Goal: Task Accomplishment & Management: Use online tool/utility

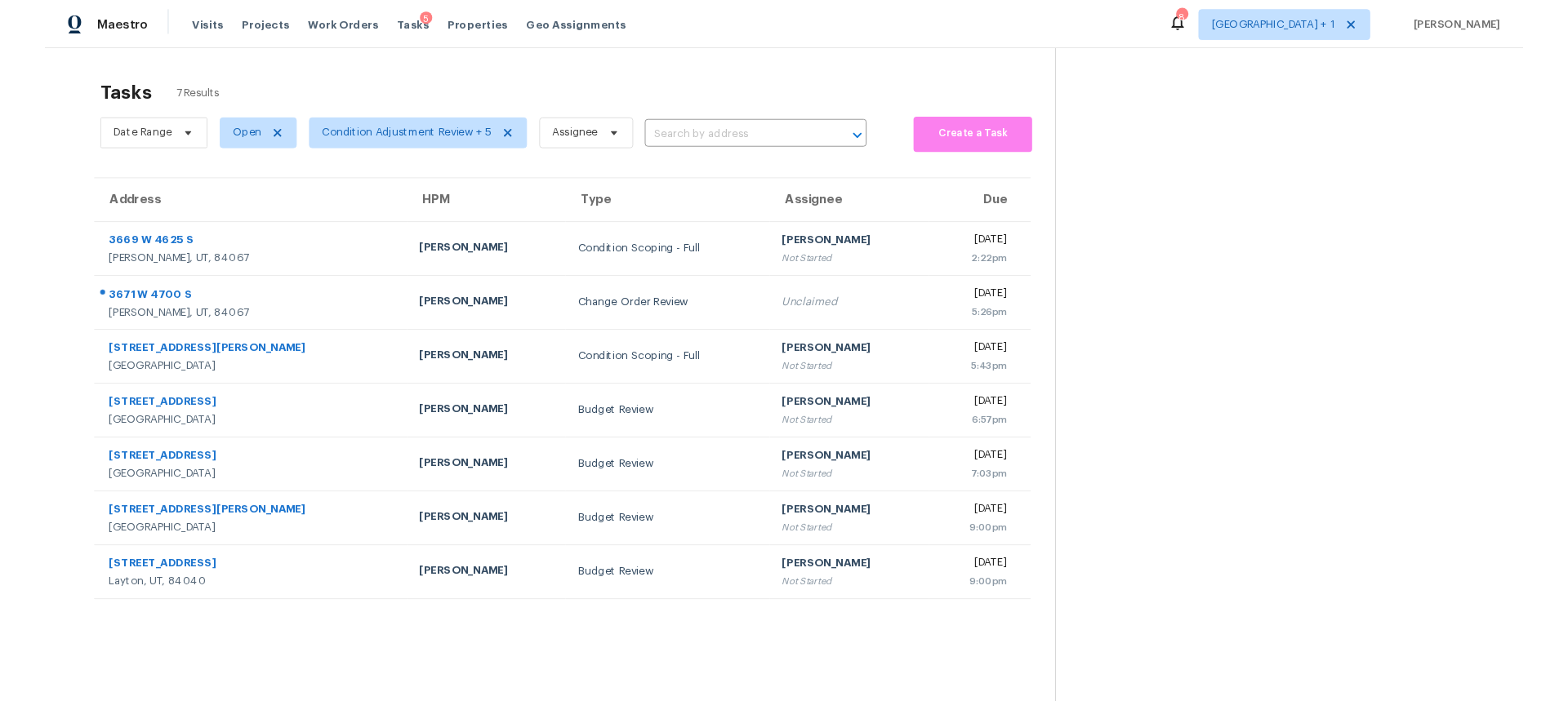
scroll to position [63, 0]
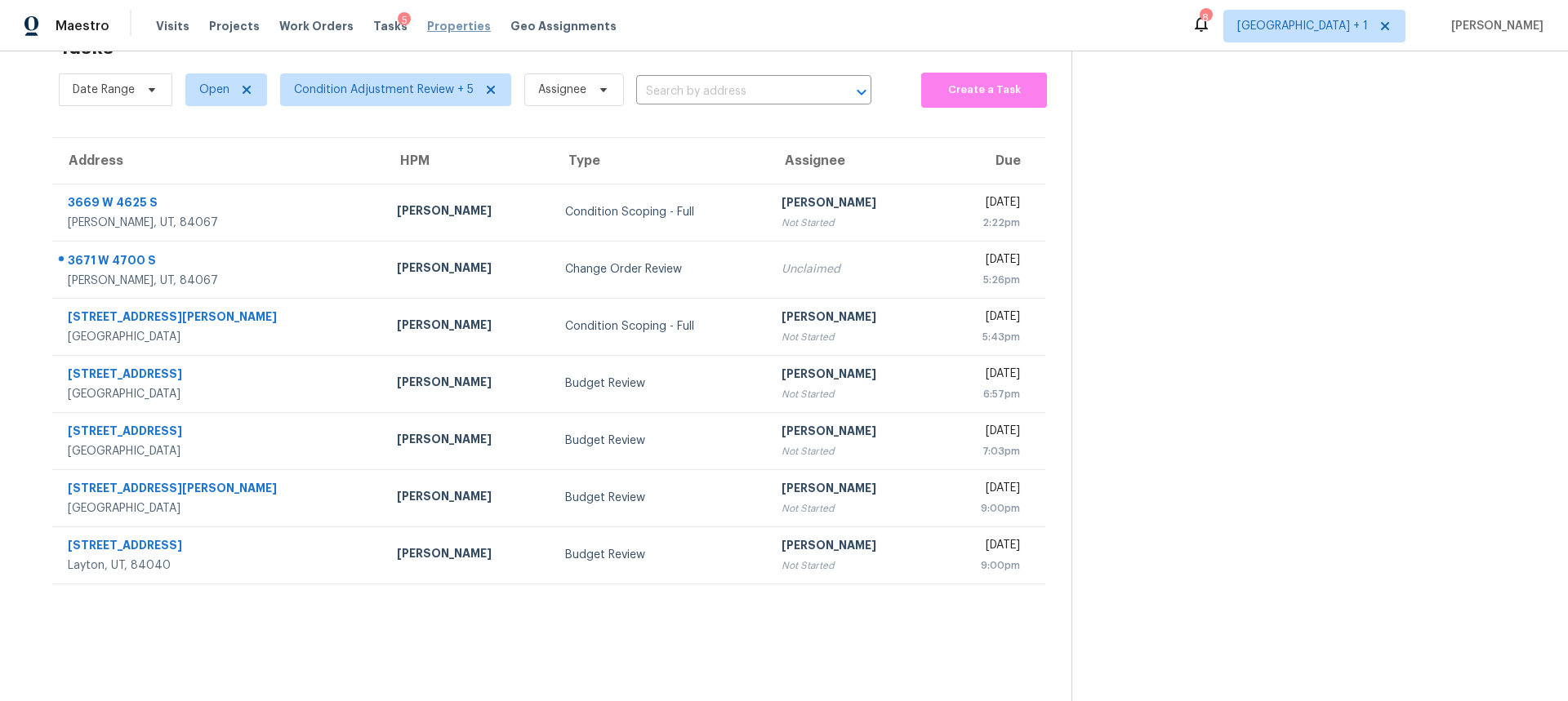
click at [427, 24] on span "Properties" at bounding box center [459, 26] width 64 height 16
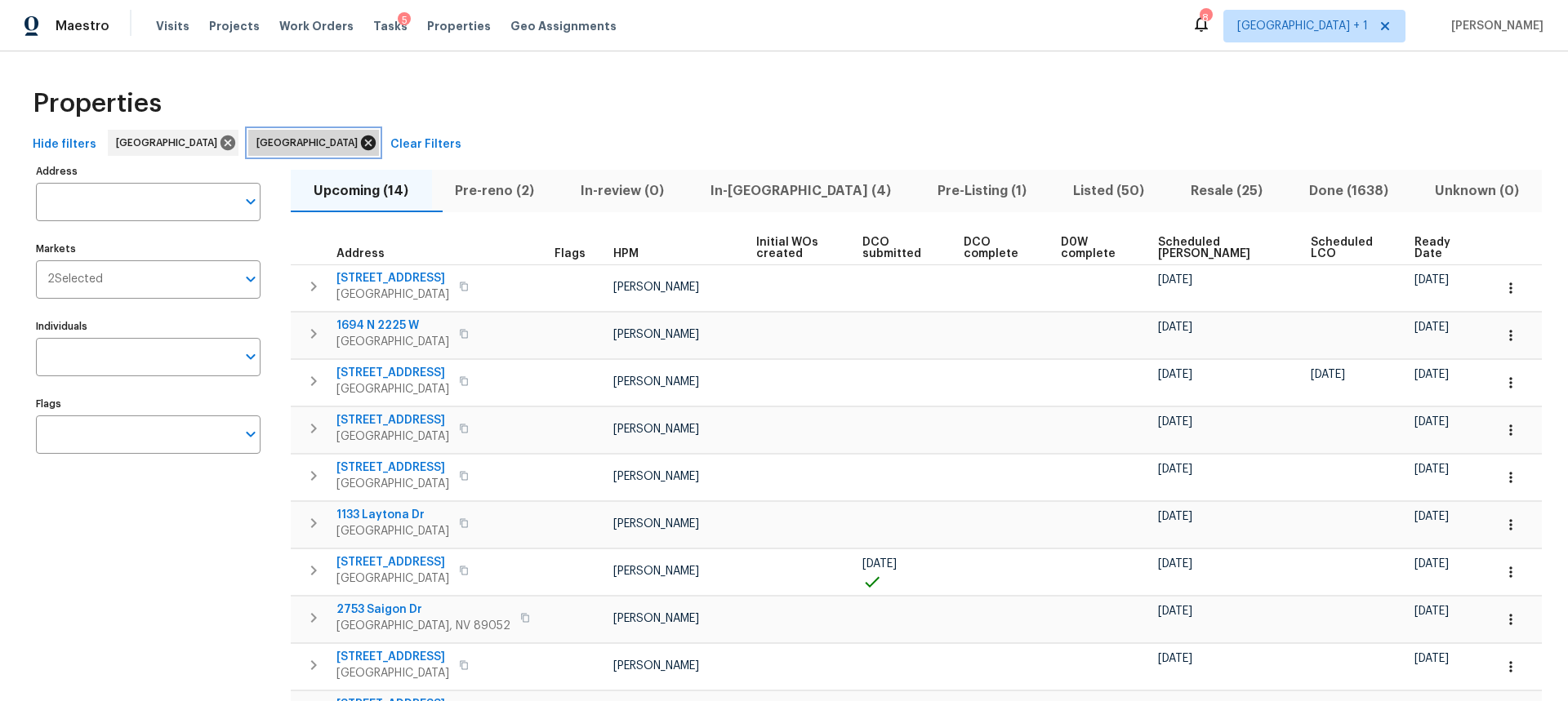
click at [361, 143] on icon at bounding box center [368, 142] width 15 height 15
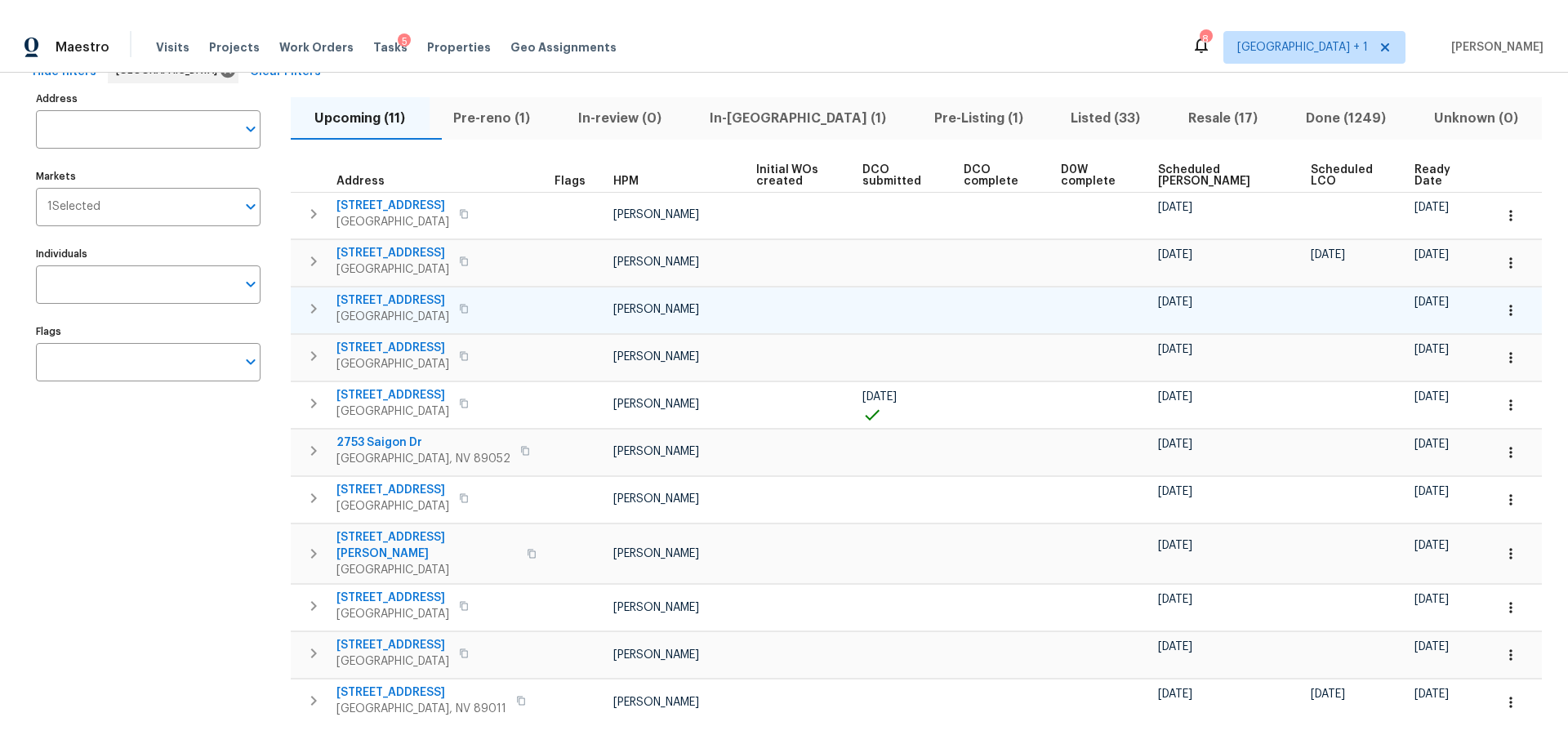
scroll to position [176, 0]
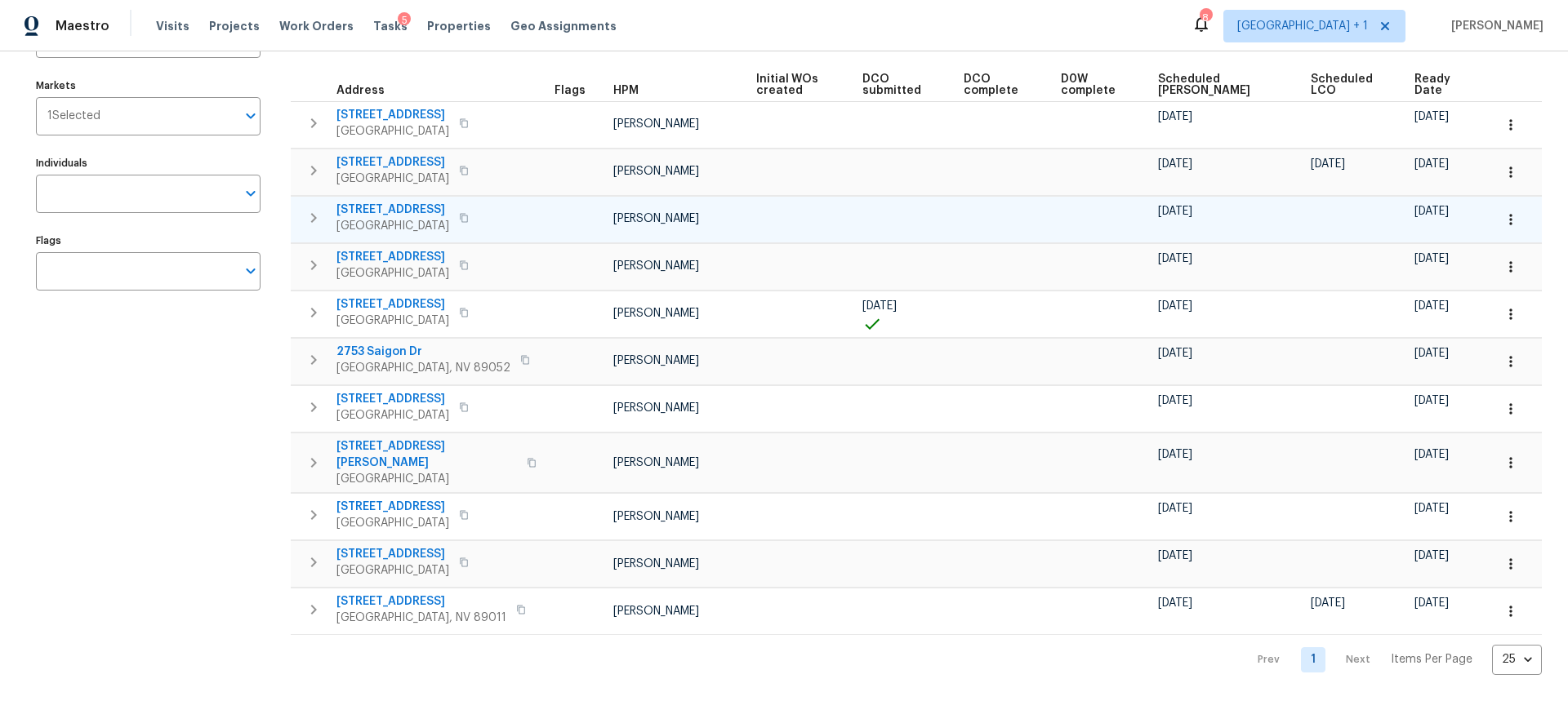
click at [1508, 215] on button "button" at bounding box center [1511, 219] width 36 height 36
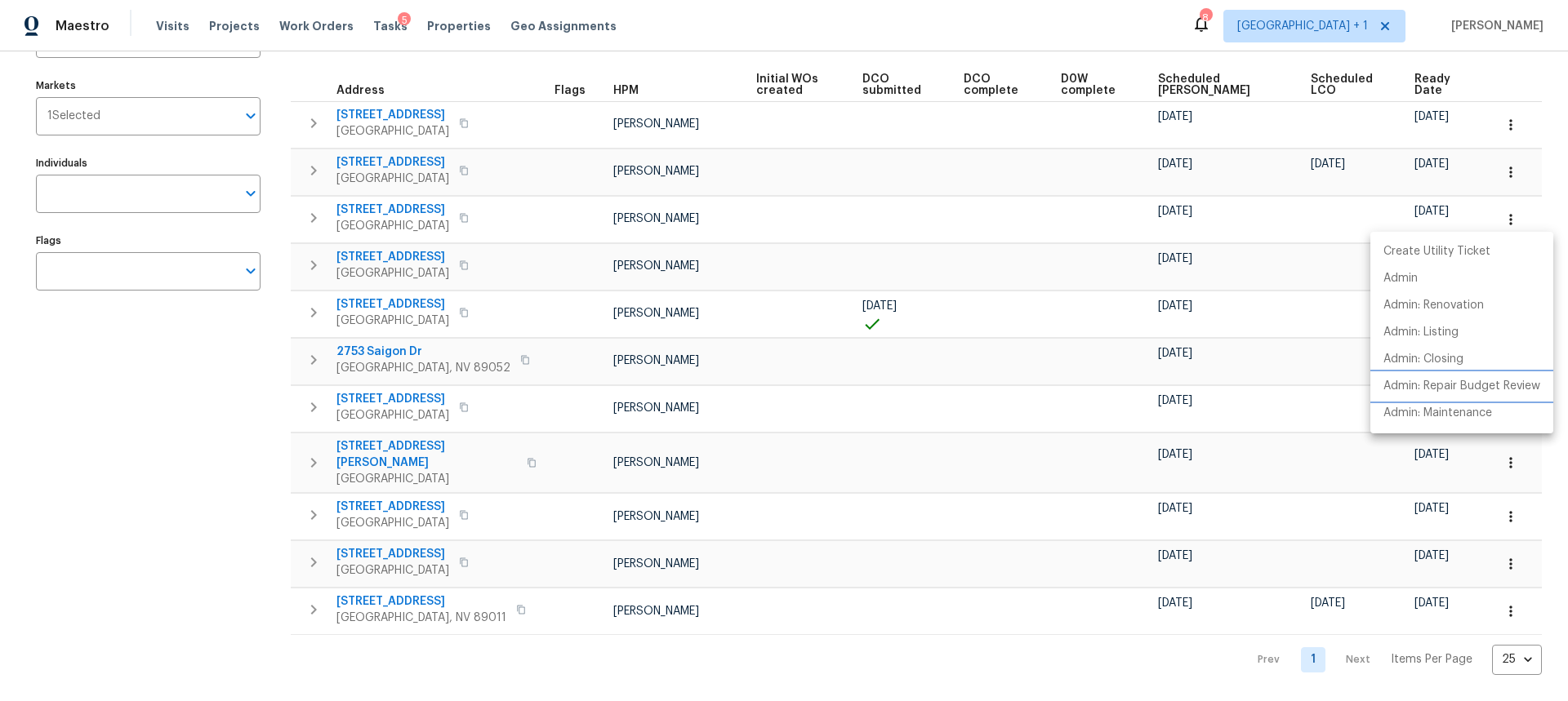
click at [1419, 385] on p "Admin: Repair Budget Review" at bounding box center [1462, 386] width 157 height 17
click at [249, 548] on div at bounding box center [784, 350] width 1568 height 701
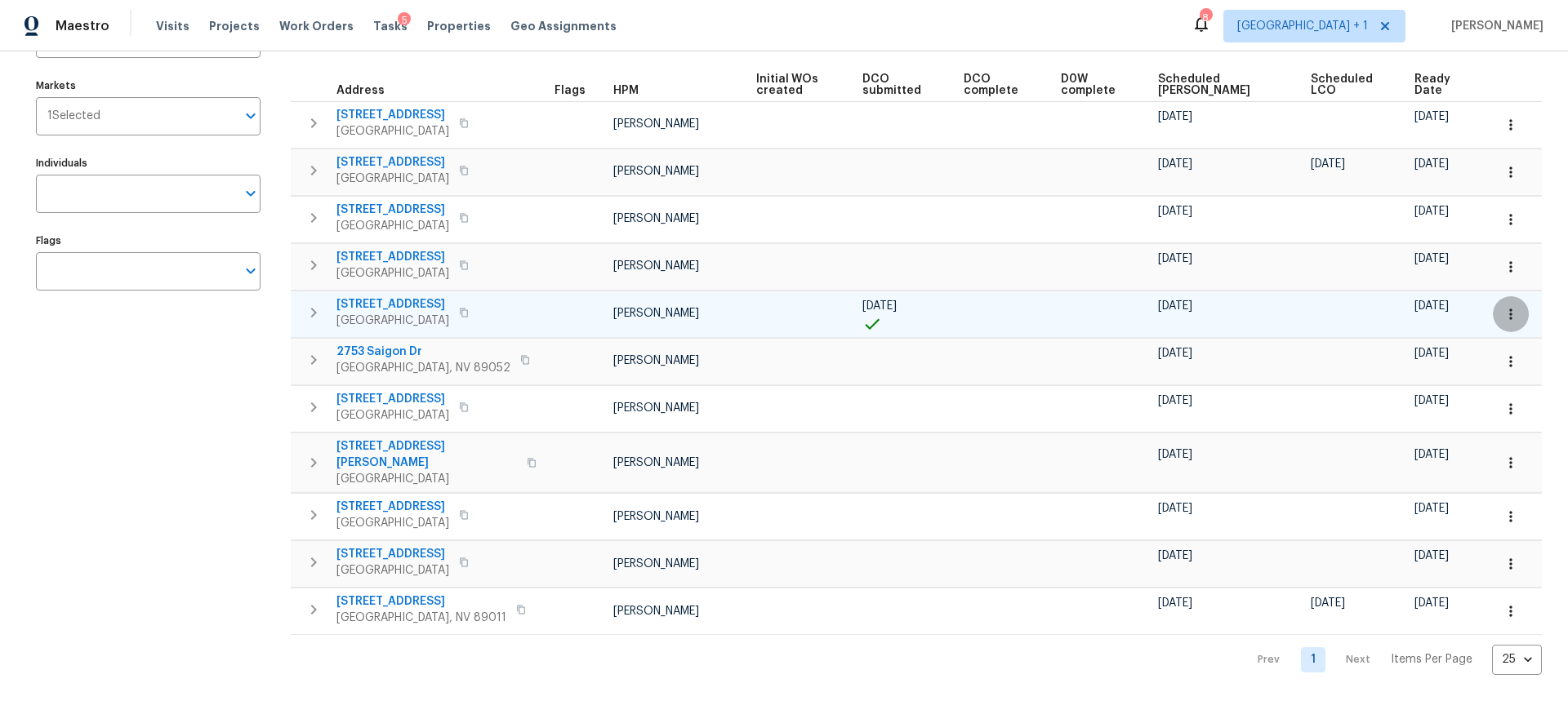
click at [1506, 315] on icon "button" at bounding box center [1511, 315] width 16 height 16
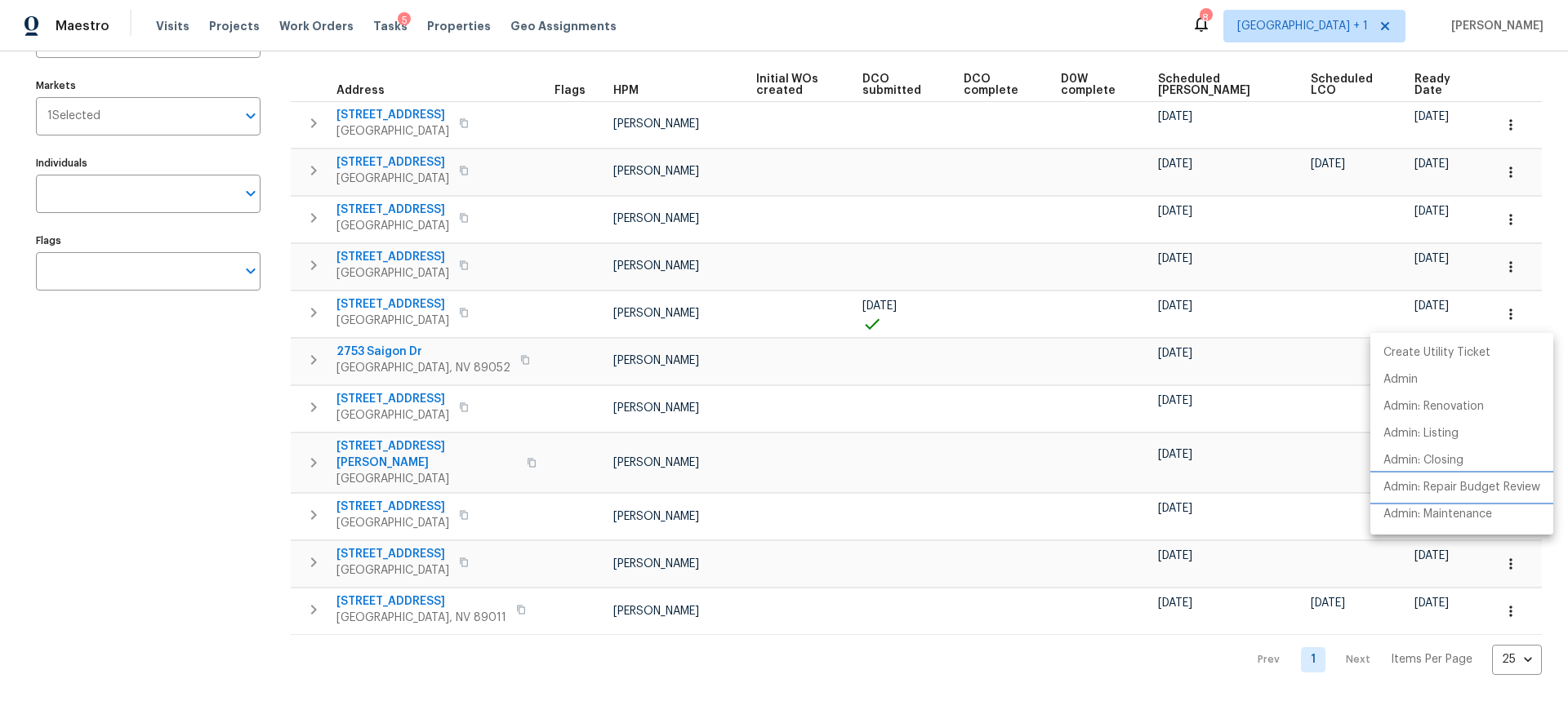
click at [1432, 488] on p "Admin: Repair Budget Review" at bounding box center [1462, 487] width 157 height 17
click at [217, 503] on div at bounding box center [784, 350] width 1568 height 701
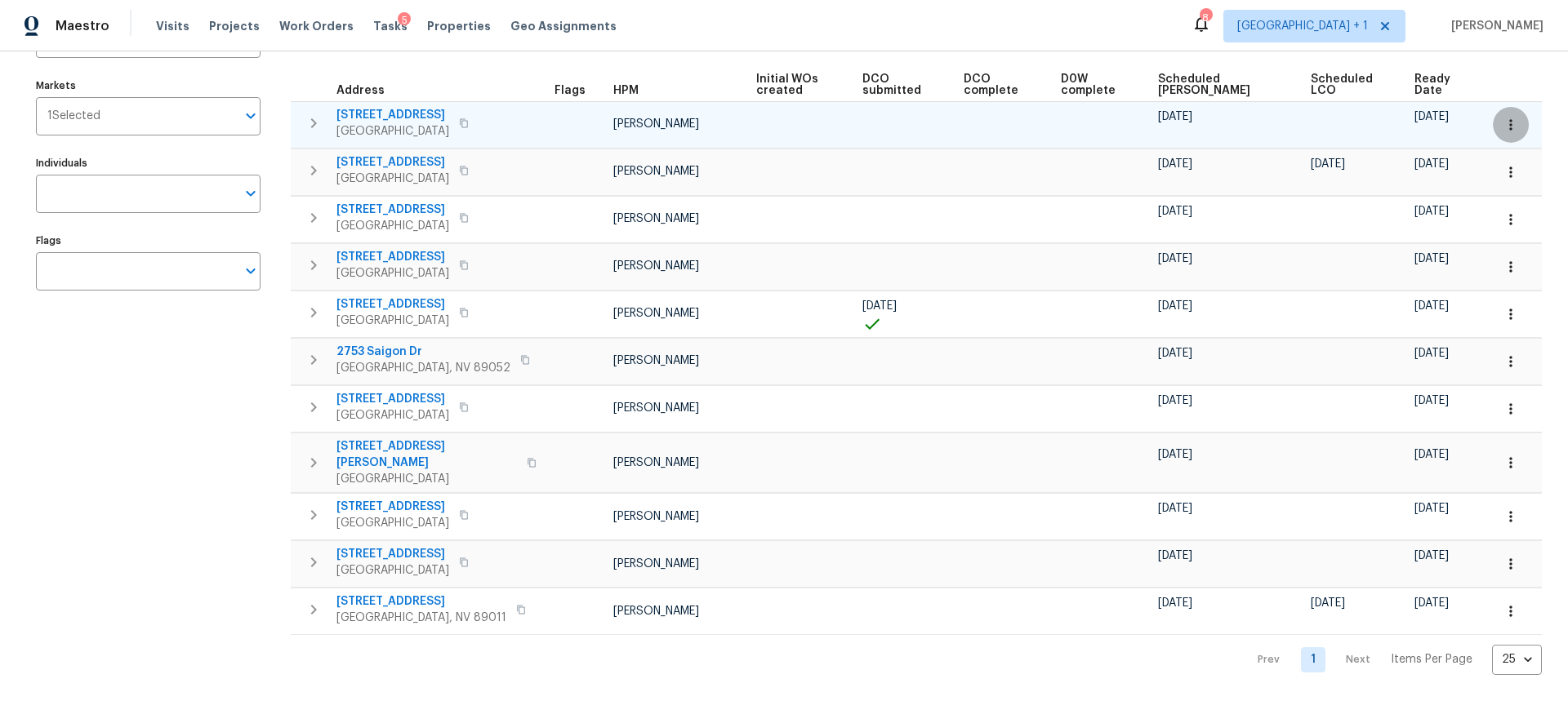
click at [1505, 119] on icon "button" at bounding box center [1511, 125] width 16 height 16
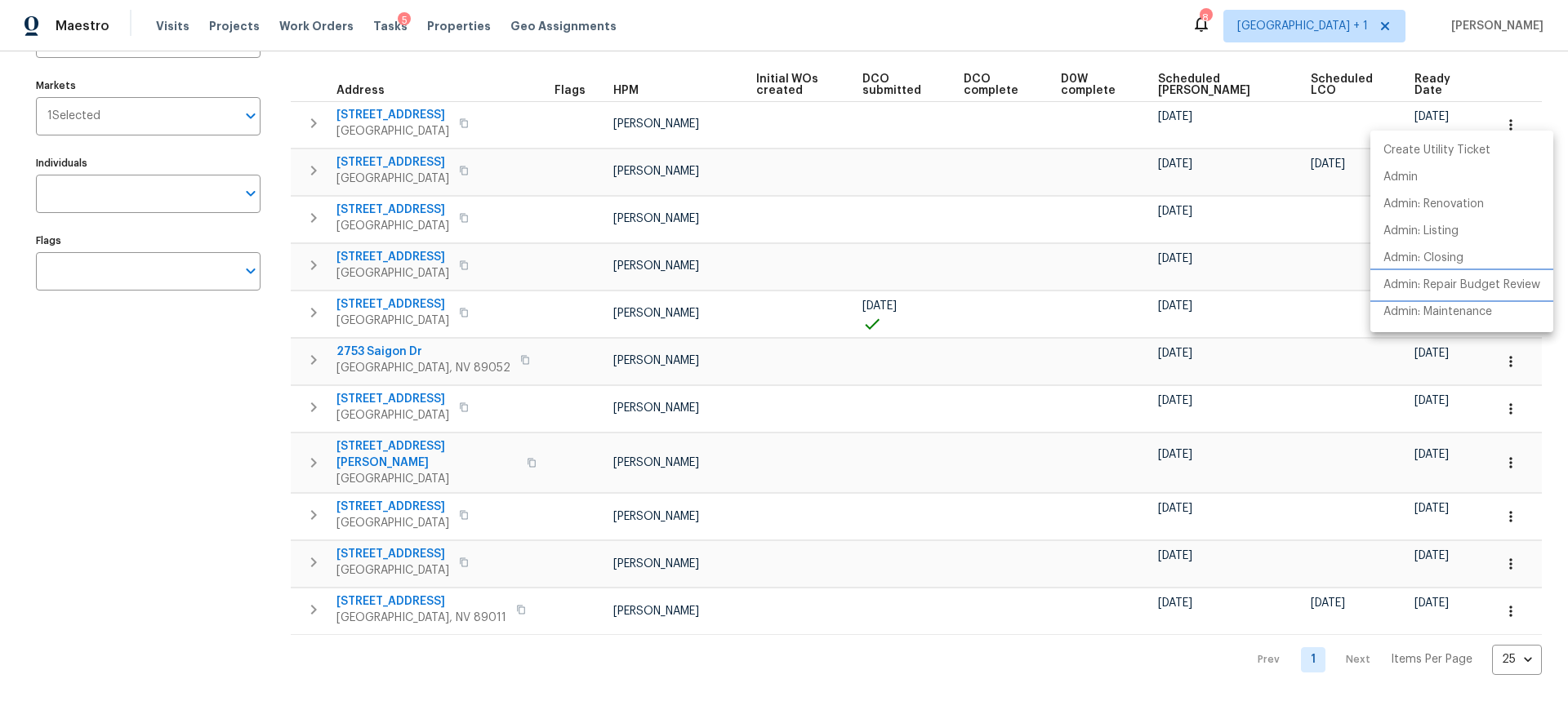
click at [1429, 283] on p "Admin: Repair Budget Review" at bounding box center [1462, 285] width 157 height 17
click at [1498, 72] on div at bounding box center [784, 350] width 1568 height 701
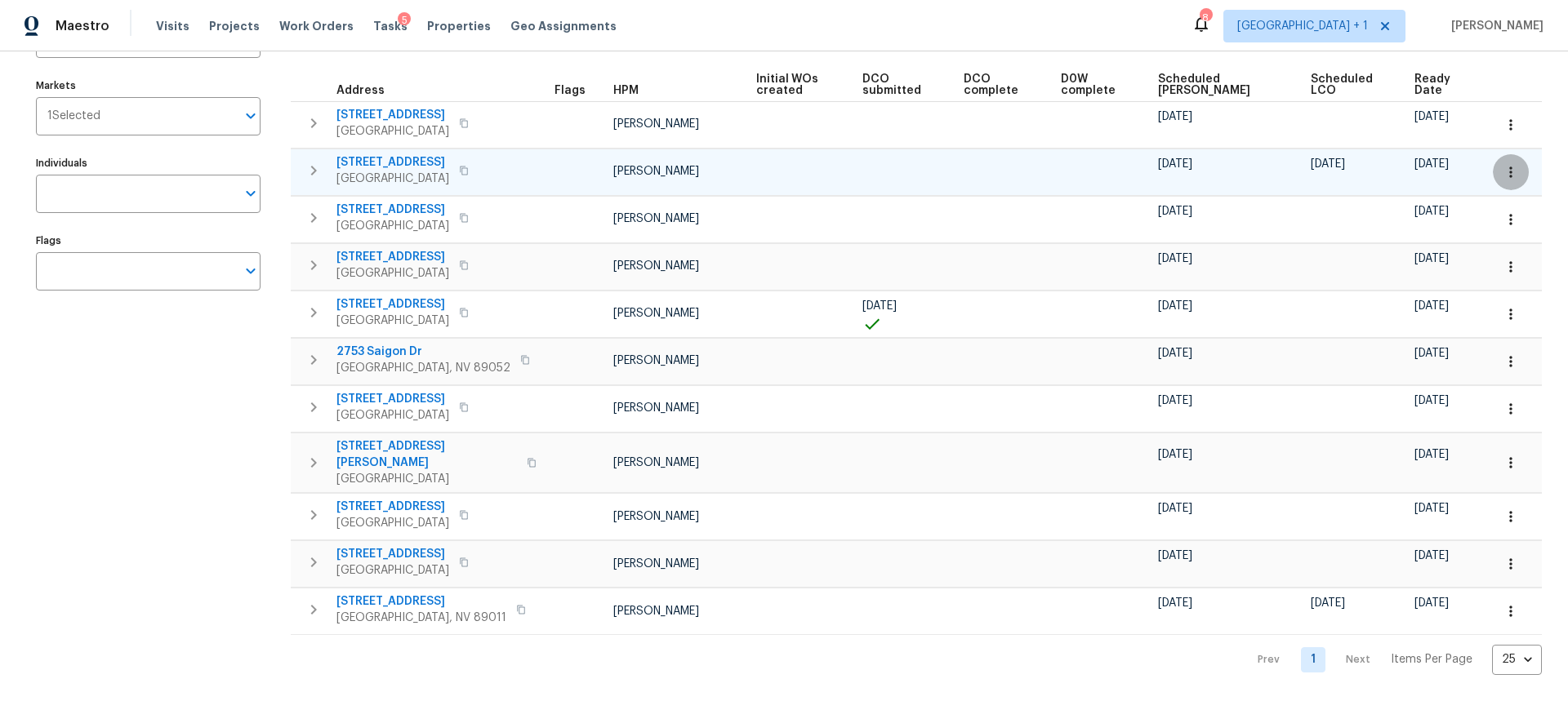
click at [1503, 165] on icon "button" at bounding box center [1511, 172] width 16 height 16
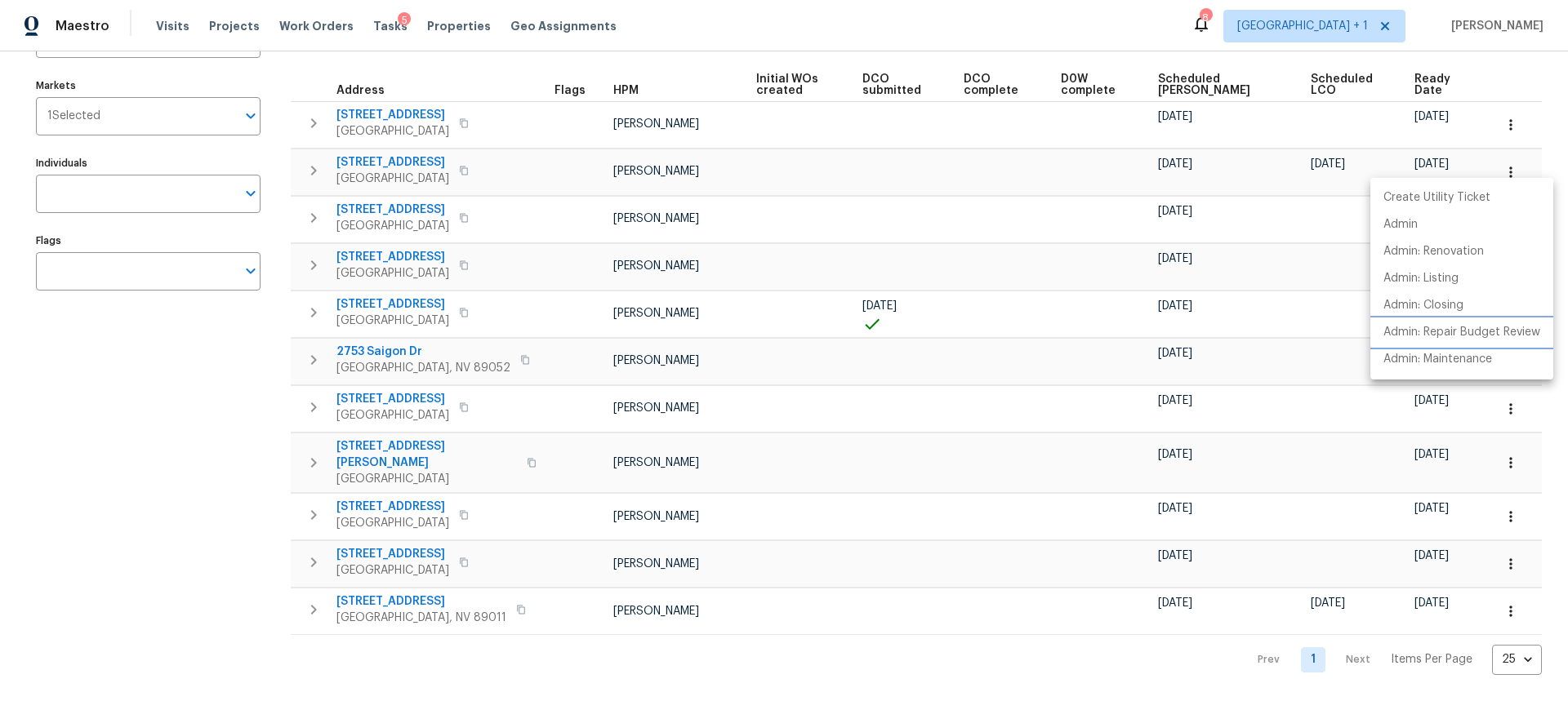
click at [1448, 322] on li "Admin: Repair Budget Review" at bounding box center [1462, 333] width 183 height 27
click at [428, 31] on div at bounding box center [784, 350] width 1568 height 701
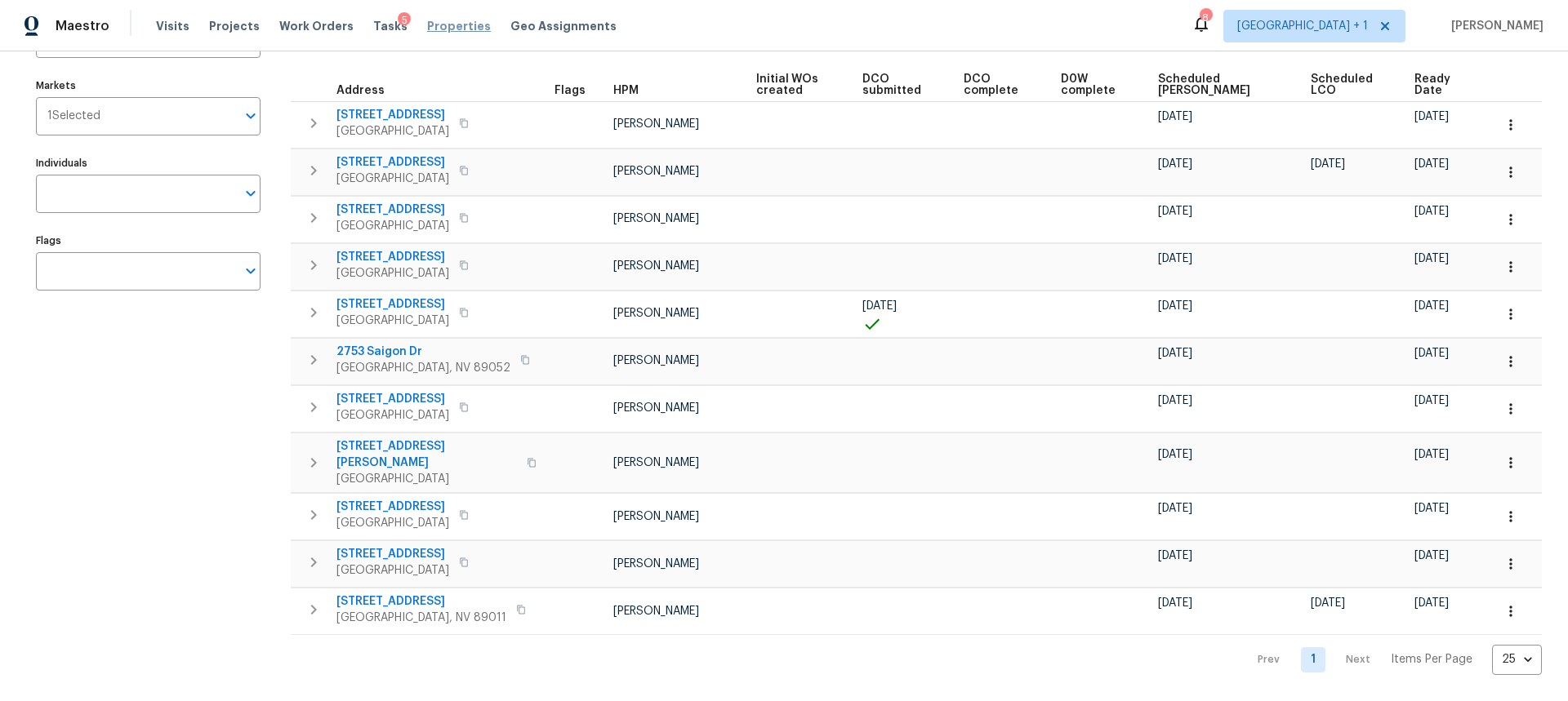
click at [430, 30] on span "Properties" at bounding box center [459, 26] width 64 height 16
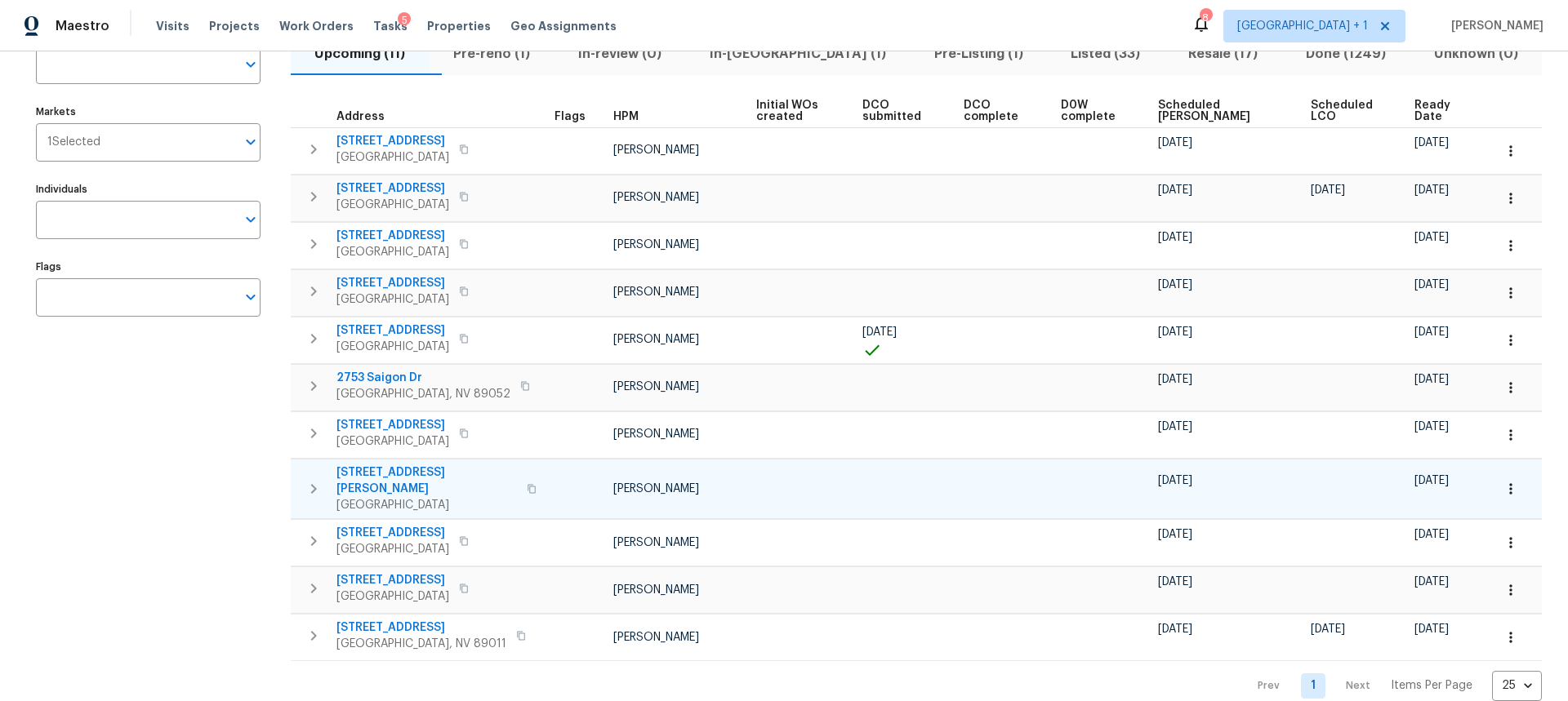
scroll to position [176, 0]
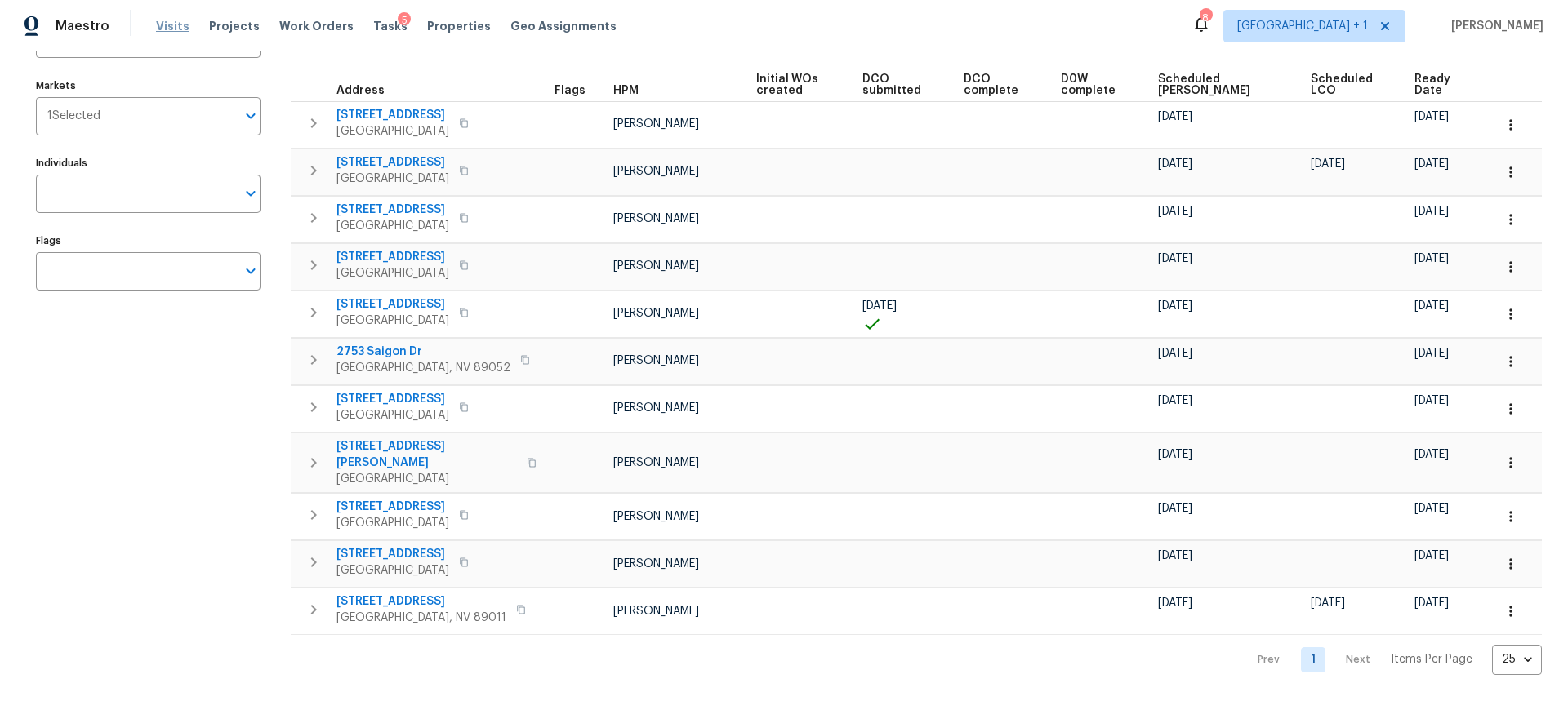
click at [168, 32] on span "Visits" at bounding box center [172, 26] width 34 height 16
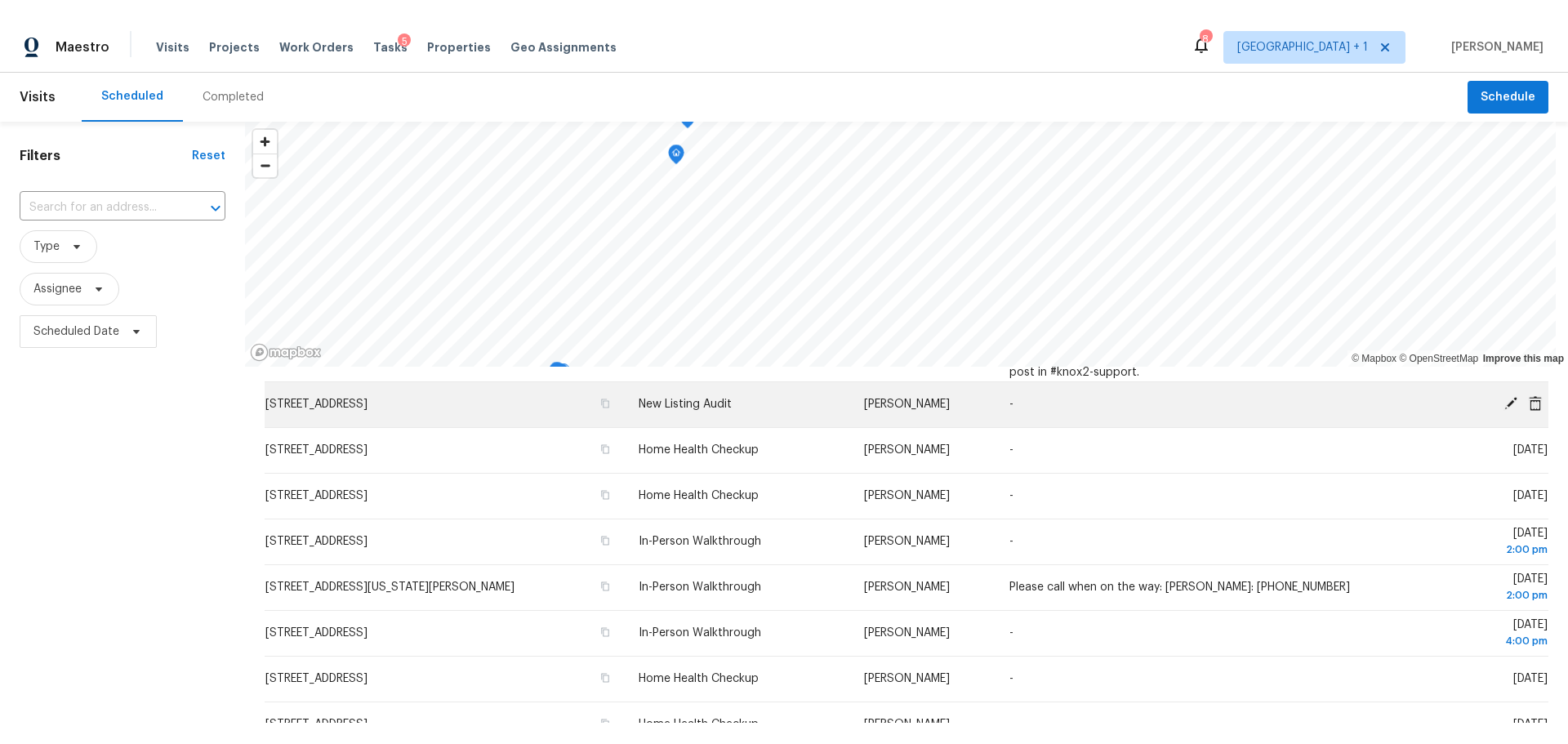
scroll to position [490, 0]
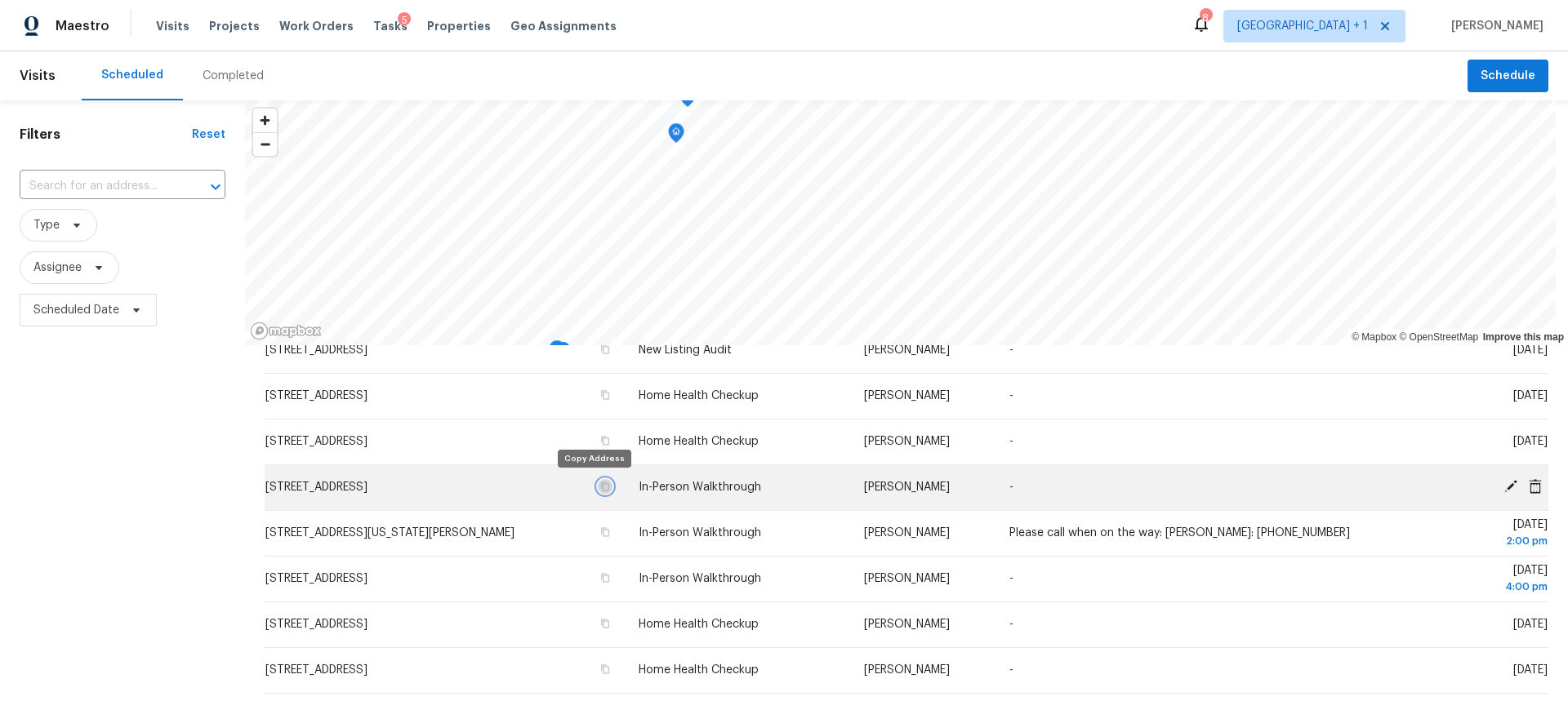
click at [602, 482] on icon "button" at bounding box center [605, 487] width 8 height 9
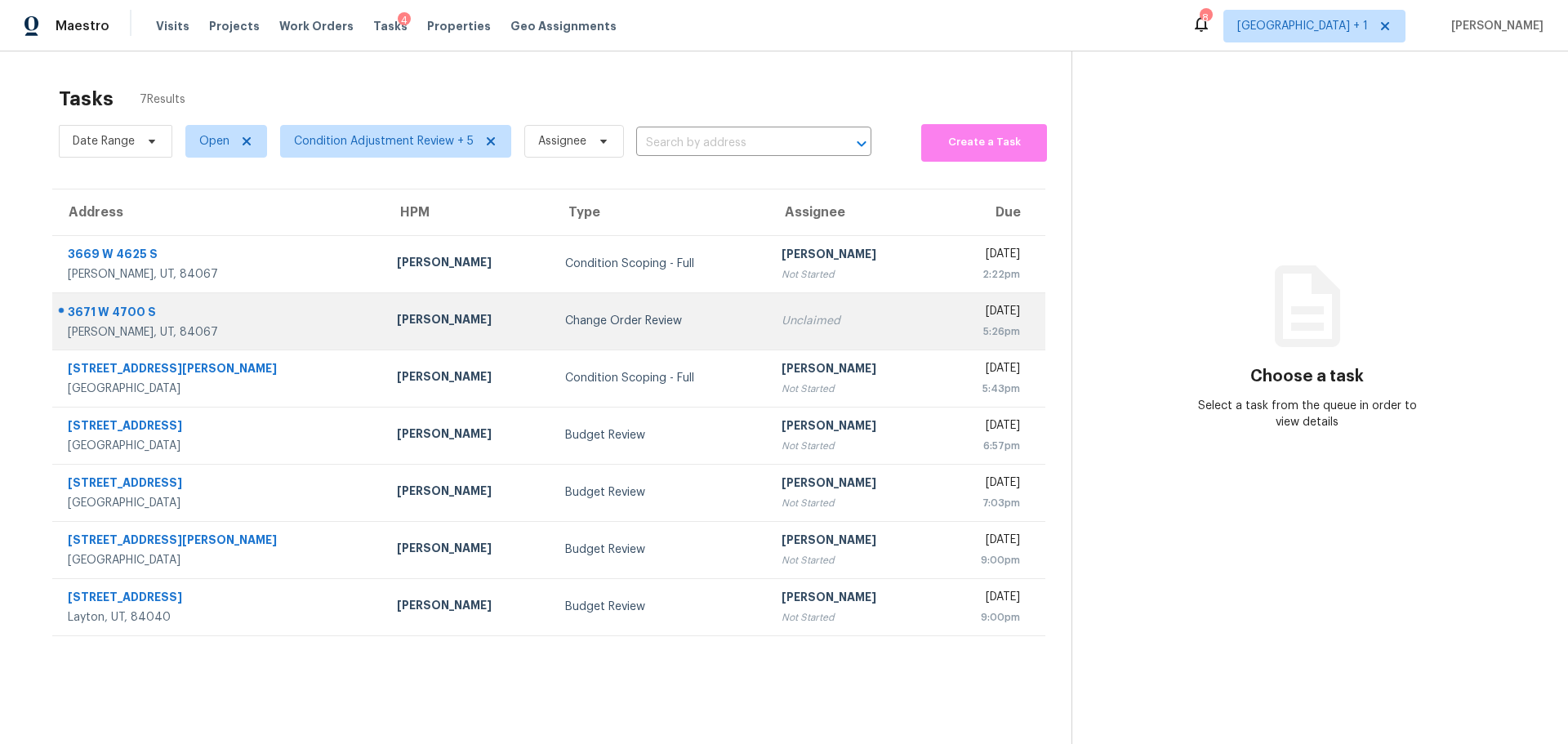
click at [451, 323] on div "[PERSON_NAME]" at bounding box center [467, 321] width 142 height 21
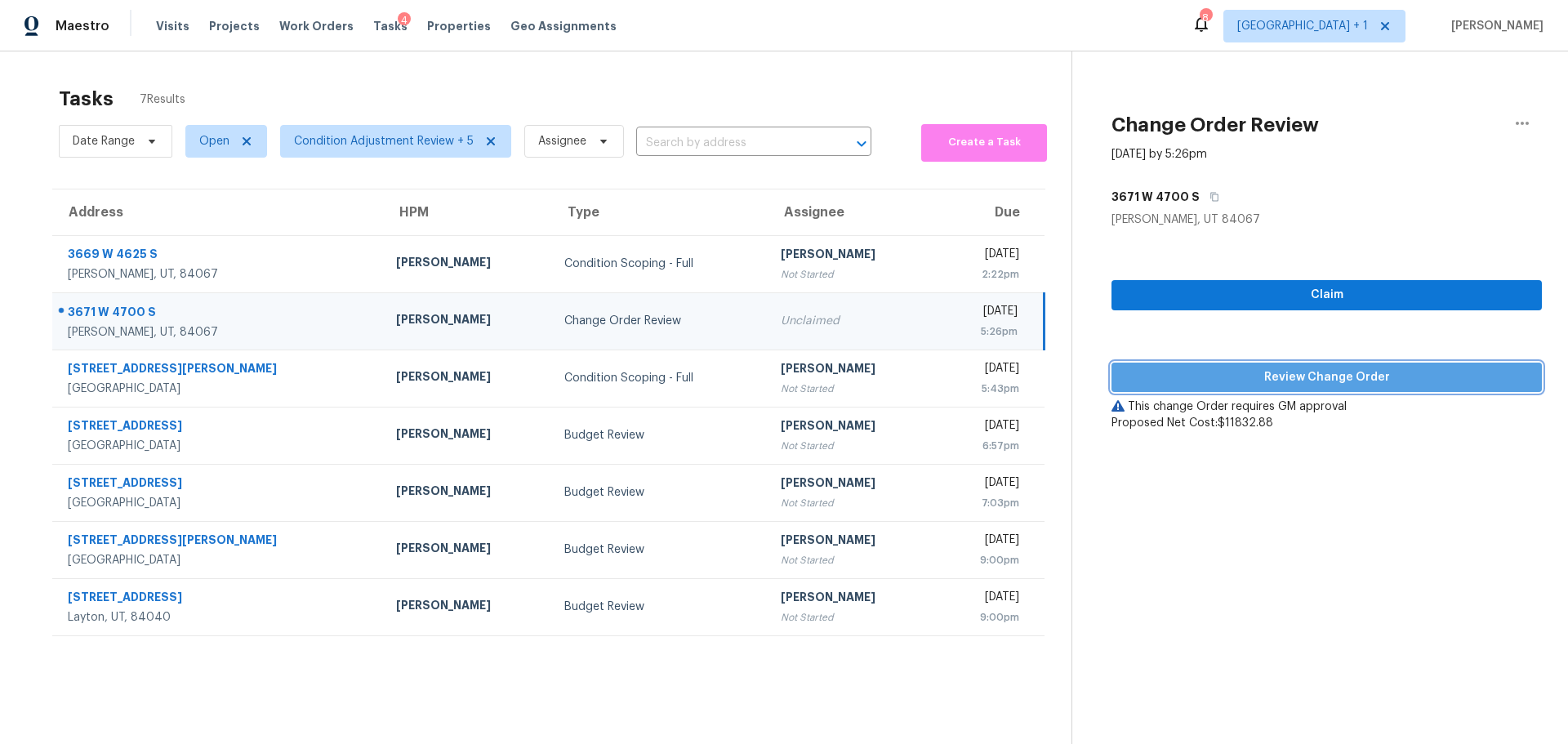
click at [1195, 368] on span "Review Change Order" at bounding box center [1328, 377] width 405 height 21
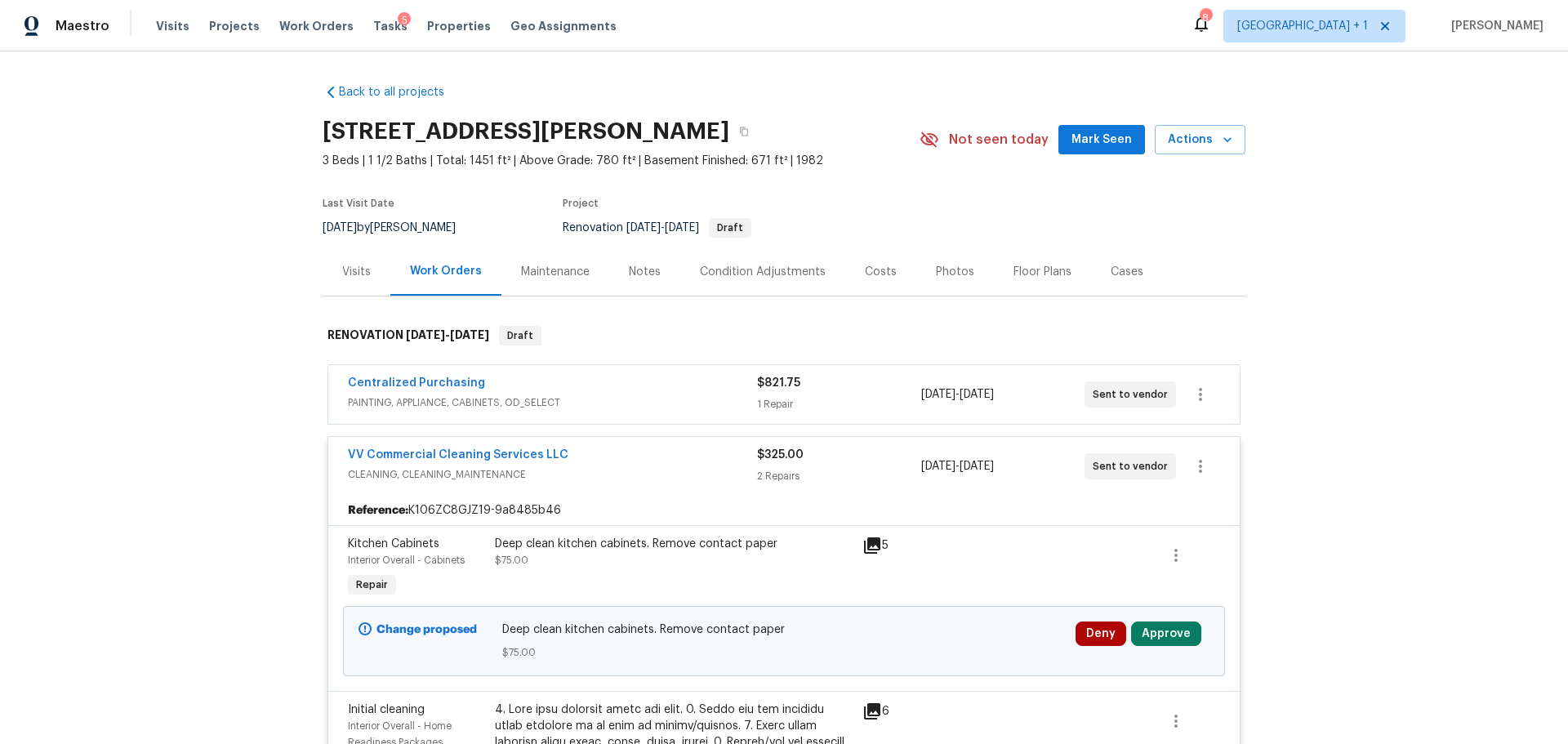
click at [864, 544] on icon at bounding box center [872, 545] width 16 height 16
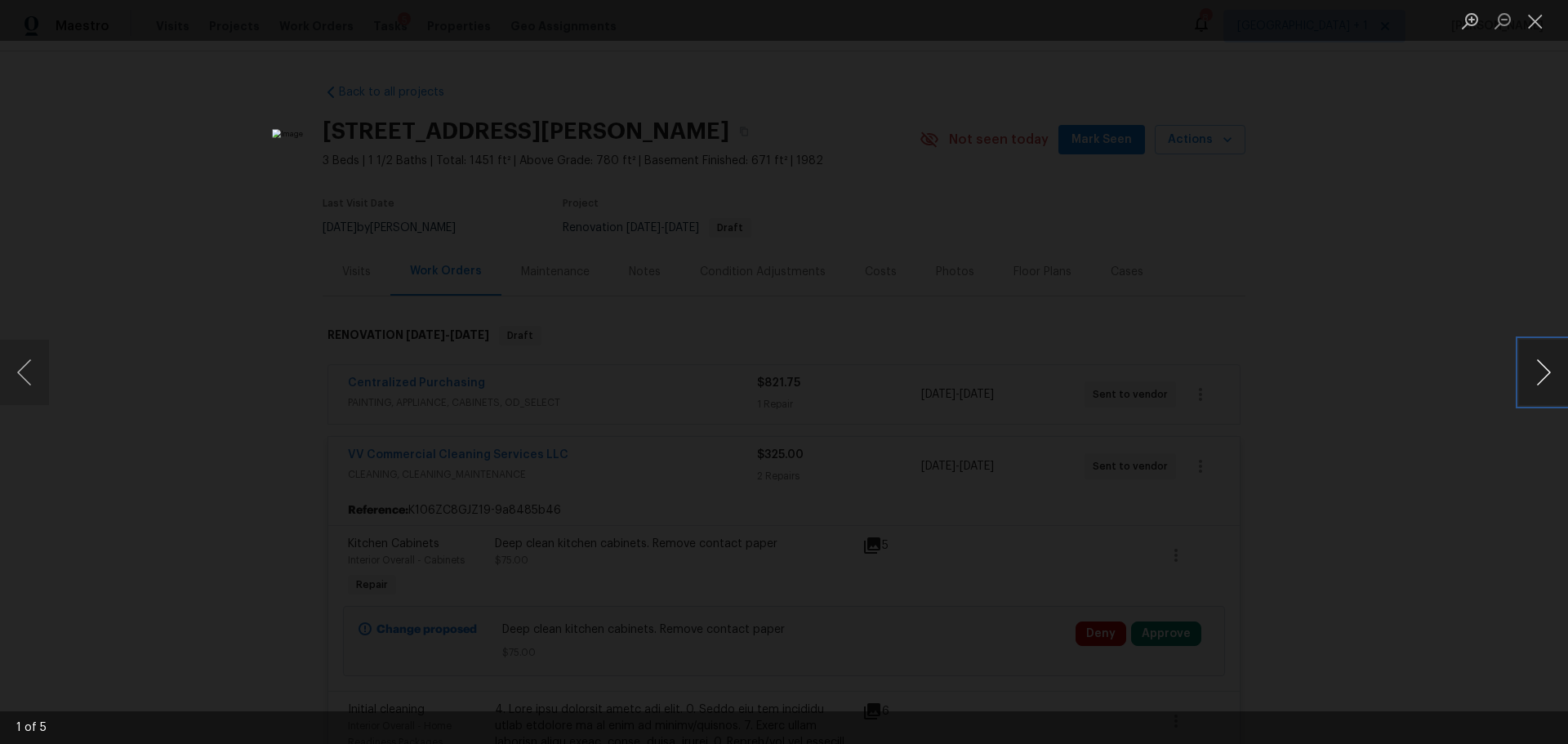
click at [1533, 365] on button "Next image" at bounding box center [1544, 372] width 49 height 65
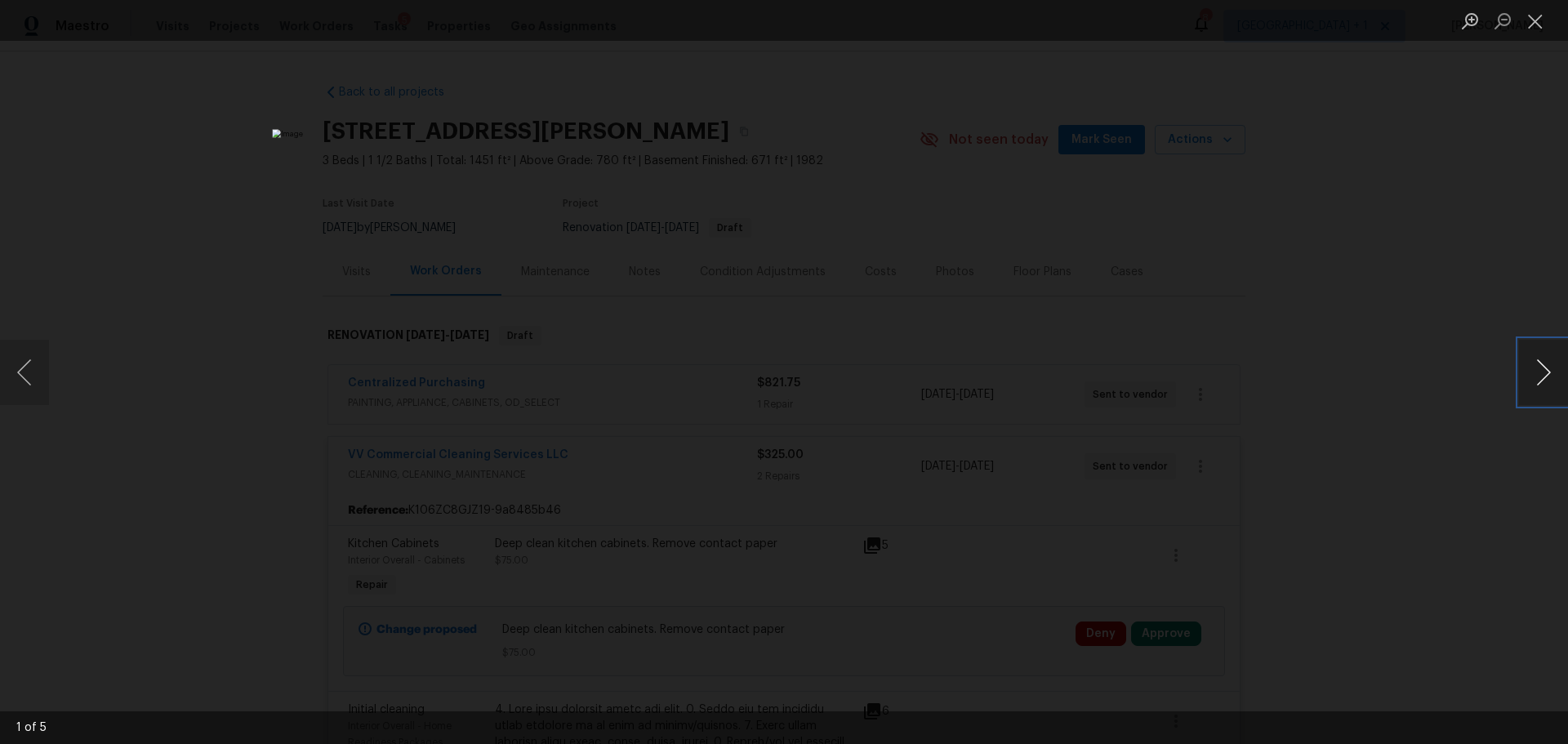
click at [1533, 365] on button "Next image" at bounding box center [1544, 372] width 49 height 65
click at [1517, 477] on div "Lightbox" at bounding box center [784, 372] width 1568 height 744
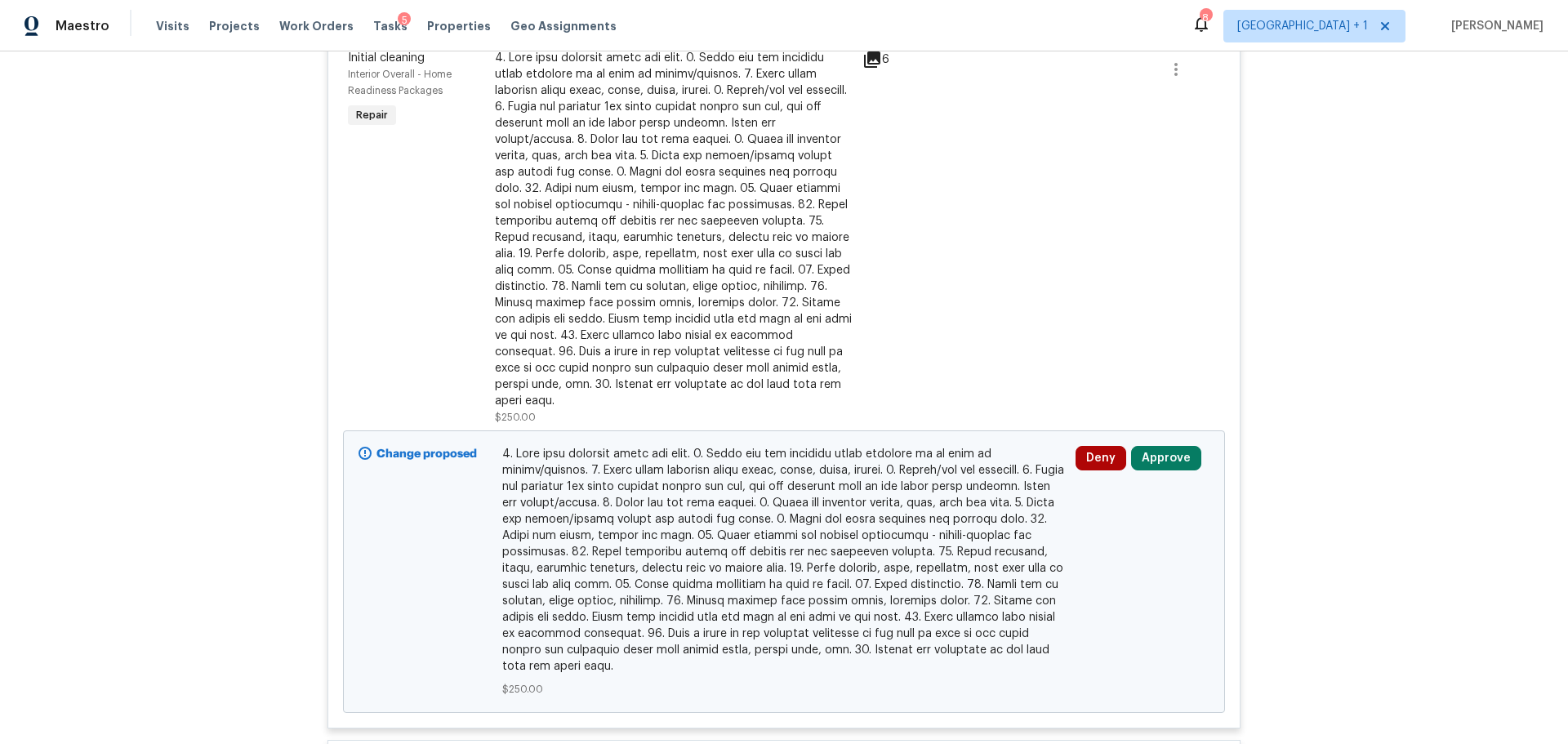
scroll to position [653, 0]
click at [1165, 445] on button "Approve" at bounding box center [1166, 456] width 70 height 24
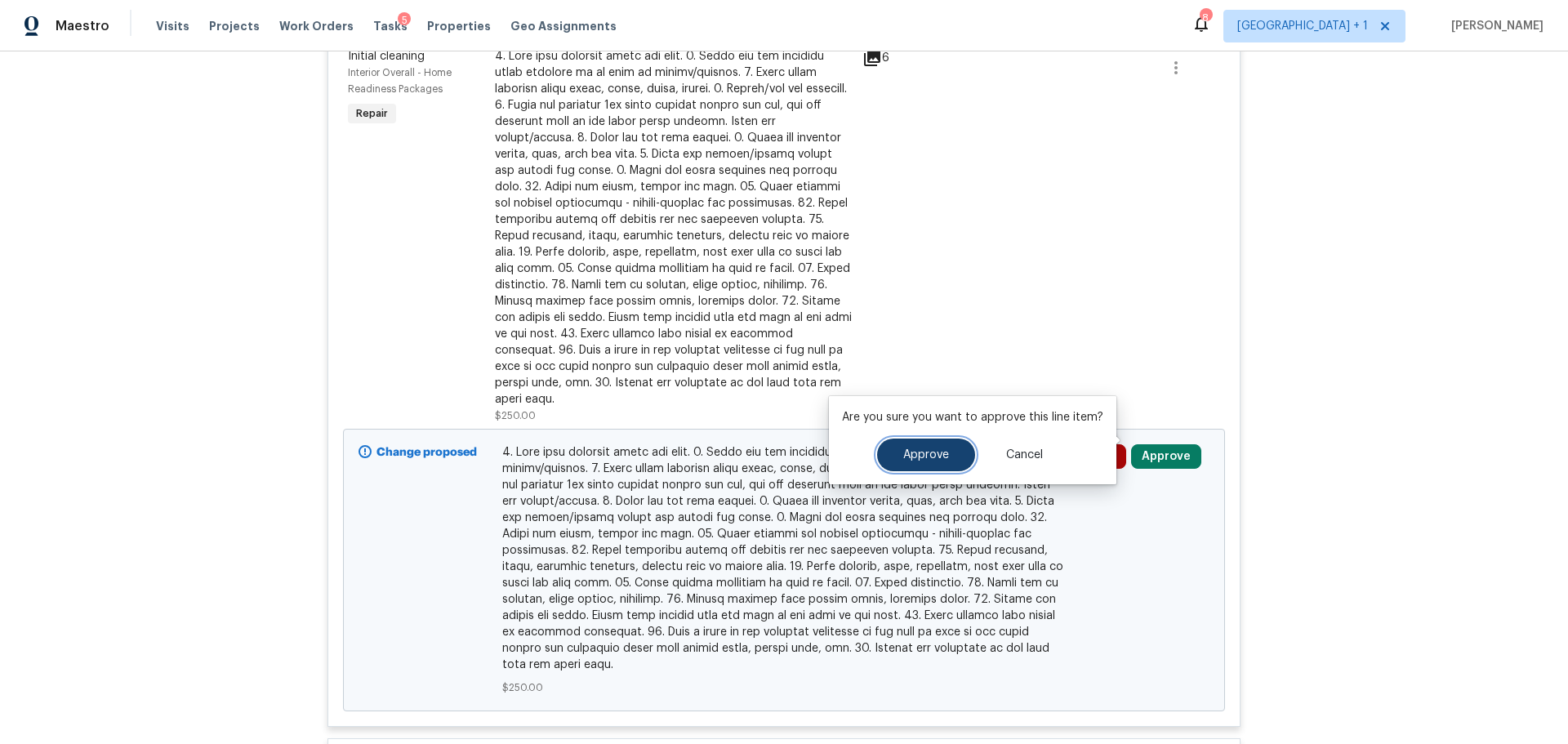
click at [906, 468] on button "Approve" at bounding box center [926, 455] width 98 height 33
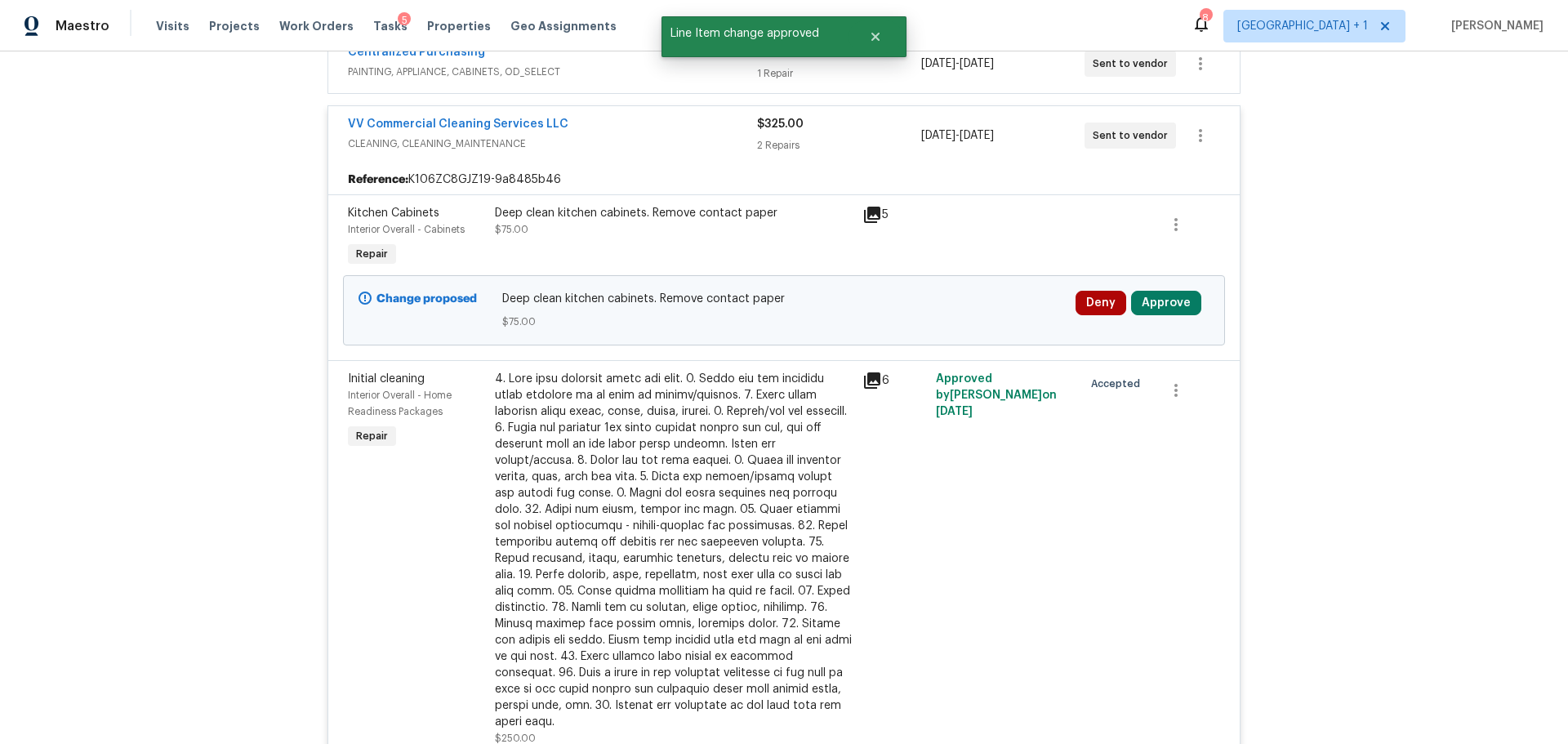
scroll to position [245, 0]
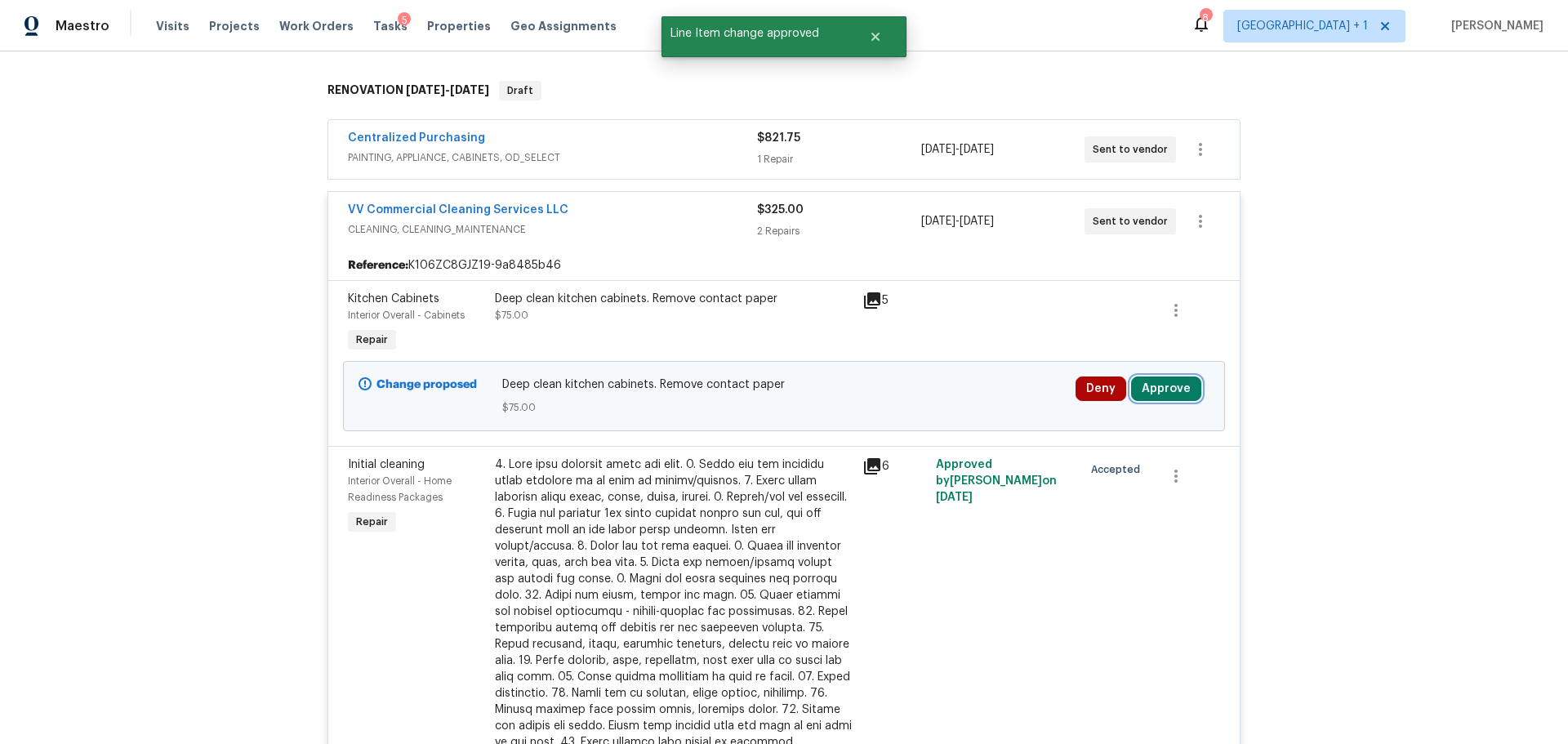
click at [1151, 385] on button "Approve" at bounding box center [1166, 388] width 70 height 24
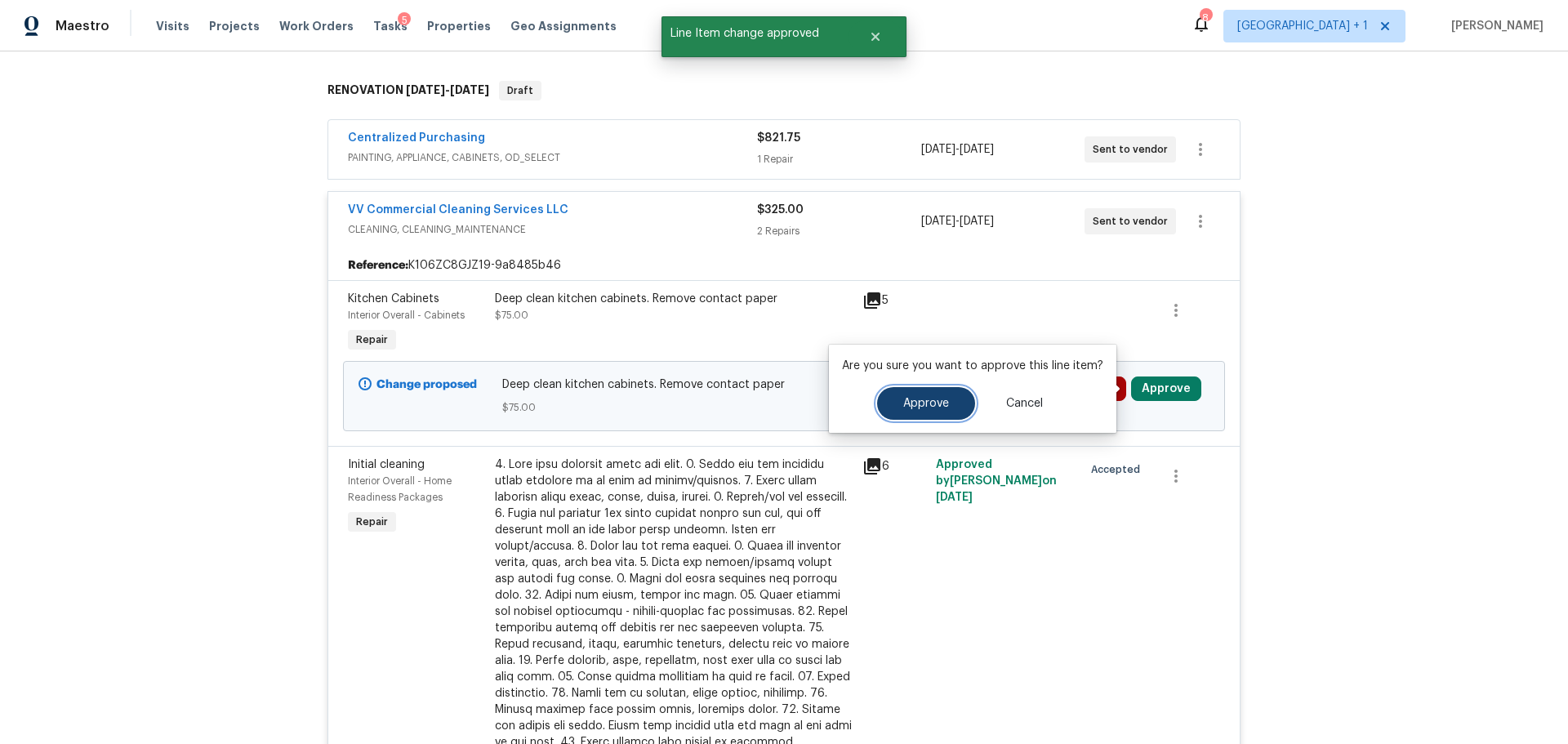
click at [909, 399] on span "Approve" at bounding box center [926, 404] width 45 height 13
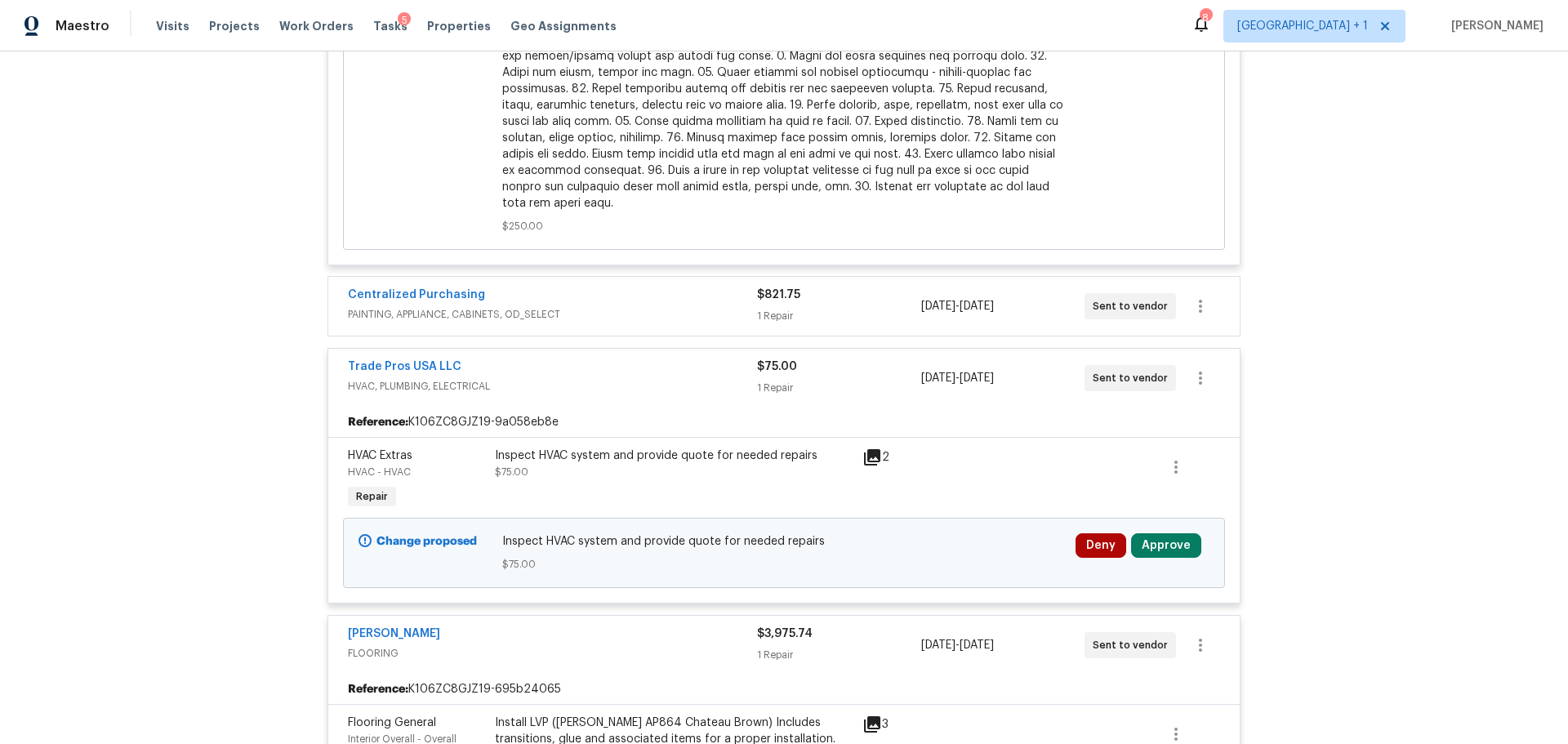
scroll to position [1062, 0]
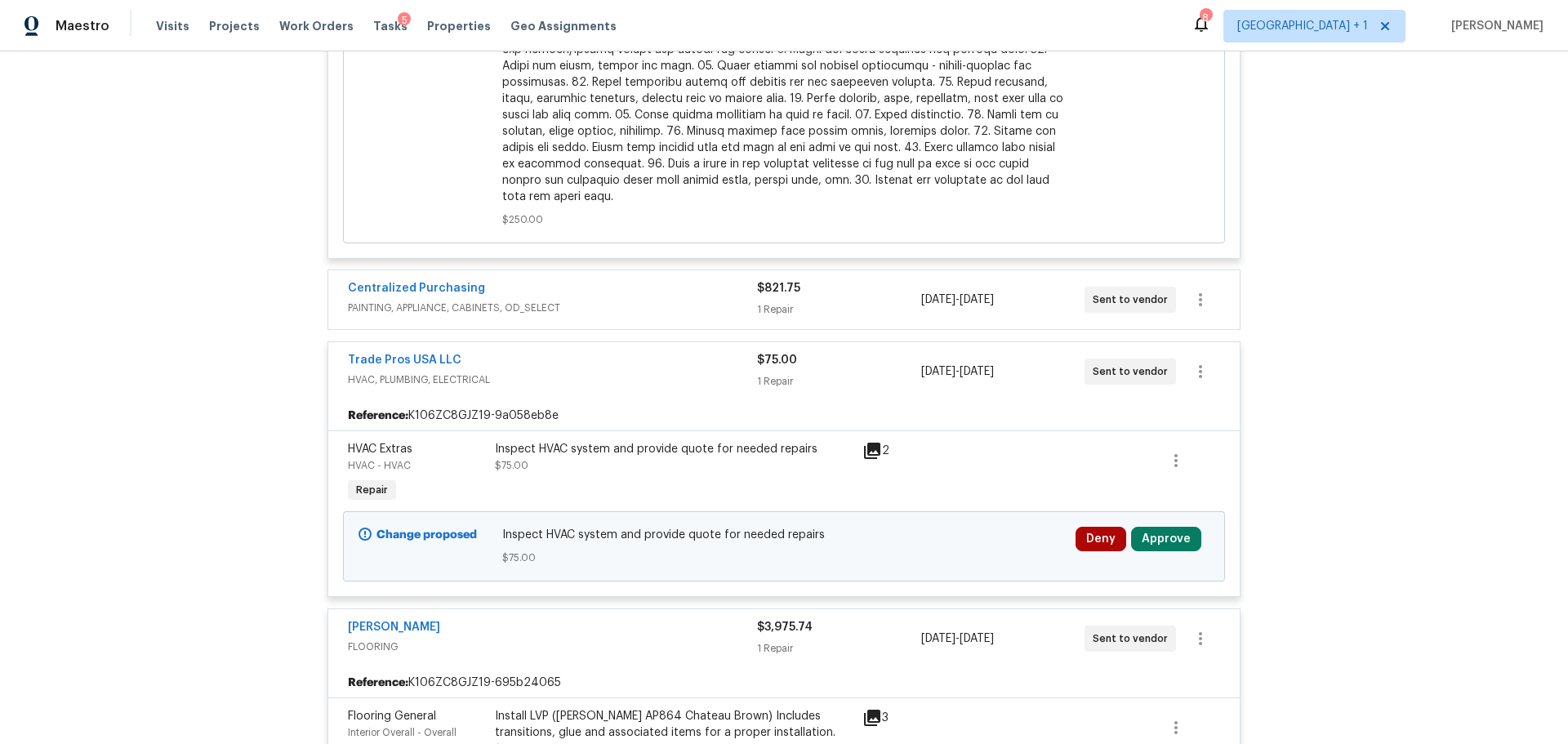
click at [869, 443] on icon at bounding box center [872, 451] width 16 height 16
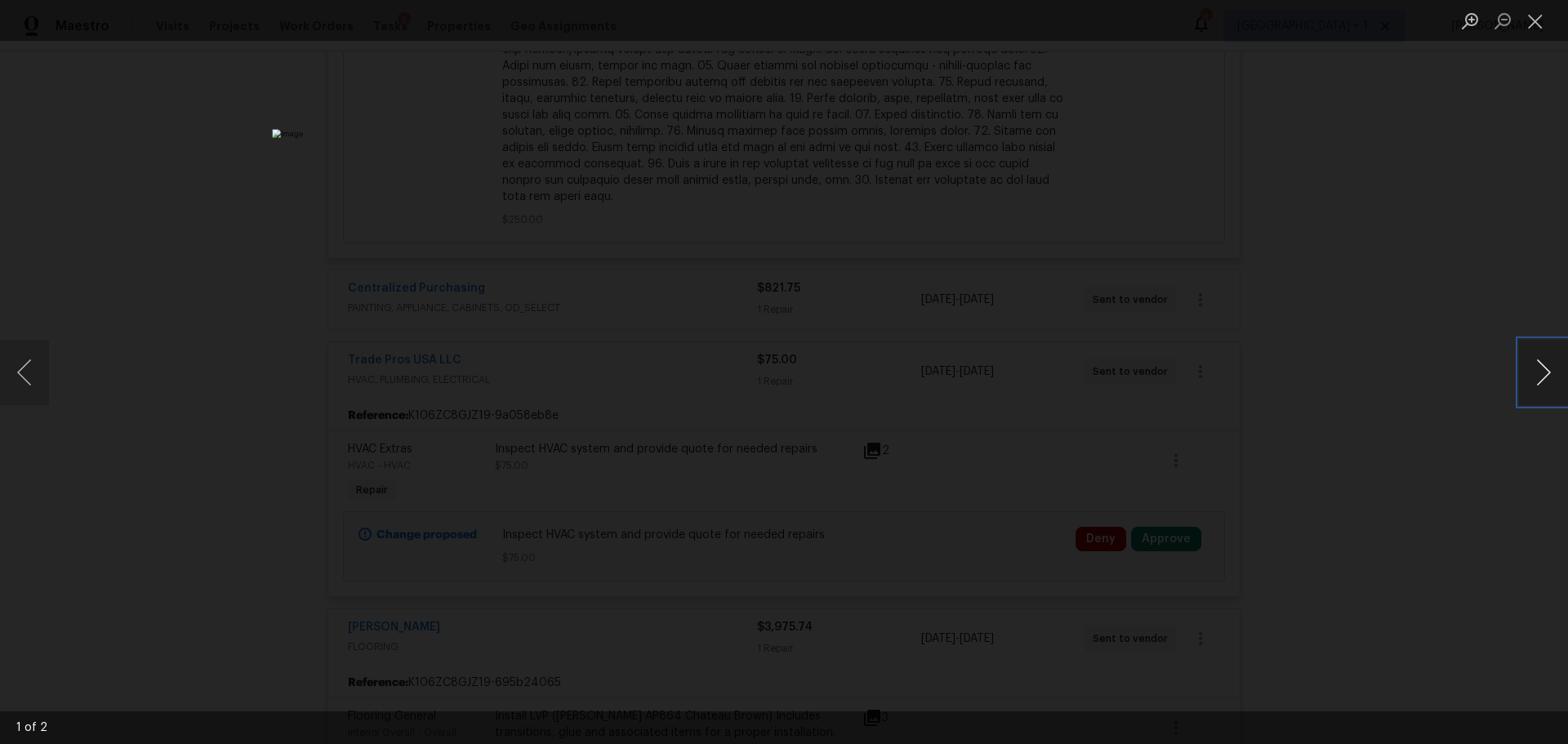
click at [1544, 365] on button "Next image" at bounding box center [1544, 372] width 49 height 65
click at [1539, 18] on button "Close lightbox" at bounding box center [1535, 21] width 33 height 29
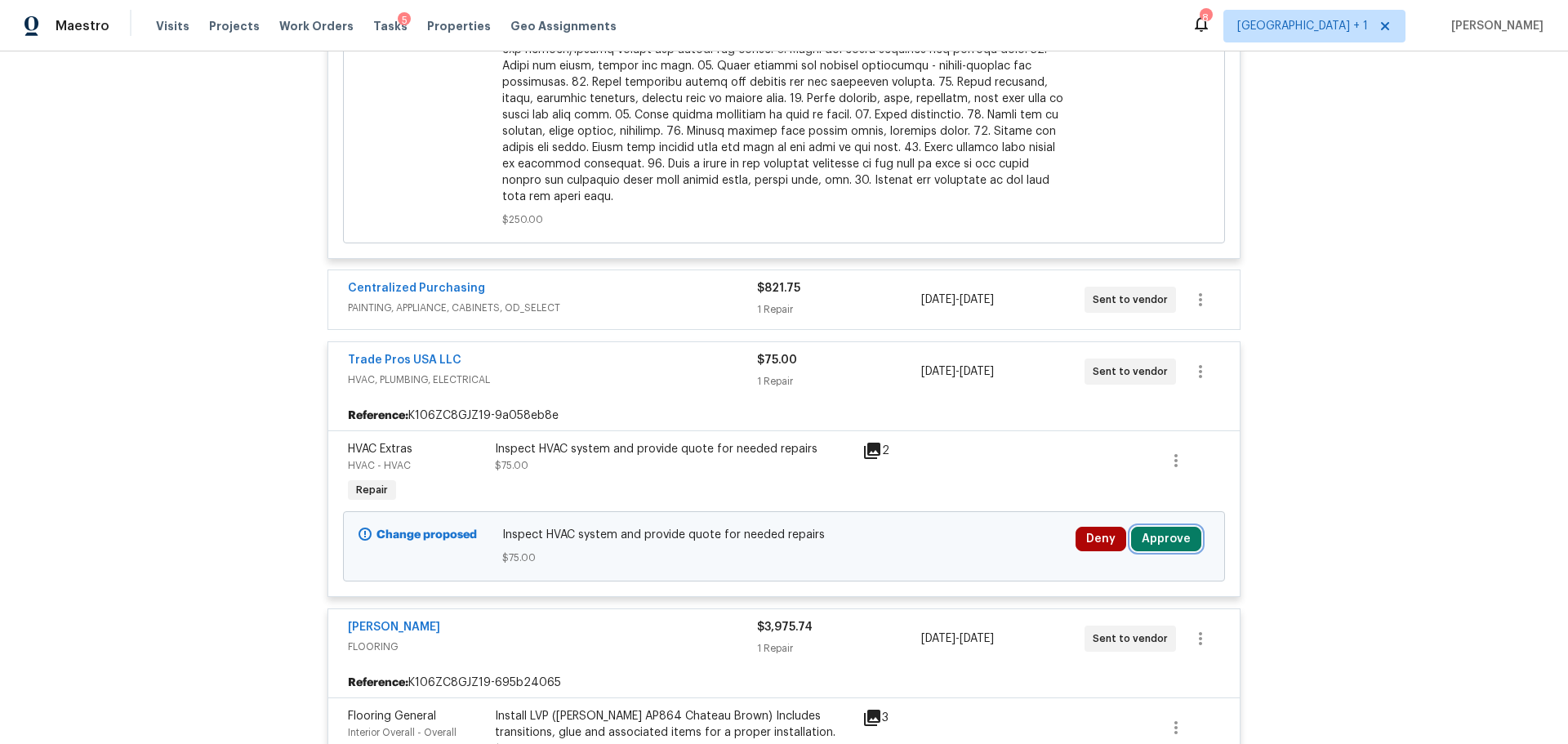
click at [1177, 528] on button "Approve" at bounding box center [1166, 539] width 70 height 24
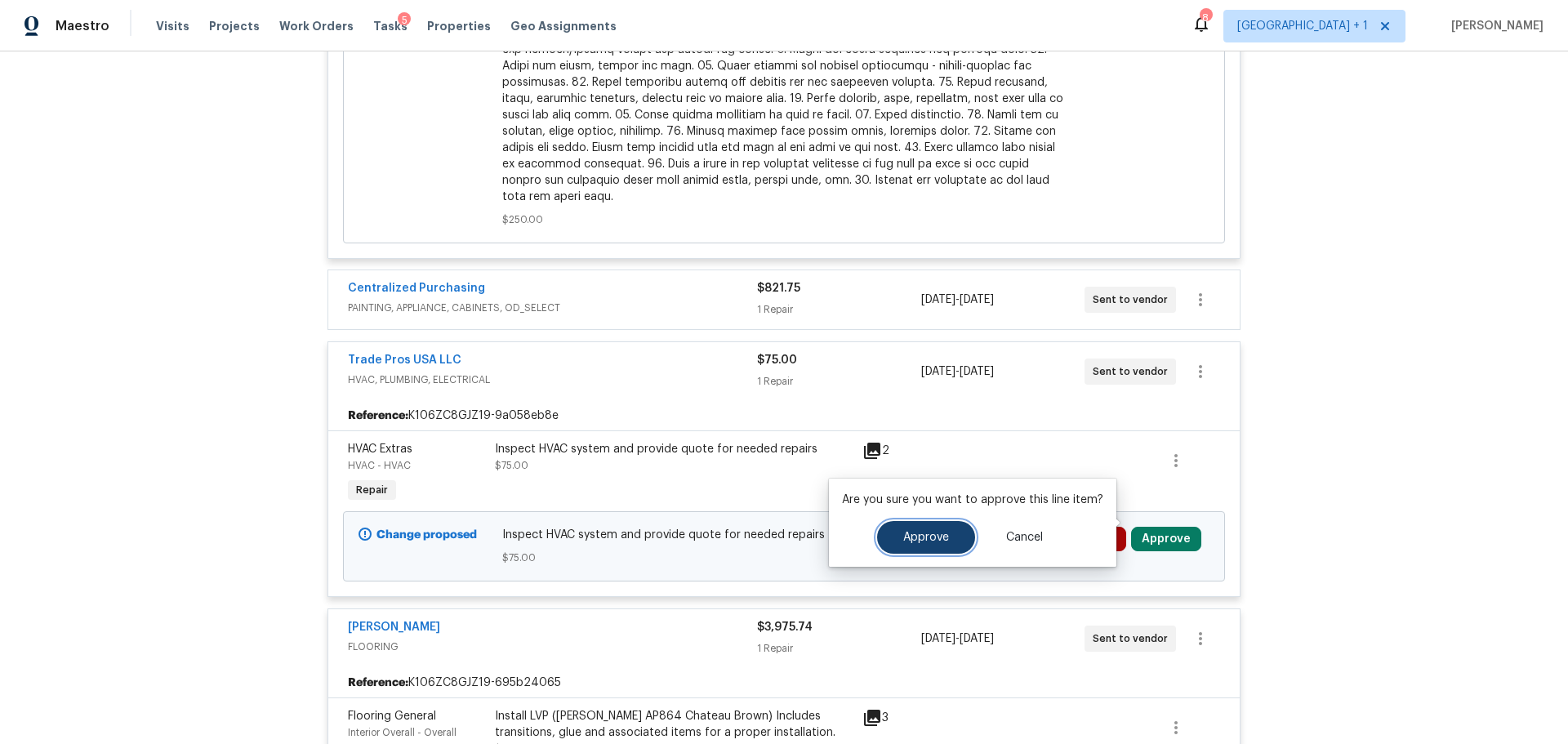
click at [886, 534] on button "Approve" at bounding box center [926, 537] width 98 height 33
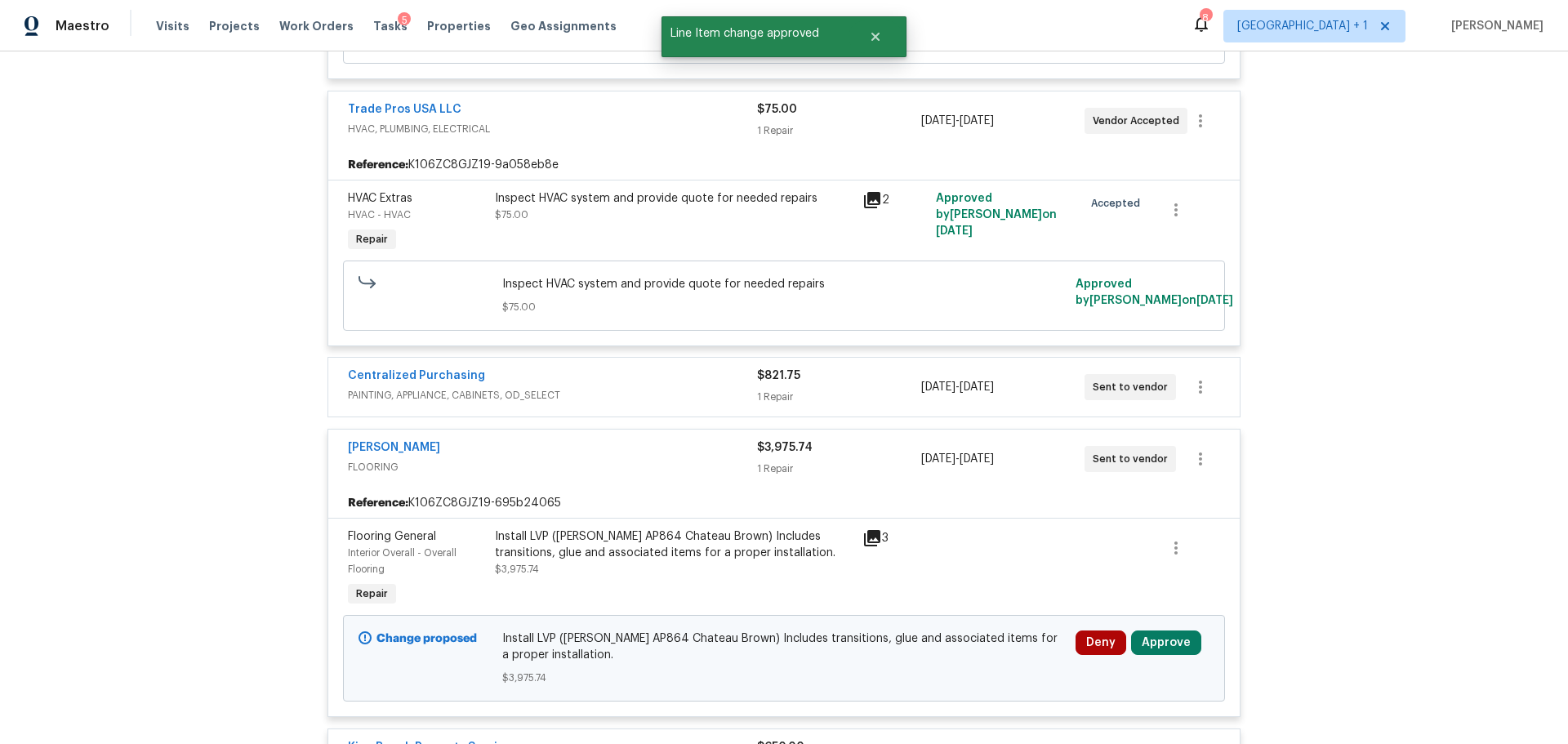
scroll to position [1307, 0]
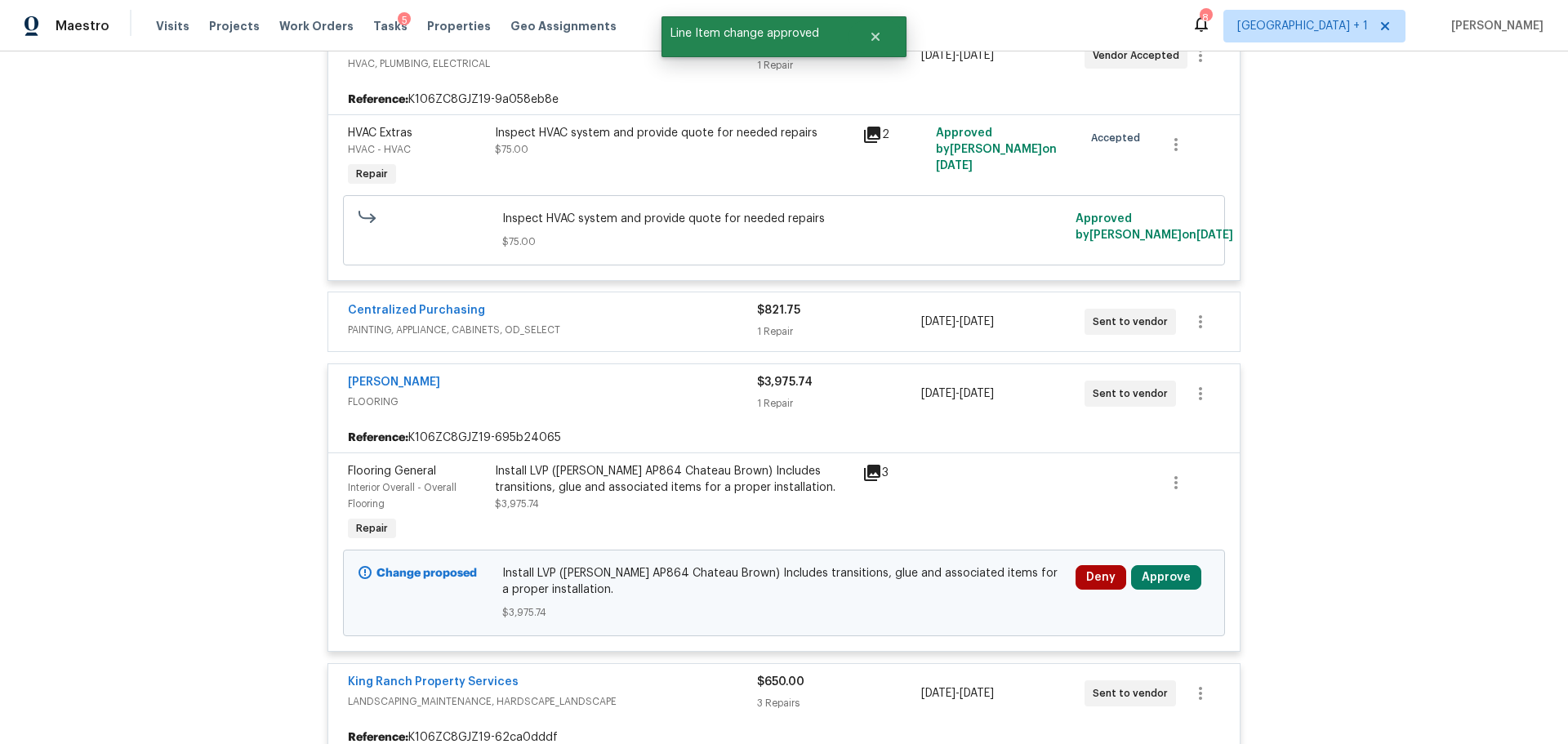
click at [865, 465] on icon at bounding box center [872, 473] width 16 height 16
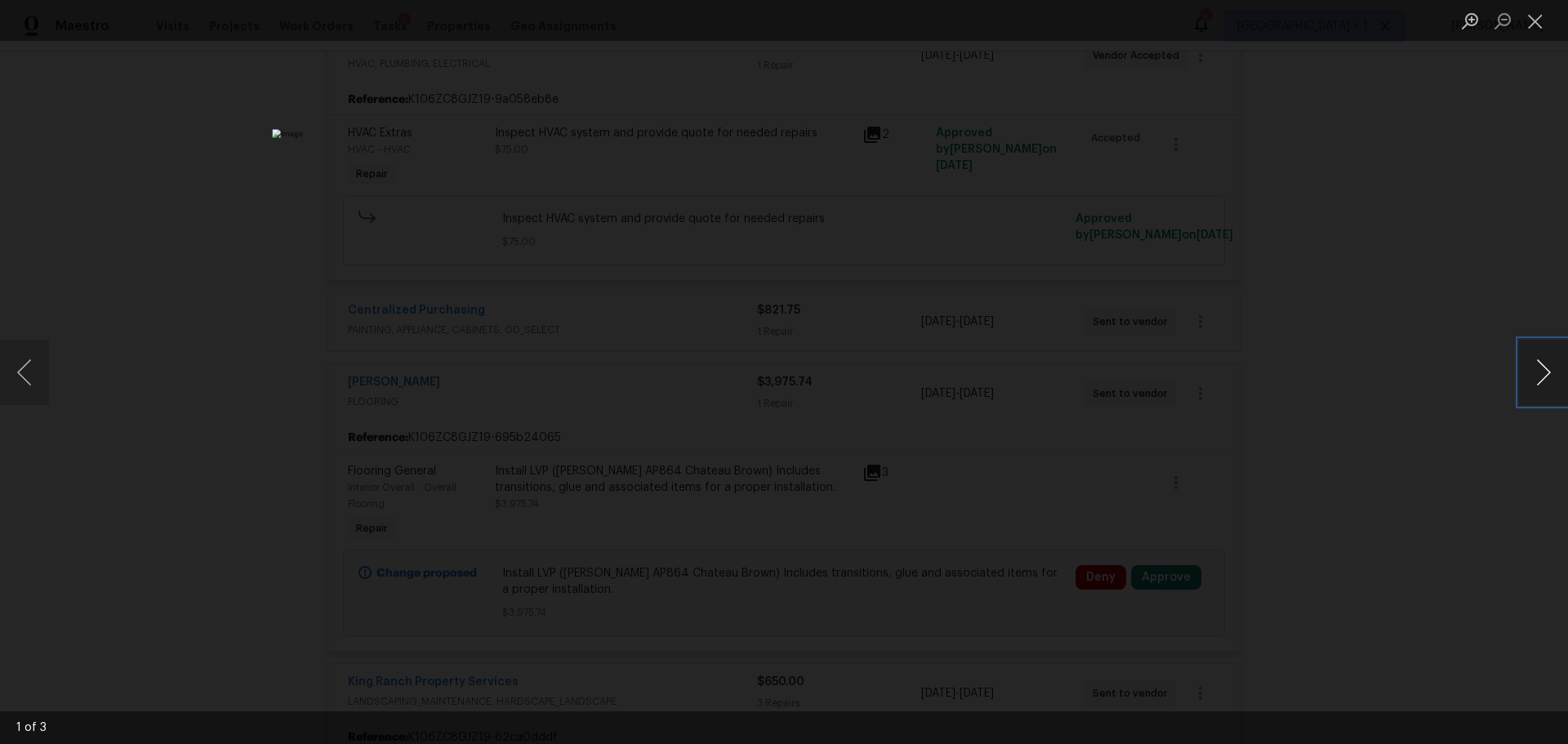
click at [1545, 372] on button "Next image" at bounding box center [1544, 372] width 49 height 65
click at [1544, 372] on button "Next image" at bounding box center [1544, 372] width 49 height 65
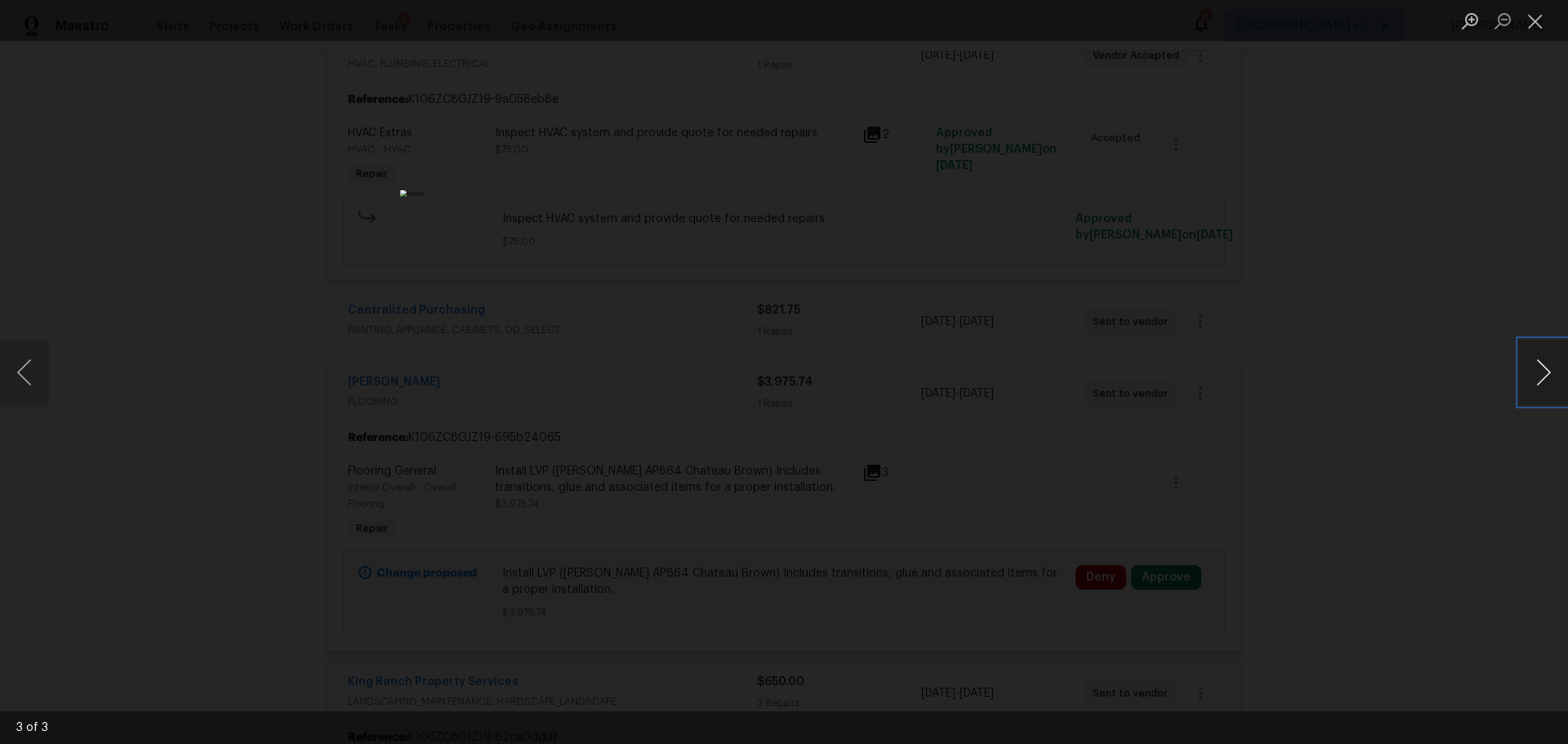
click at [1544, 372] on button "Next image" at bounding box center [1544, 372] width 49 height 65
click at [1534, 28] on button "Close lightbox" at bounding box center [1535, 21] width 33 height 29
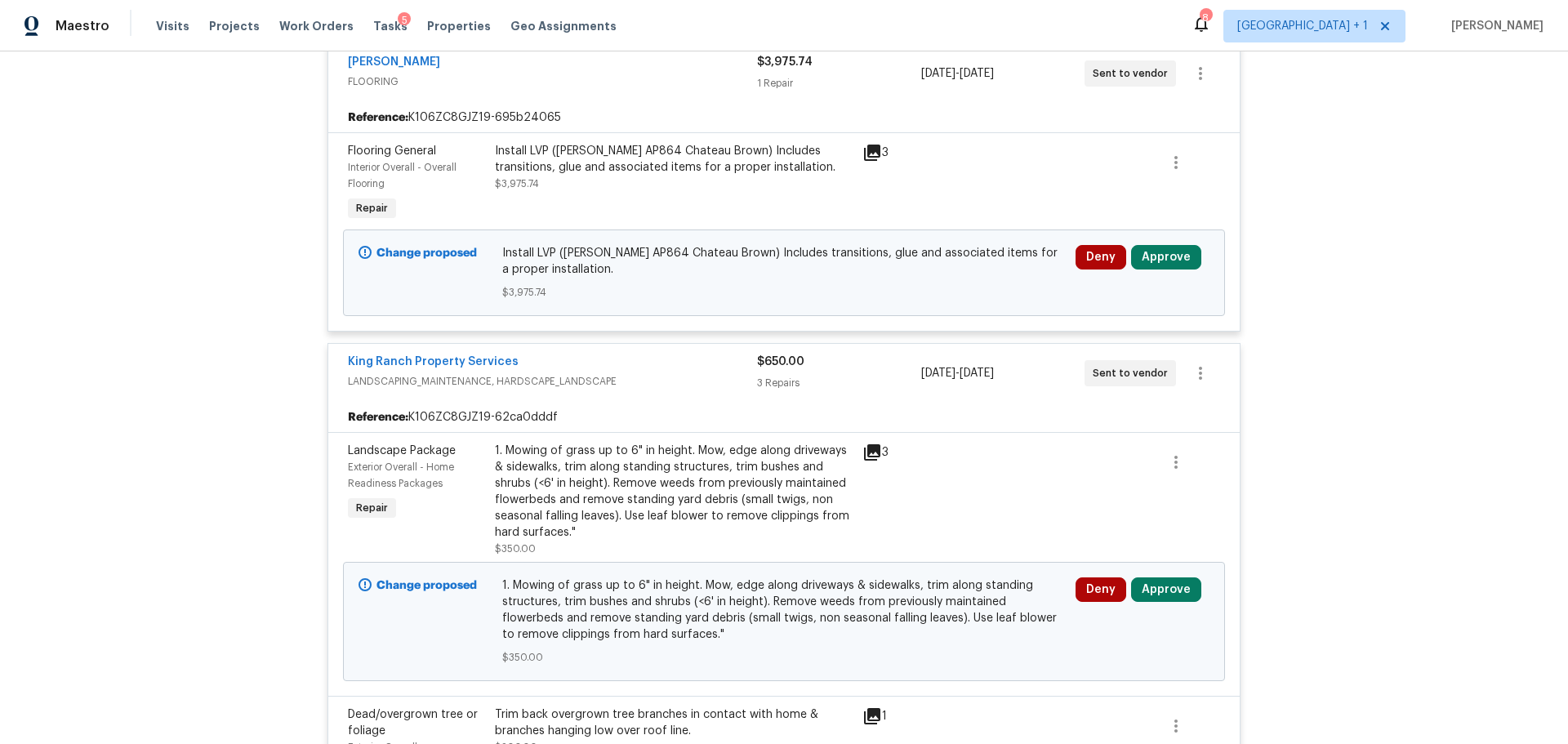
scroll to position [1633, 0]
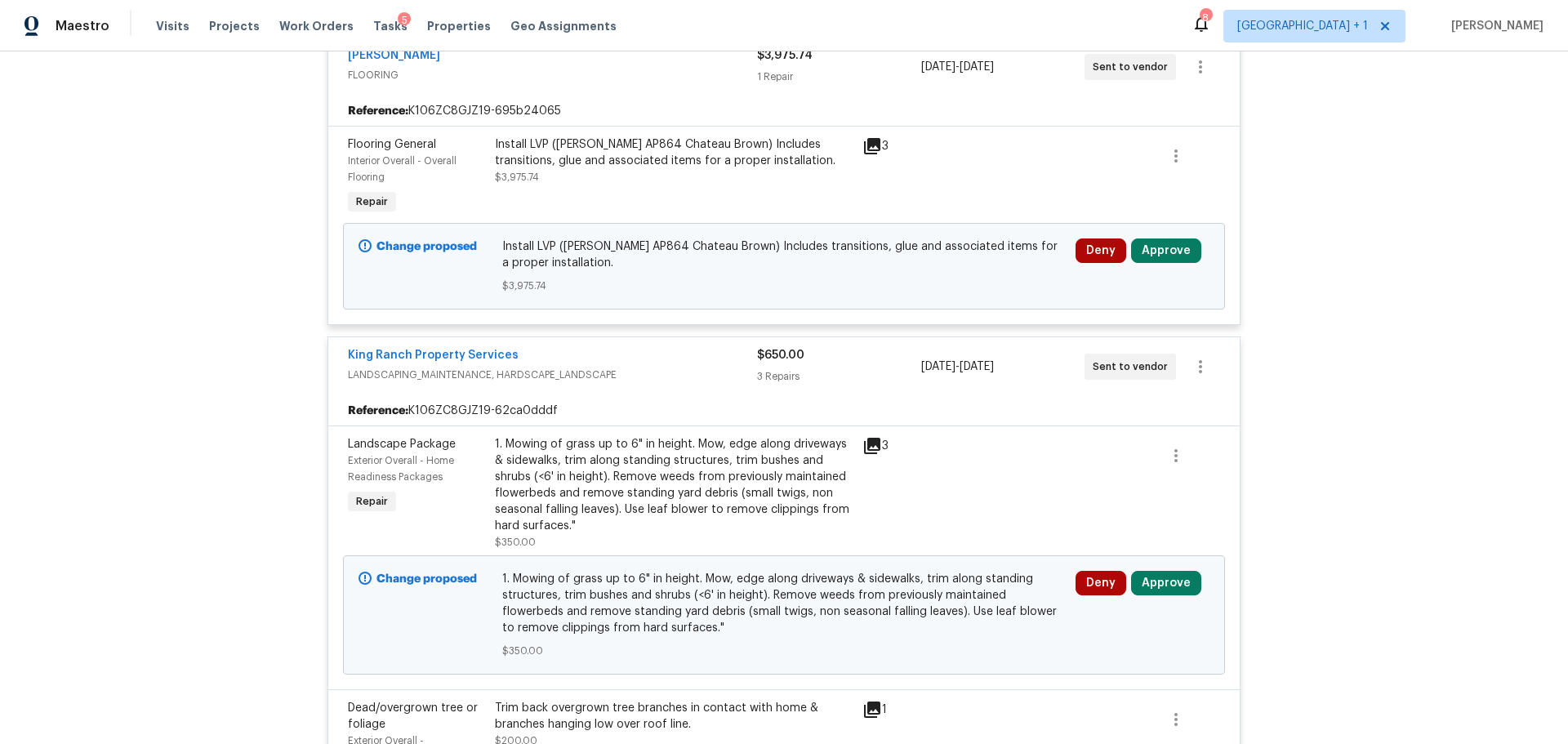
click at [848, 431] on div "1. Mowing of grass up to 6" in height. Mow, edge along driveways & sidewalks, t…" at bounding box center [673, 493] width 368 height 124
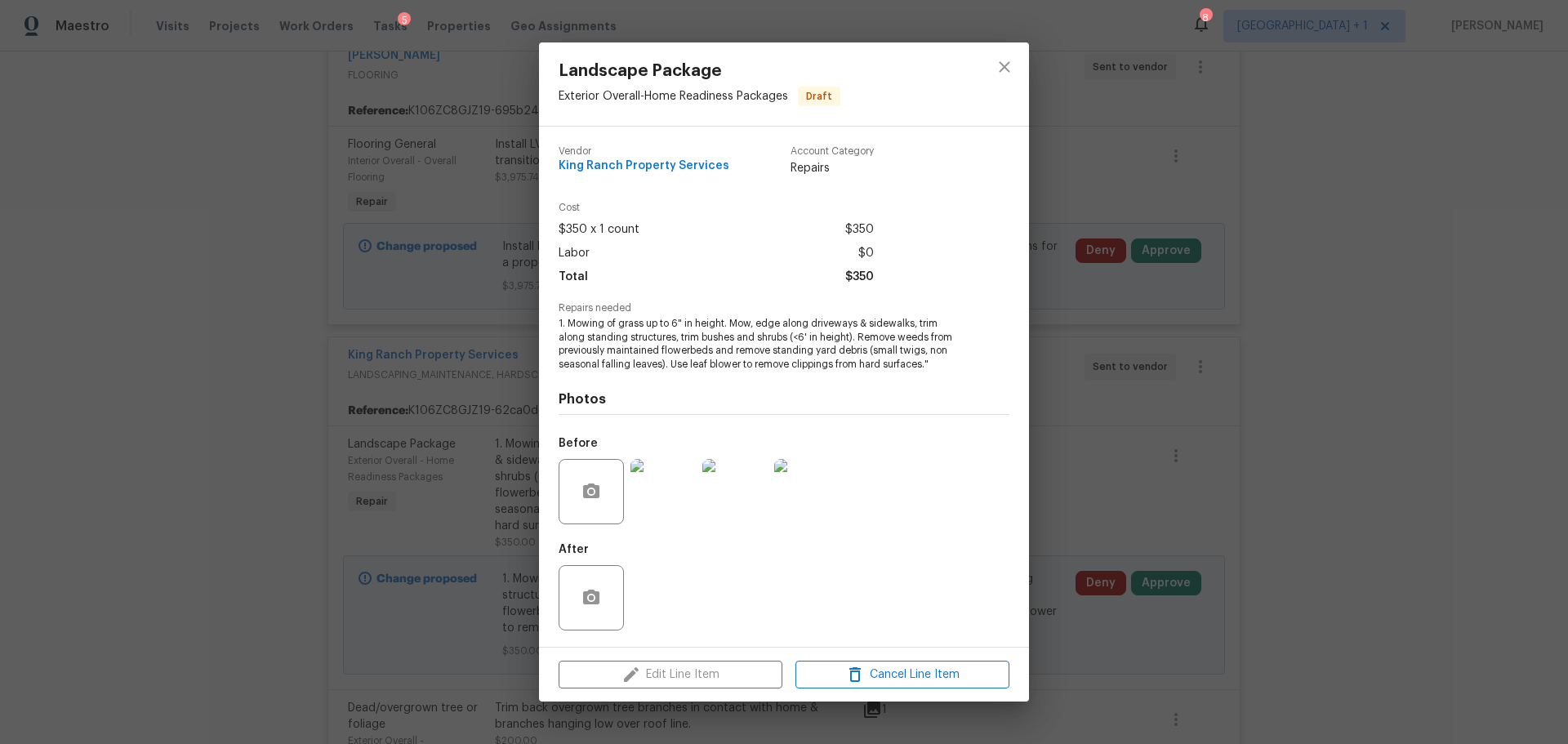
click at [658, 491] on img at bounding box center [663, 492] width 65 height 65
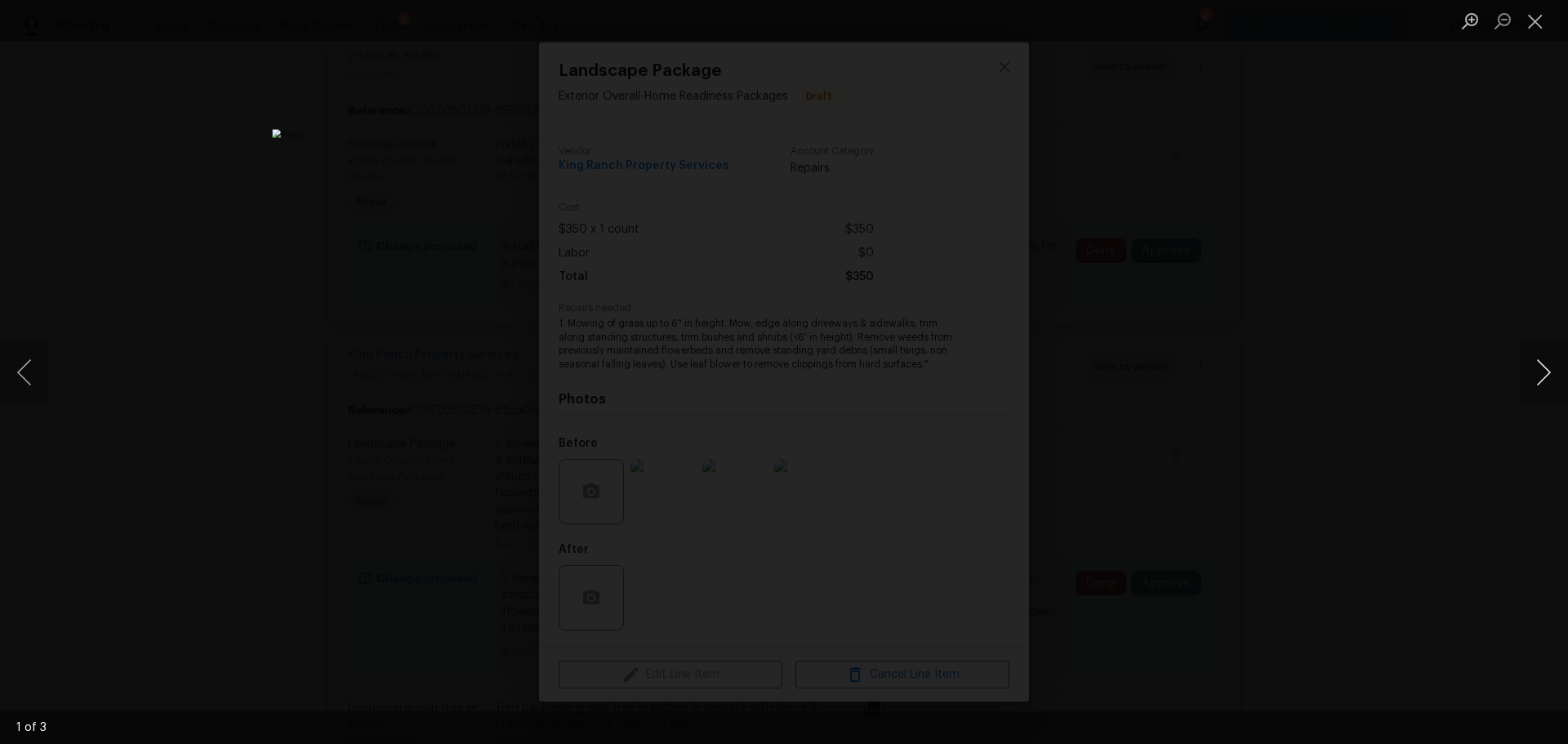
click at [1550, 354] on button "Next image" at bounding box center [1544, 372] width 49 height 65
click at [1533, 24] on button "Close lightbox" at bounding box center [1535, 21] width 33 height 29
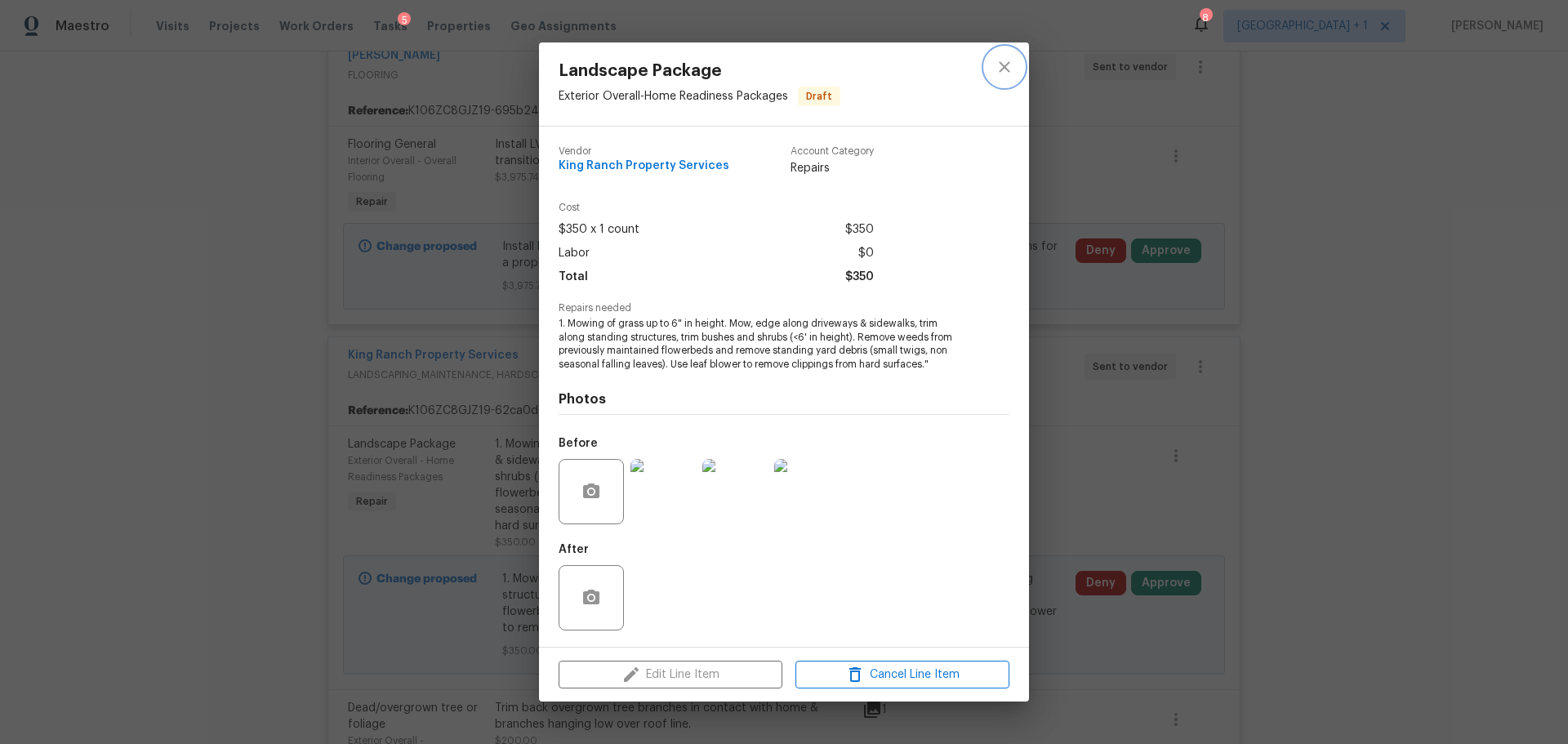
click at [1012, 62] on icon "close" at bounding box center [1004, 67] width 20 height 20
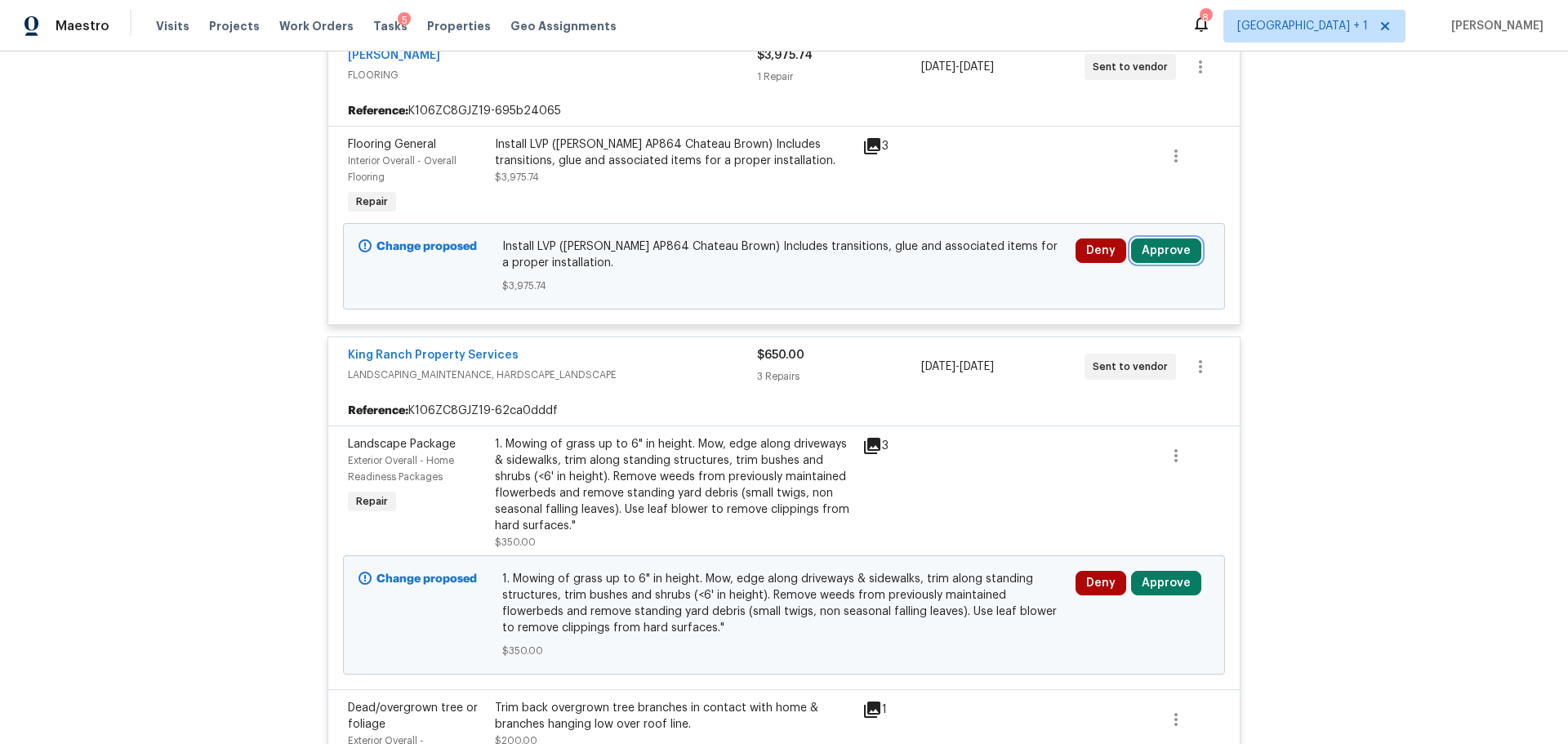
drag, startPoint x: 1153, startPoint y: 233, endPoint x: 1051, endPoint y: 440, distance: 230.8
click at [1157, 572] on button "Approve" at bounding box center [1166, 582] width 70 height 24
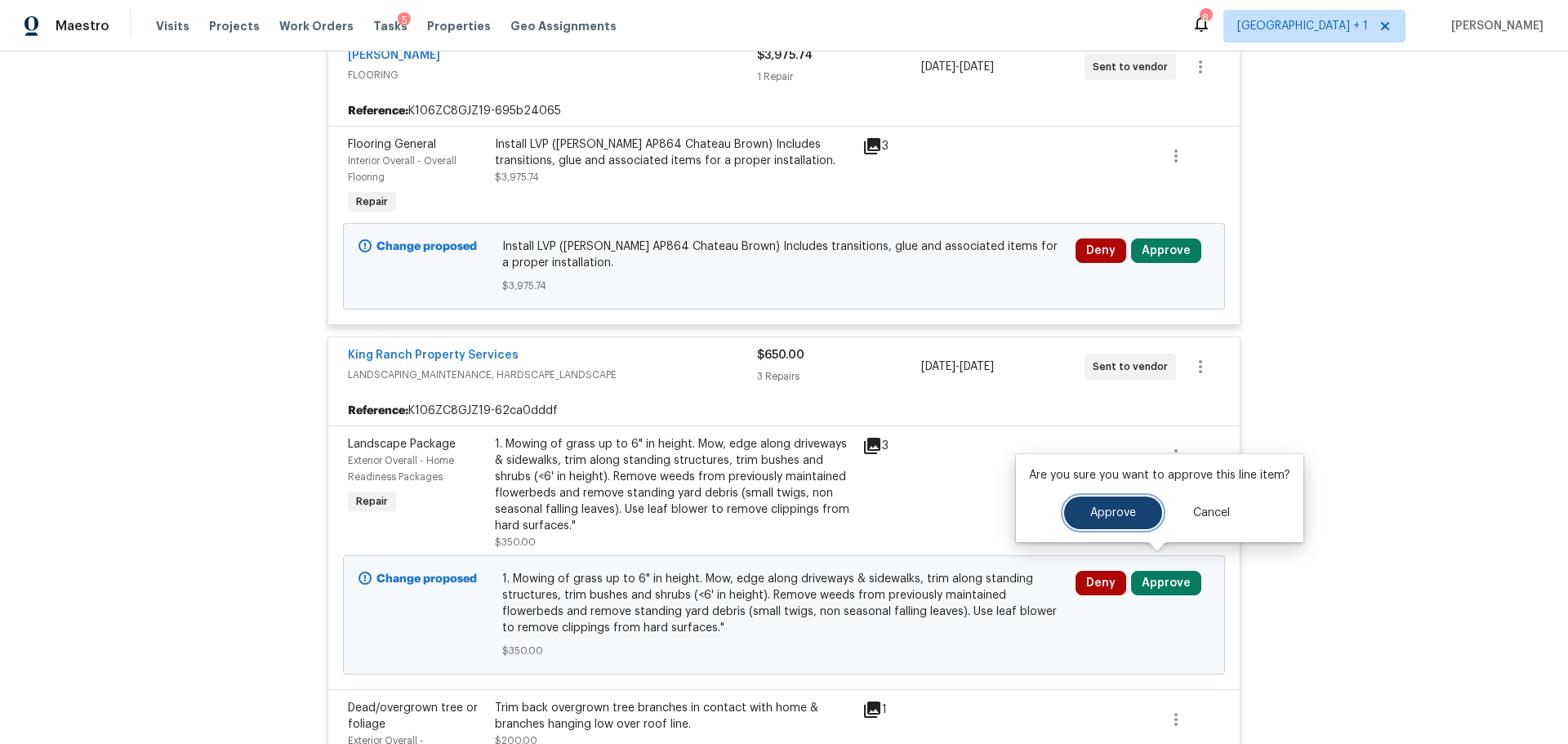
click at [1126, 519] on span "Approve" at bounding box center [1113, 514] width 45 height 13
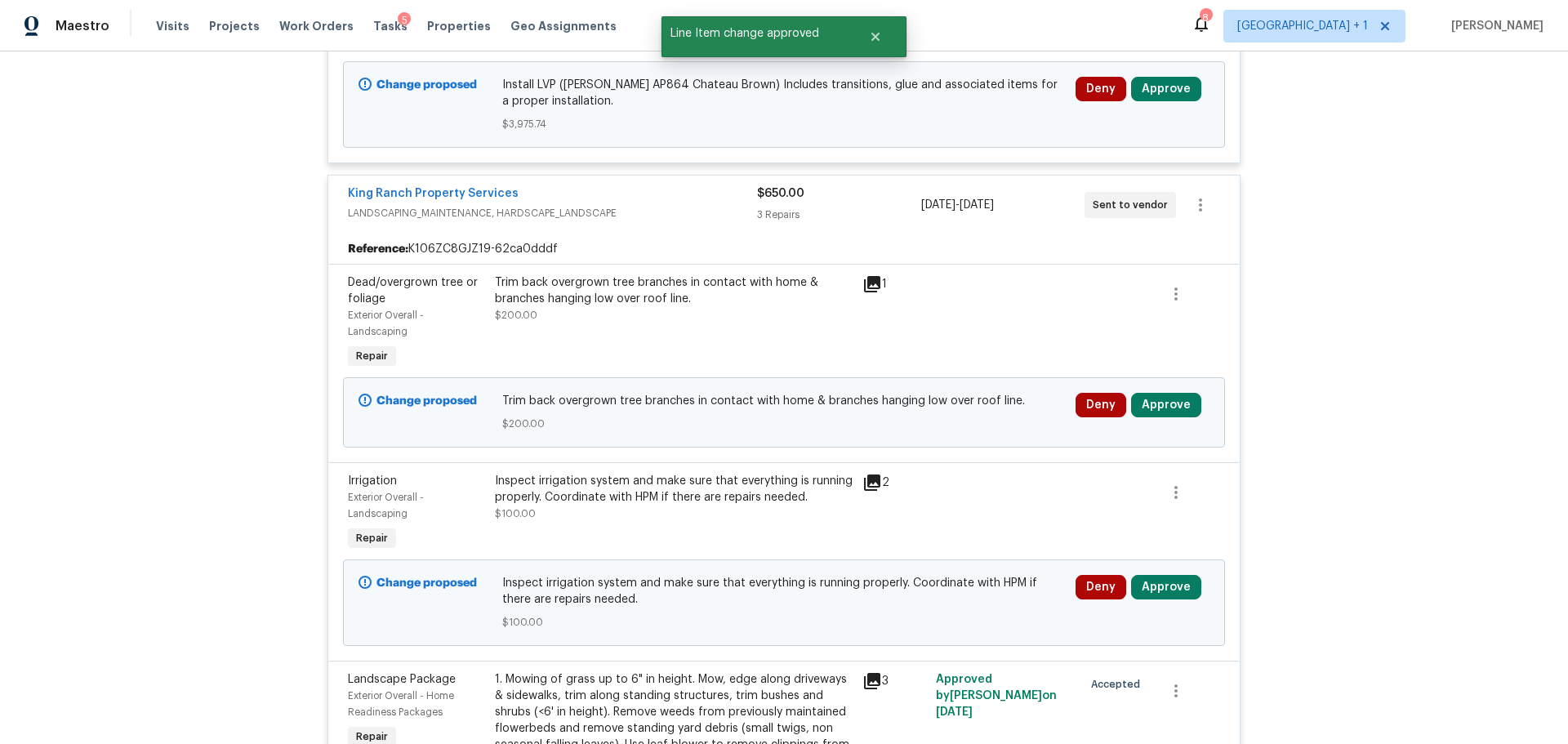
scroll to position [1796, 0]
click at [858, 268] on div "1" at bounding box center [894, 321] width 74 height 108
click at [864, 274] on icon at bounding box center [872, 282] width 16 height 16
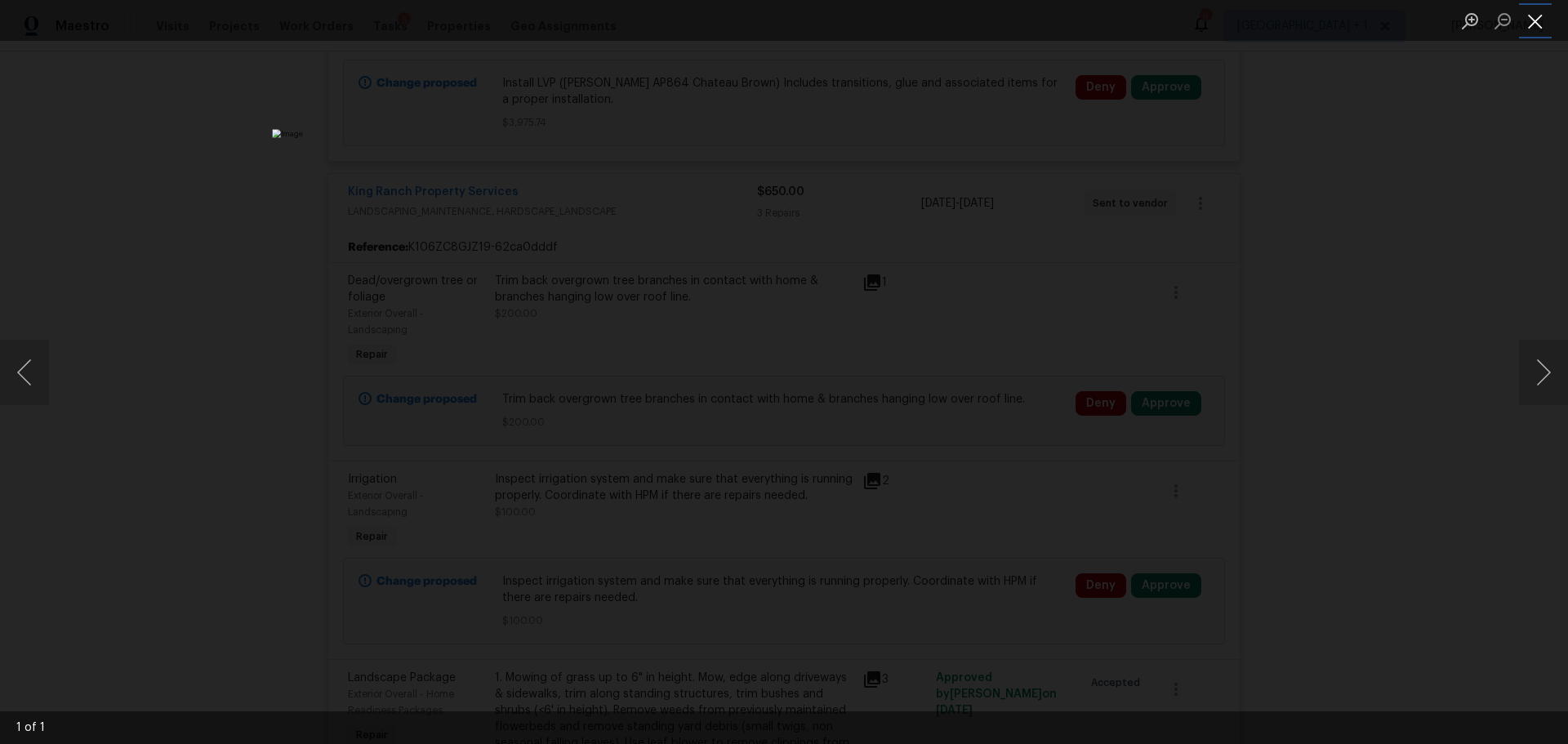
click at [1529, 24] on button "Close lightbox" at bounding box center [1535, 21] width 33 height 29
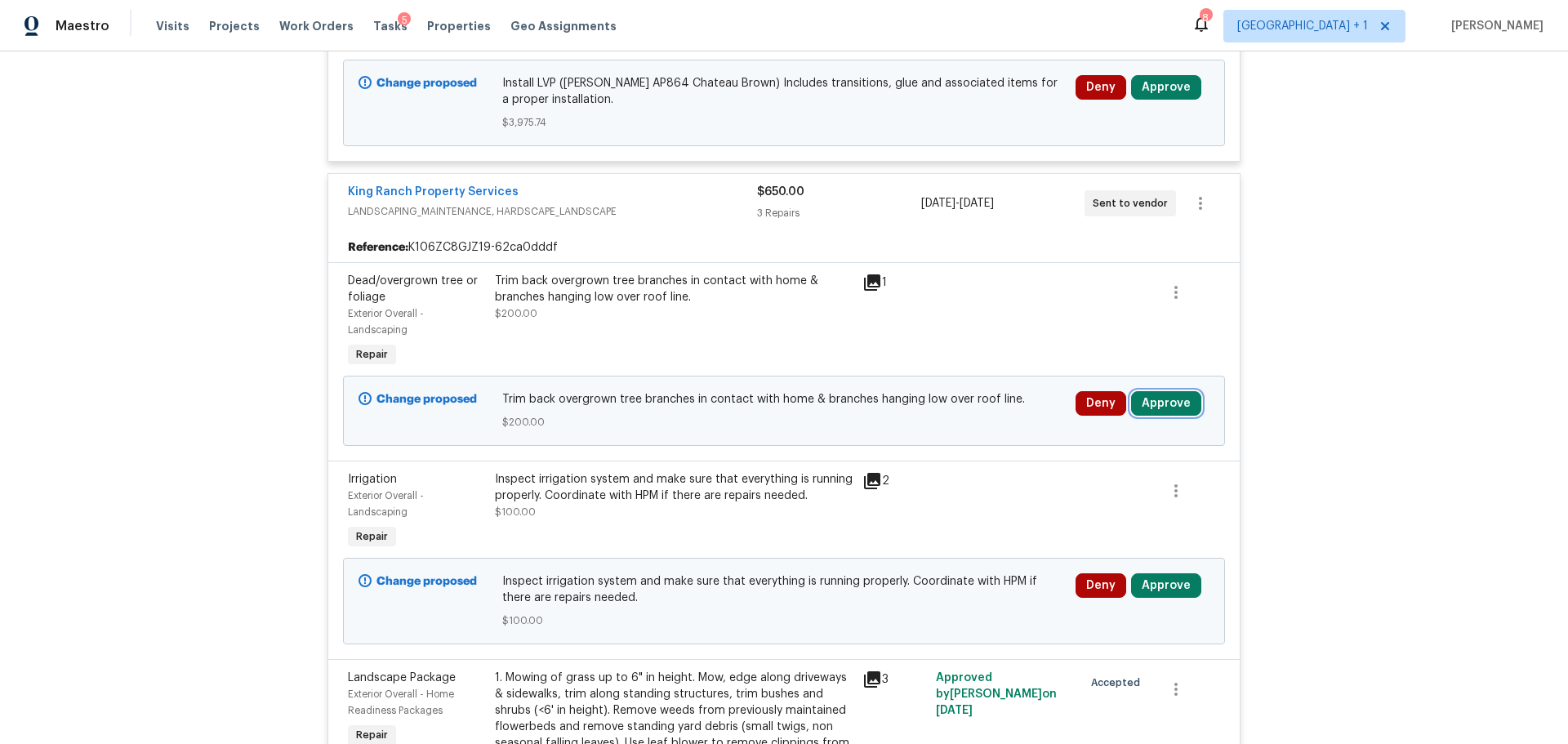
click at [1161, 391] on button "Approve" at bounding box center [1166, 403] width 70 height 24
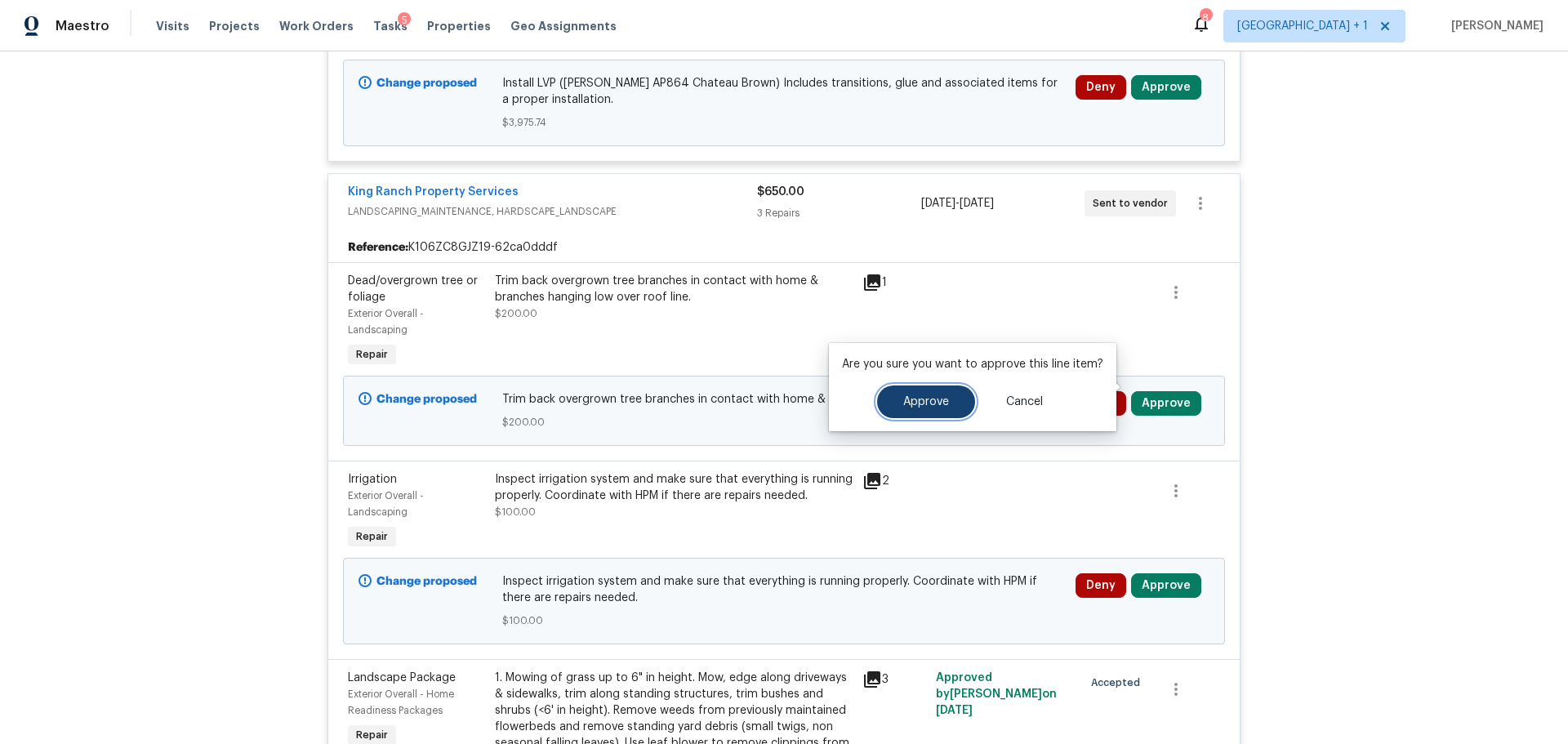
click at [935, 407] on span "Approve" at bounding box center [926, 403] width 45 height 13
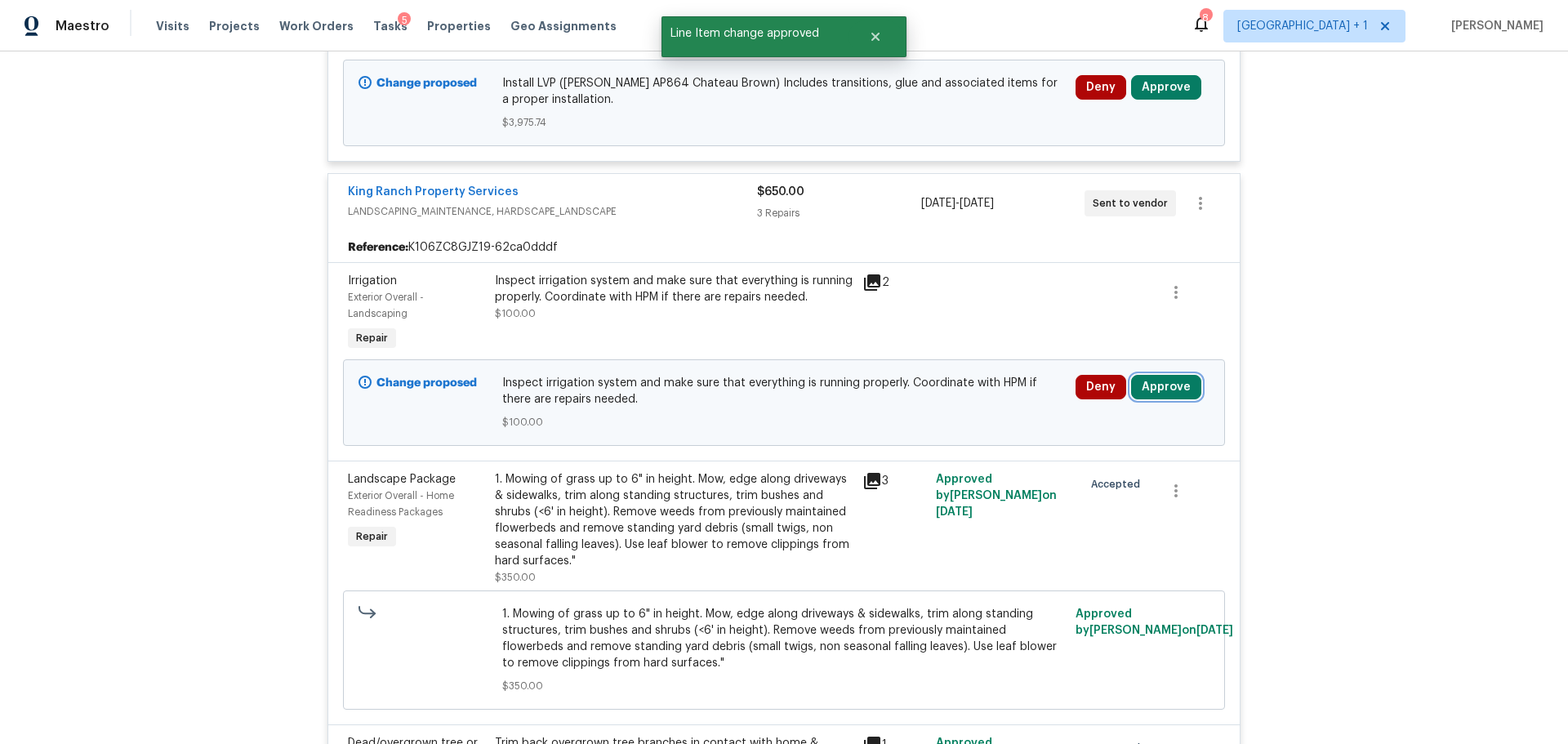
click at [1164, 377] on button "Approve" at bounding box center [1166, 387] width 70 height 24
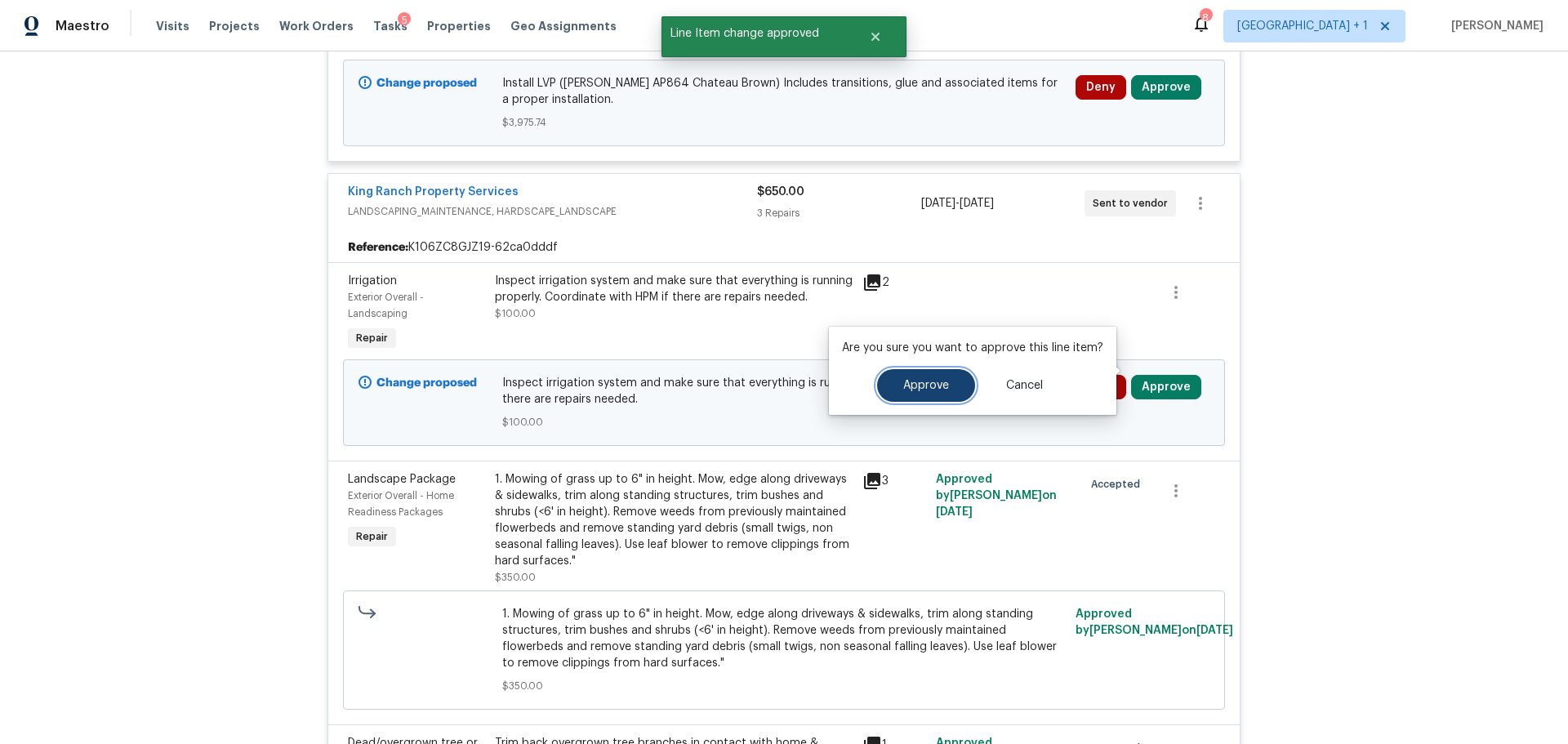
click at [934, 391] on span "Approve" at bounding box center [926, 387] width 45 height 13
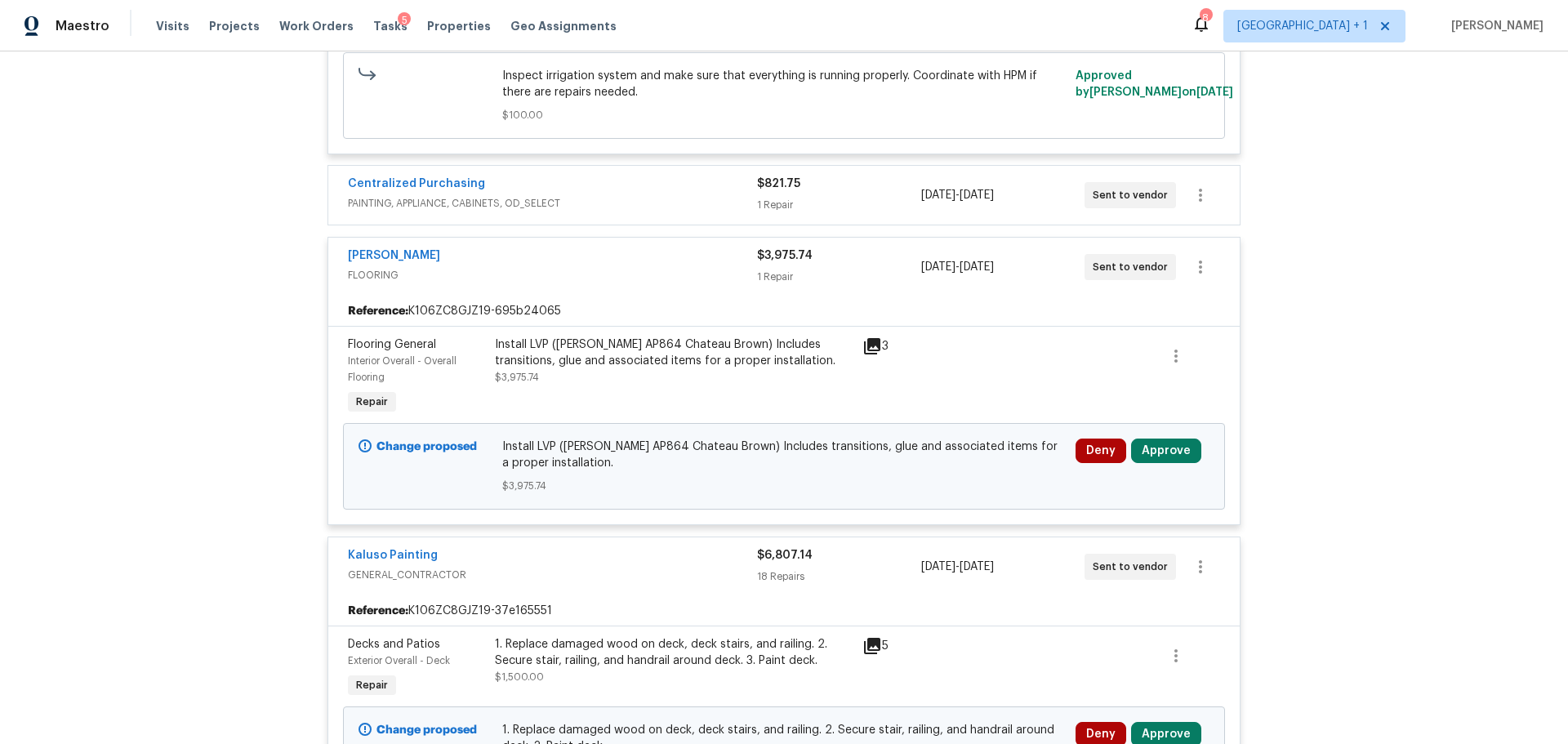
scroll to position [2243, 0]
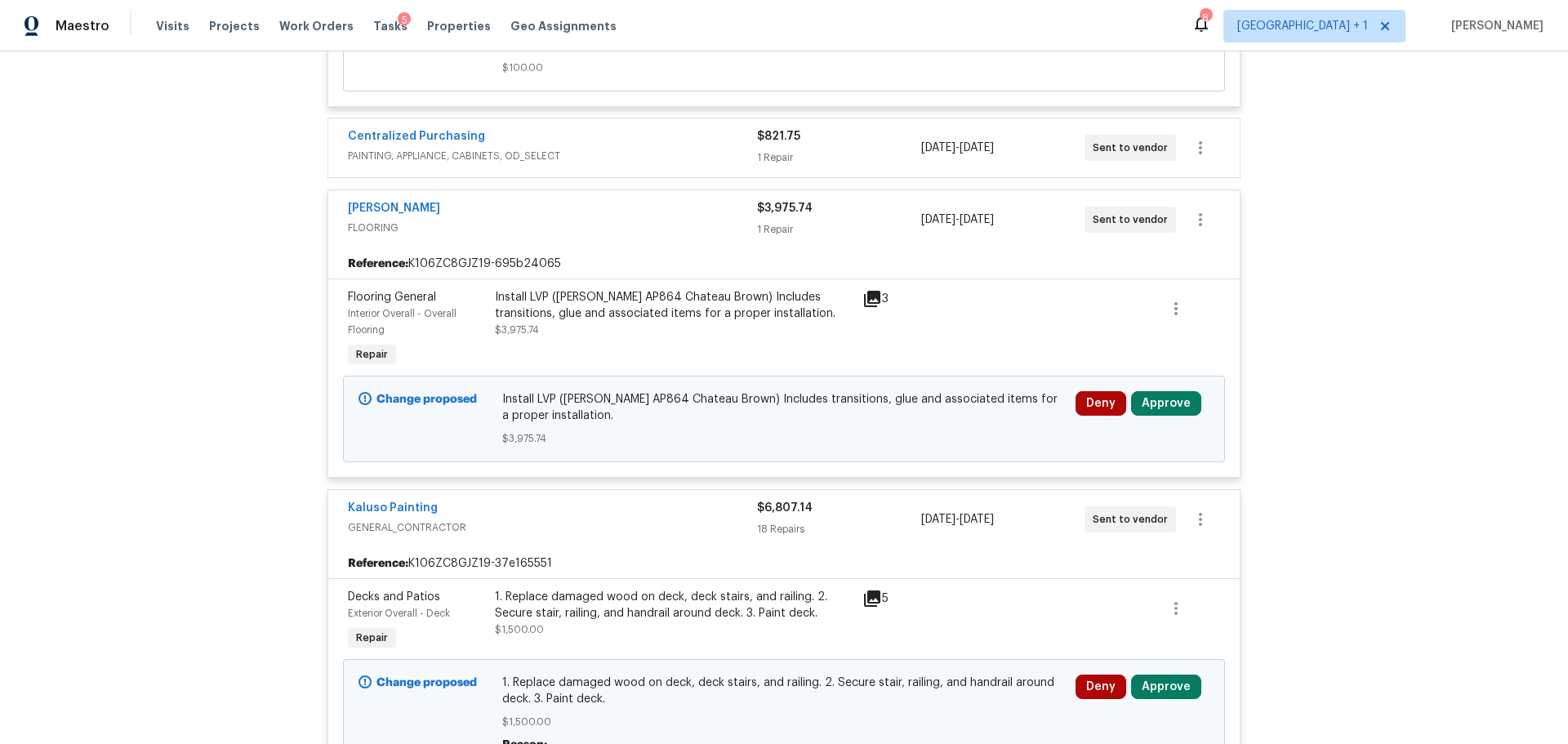
click at [864, 591] on icon at bounding box center [872, 599] width 16 height 16
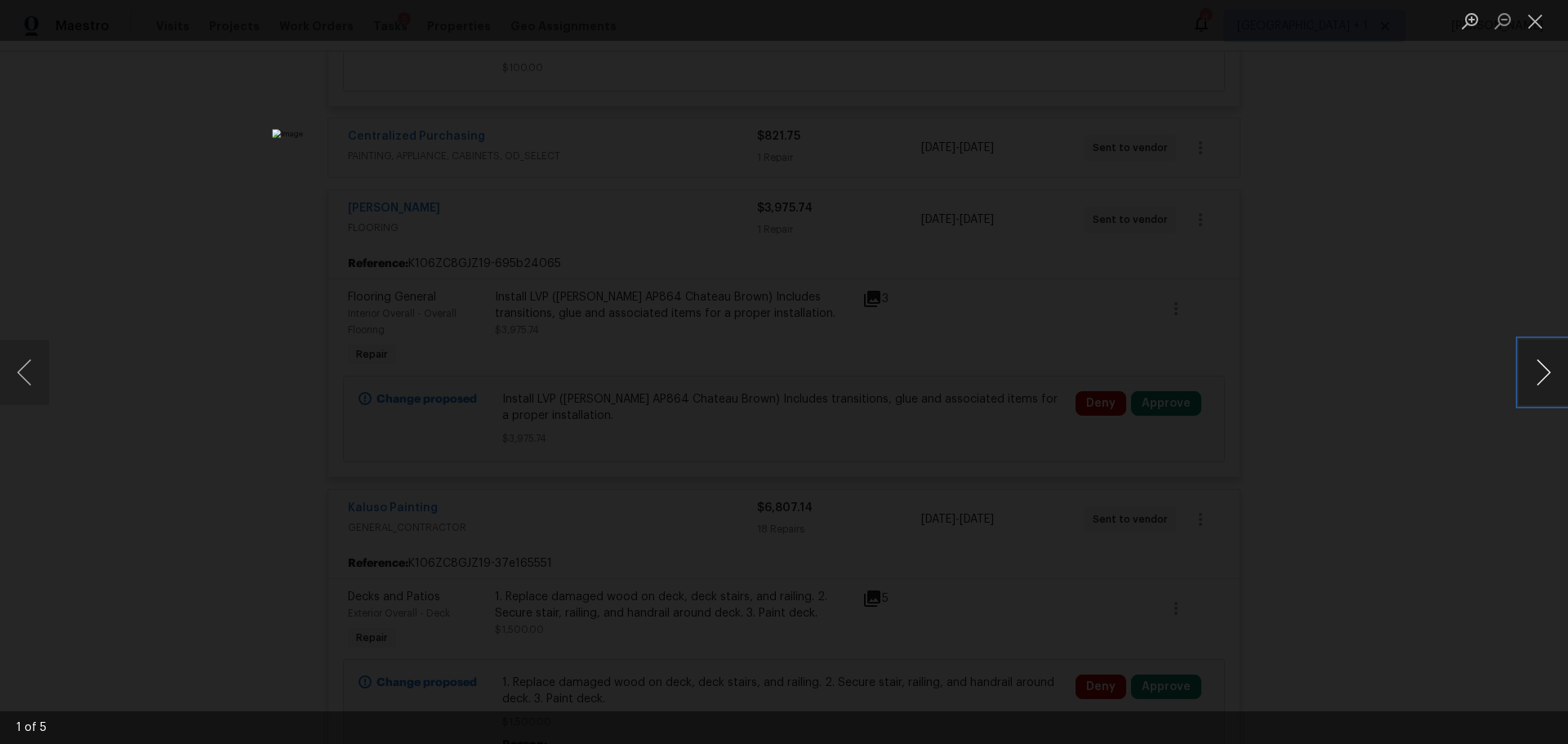
click at [1530, 370] on button "Next image" at bounding box center [1544, 372] width 49 height 65
click at [1524, 370] on button "Next image" at bounding box center [1544, 372] width 49 height 65
click at [1522, 363] on button "Next image" at bounding box center [1544, 372] width 49 height 65
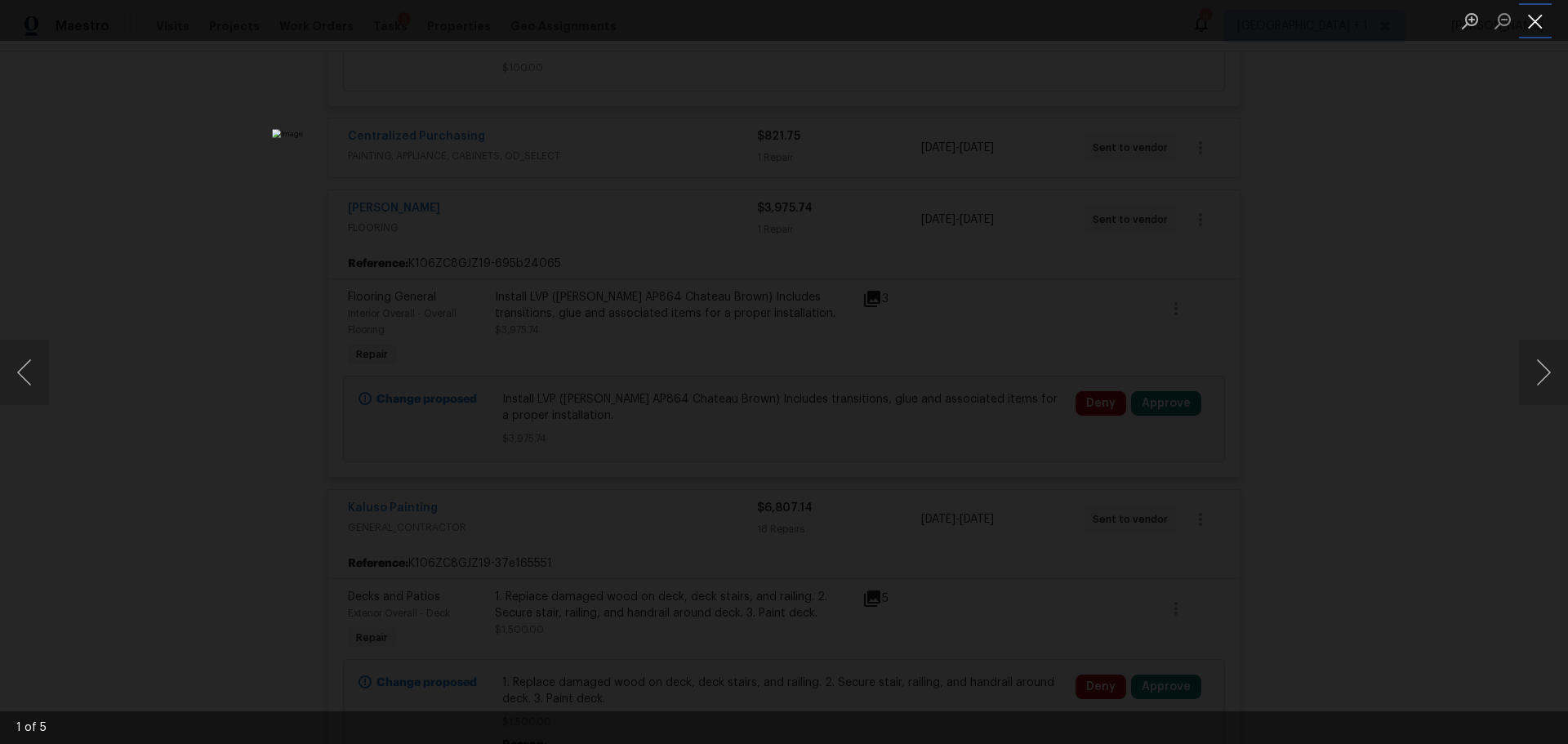
click at [1534, 24] on button "Close lightbox" at bounding box center [1535, 21] width 33 height 29
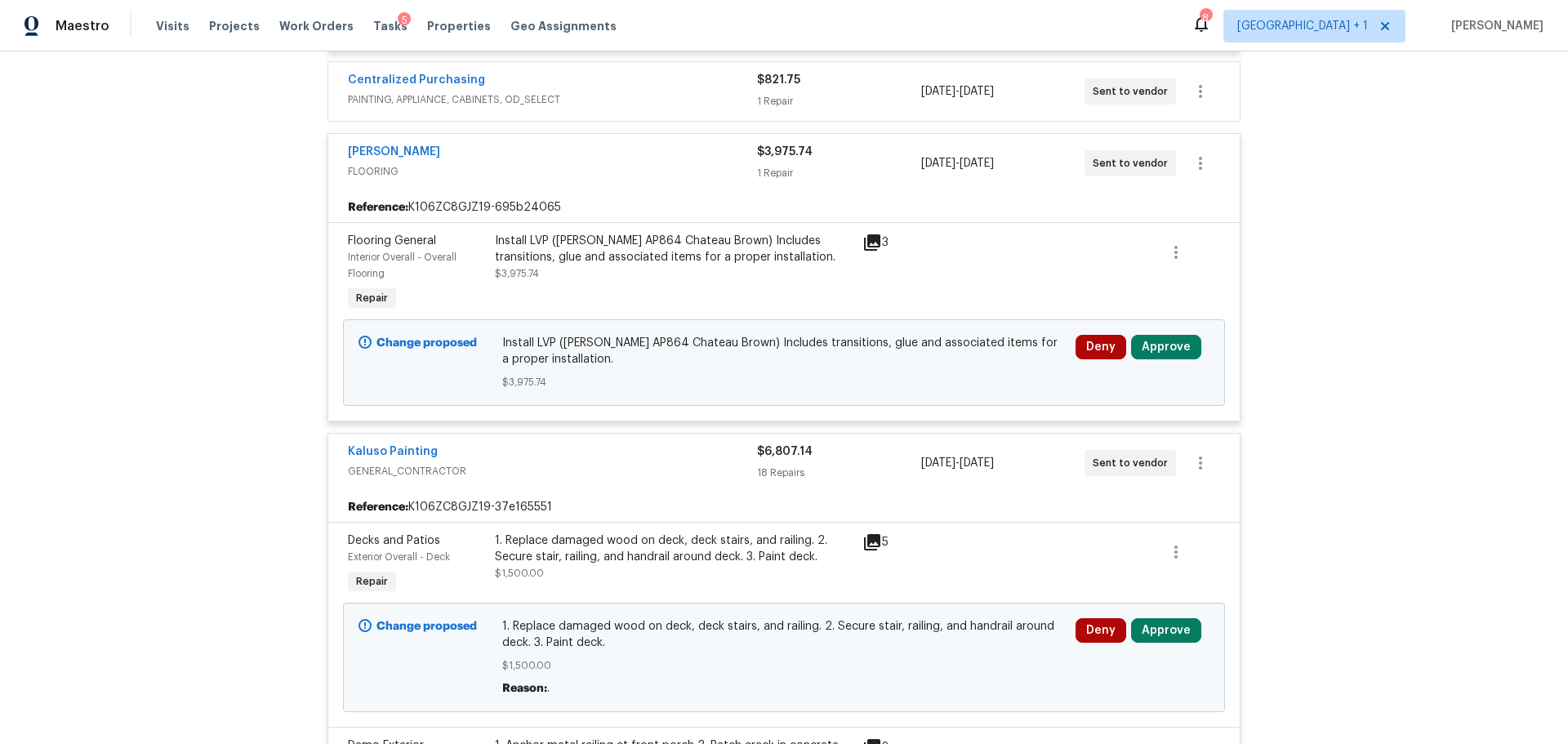
scroll to position [2325, 0]
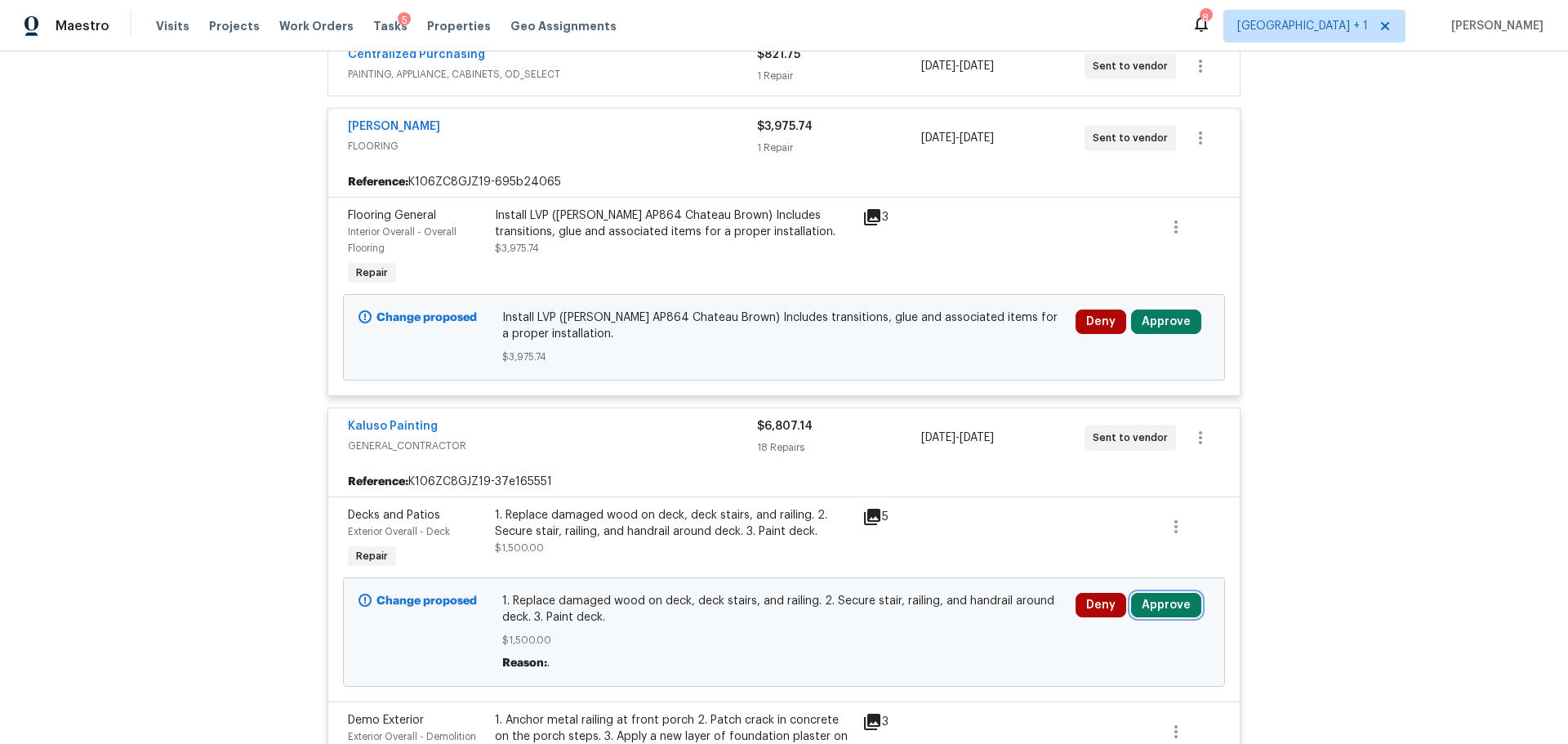
click at [1171, 593] on button "Approve" at bounding box center [1166, 605] width 70 height 24
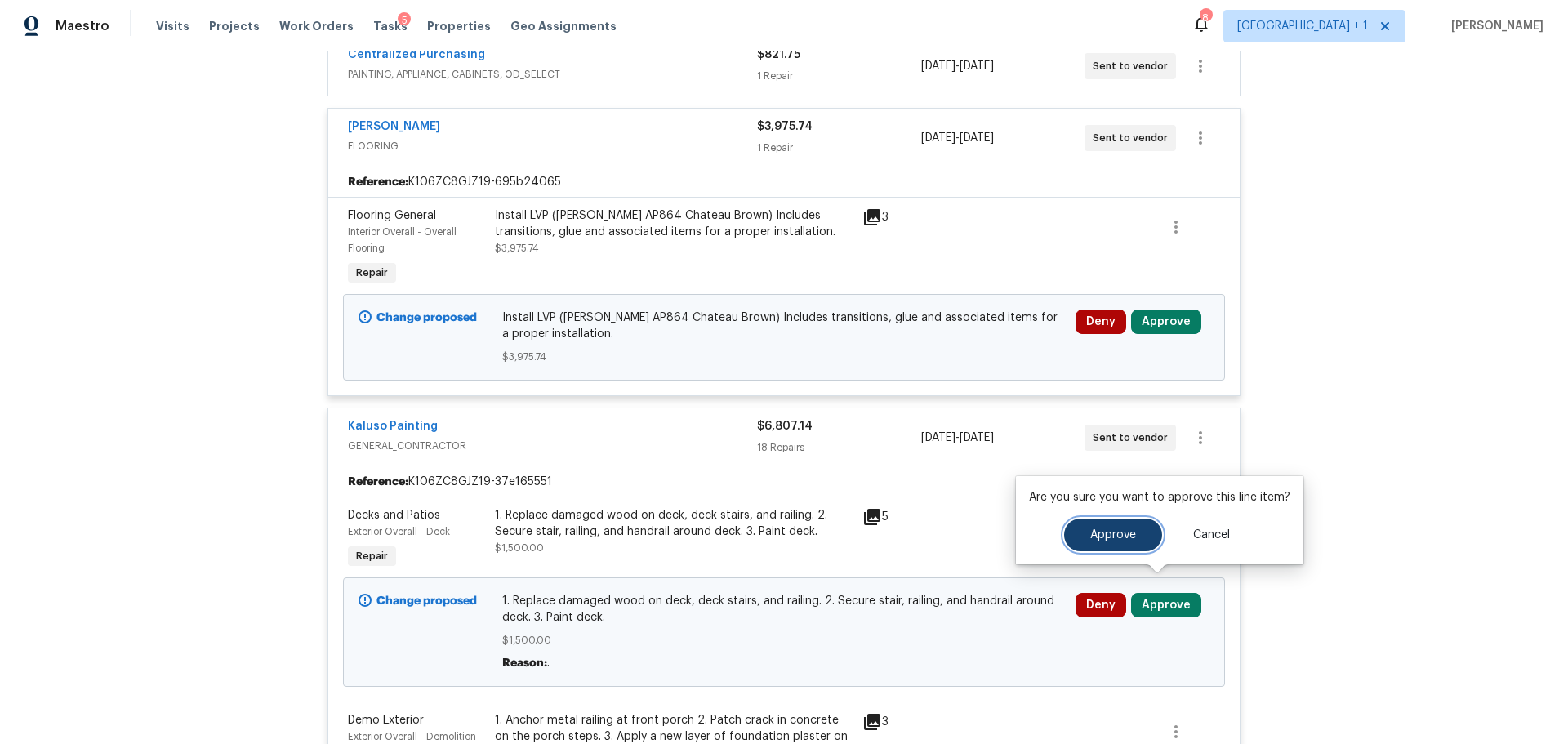
click at [1122, 530] on span "Approve" at bounding box center [1113, 535] width 45 height 13
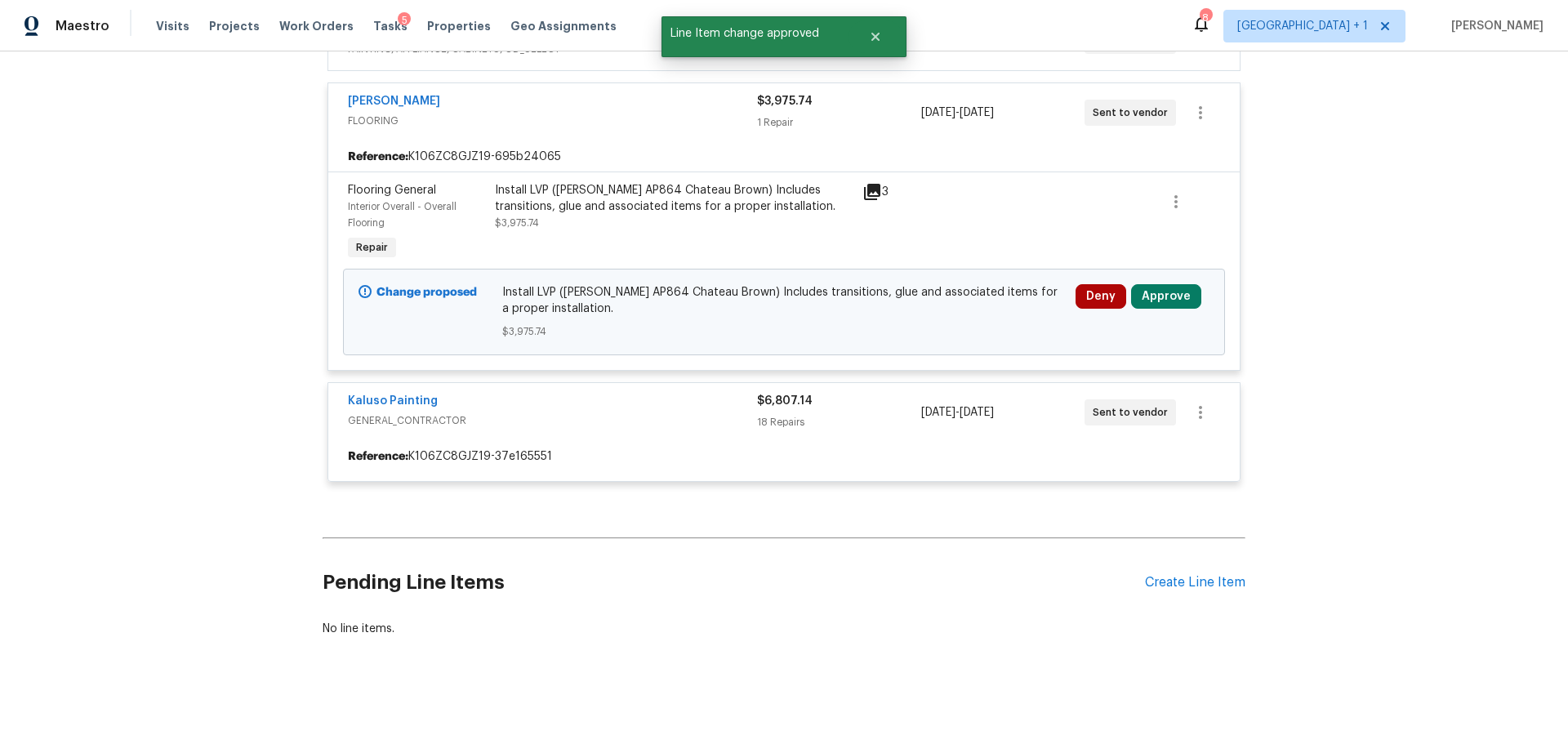
scroll to position [2406, 0]
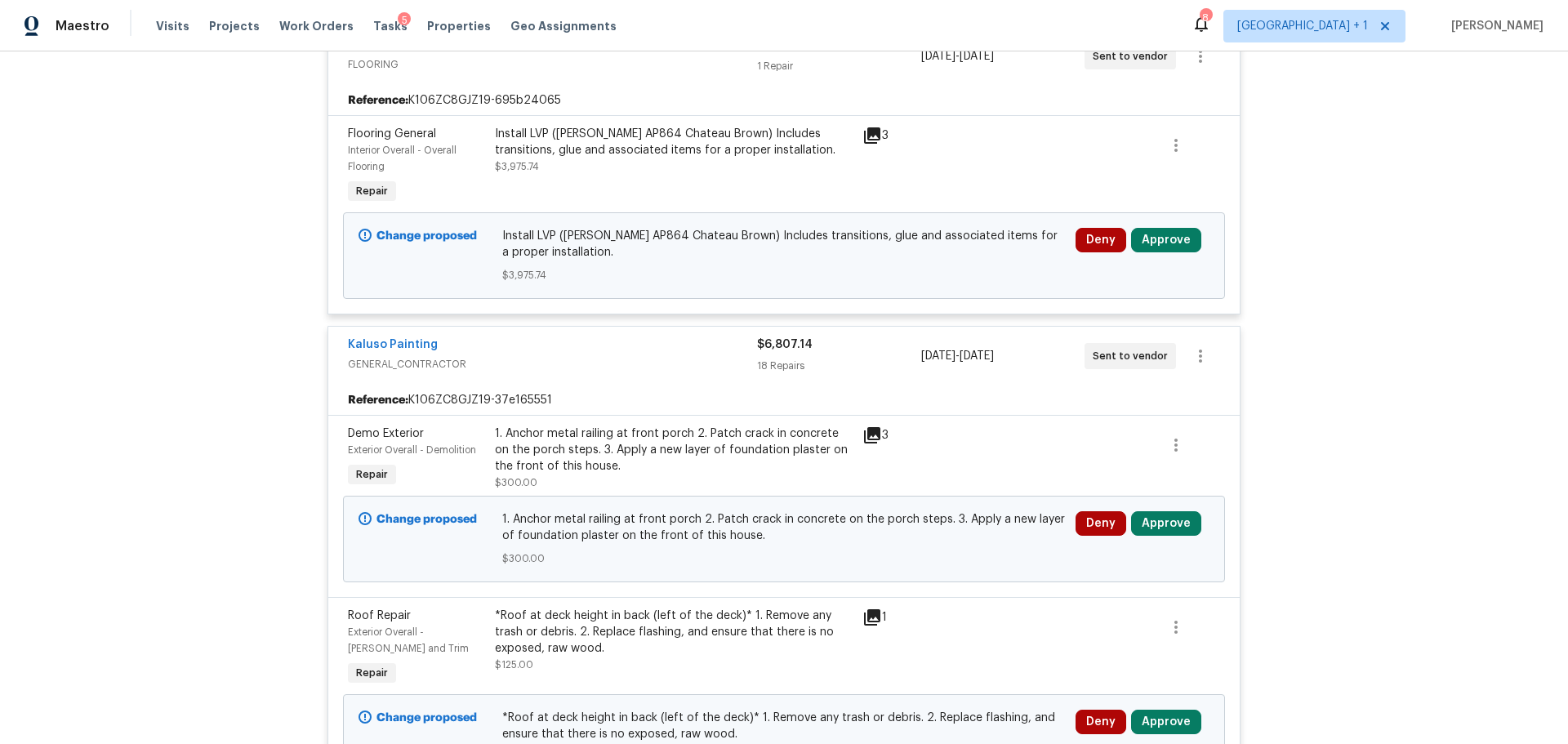
click at [867, 427] on icon at bounding box center [872, 436] width 16 height 16
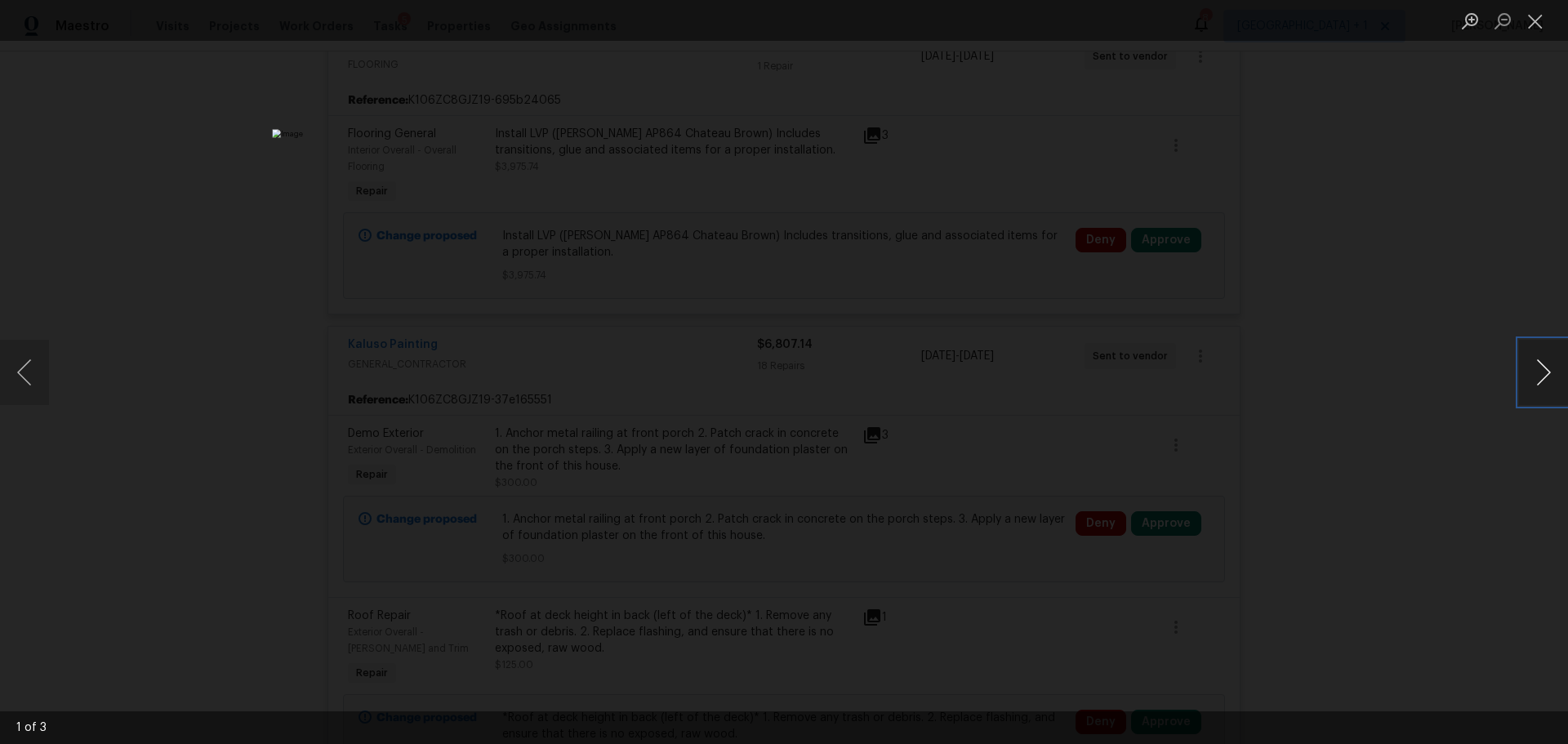
click at [1532, 377] on button "Next image" at bounding box center [1544, 372] width 49 height 65
click at [1526, 23] on button "Close lightbox" at bounding box center [1535, 21] width 33 height 29
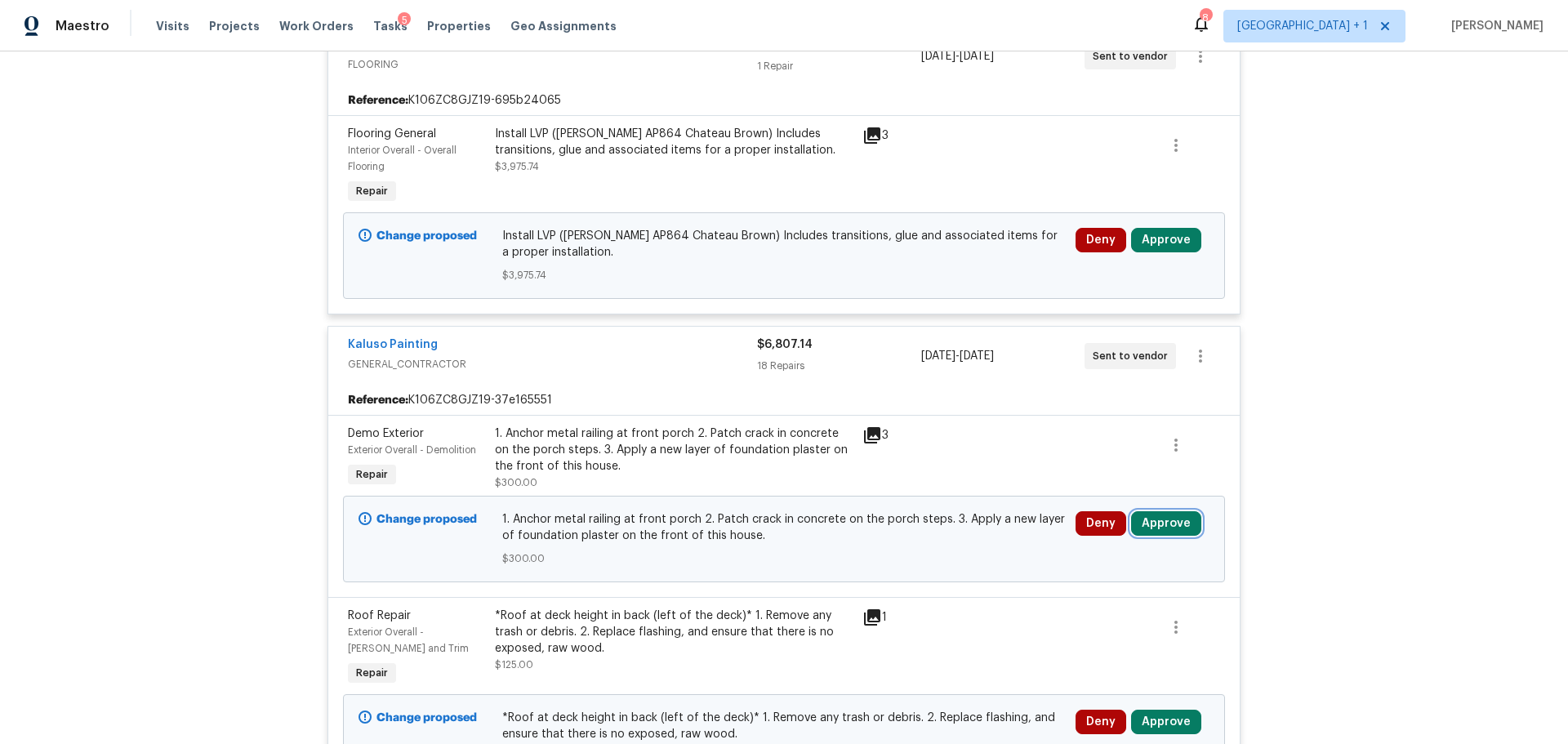
click at [1180, 511] on button "Approve" at bounding box center [1166, 523] width 70 height 24
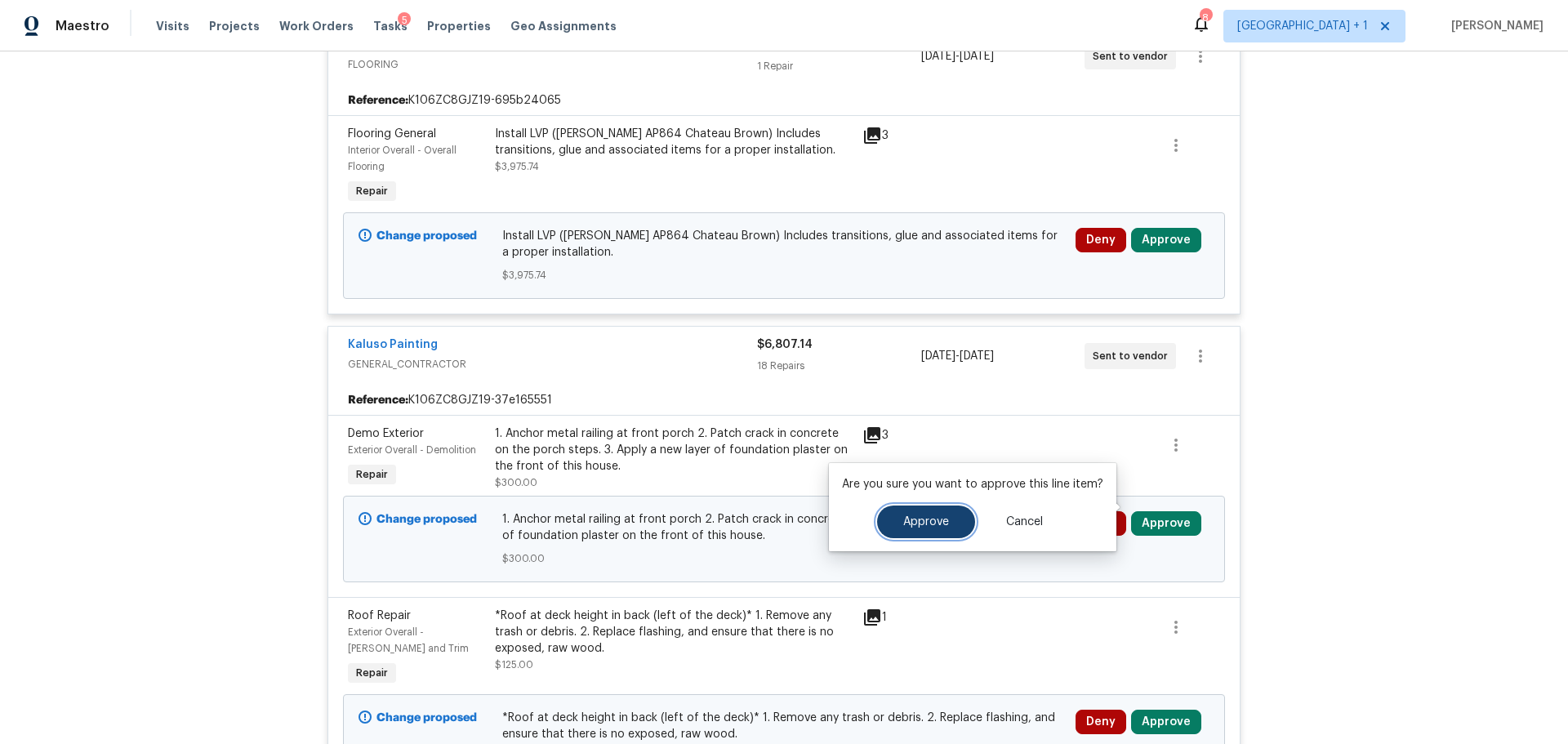
click at [937, 522] on span "Approve" at bounding box center [926, 523] width 45 height 13
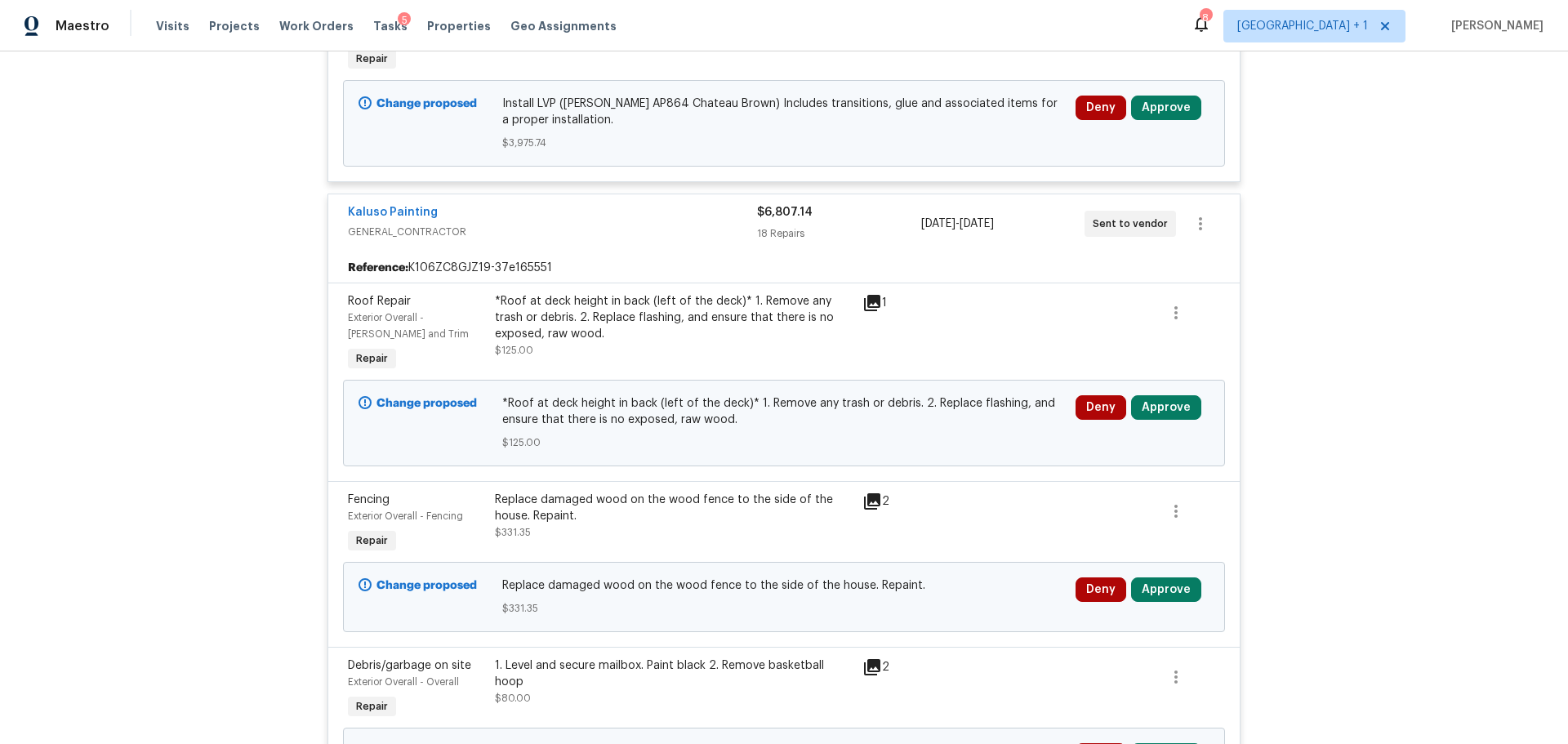
scroll to position [2570, 0]
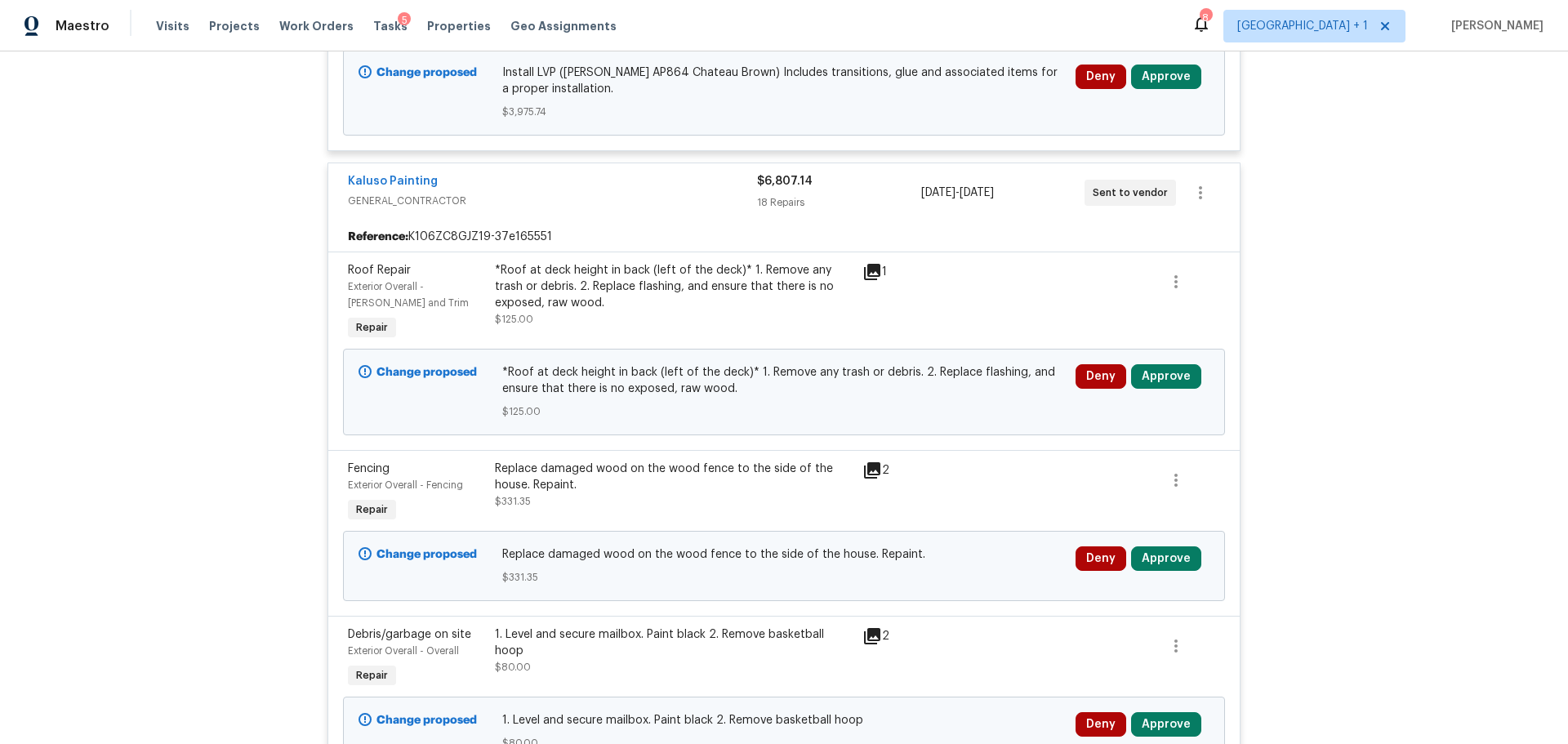
click at [864, 462] on icon at bounding box center [872, 470] width 16 height 16
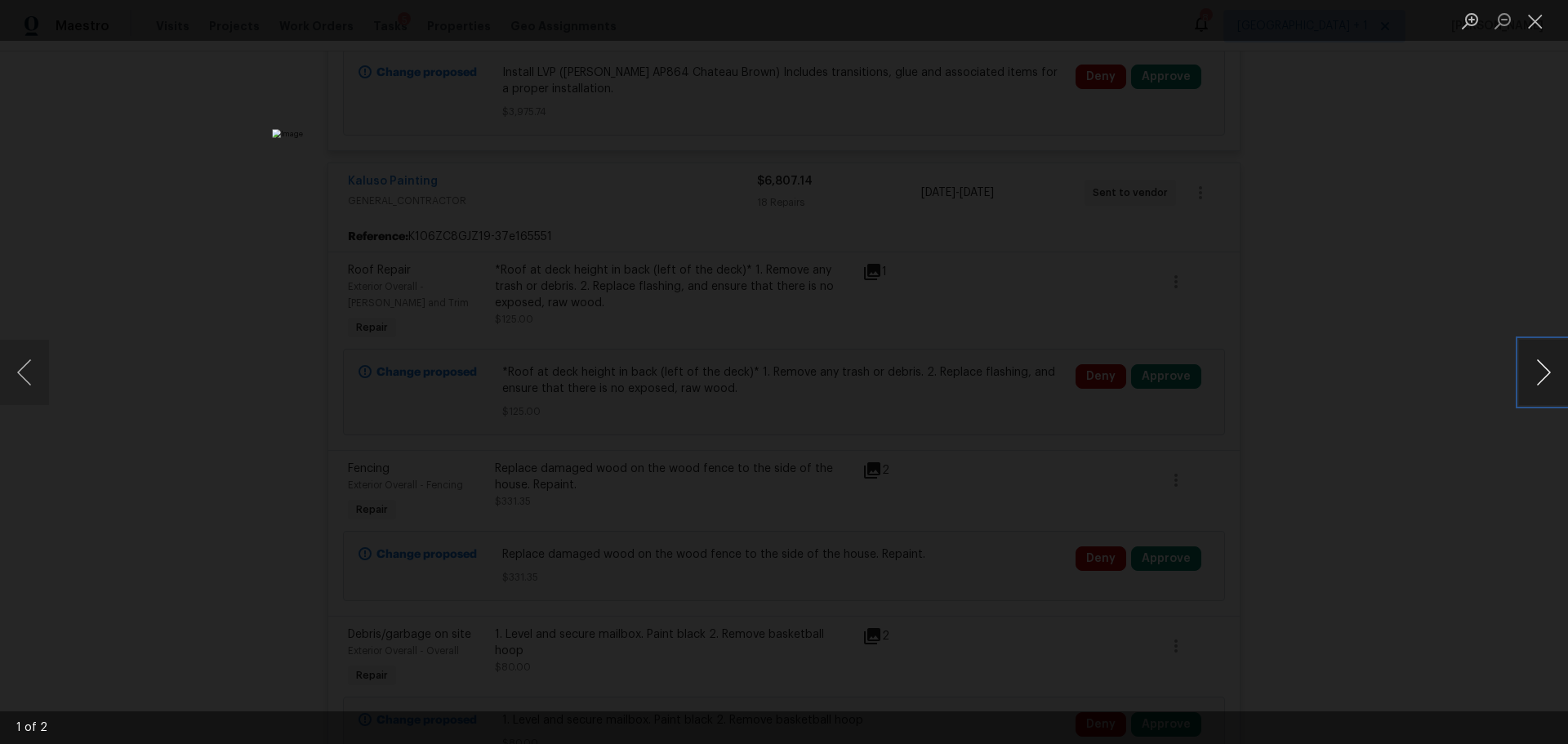
click at [1548, 366] on button "Next image" at bounding box center [1544, 372] width 49 height 65
click at [1524, 20] on button "Close lightbox" at bounding box center [1535, 21] width 33 height 29
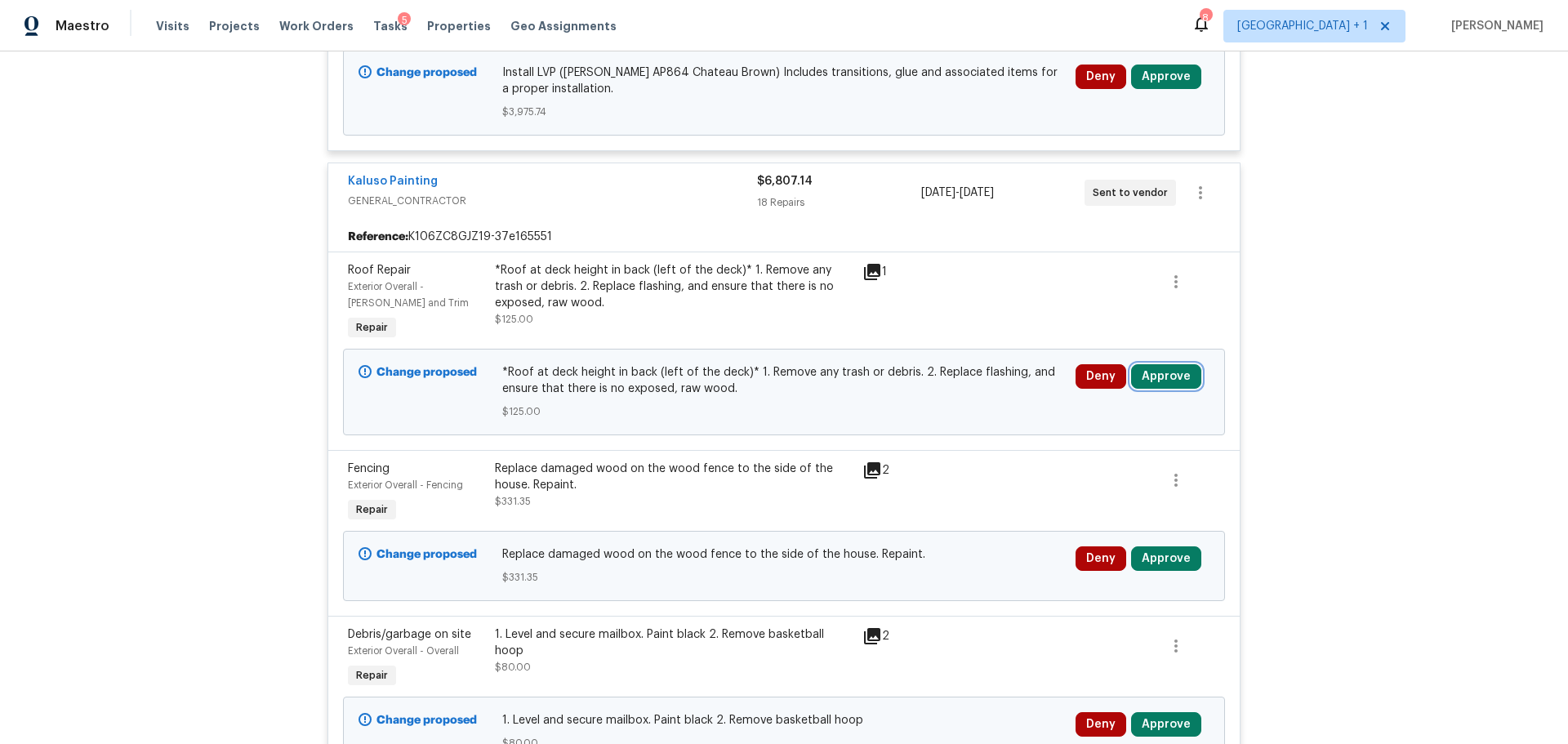
click at [1162, 367] on button "Approve" at bounding box center [1166, 376] width 70 height 24
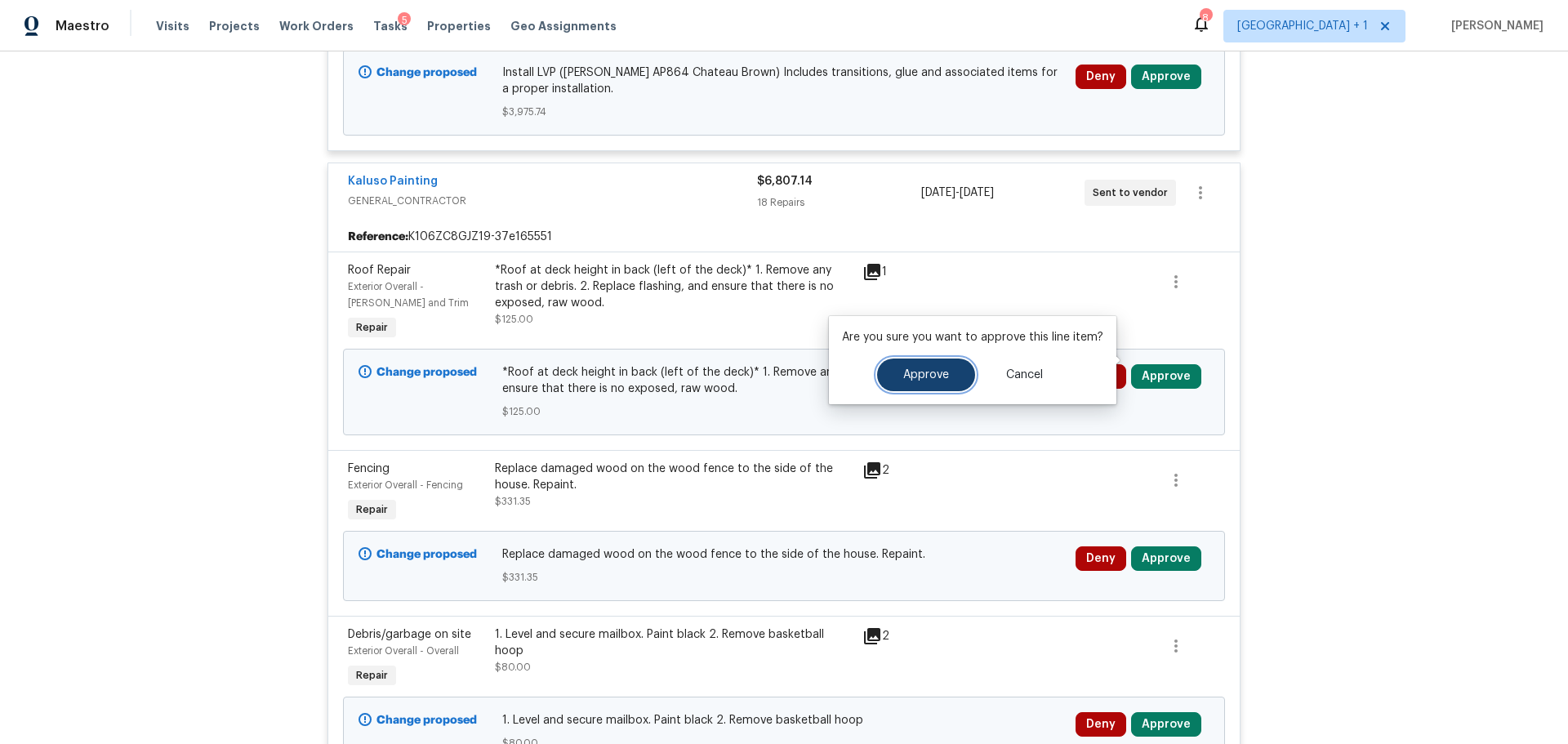
click at [928, 372] on span "Approve" at bounding box center [926, 376] width 45 height 13
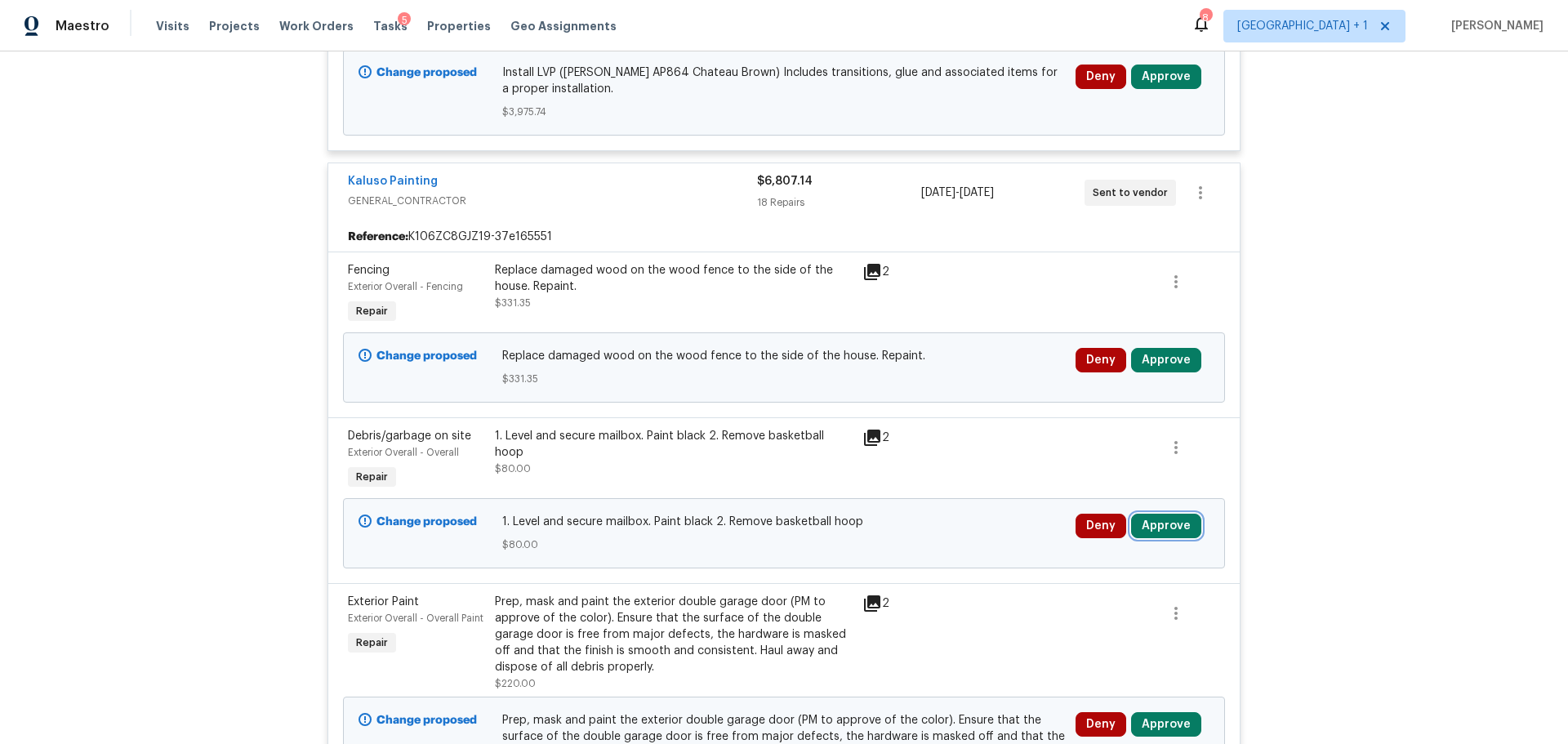
click at [1168, 514] on button "Approve" at bounding box center [1166, 525] width 70 height 24
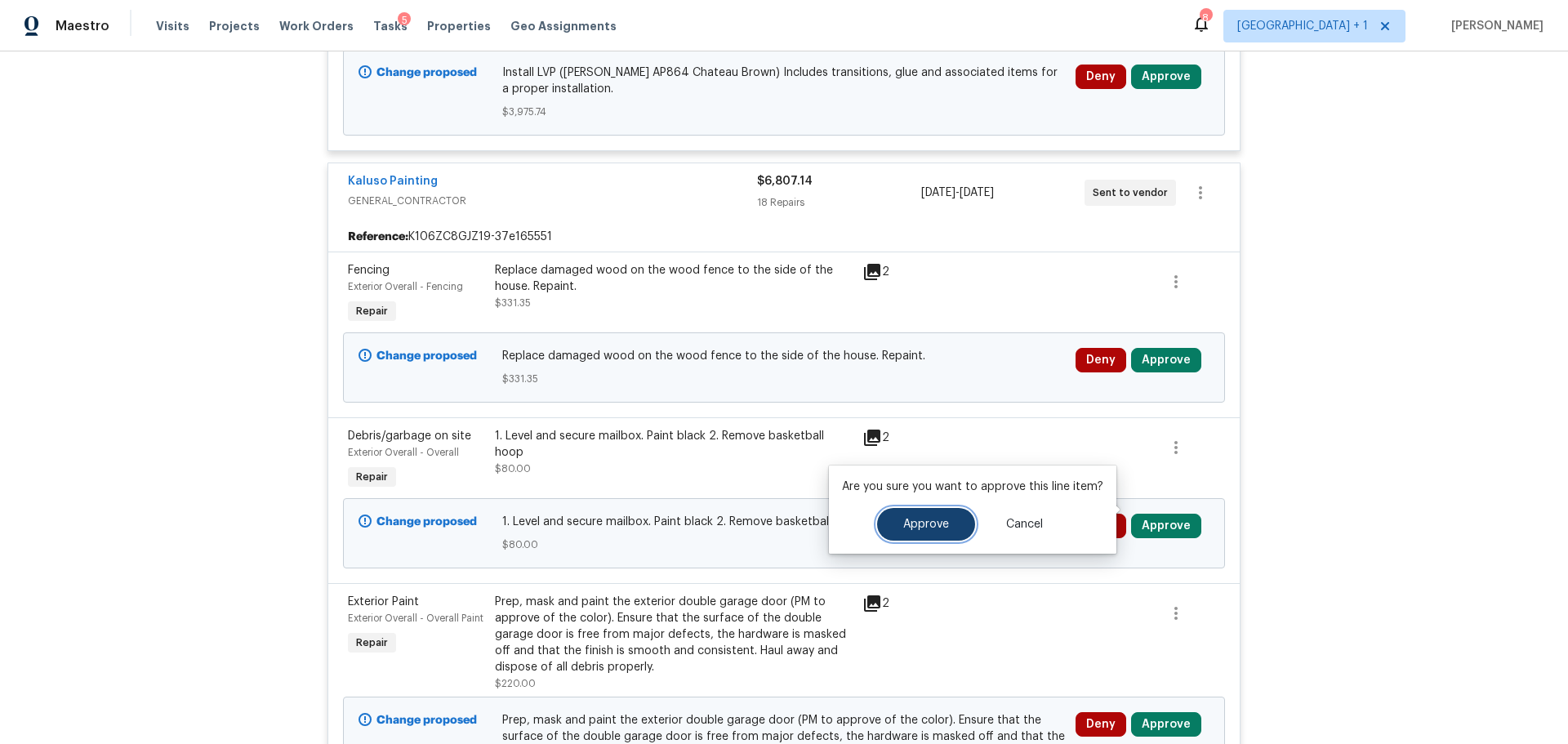
click at [904, 519] on span "Approve" at bounding box center [926, 525] width 45 height 13
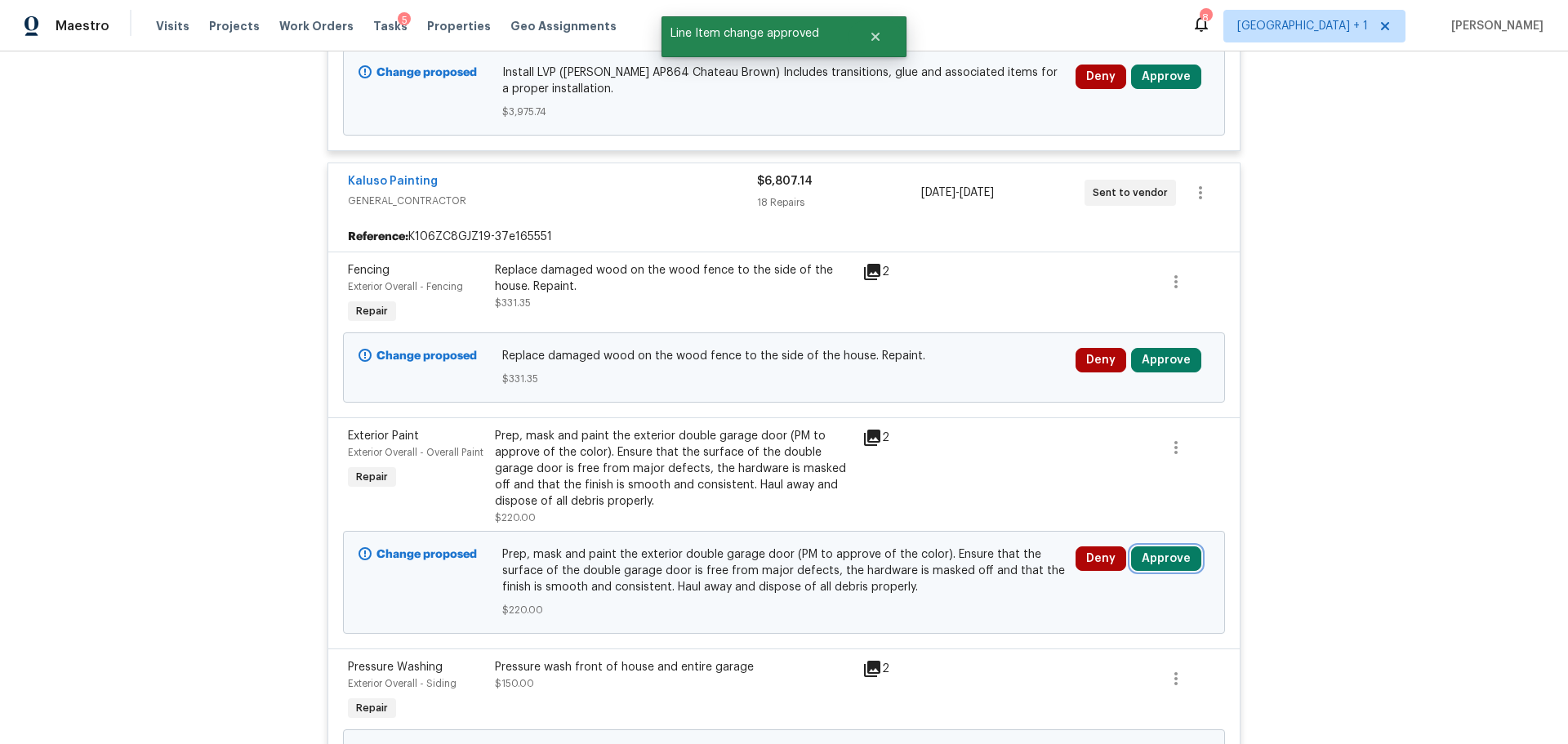
click at [1167, 546] on button "Approve" at bounding box center [1166, 558] width 70 height 24
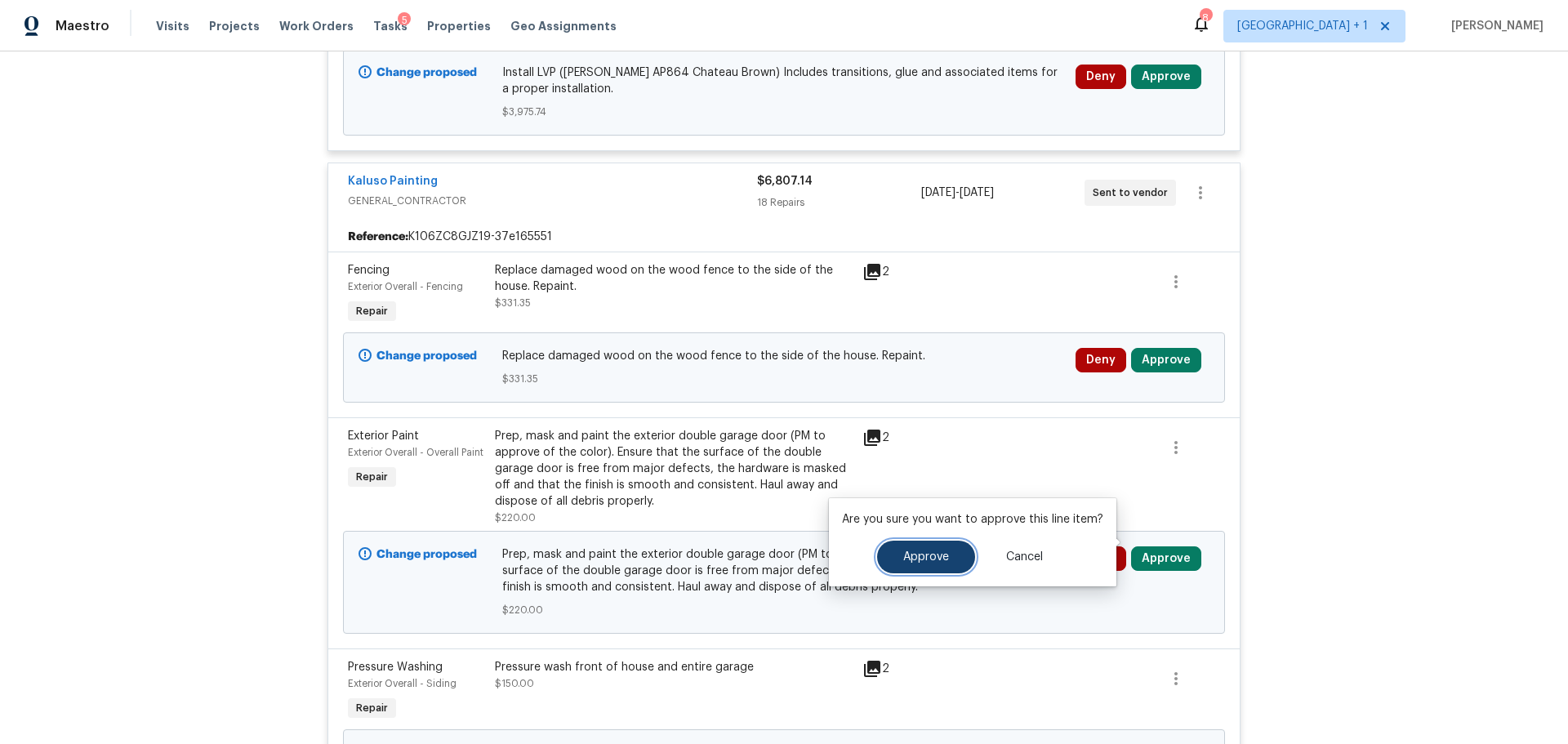
click at [906, 556] on span "Approve" at bounding box center [926, 558] width 45 height 13
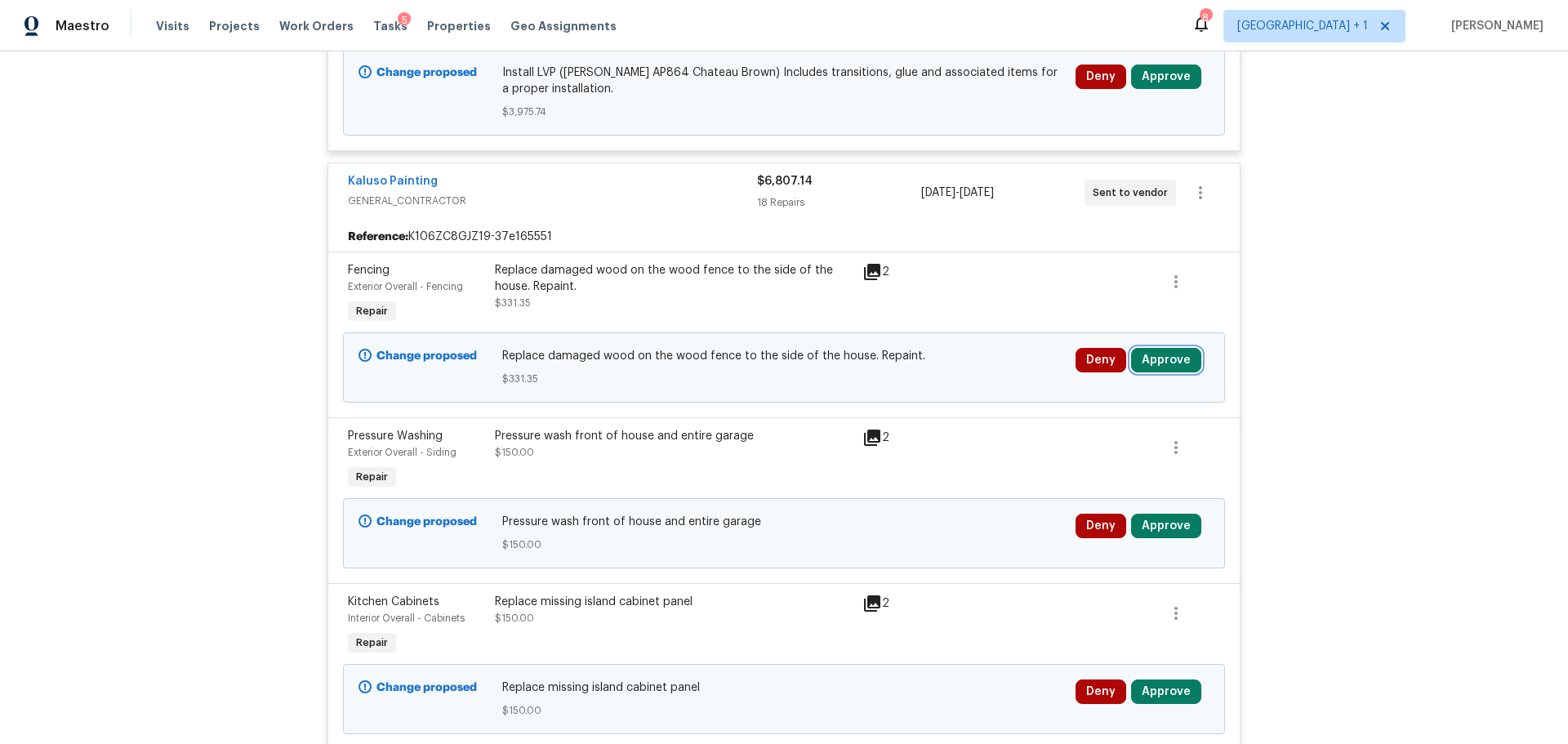
click at [1161, 348] on button "Approve" at bounding box center [1166, 359] width 70 height 24
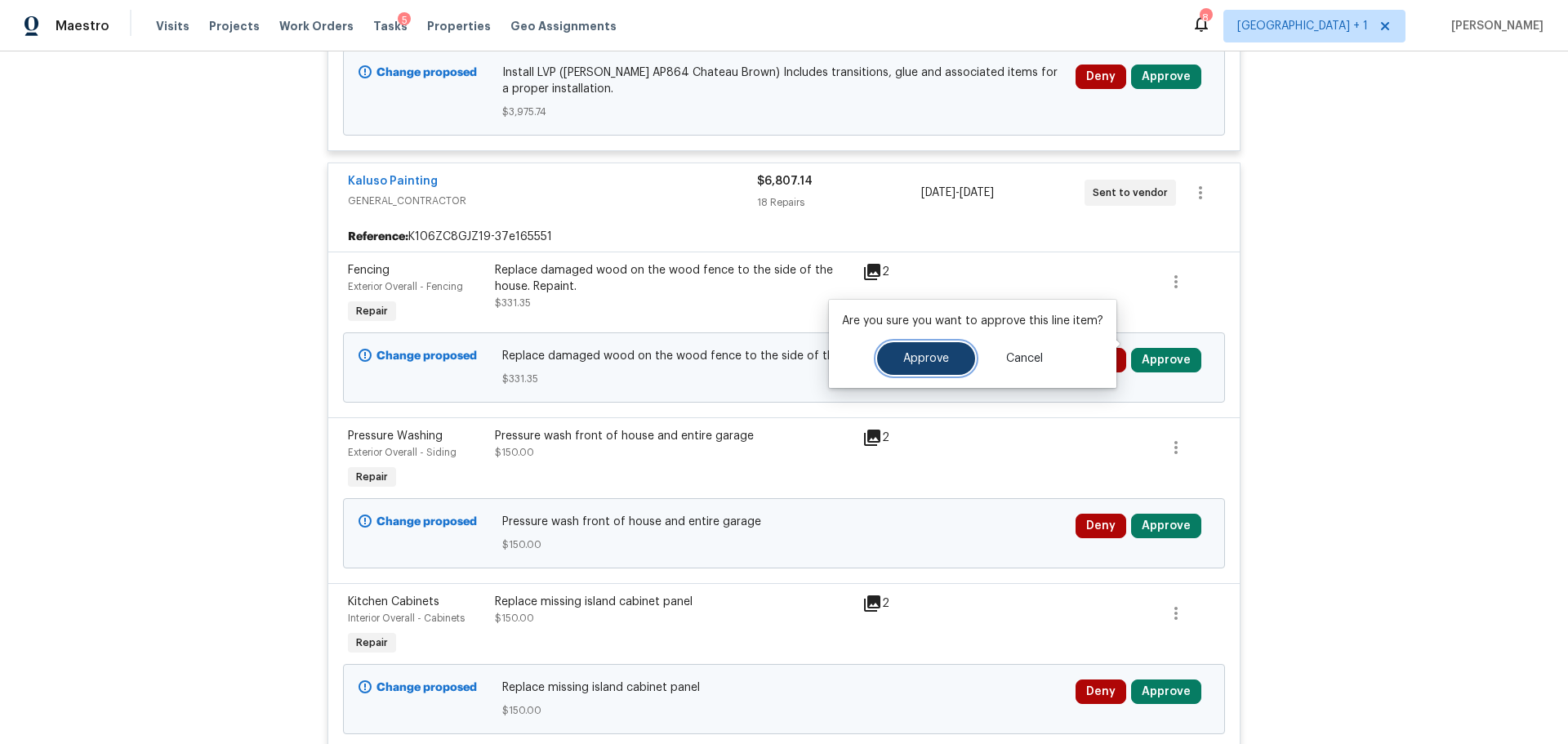
click at [912, 364] on span "Approve" at bounding box center [926, 359] width 45 height 13
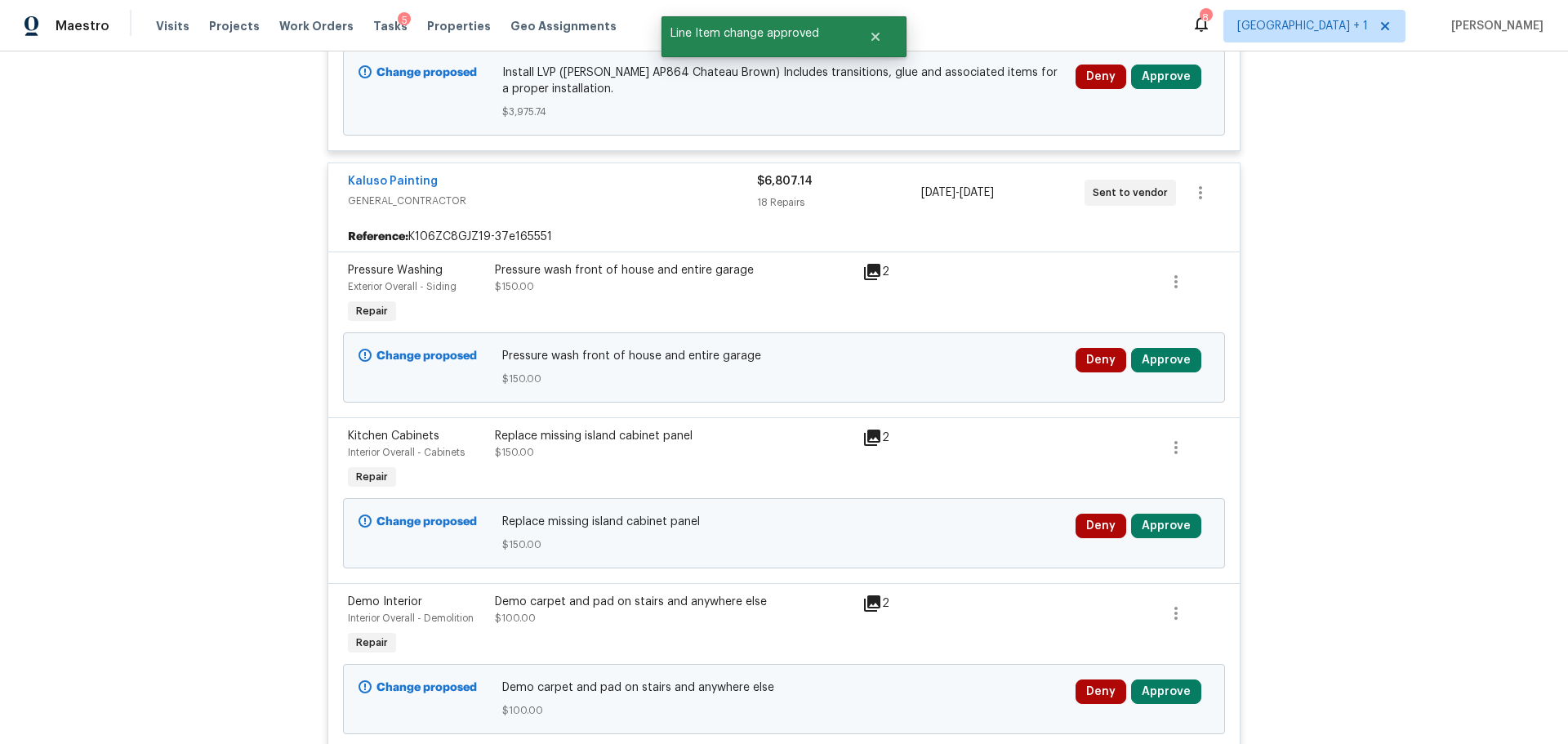
click at [864, 264] on icon at bounding box center [872, 272] width 16 height 16
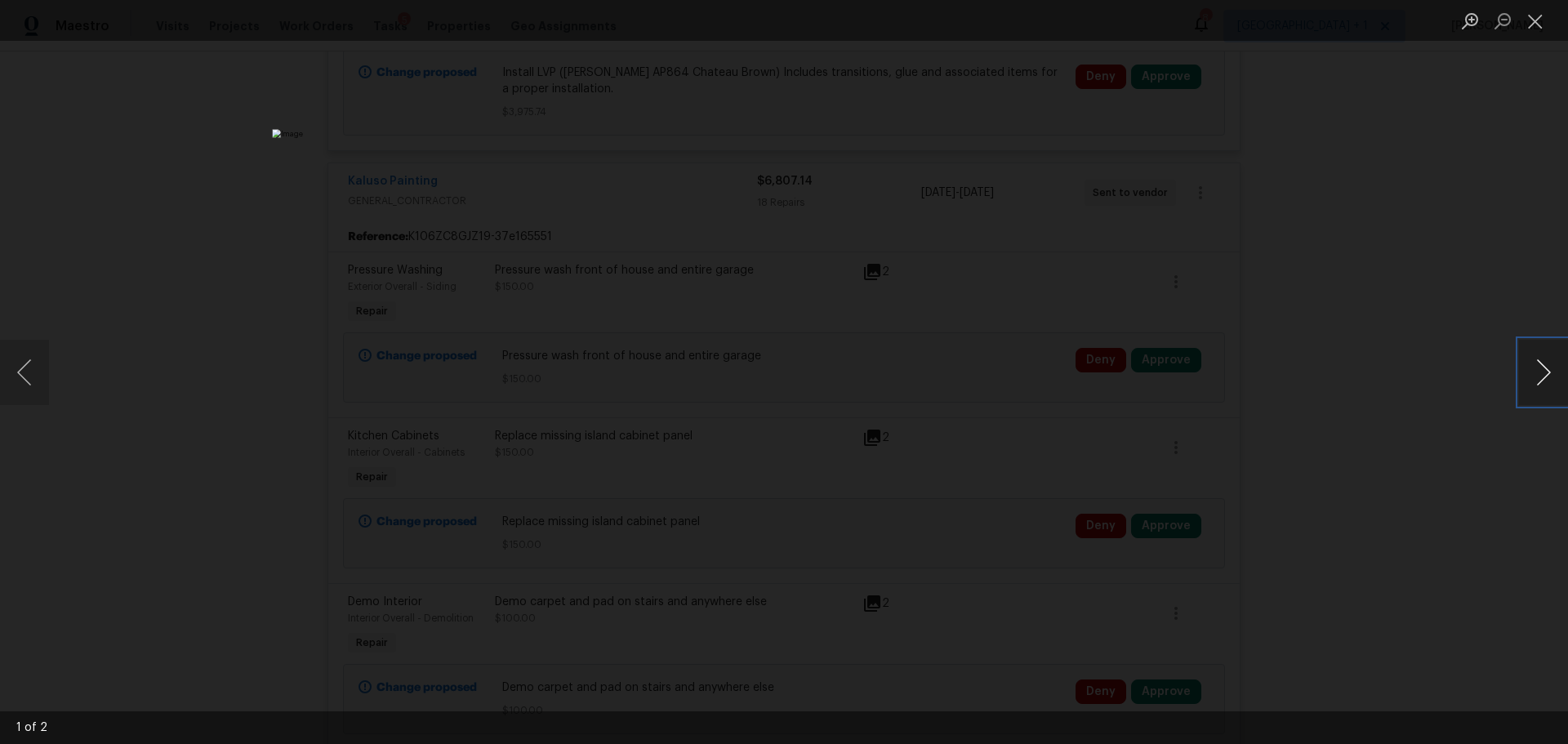
click at [1543, 380] on button "Next image" at bounding box center [1544, 372] width 49 height 65
click at [1526, 14] on button "Close lightbox" at bounding box center [1535, 21] width 33 height 29
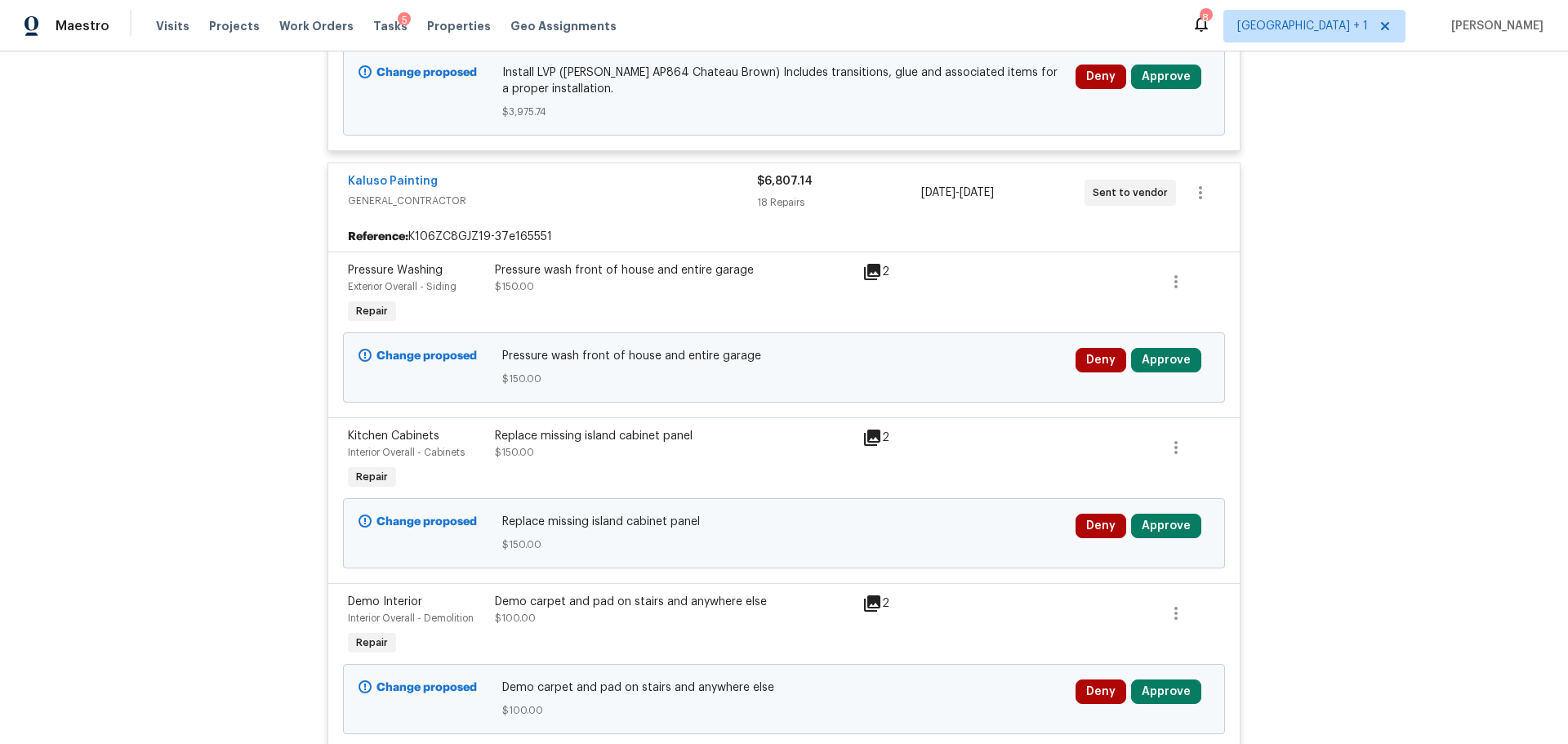
click at [1181, 343] on div "Deny Approve" at bounding box center [1142, 367] width 143 height 49
click at [1166, 348] on button "Approve" at bounding box center [1166, 359] width 70 height 24
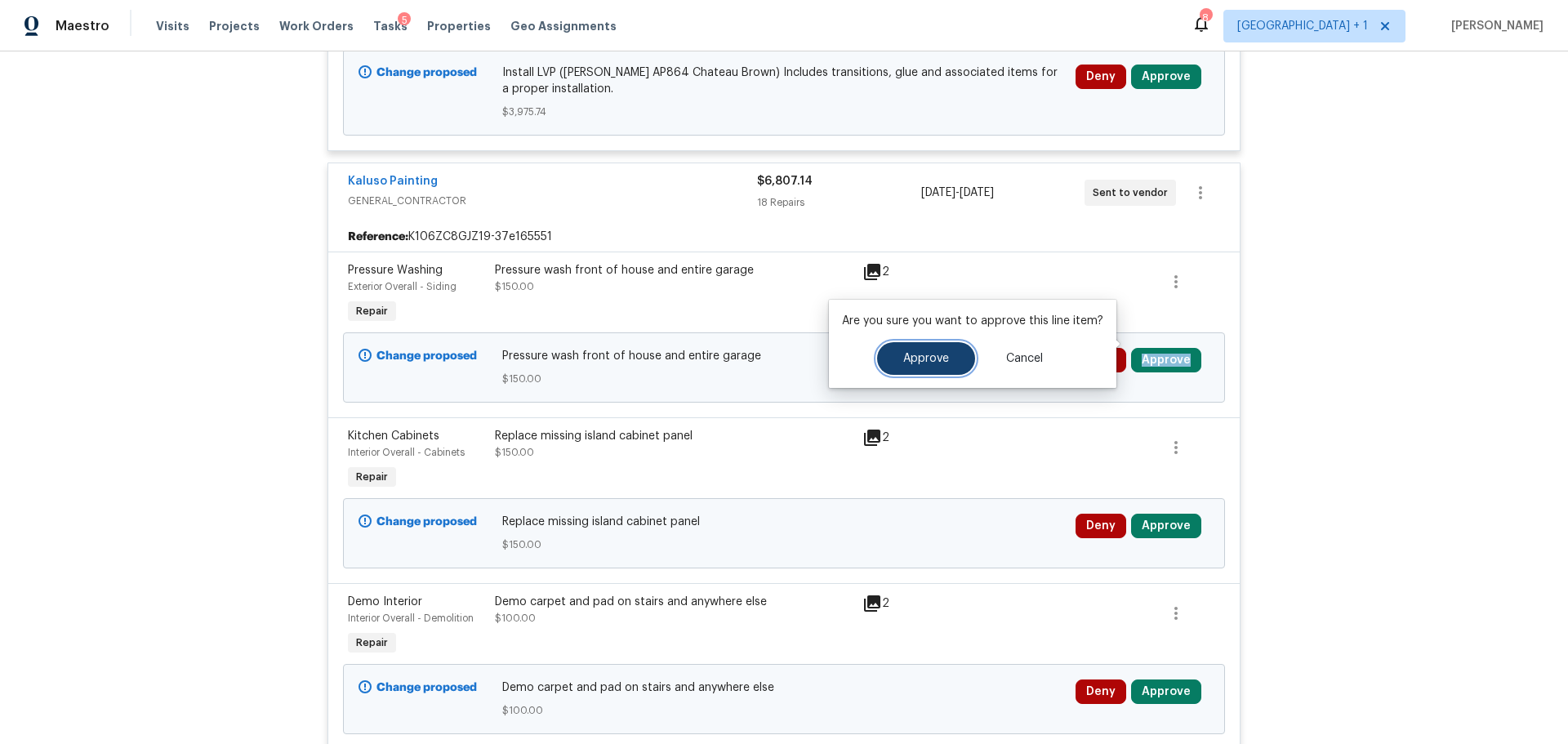
click at [904, 367] on button "Approve" at bounding box center [926, 358] width 98 height 33
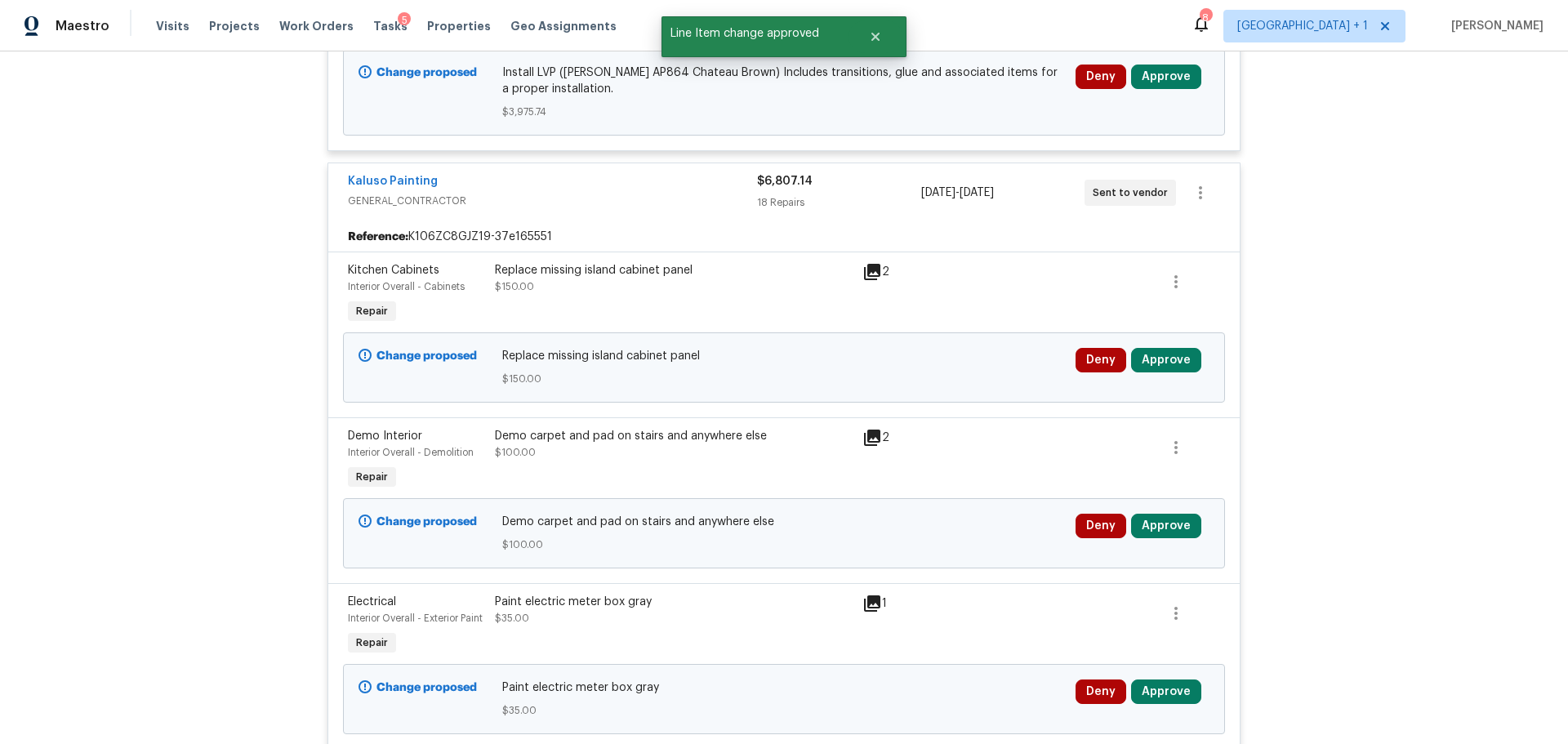
click at [873, 264] on icon at bounding box center [872, 272] width 16 height 16
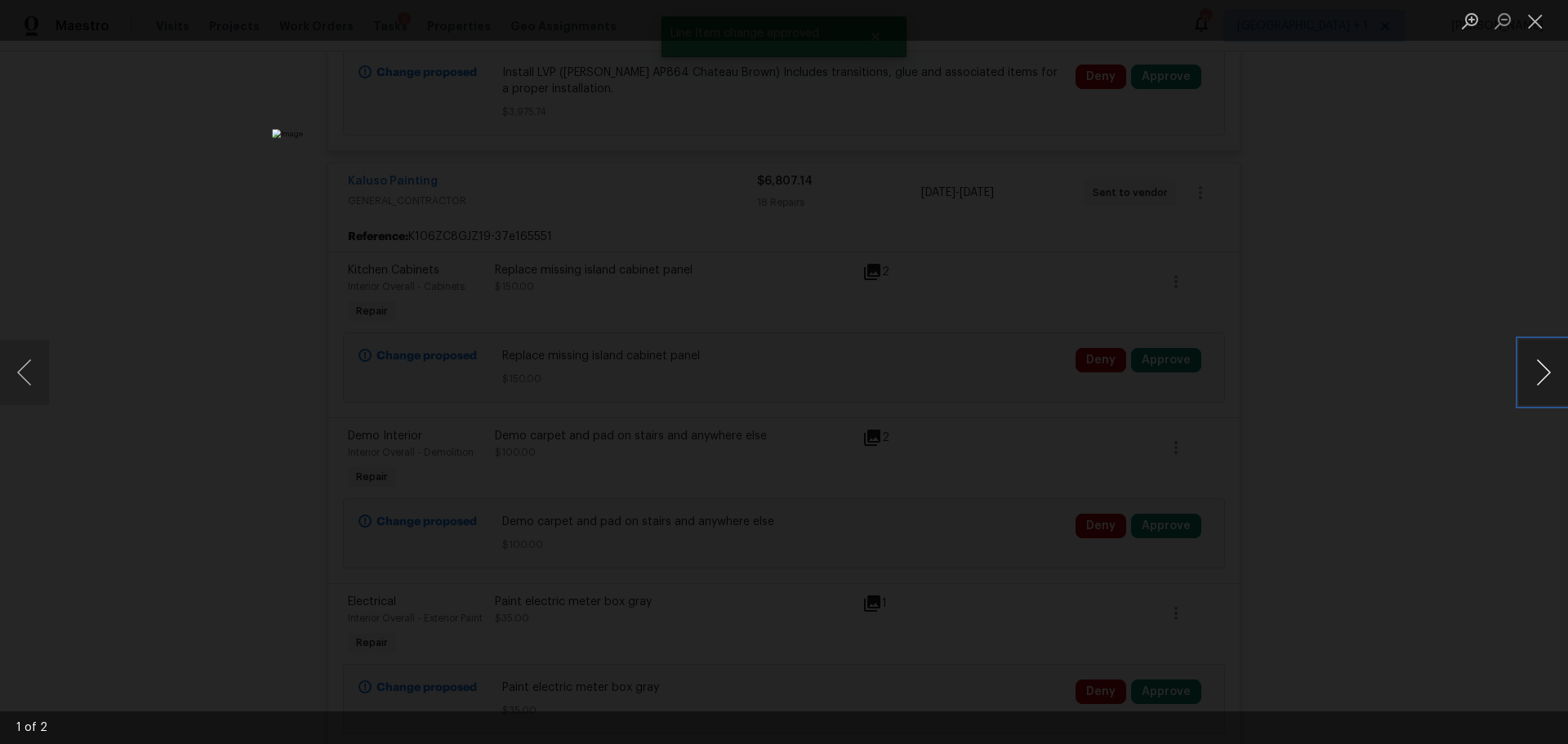
click at [1534, 367] on button "Next image" at bounding box center [1544, 372] width 49 height 65
click at [1526, 18] on button "Close lightbox" at bounding box center [1535, 21] width 33 height 29
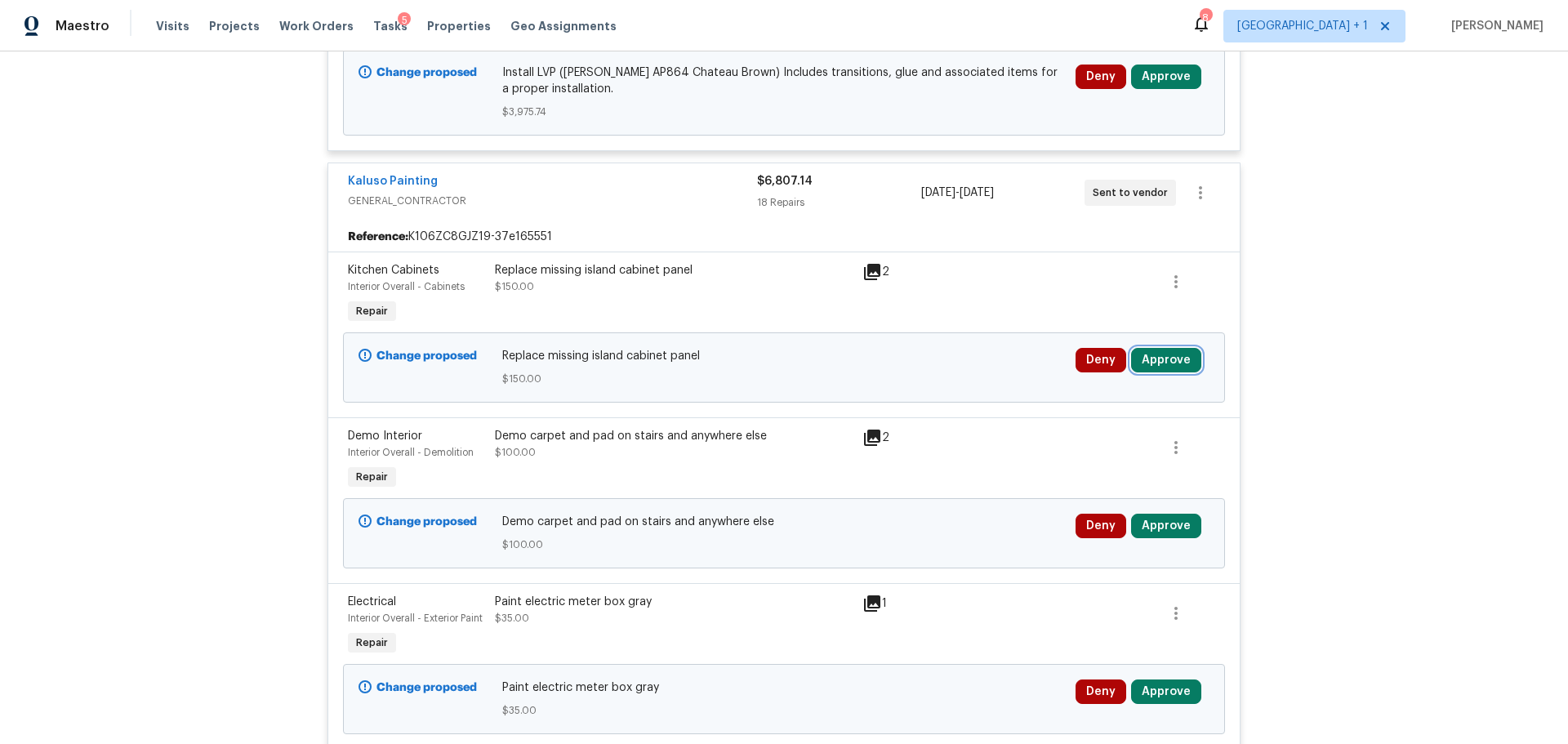
click at [1171, 348] on button "Approve" at bounding box center [1166, 359] width 70 height 24
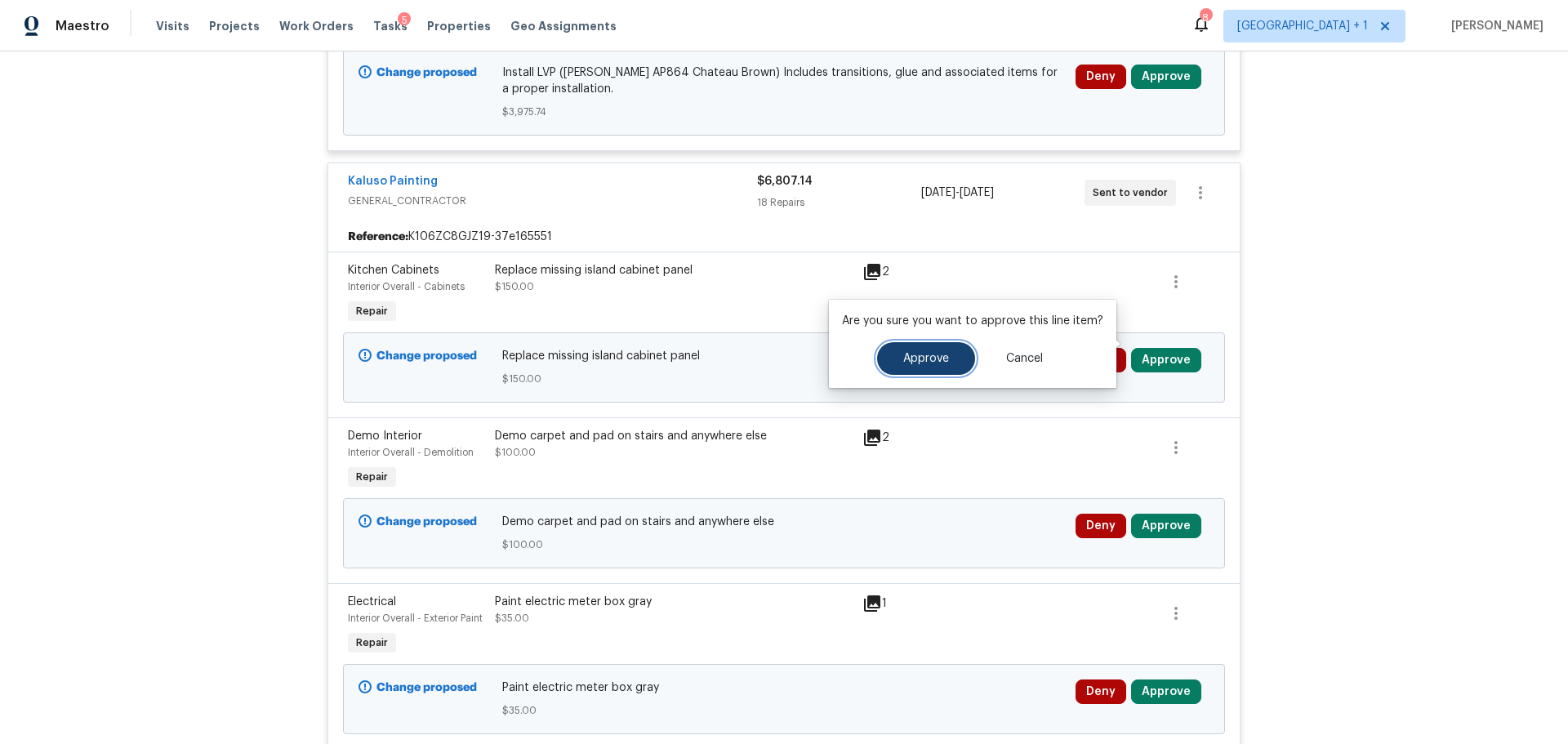
click at [904, 355] on span "Approve" at bounding box center [926, 359] width 45 height 13
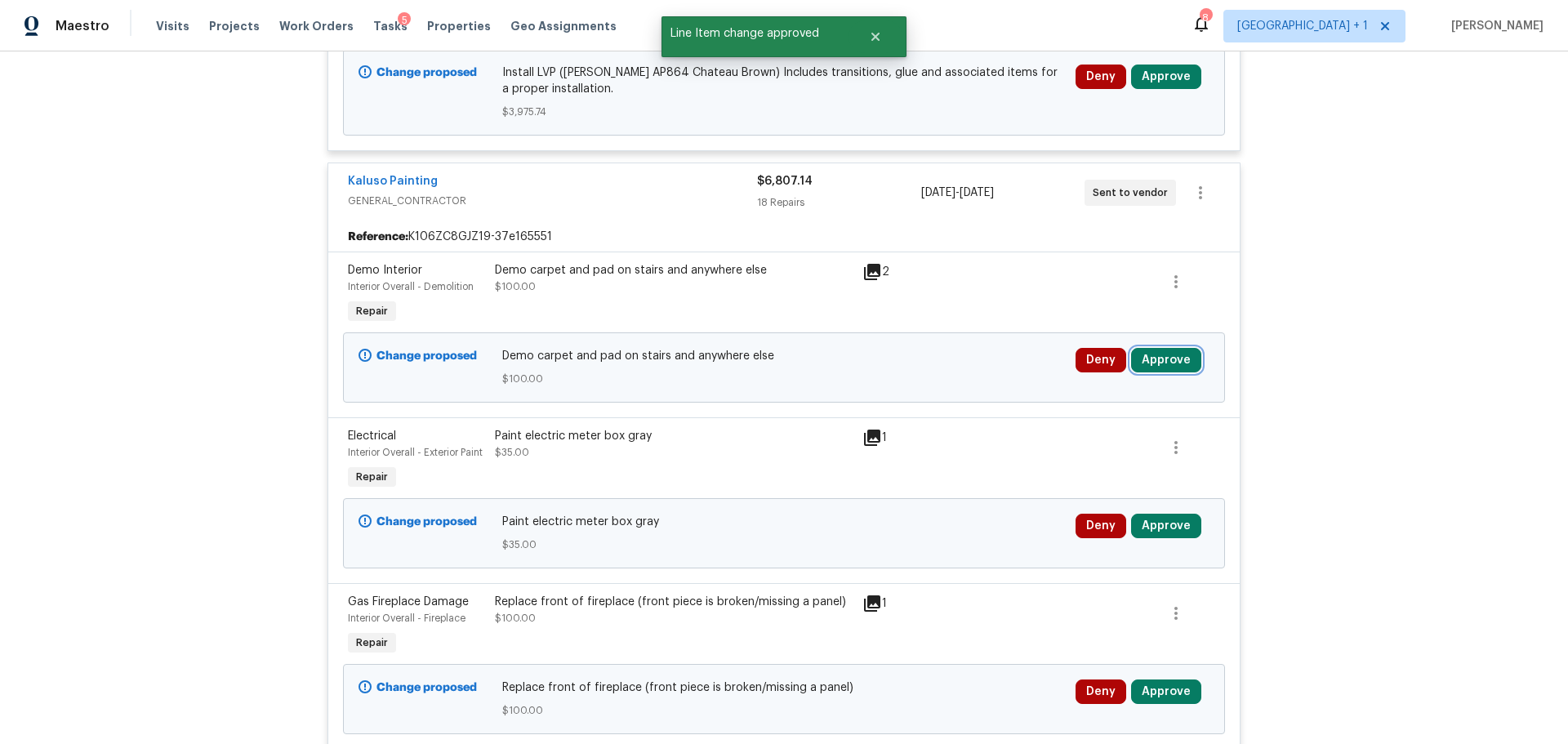
click at [1160, 352] on button "Approve" at bounding box center [1166, 359] width 70 height 24
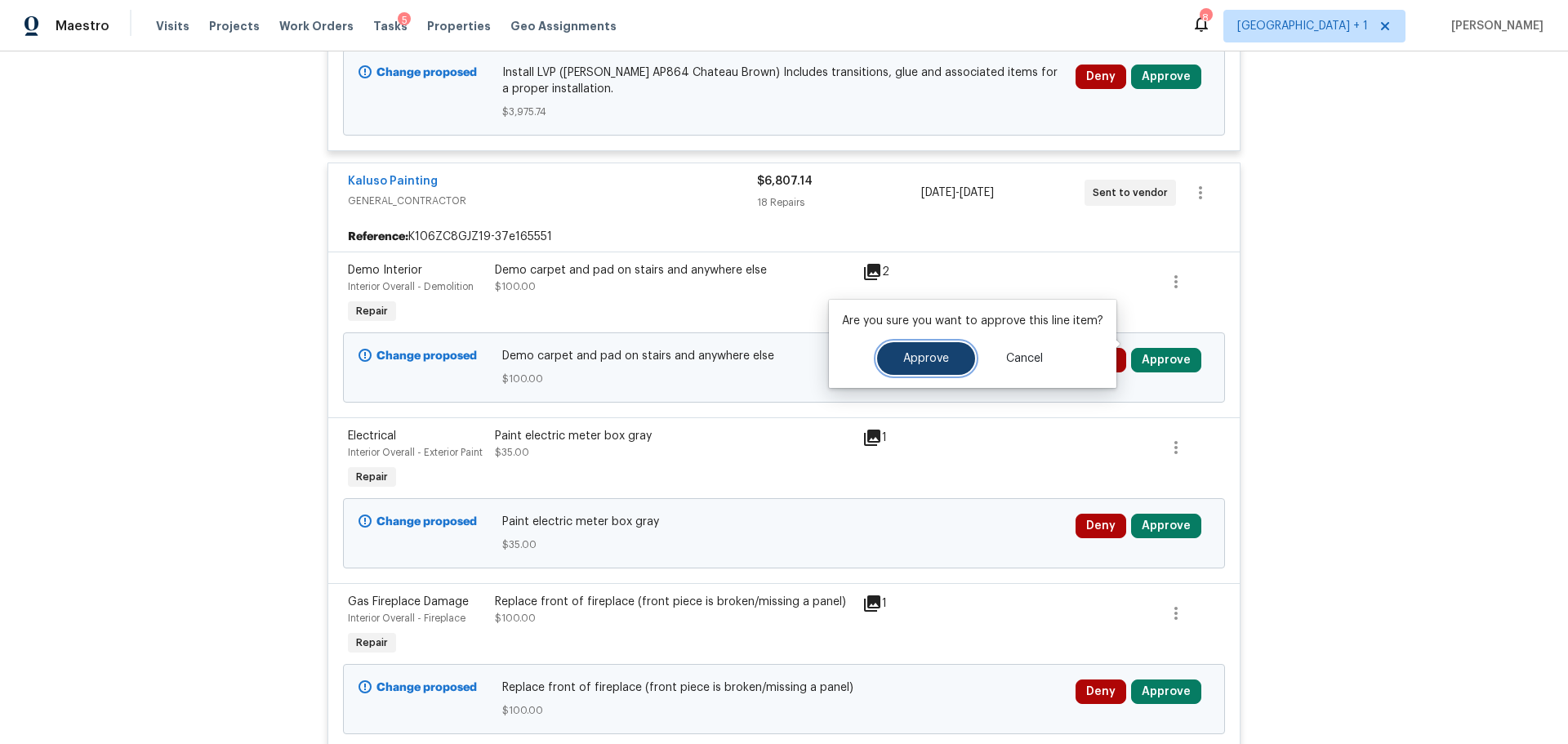
click at [948, 359] on button "Approve" at bounding box center [926, 358] width 98 height 33
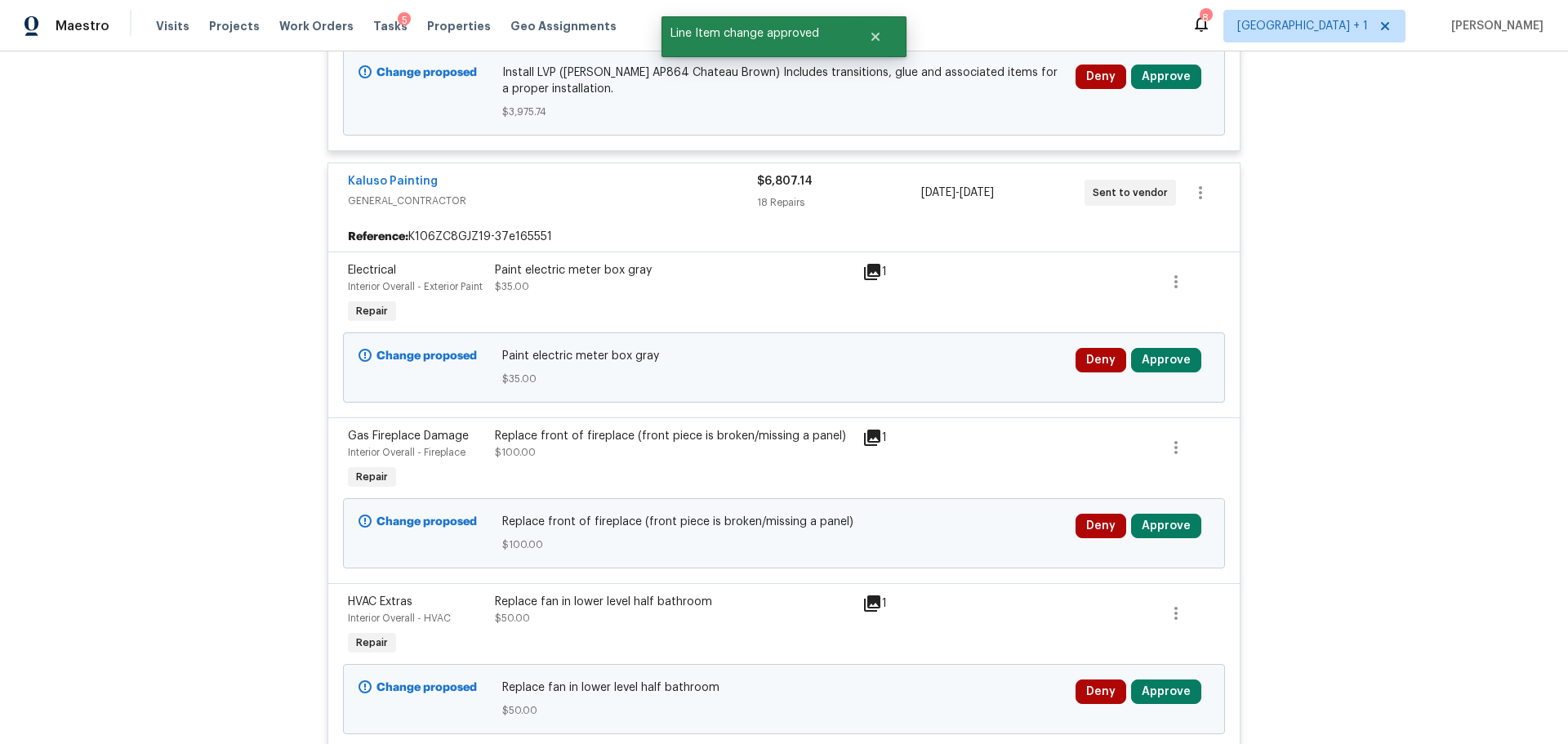
click at [864, 258] on div "1" at bounding box center [894, 295] width 74 height 75
click at [864, 264] on icon at bounding box center [872, 272] width 16 height 16
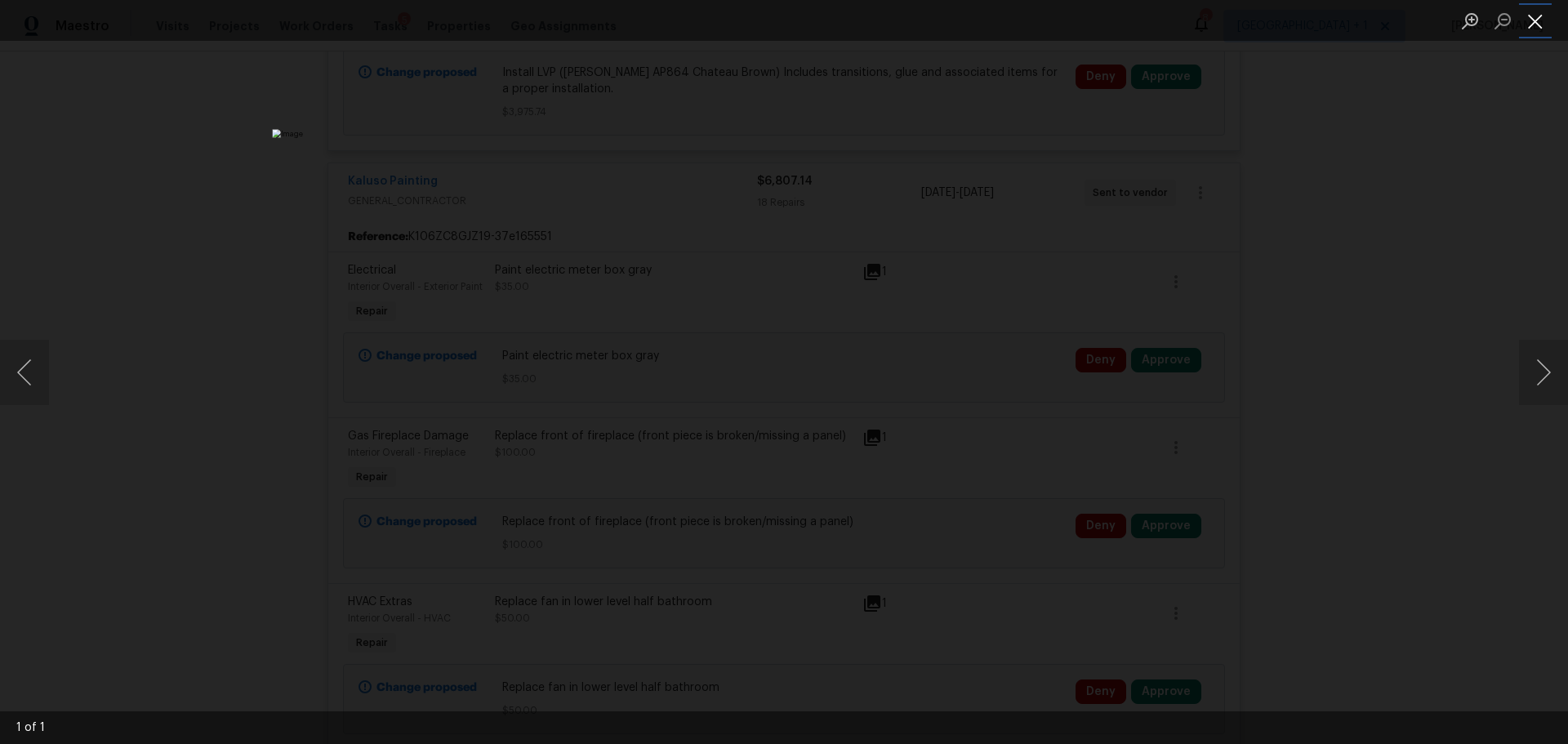
click at [1523, 31] on button "Close lightbox" at bounding box center [1535, 21] width 33 height 29
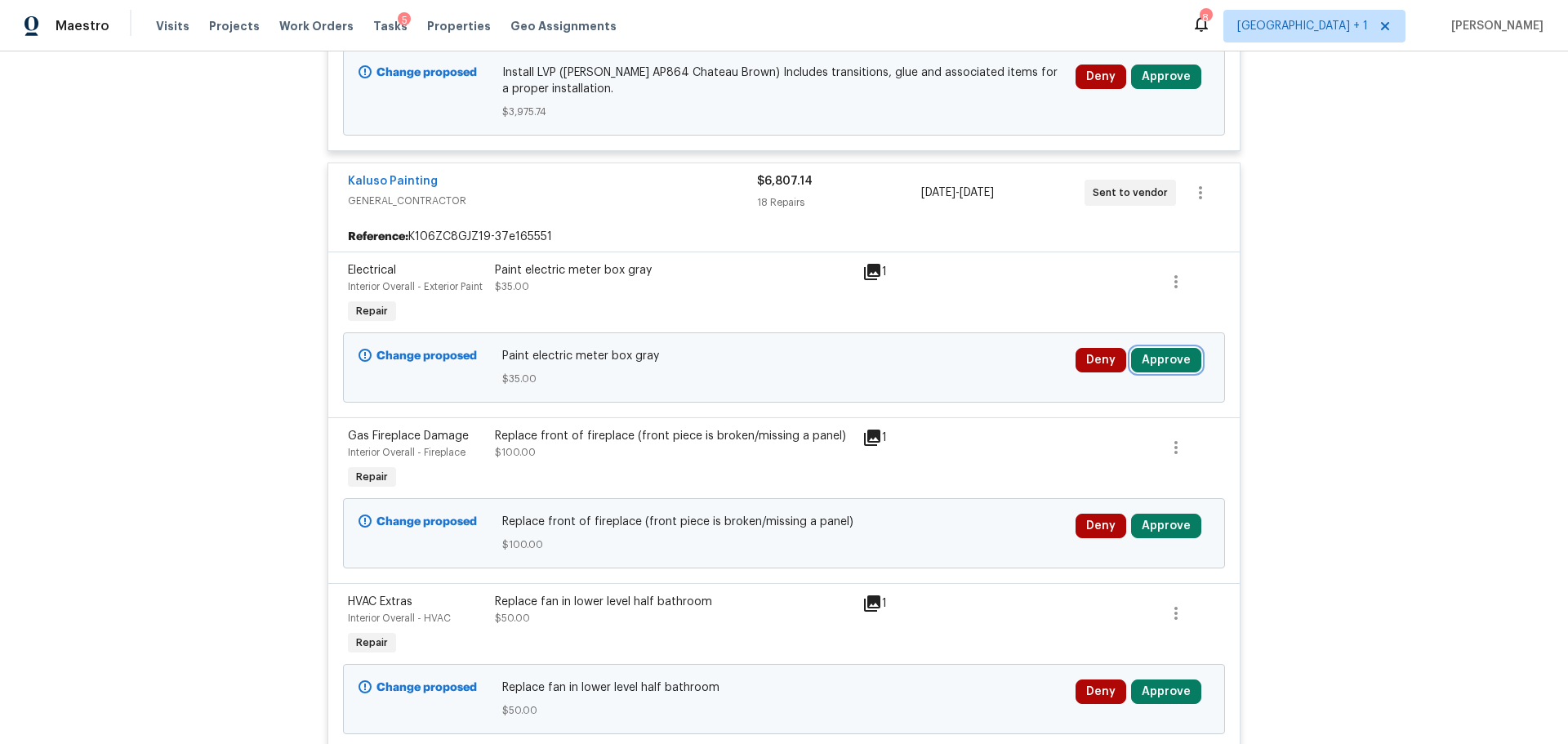
click at [1166, 351] on button "Approve" at bounding box center [1166, 359] width 70 height 24
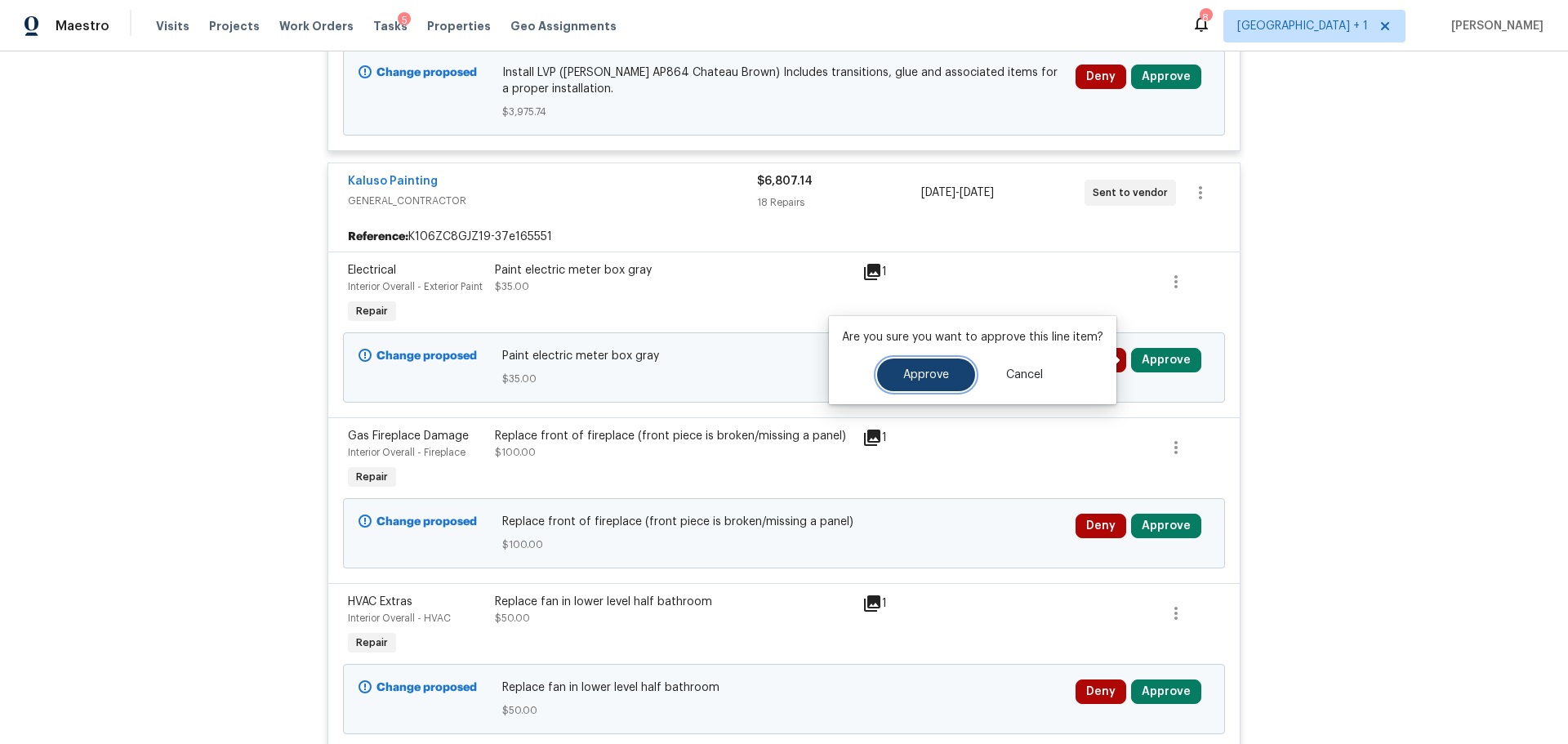
click at [939, 371] on span "Approve" at bounding box center [926, 376] width 45 height 13
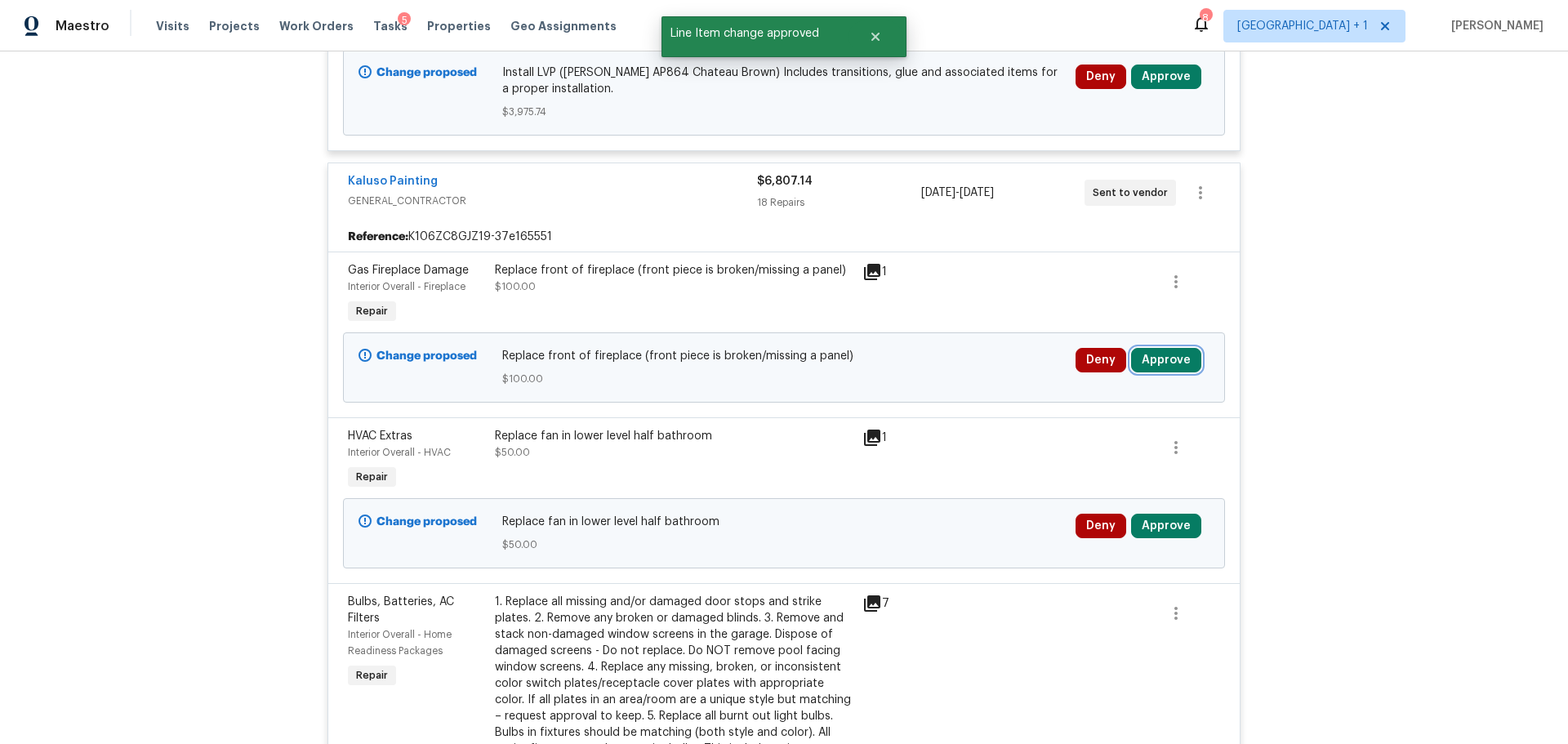
click at [1142, 348] on button "Approve" at bounding box center [1166, 359] width 70 height 24
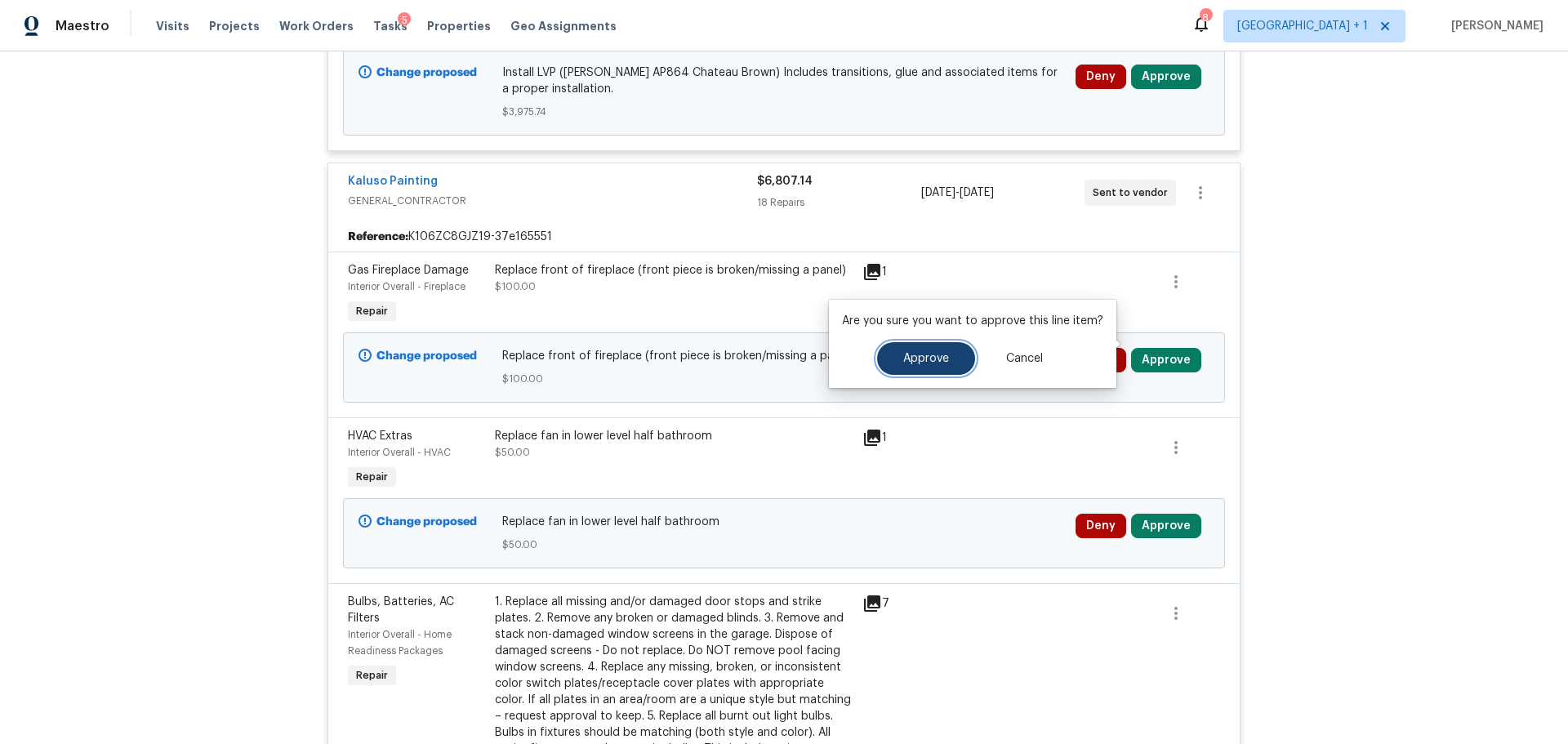
click at [938, 368] on button "Approve" at bounding box center [926, 358] width 98 height 33
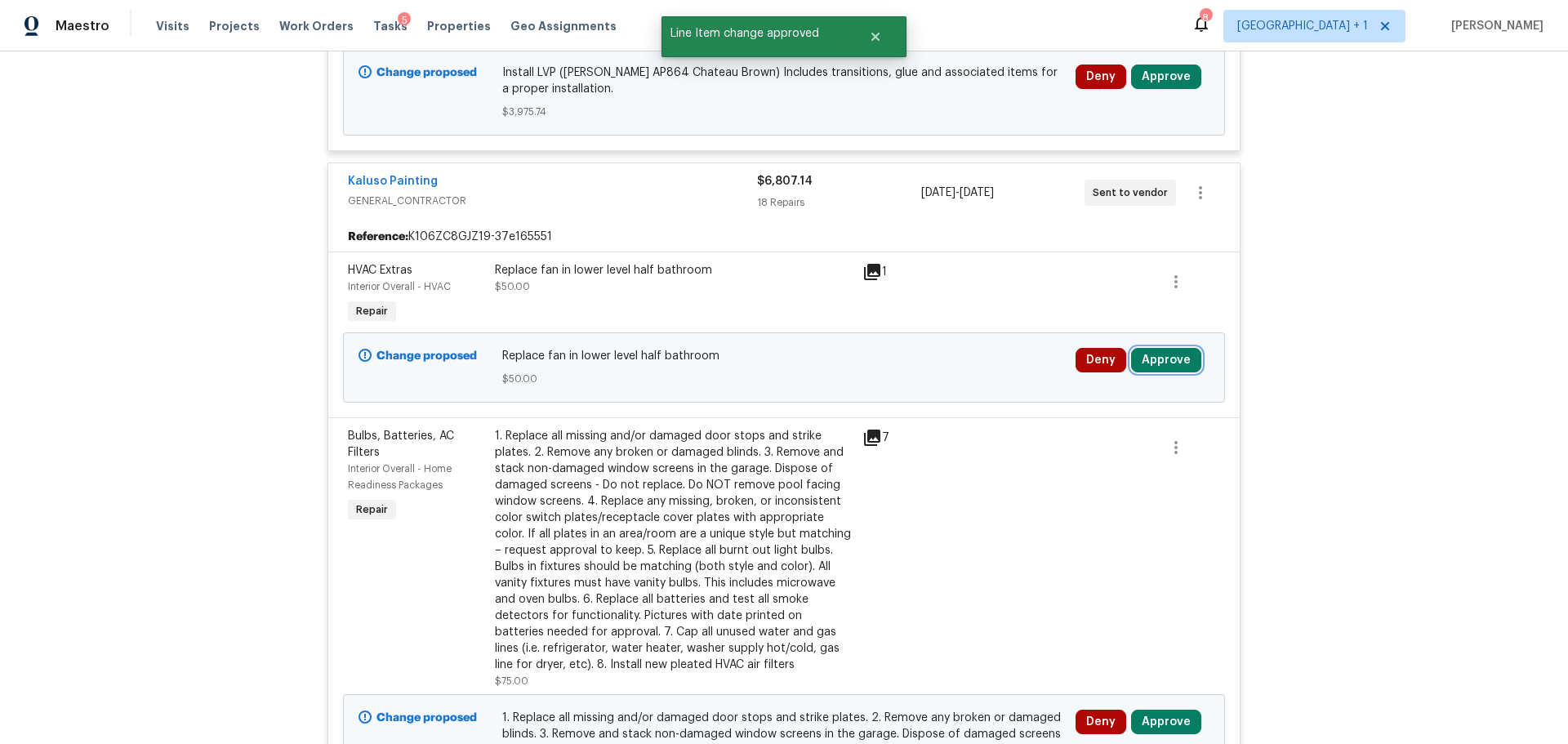
click at [1154, 348] on button "Approve" at bounding box center [1166, 359] width 70 height 24
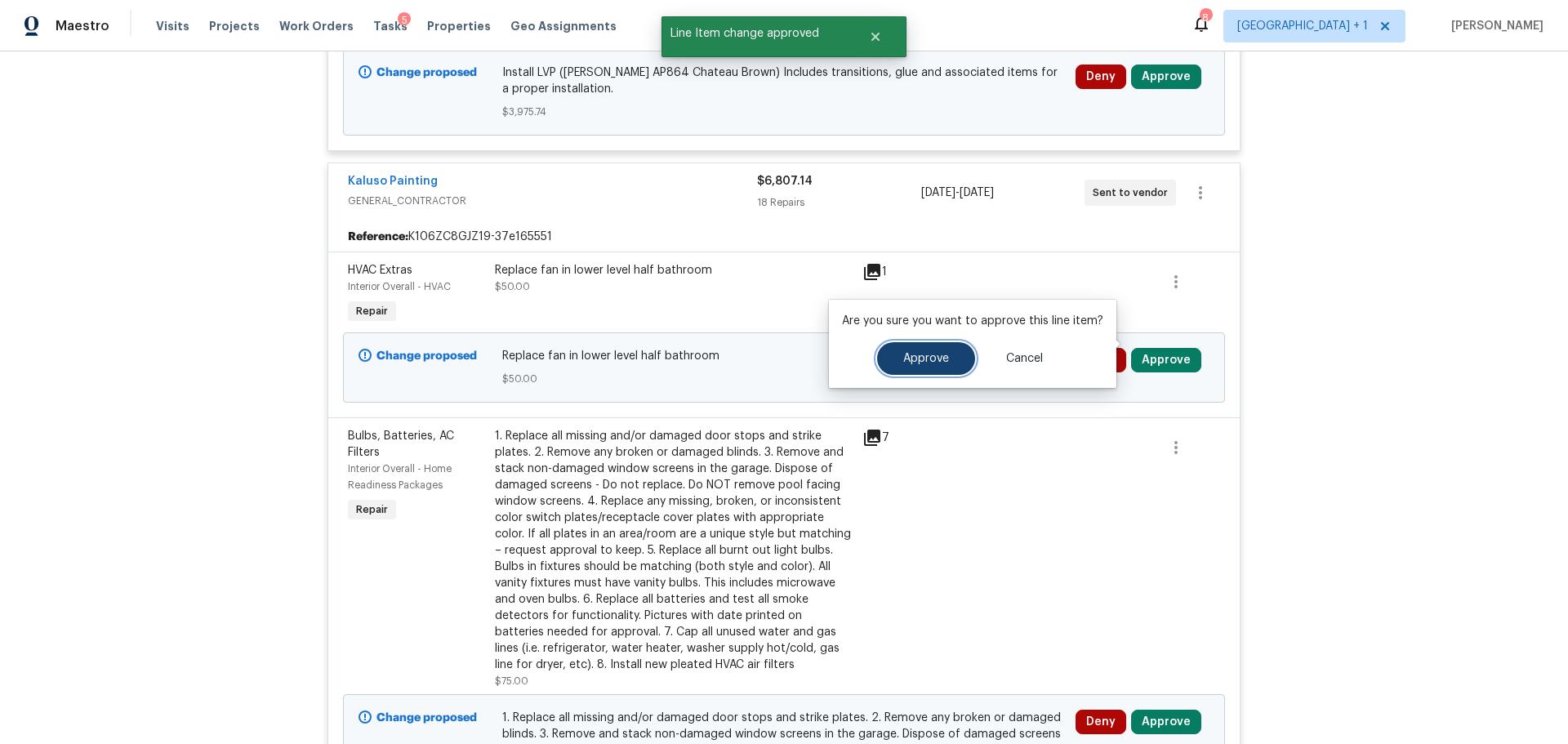
click at [926, 358] on span "Approve" at bounding box center [926, 359] width 45 height 13
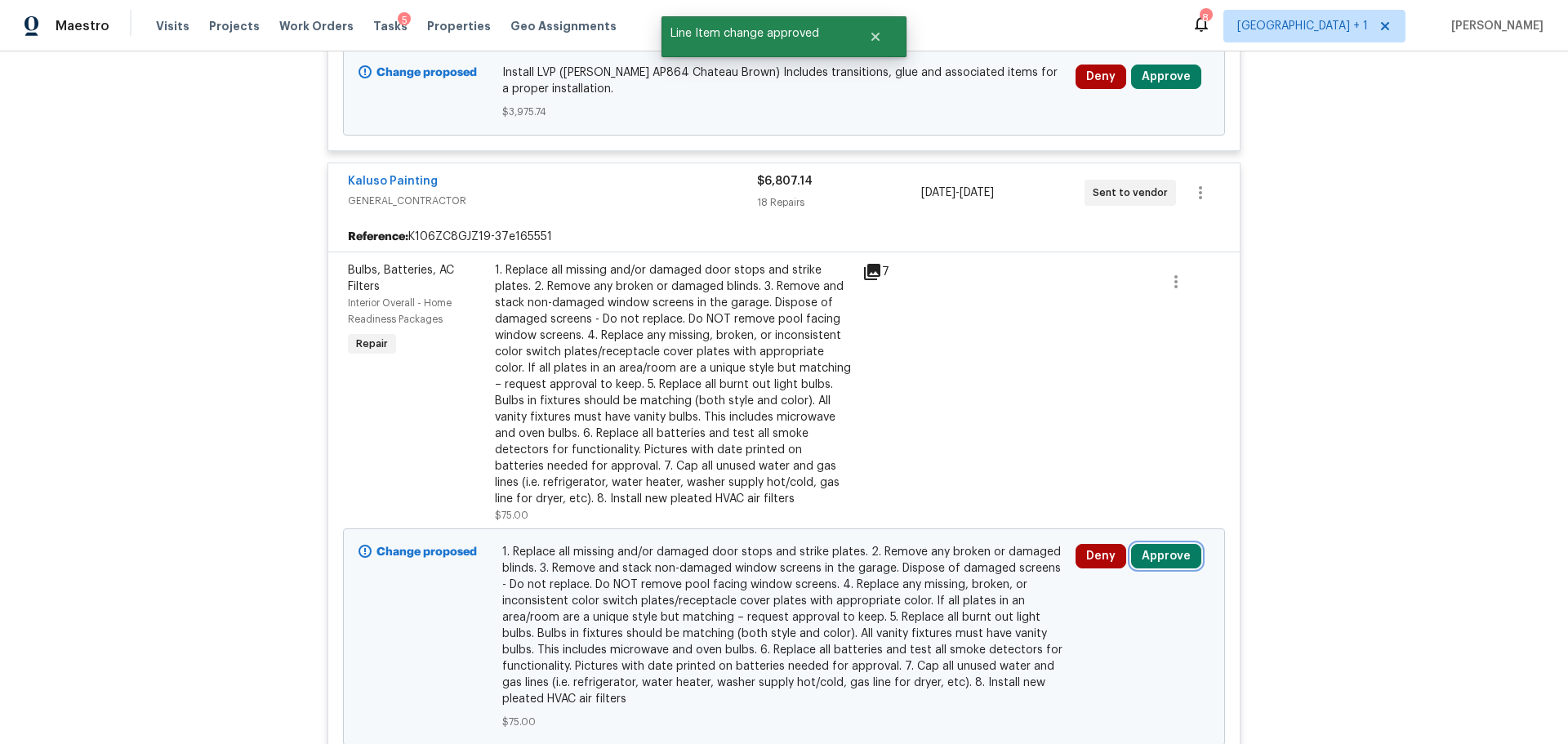
click at [1160, 544] on button "Approve" at bounding box center [1166, 556] width 70 height 24
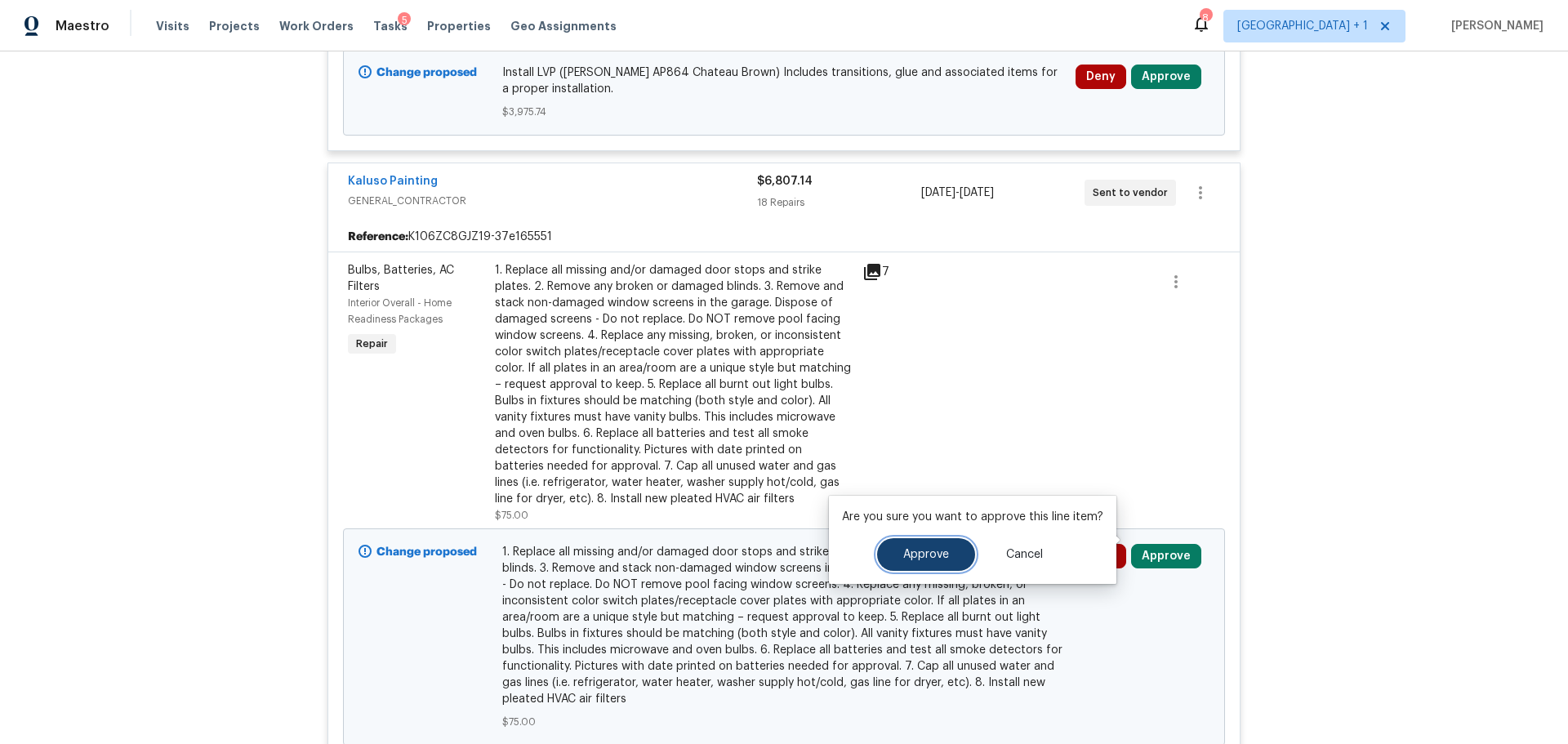
click at [931, 544] on button "Approve" at bounding box center [926, 554] width 98 height 33
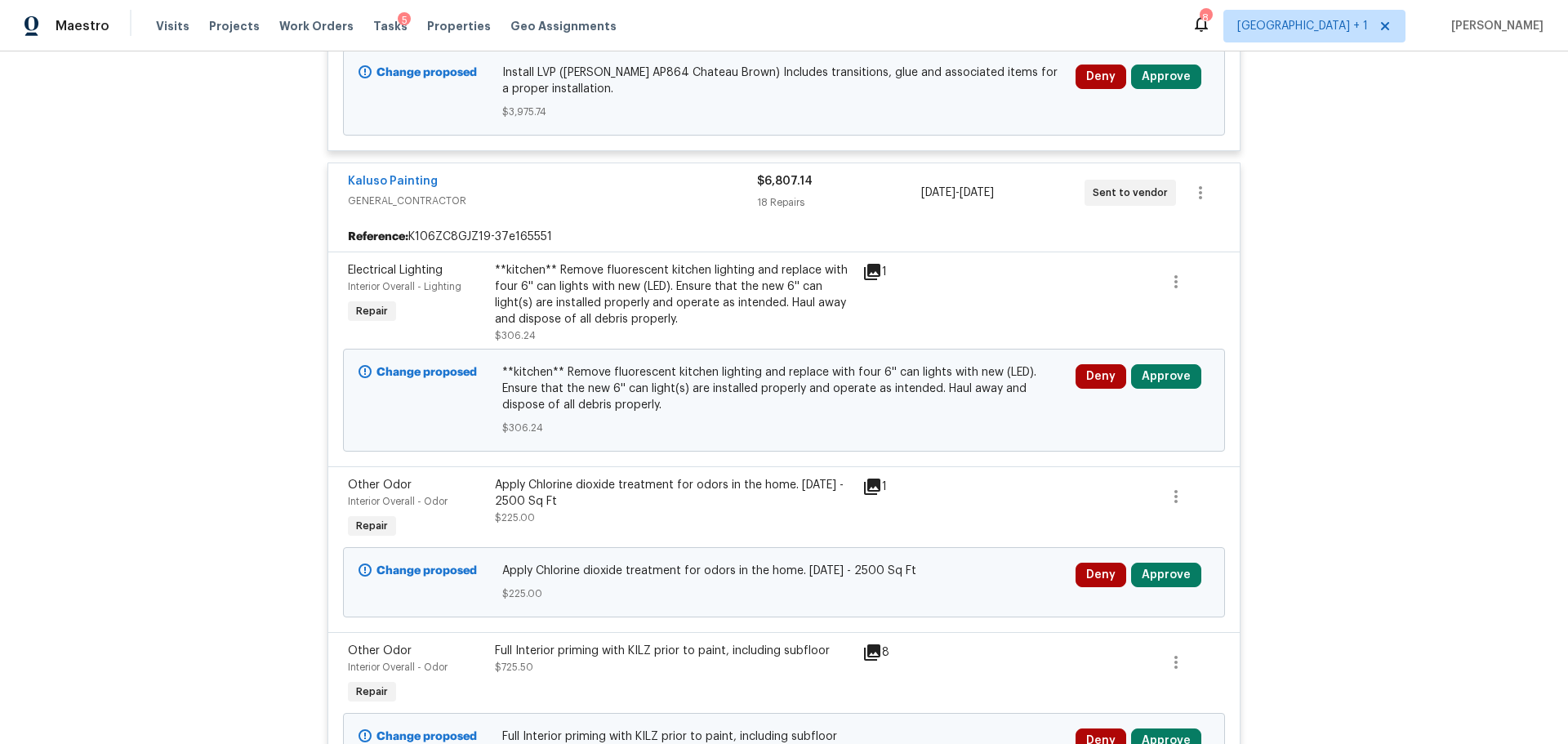
click at [864, 264] on icon at bounding box center [872, 272] width 16 height 16
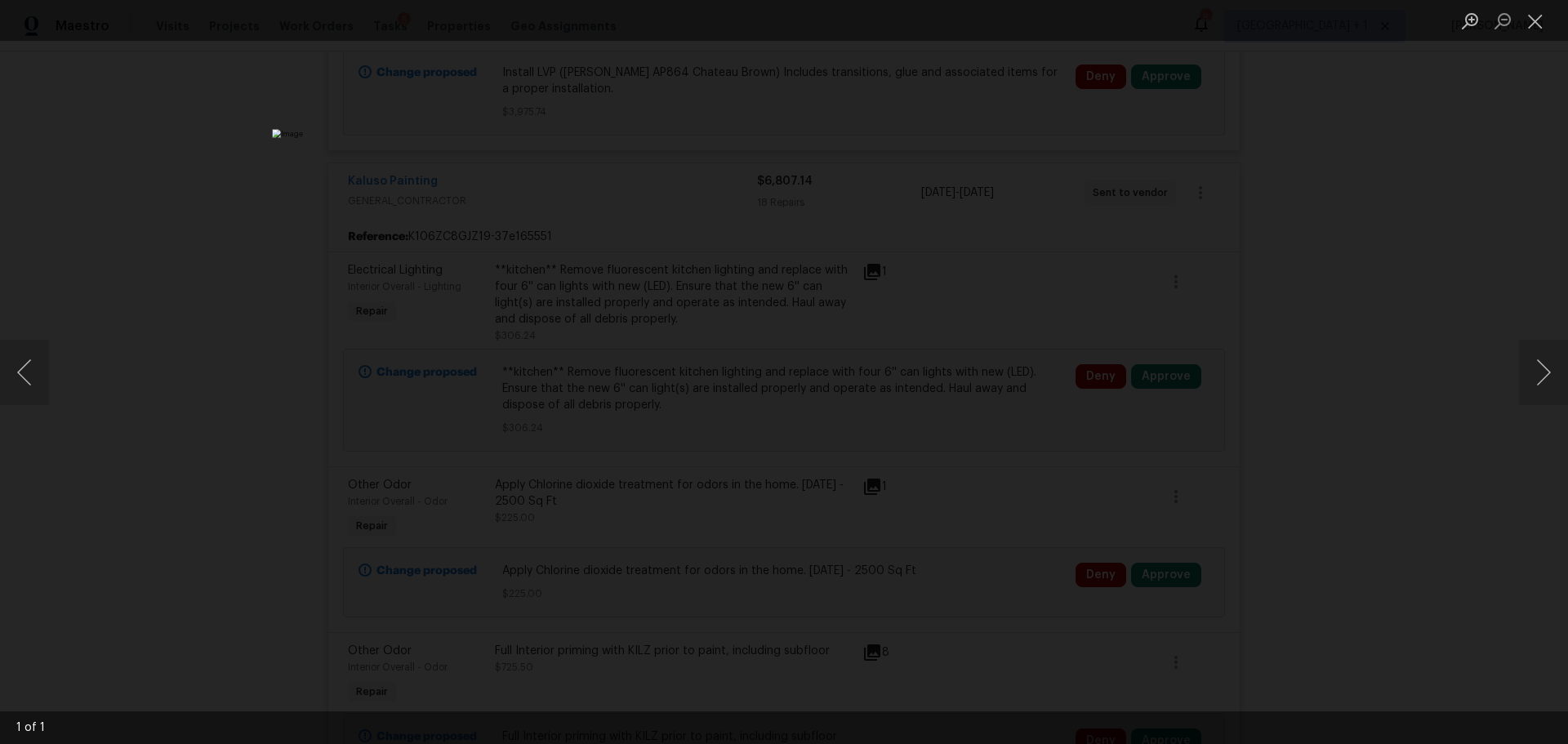
click at [1461, 246] on div "Lightbox" at bounding box center [784, 372] width 1568 height 744
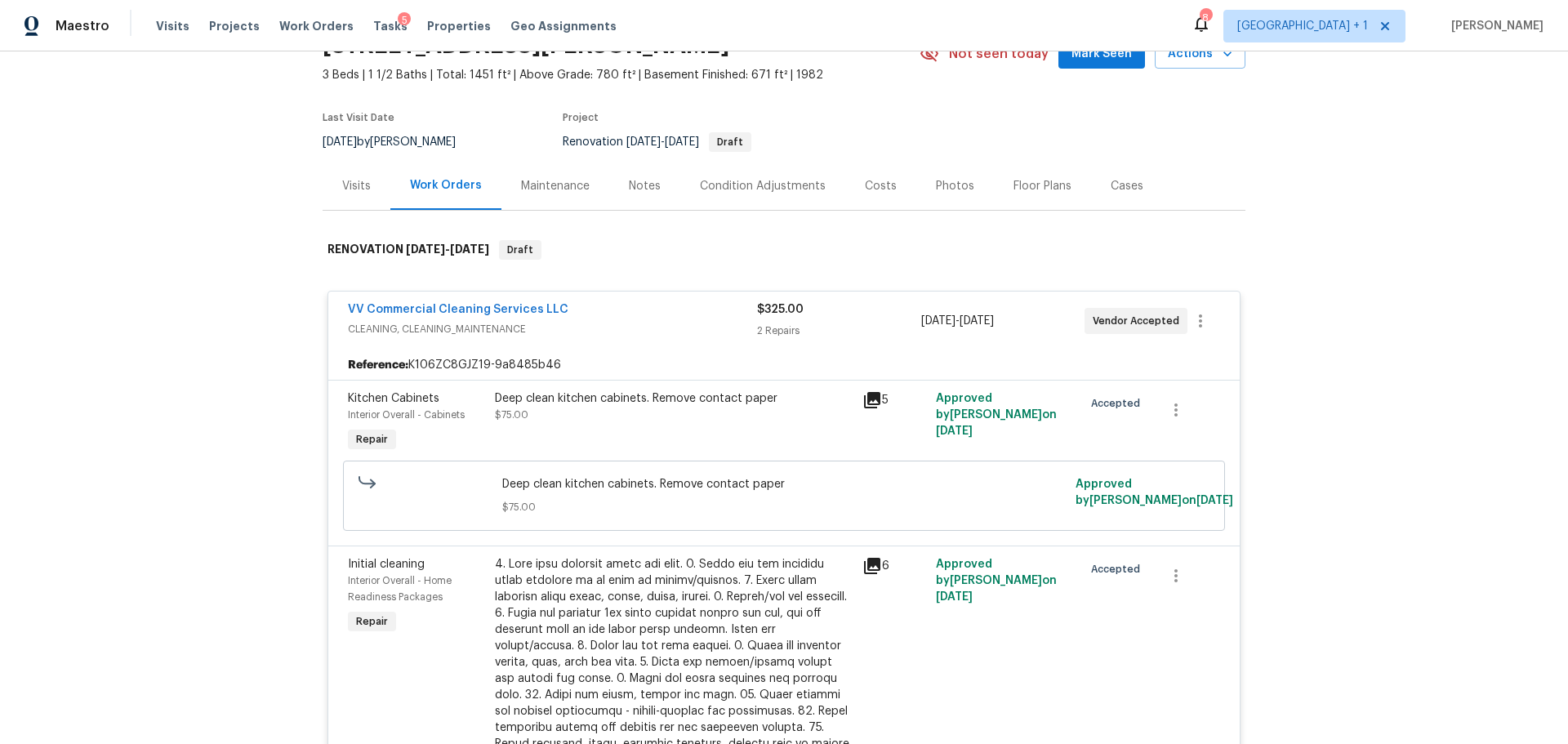
scroll to position [0, 0]
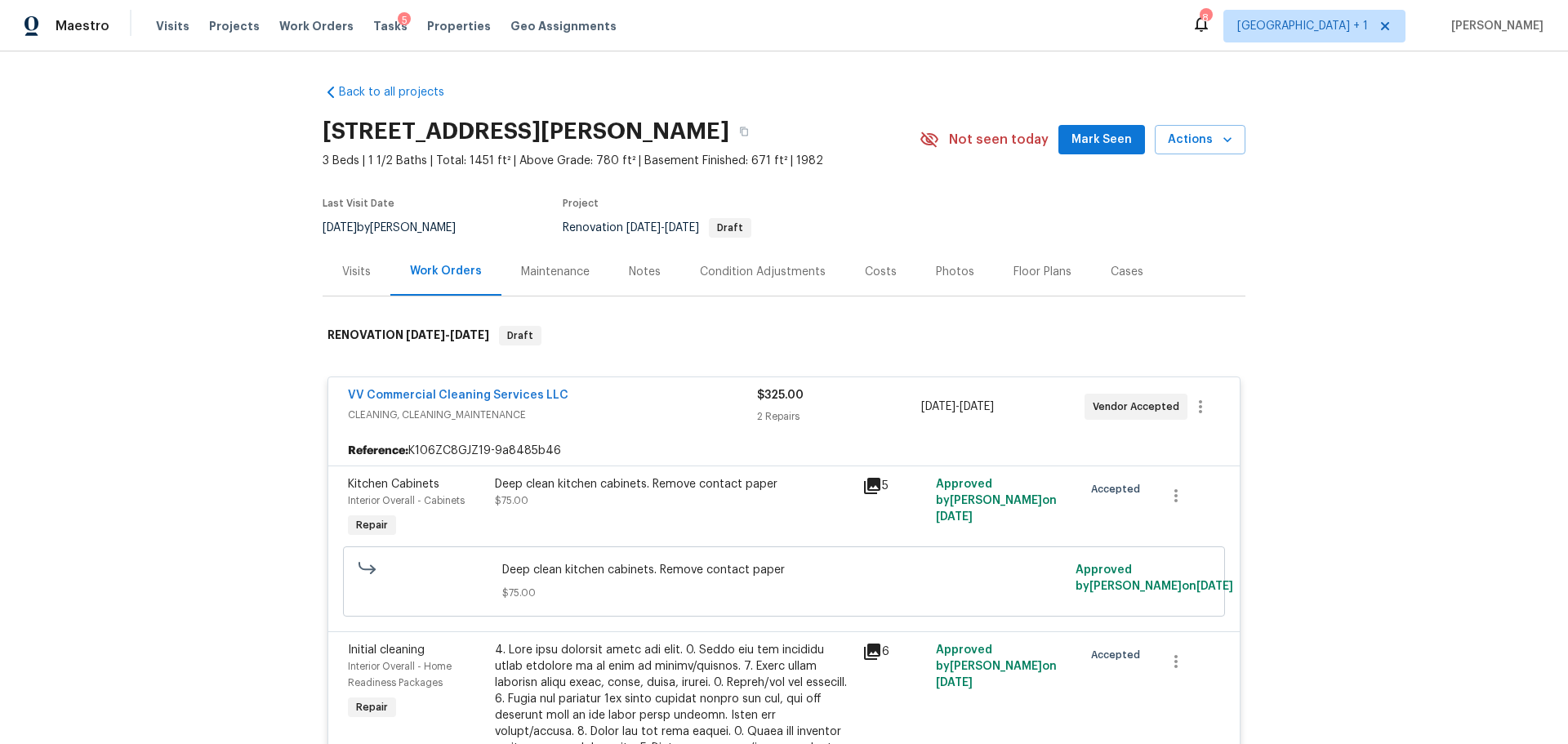
click at [865, 270] on div "Costs" at bounding box center [880, 272] width 32 height 16
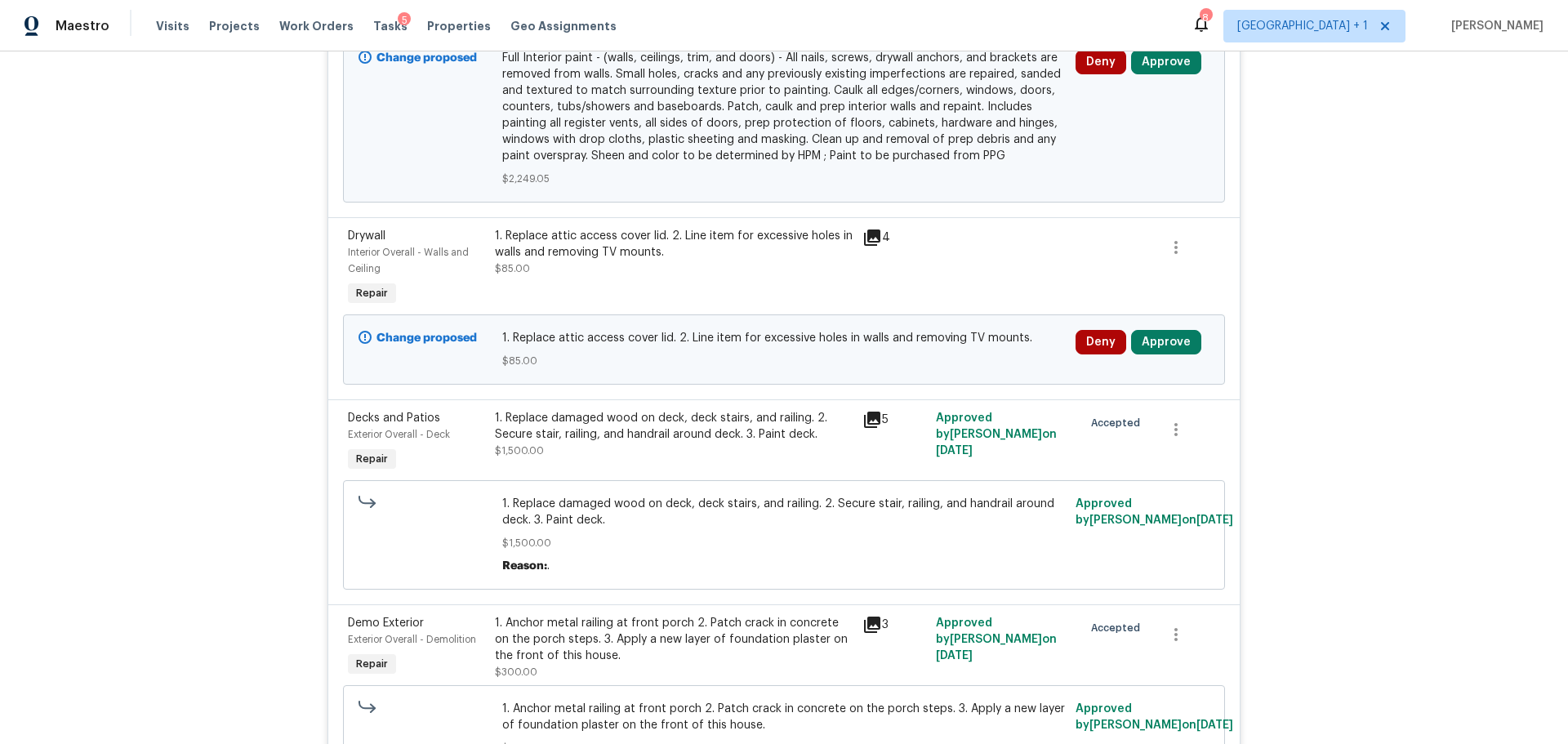
scroll to position [3518, 0]
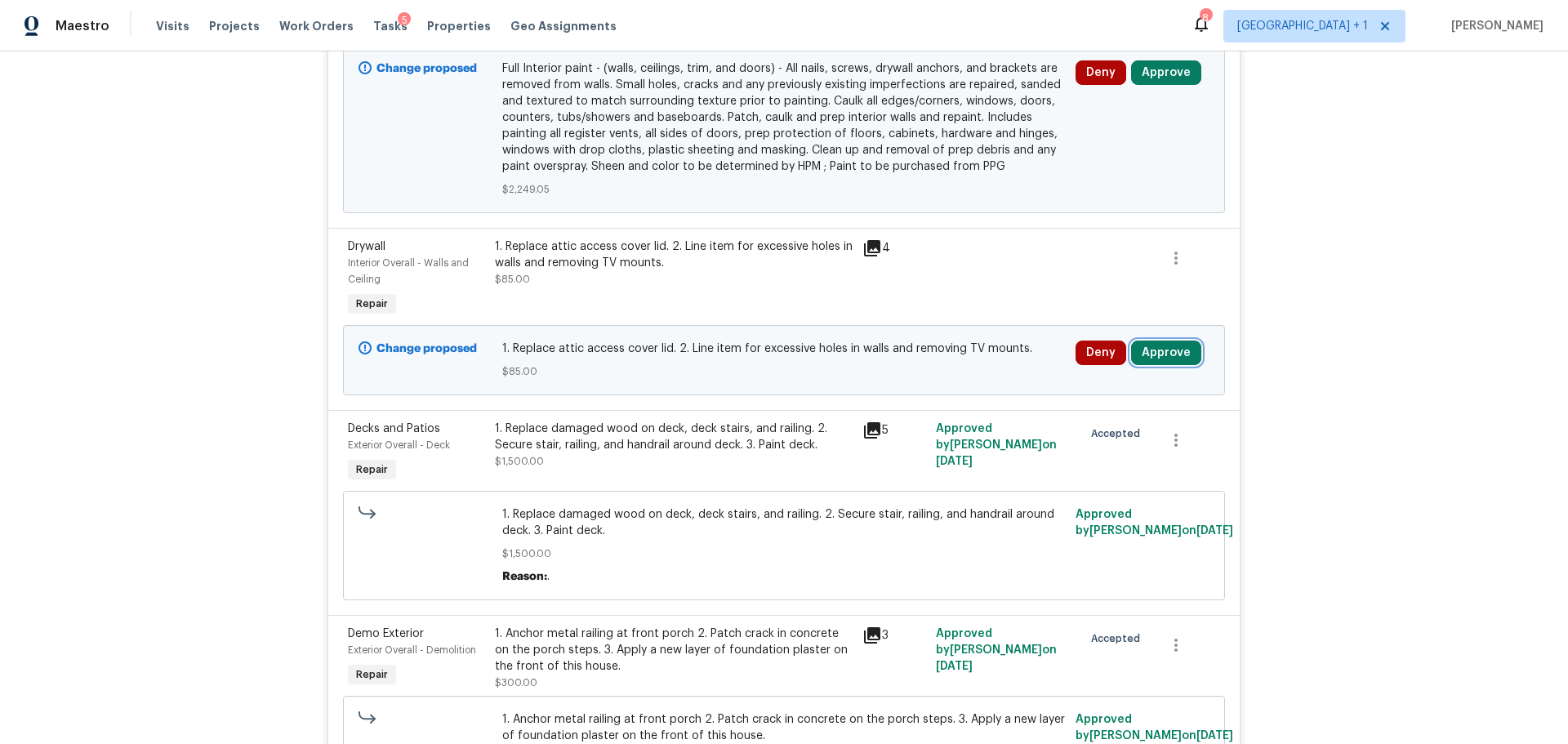
click at [1160, 355] on button "Approve" at bounding box center [1166, 352] width 70 height 24
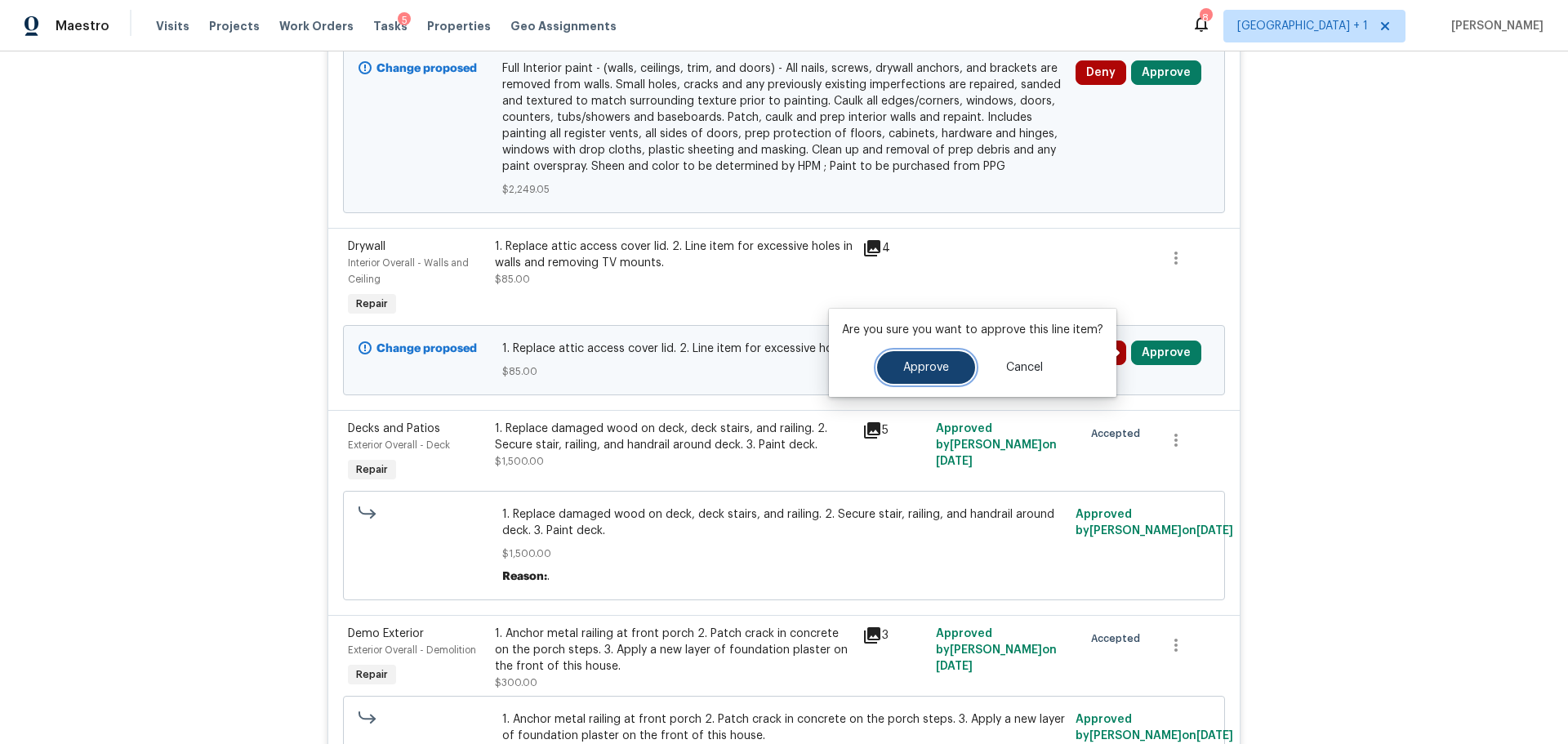
click at [907, 365] on span "Approve" at bounding box center [926, 368] width 45 height 13
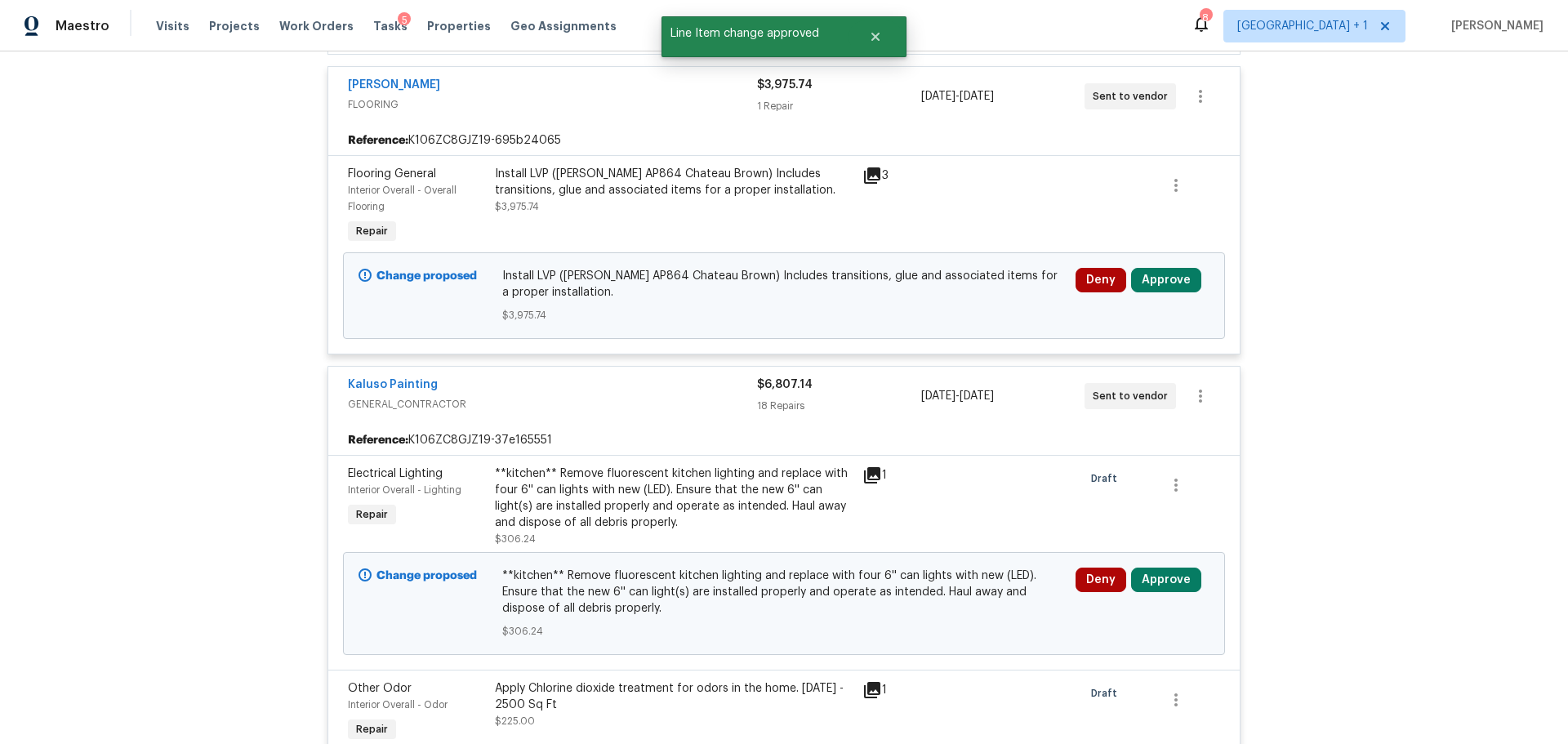
scroll to position [3273, 0]
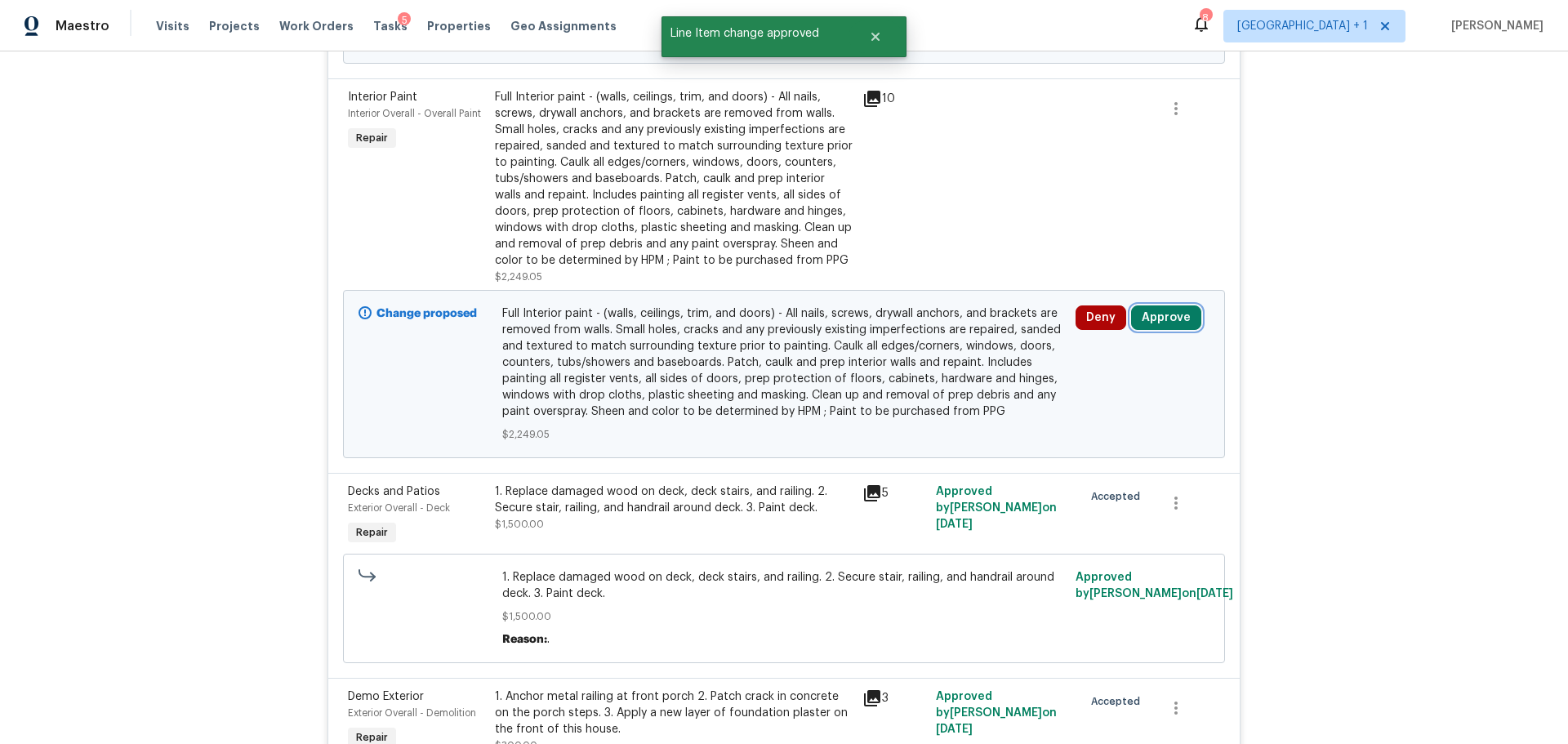
click at [1163, 320] on button "Approve" at bounding box center [1166, 318] width 70 height 24
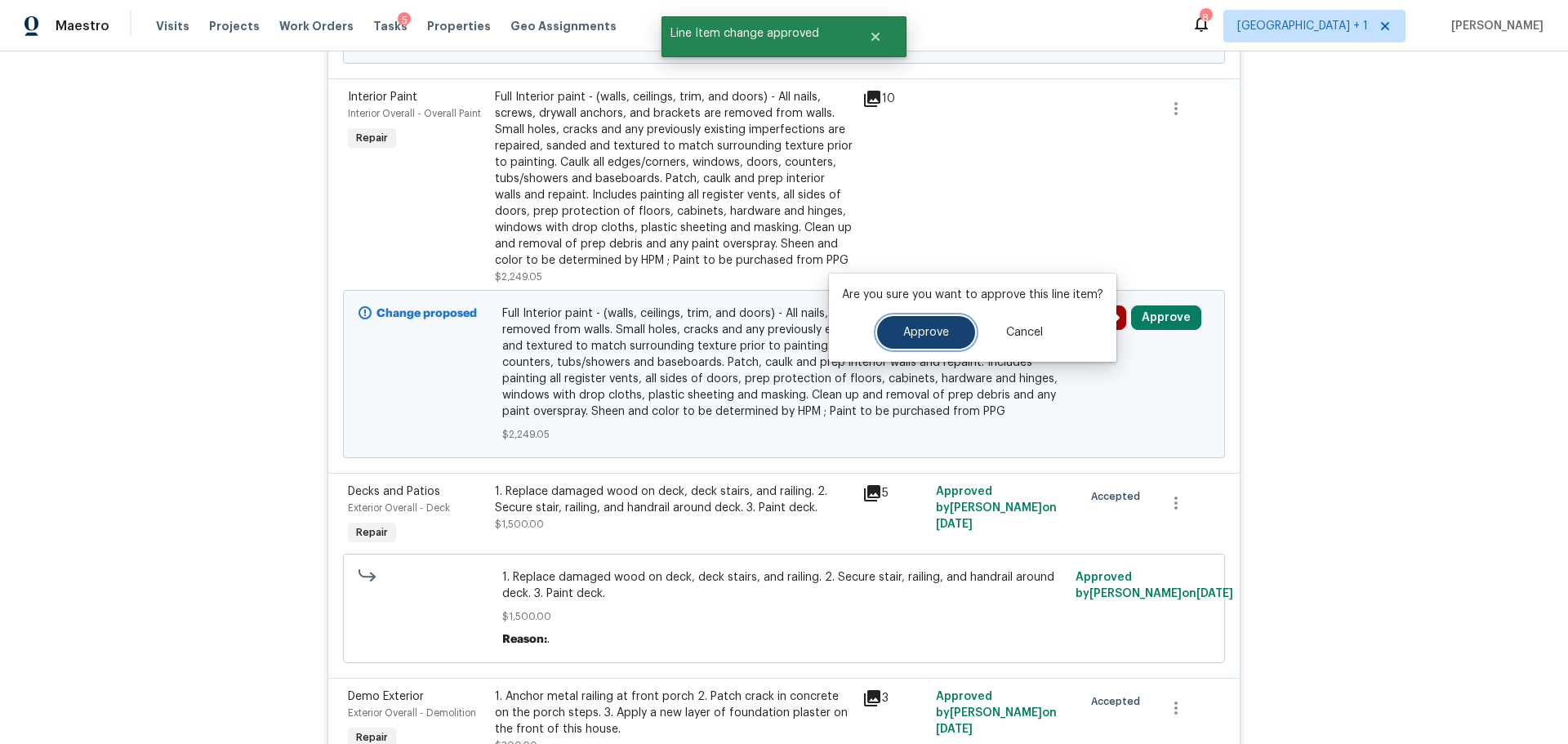
click at [904, 337] on span "Approve" at bounding box center [926, 333] width 45 height 13
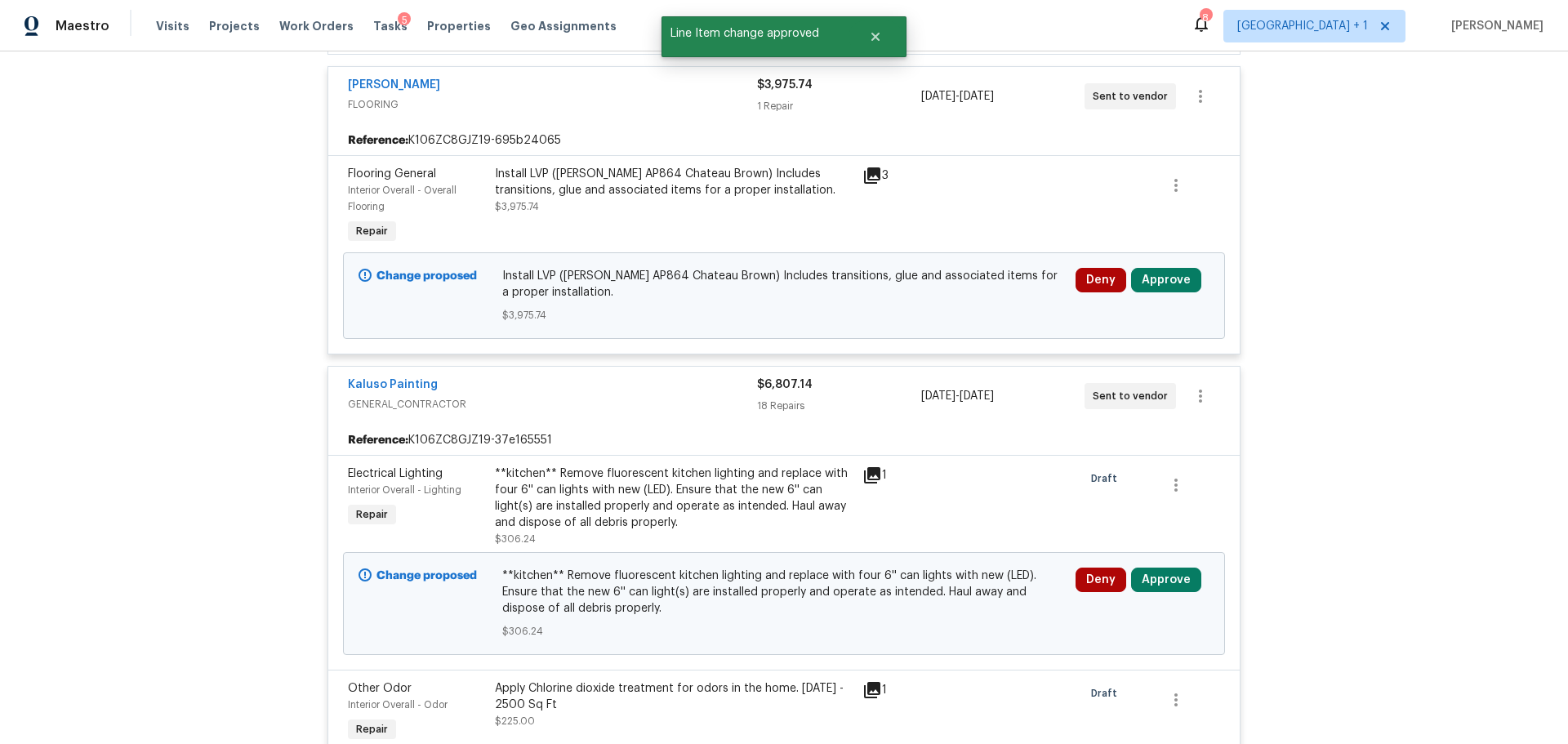
scroll to position [2783, 0]
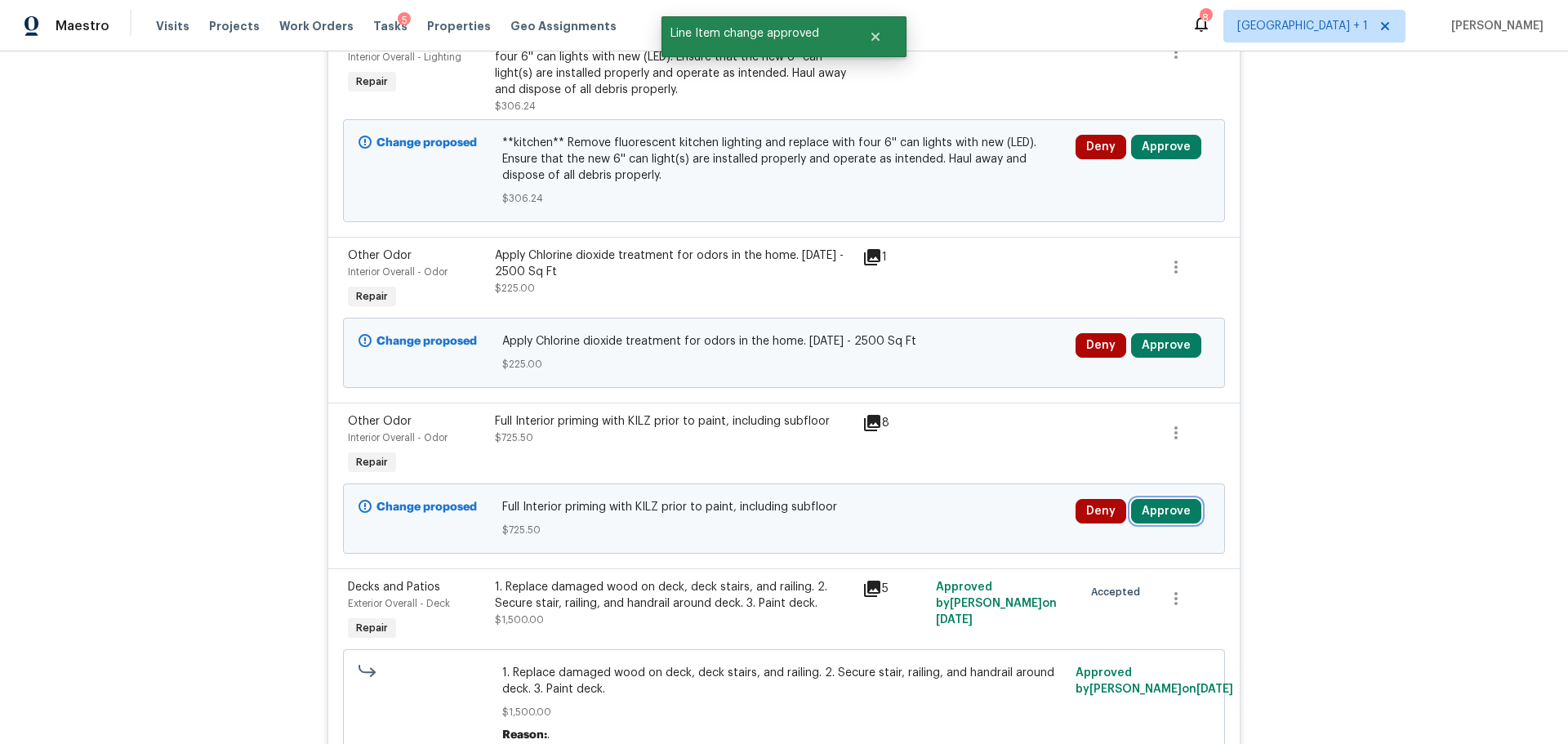
click at [1177, 505] on button "Approve" at bounding box center [1166, 511] width 70 height 24
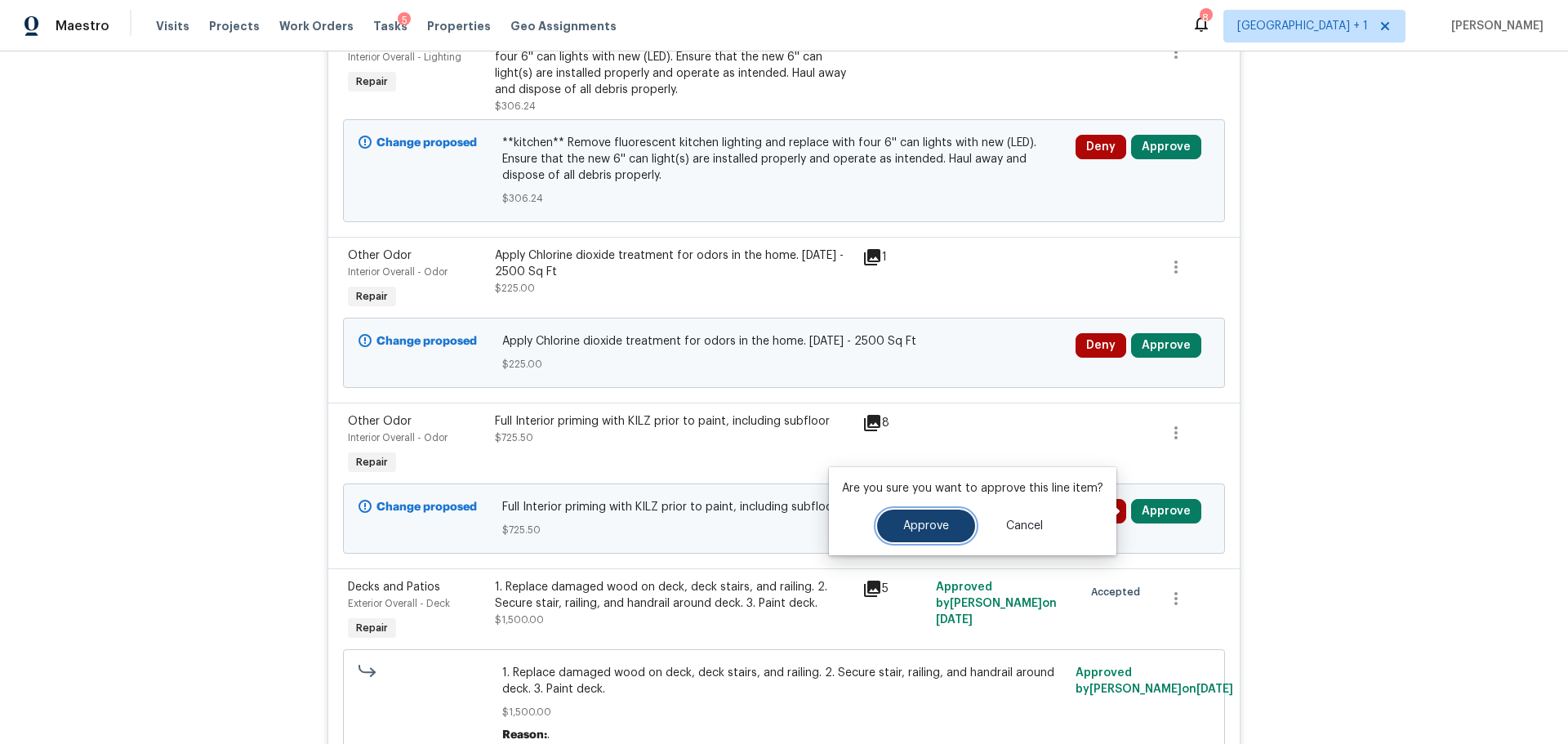
click at [890, 520] on button "Approve" at bounding box center [926, 526] width 98 height 33
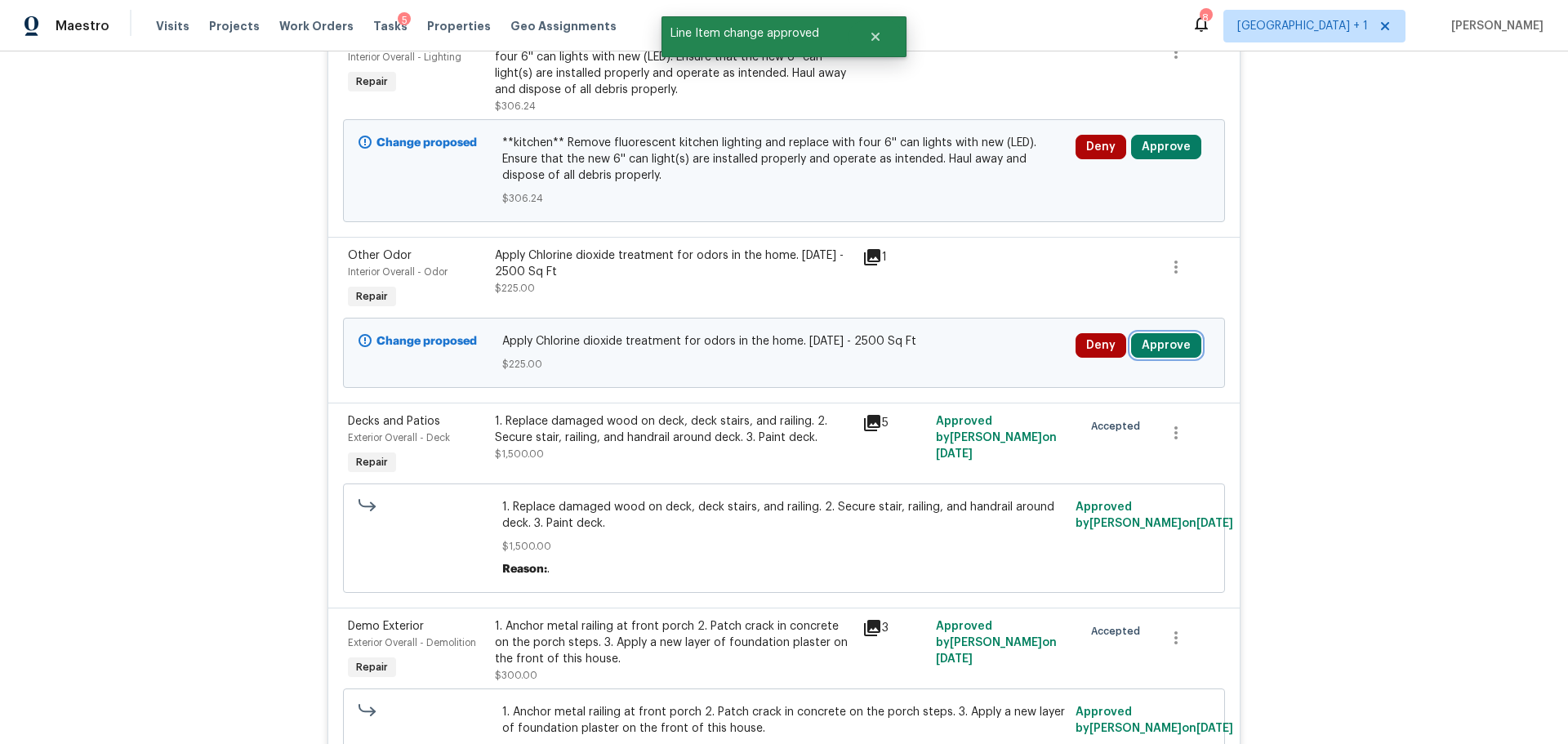
click at [1147, 349] on button "Approve" at bounding box center [1166, 345] width 70 height 24
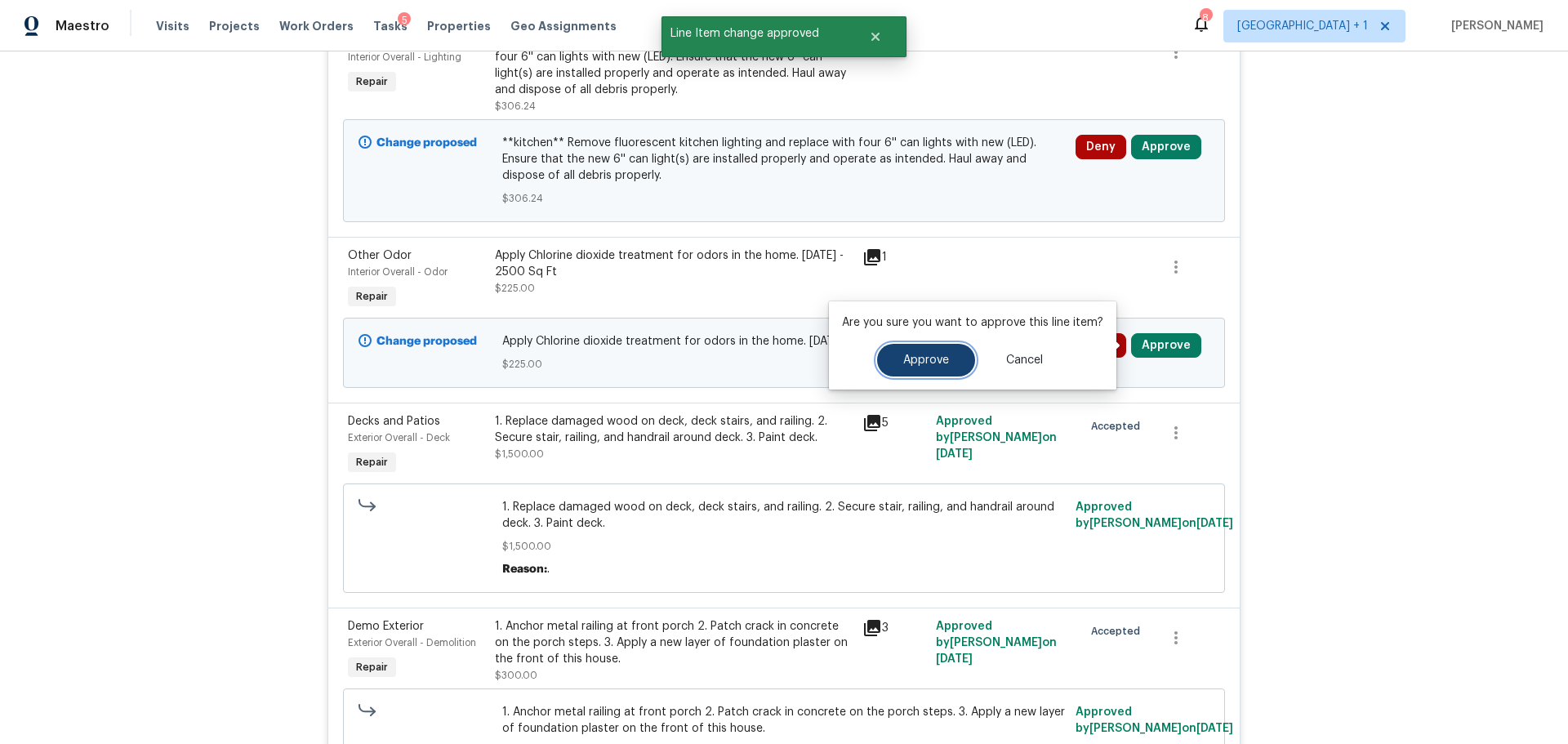
click at [924, 350] on button "Approve" at bounding box center [926, 360] width 98 height 33
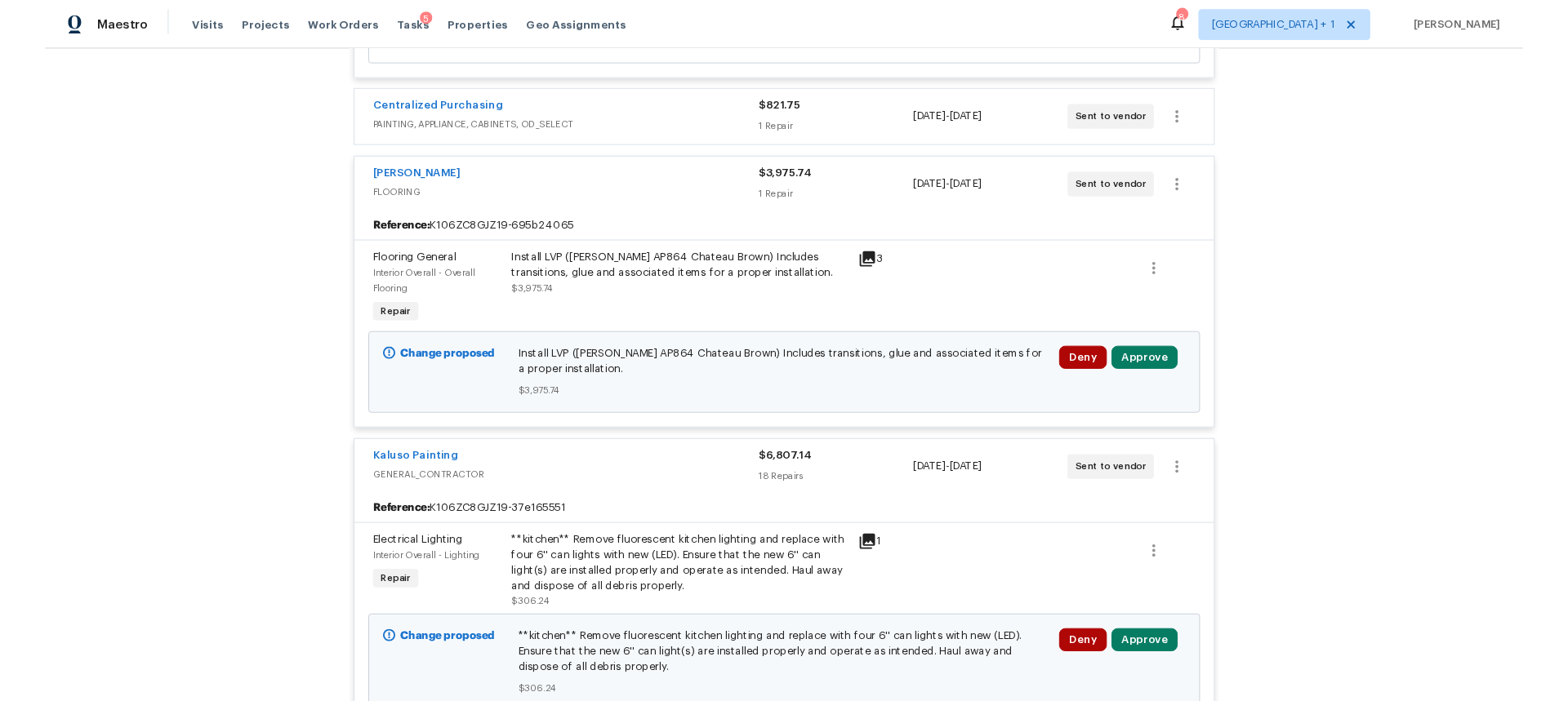
scroll to position [2128, 0]
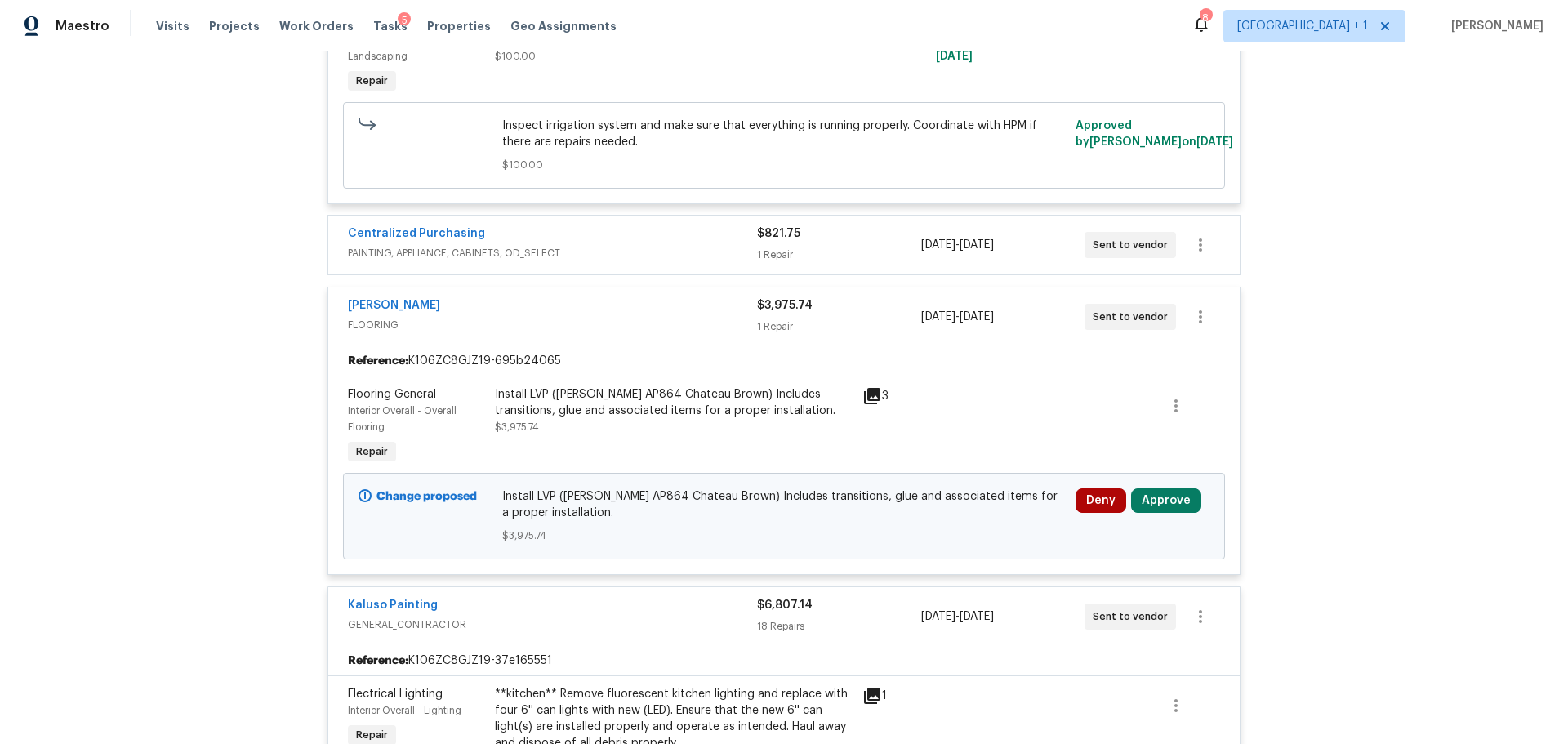
click at [868, 394] on icon at bounding box center [872, 396] width 16 height 16
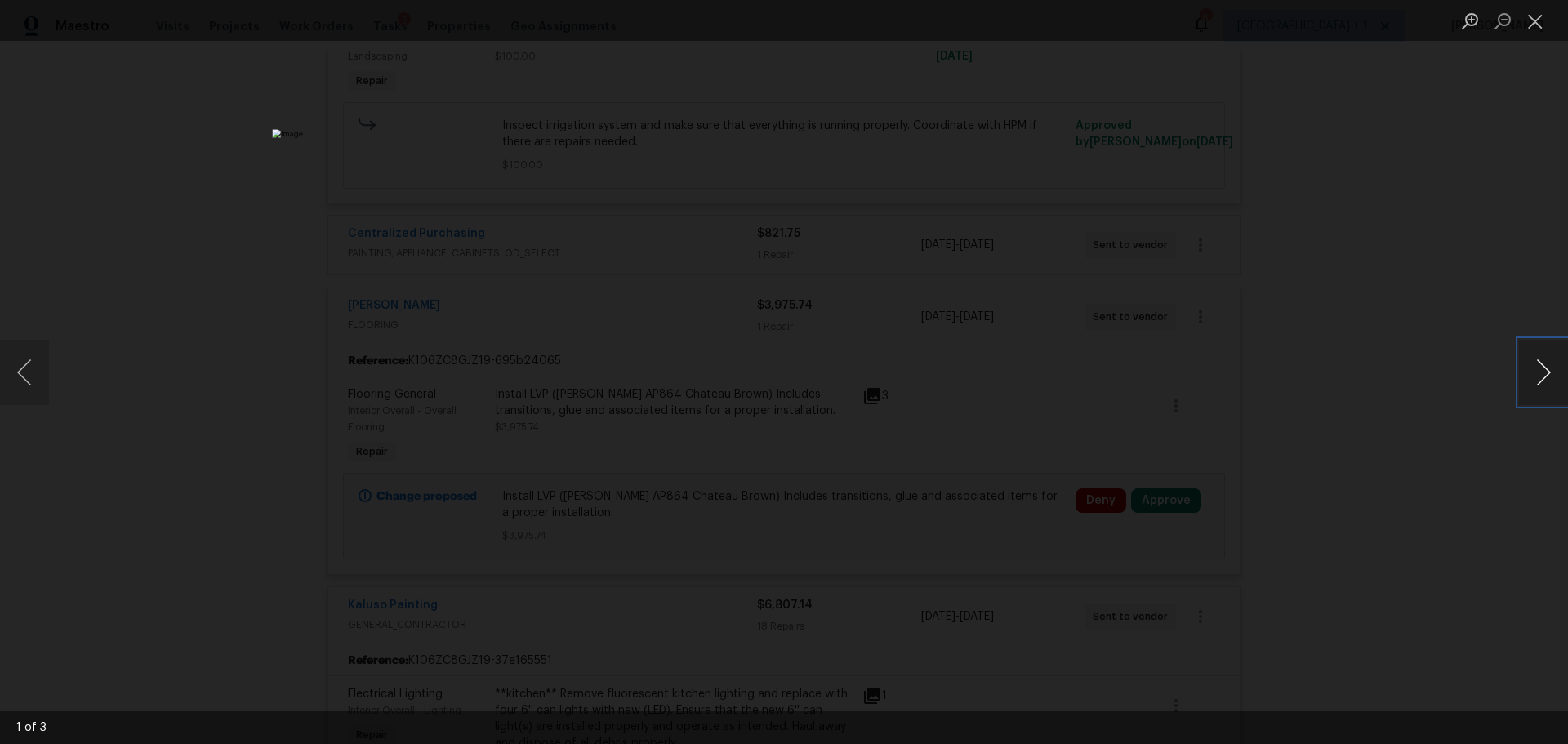
click at [1536, 377] on button "Next image" at bounding box center [1544, 372] width 49 height 65
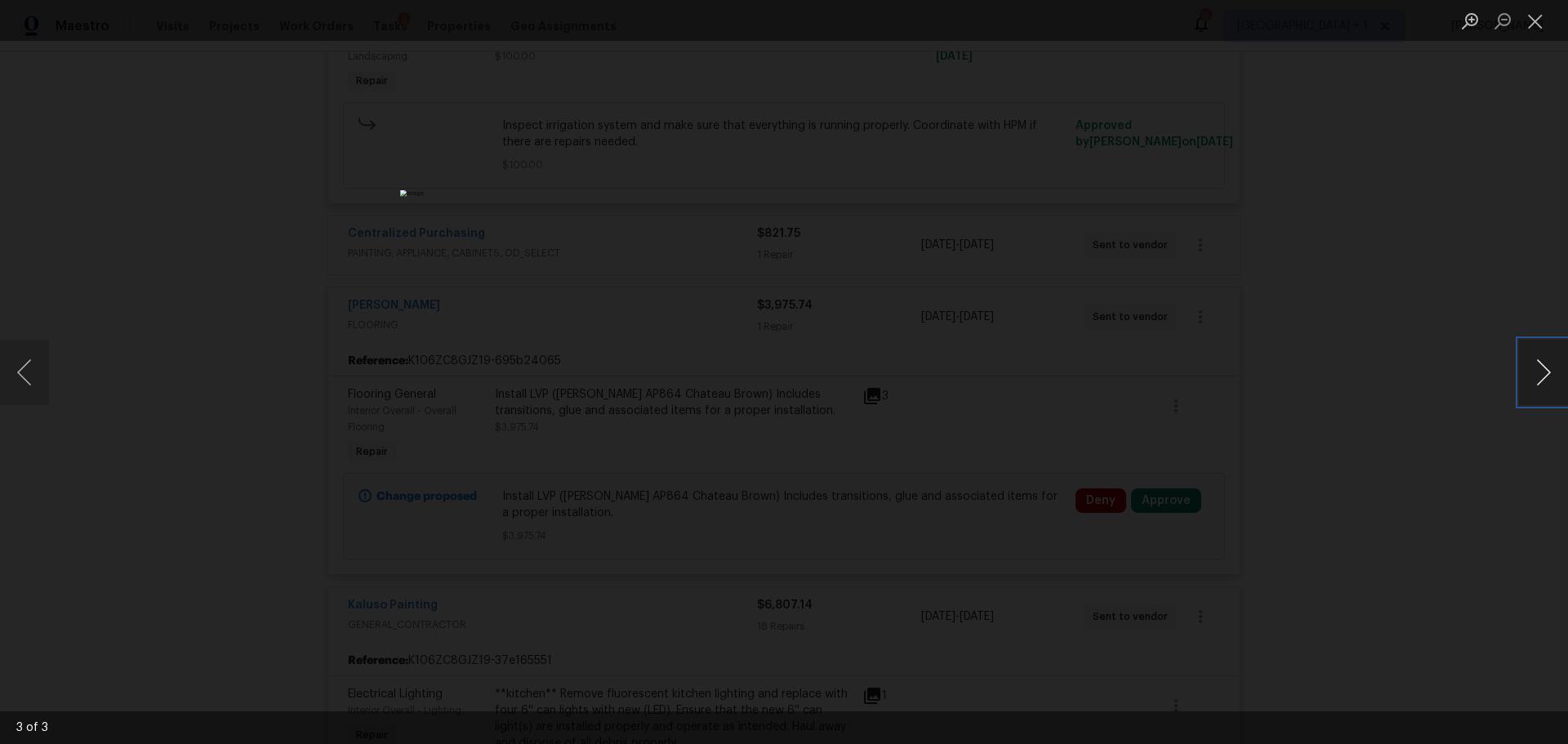
click at [1536, 377] on button "Next image" at bounding box center [1544, 372] width 49 height 65
click at [1540, 24] on button "Close lightbox" at bounding box center [1535, 21] width 33 height 29
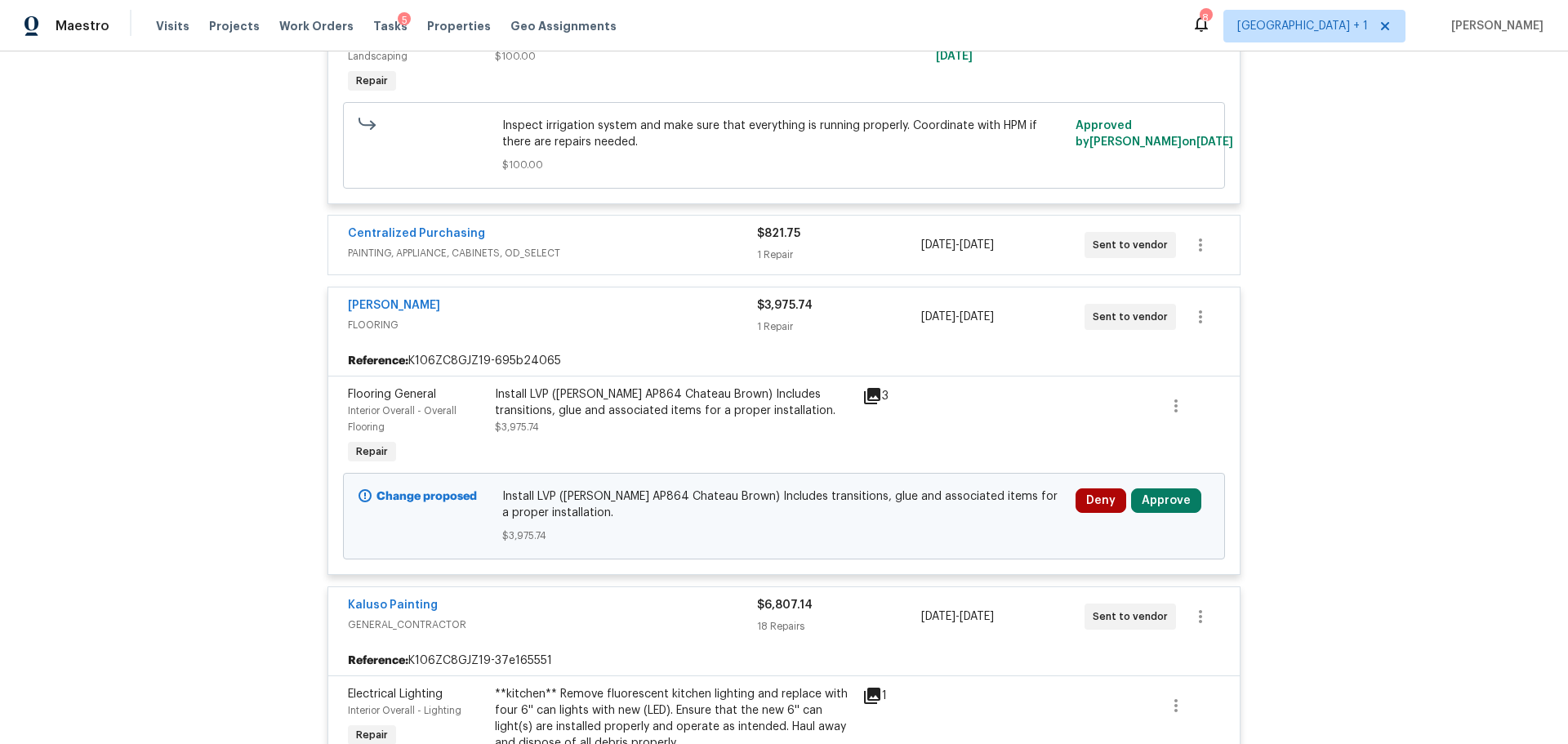
click at [421, 293] on div "Sherwin Williams FLOORING $3,975.74 1 Repair 9/2/2025 - 9/3/2025 Sent to vendor" at bounding box center [784, 317] width 912 height 59
click at [421, 302] on link "Sherwin Williams" at bounding box center [394, 305] width 93 height 12
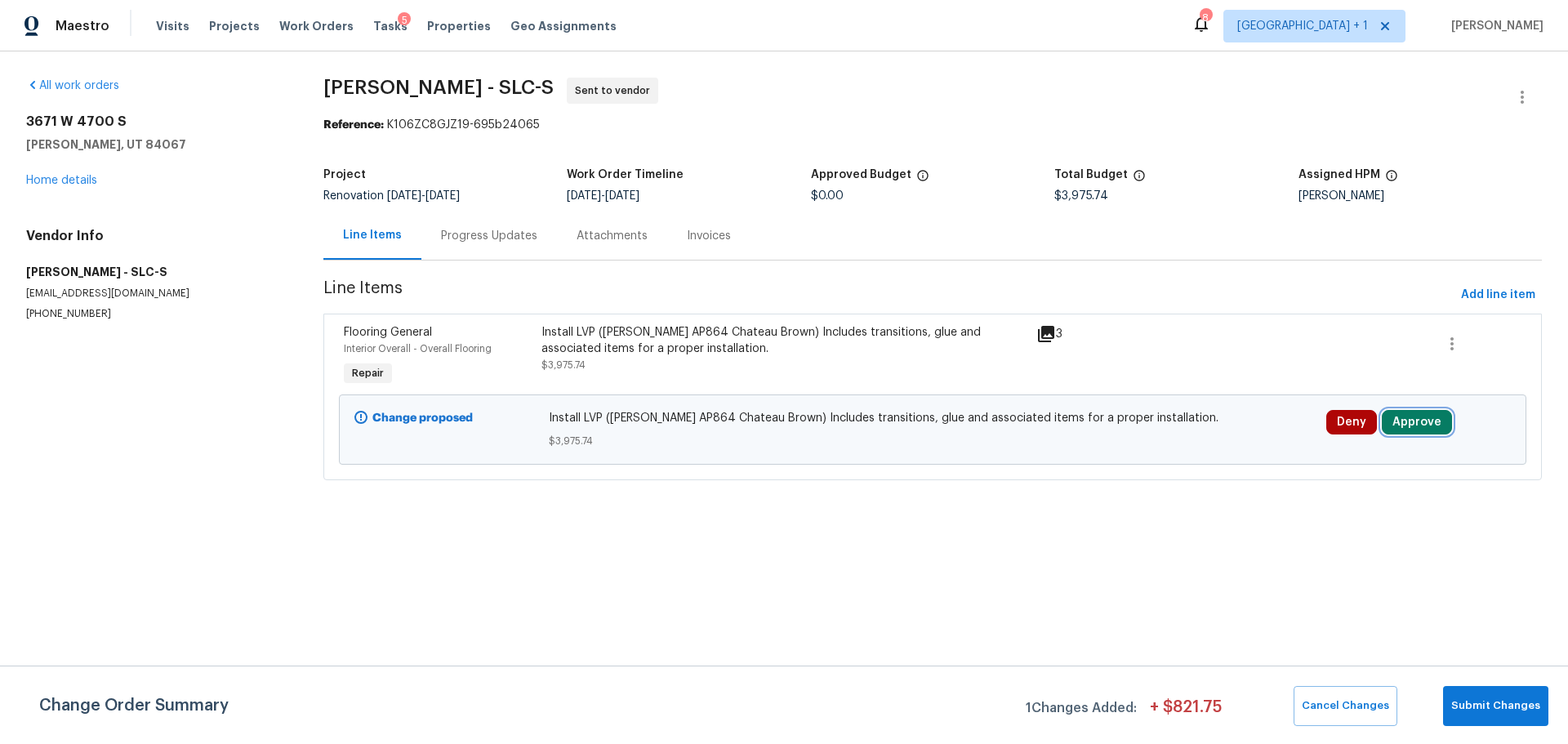
click at [1398, 422] on button "Approve" at bounding box center [1416, 422] width 70 height 24
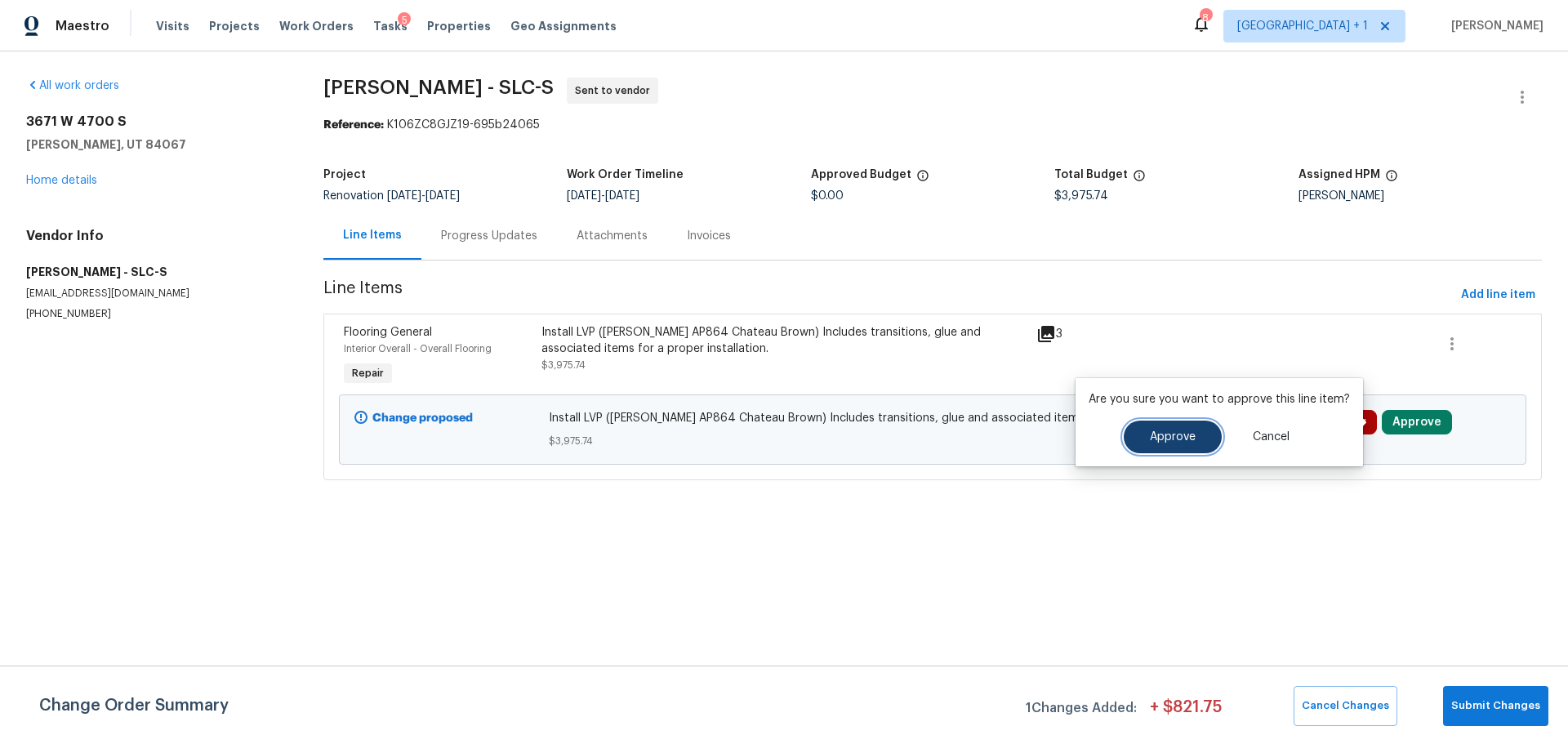
click at [1189, 435] on span "Approve" at bounding box center [1172, 437] width 45 height 13
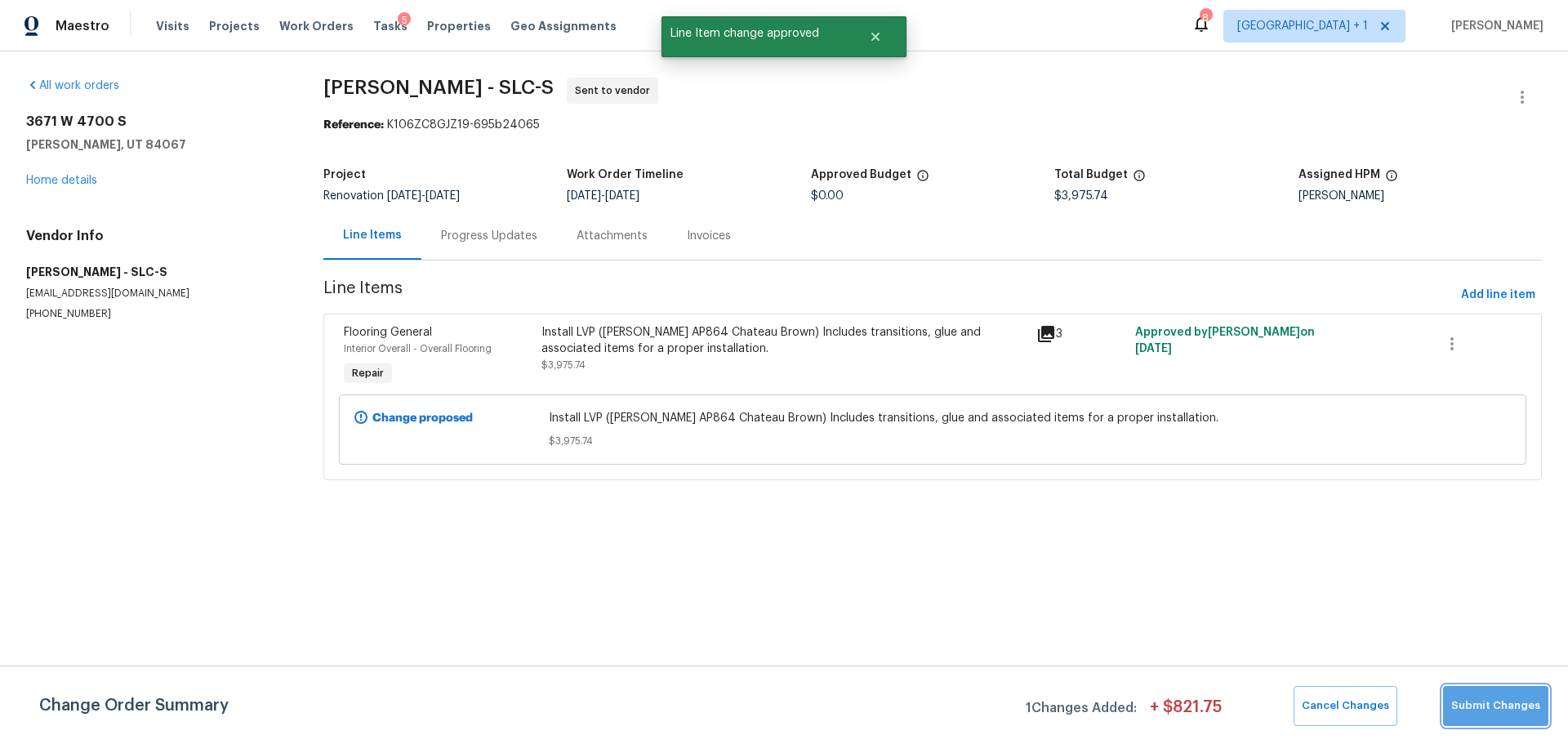
click at [1505, 692] on button "Submit Changes" at bounding box center [1496, 706] width 105 height 40
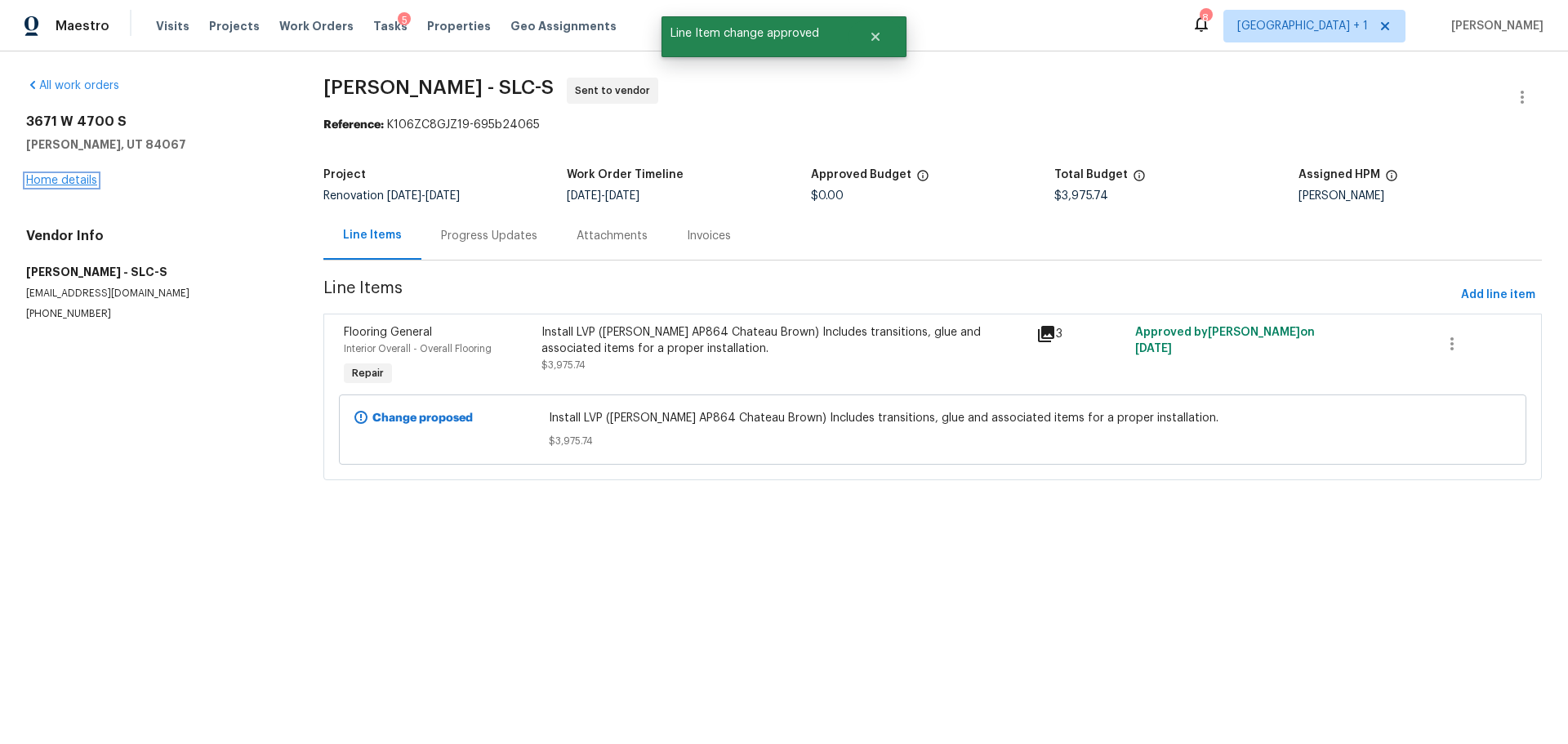
click at [51, 184] on link "Home details" at bounding box center [62, 181] width 71 height 12
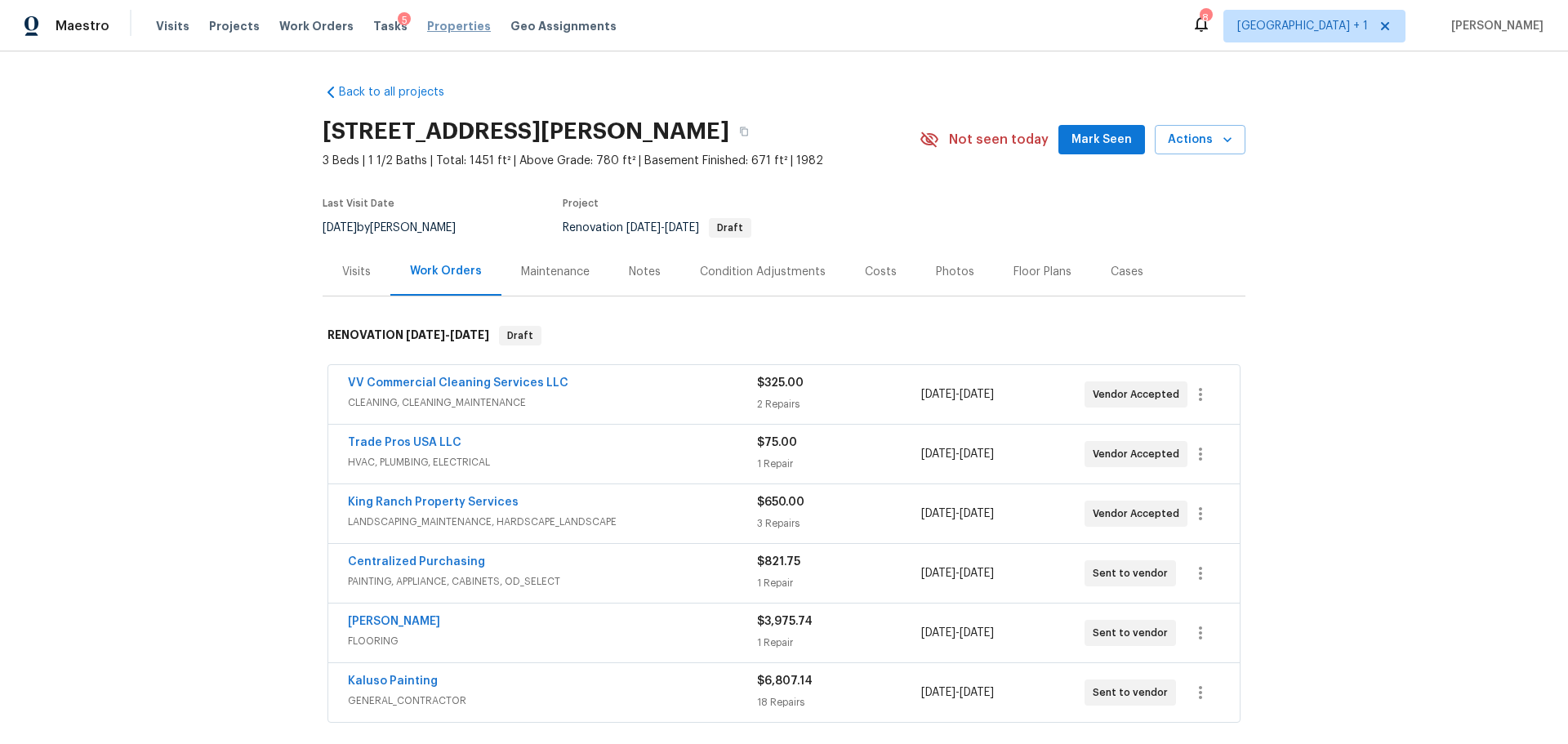
click at [427, 19] on span "Properties" at bounding box center [459, 26] width 64 height 16
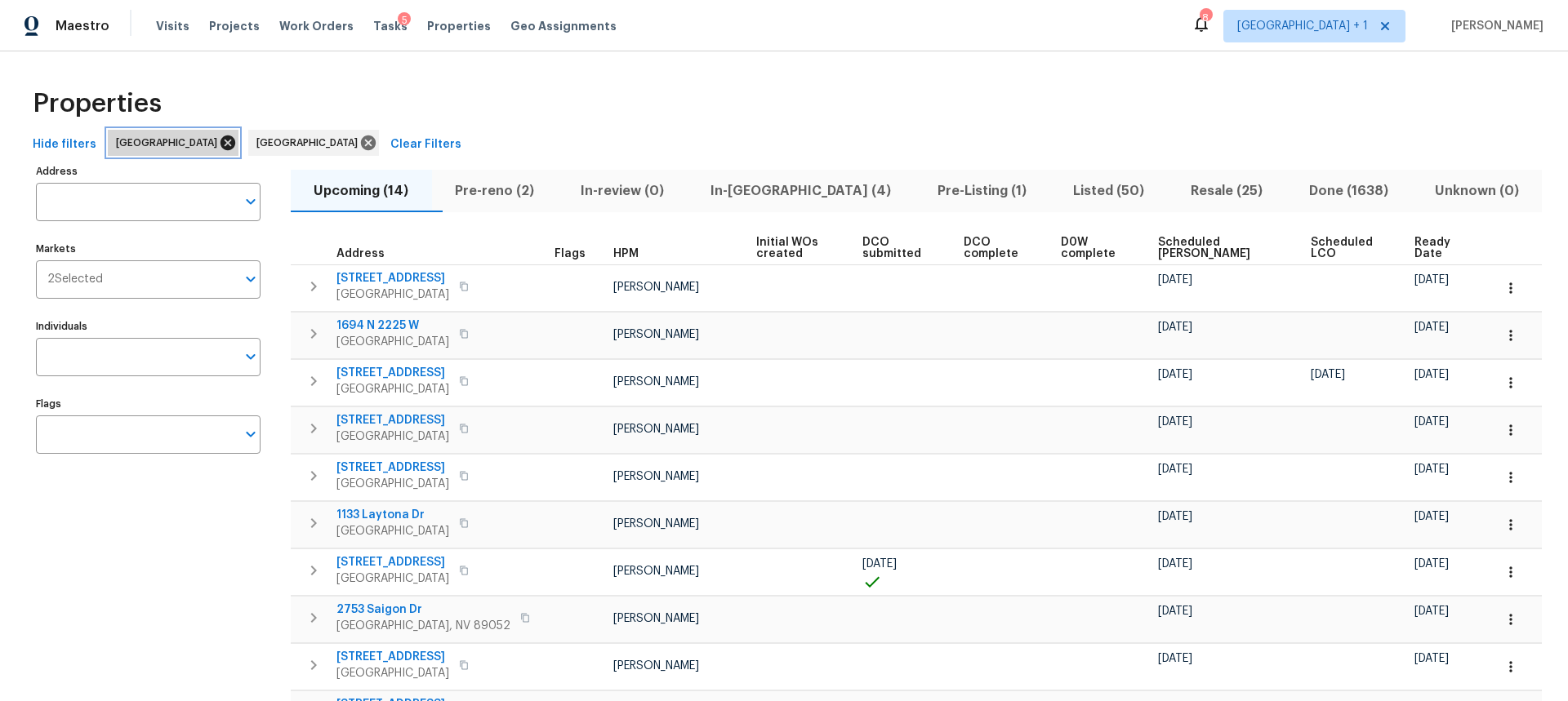
click at [219, 143] on icon at bounding box center [228, 143] width 18 height 18
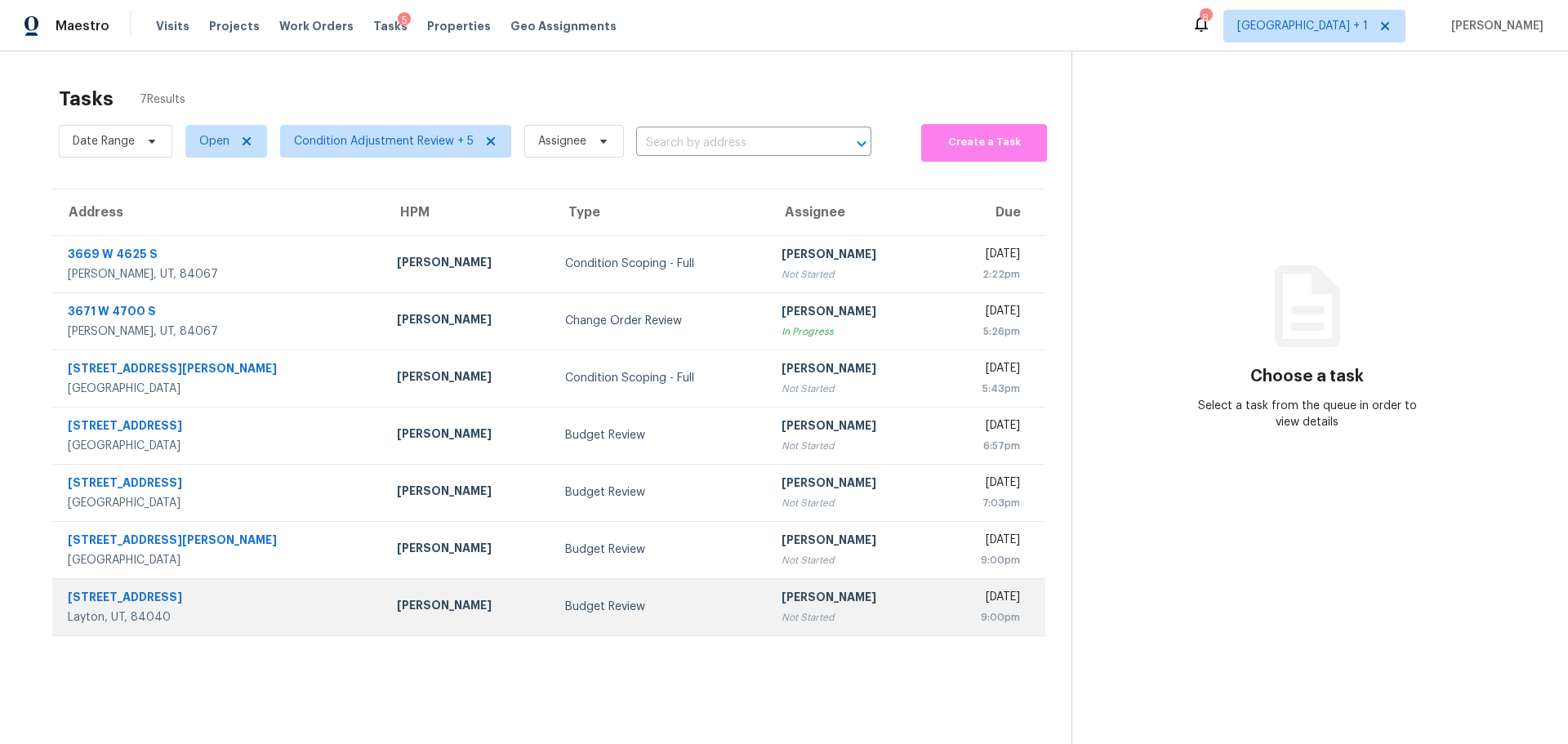
click at [397, 614] on div "[PERSON_NAME]" at bounding box center [467, 607] width 142 height 21
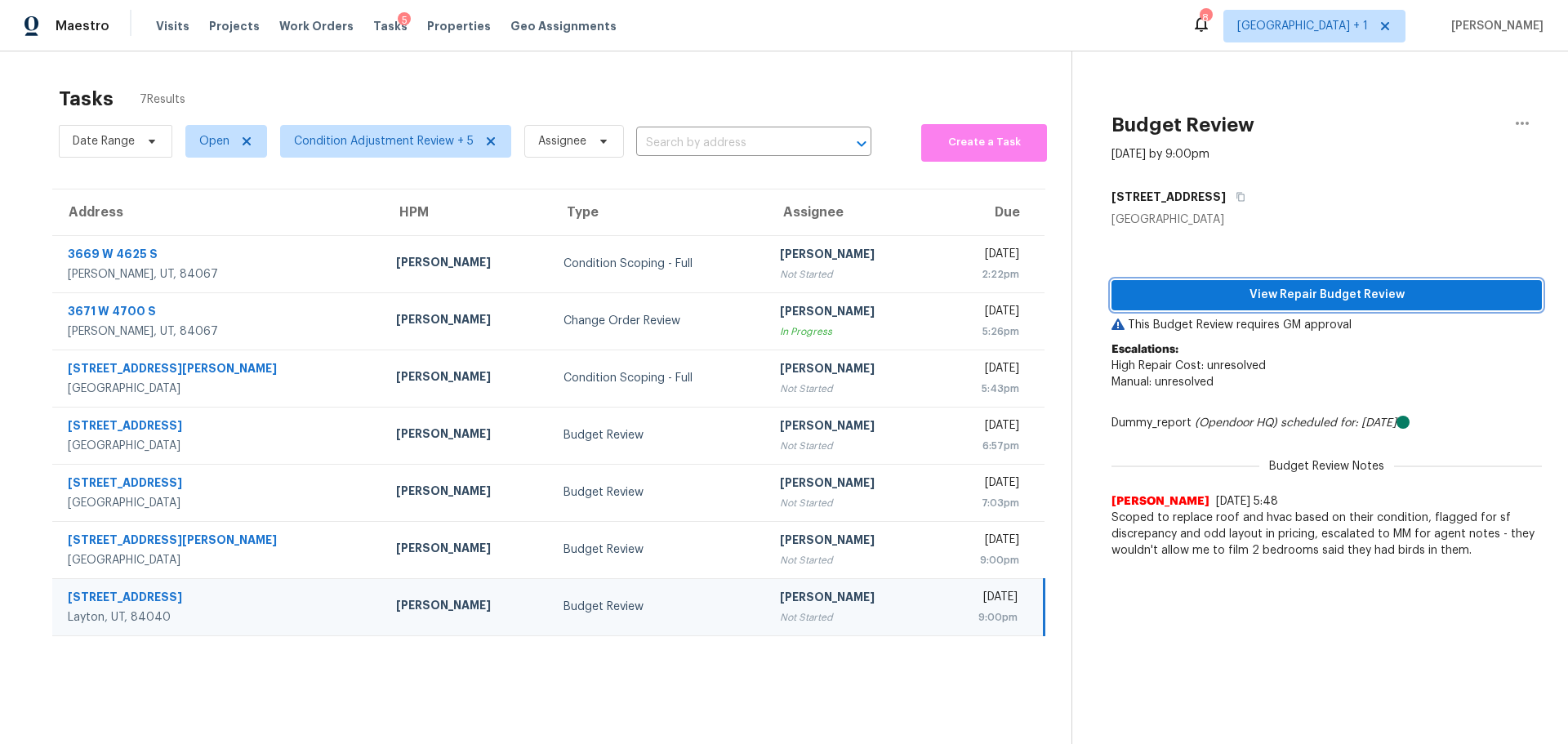
click at [1279, 302] on span "View Repair Budget Review" at bounding box center [1328, 295] width 405 height 21
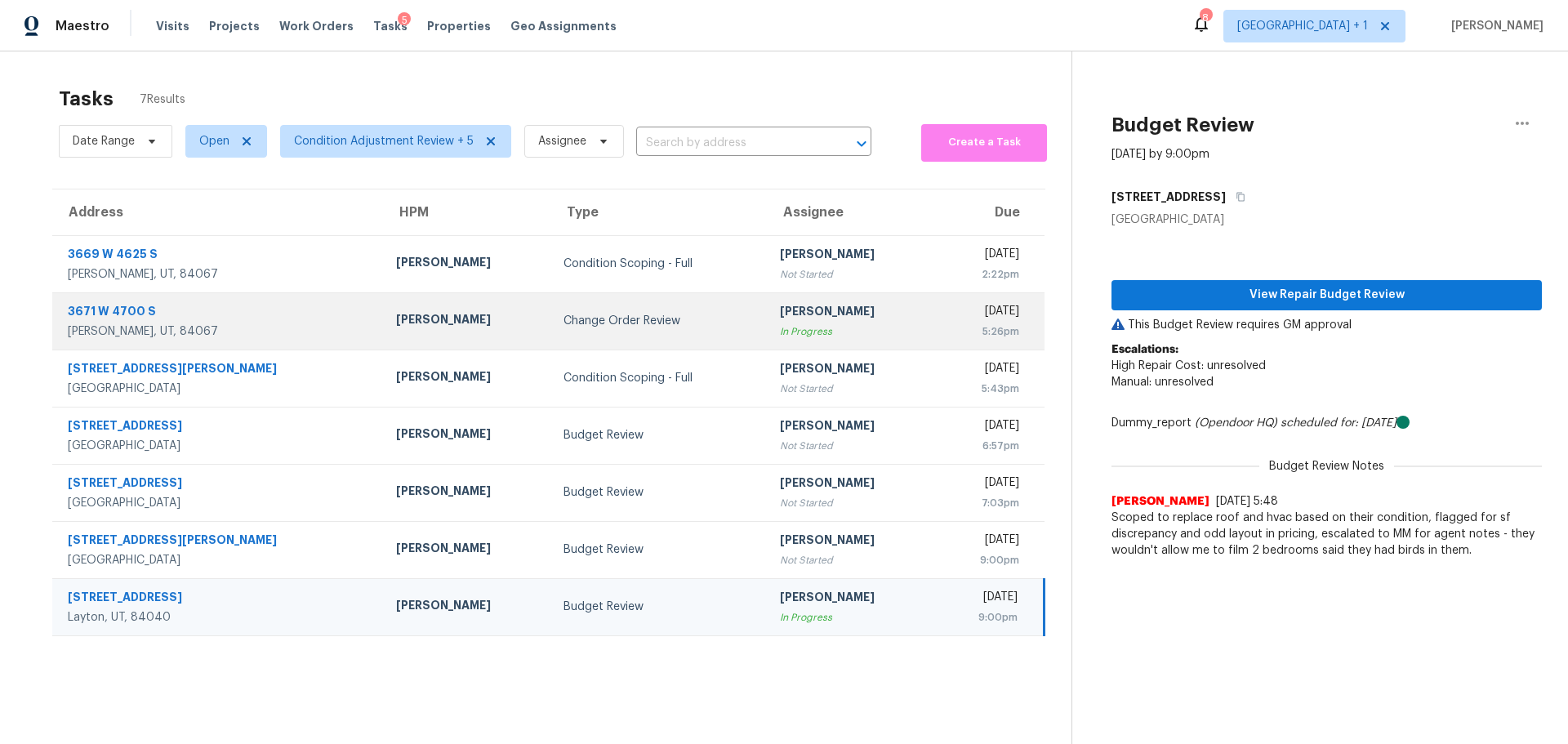
click at [654, 330] on td "Change Order Review" at bounding box center [659, 320] width 216 height 57
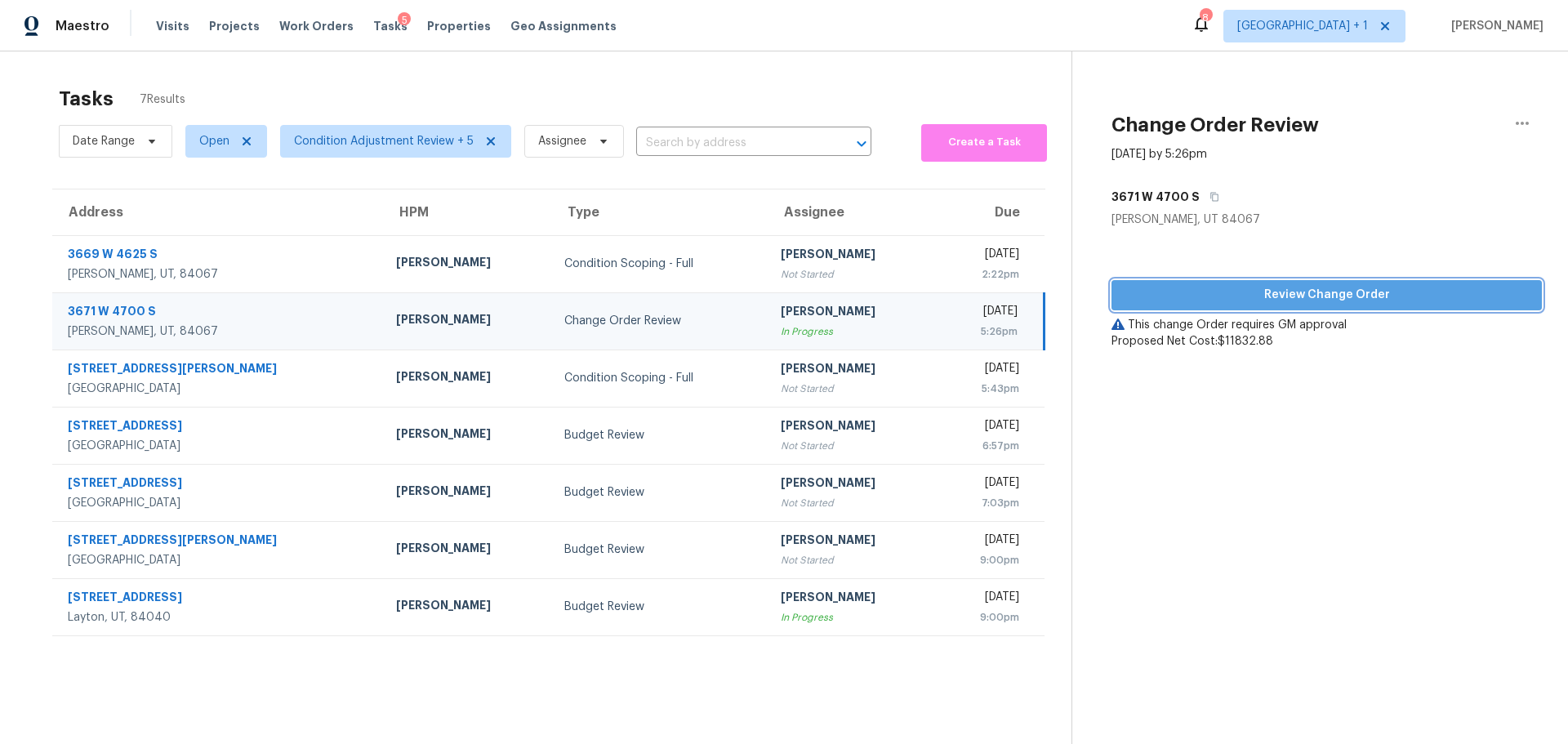
click at [1266, 284] on button "Review Change Order" at bounding box center [1327, 295] width 430 height 30
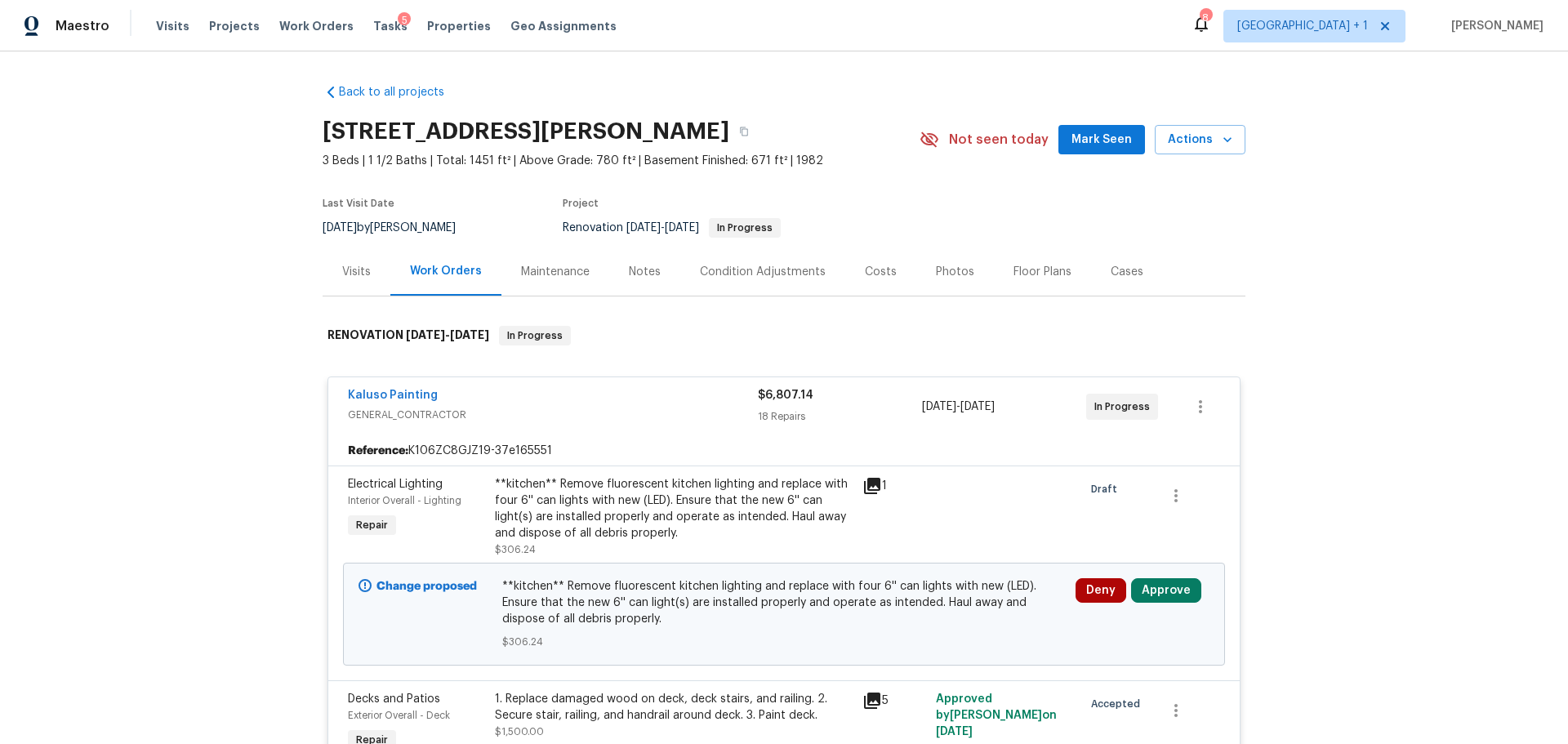
click at [699, 432] on div "Kaluso Painting GENERAL_CONTRACTOR $6,807.14 18 Repairs 8/26/2025 - 8/30/2025 I…" at bounding box center [784, 406] width 912 height 59
click at [1171, 587] on button "Approve" at bounding box center [1166, 590] width 70 height 24
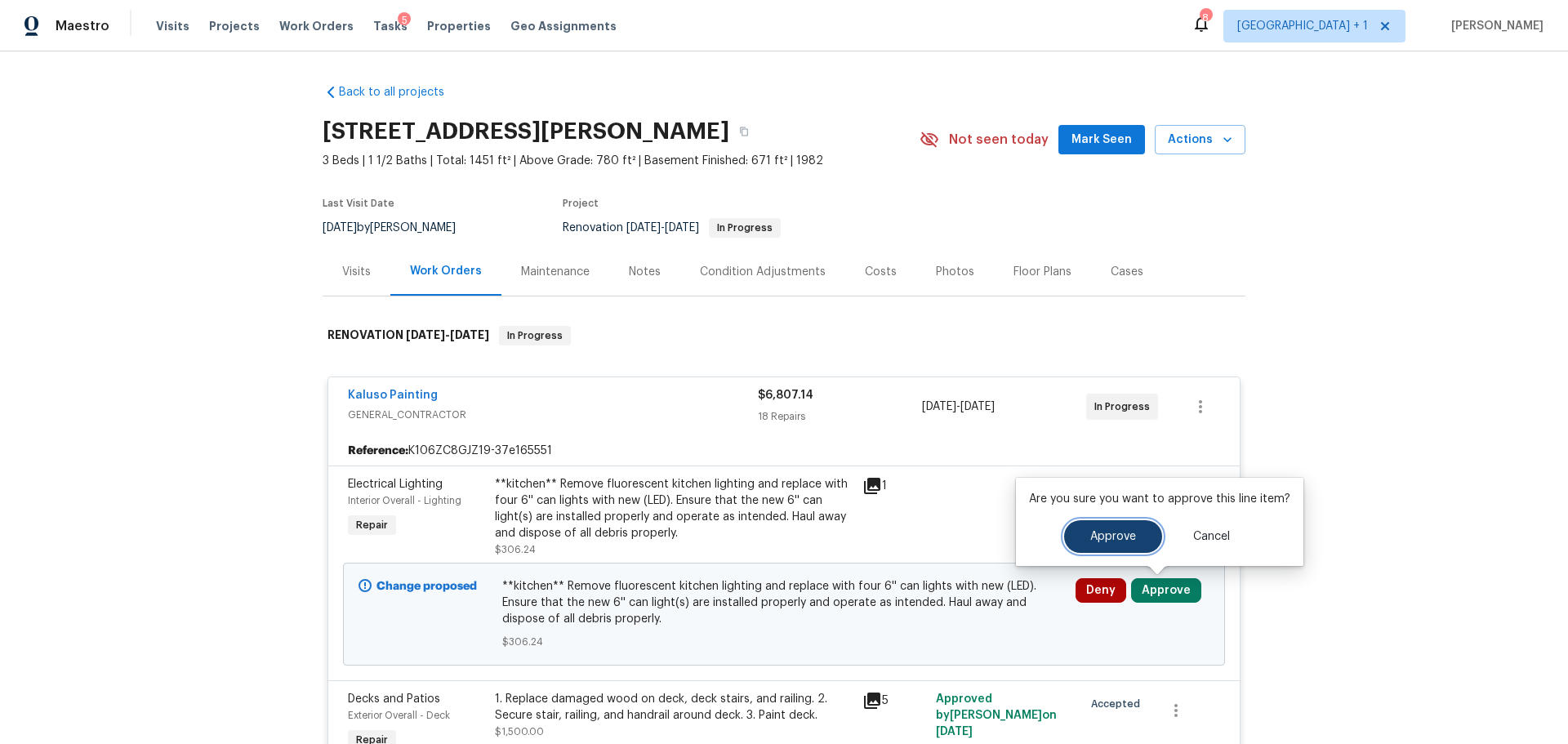
click at [1117, 534] on span "Approve" at bounding box center [1113, 537] width 45 height 13
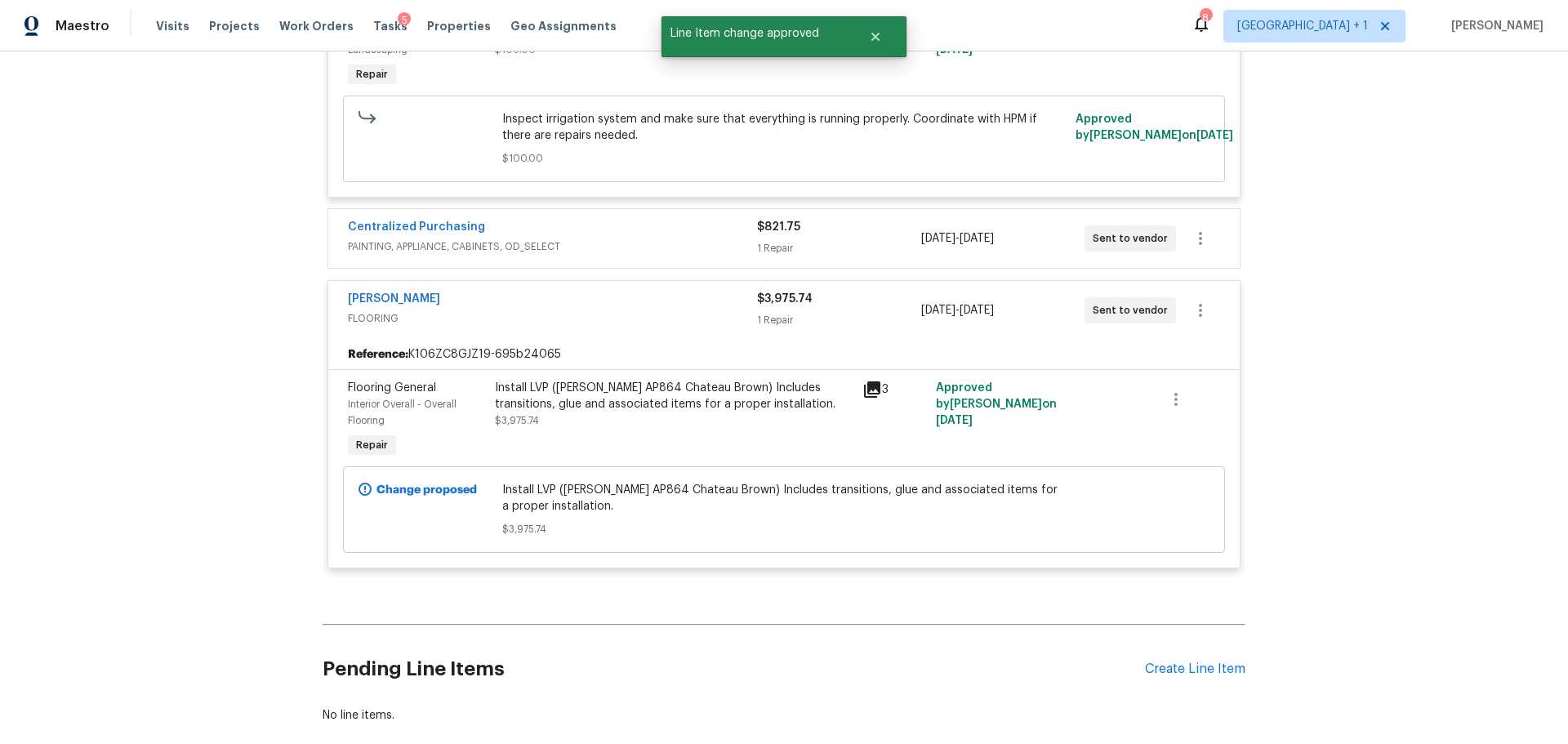
scroll to position [4661, 0]
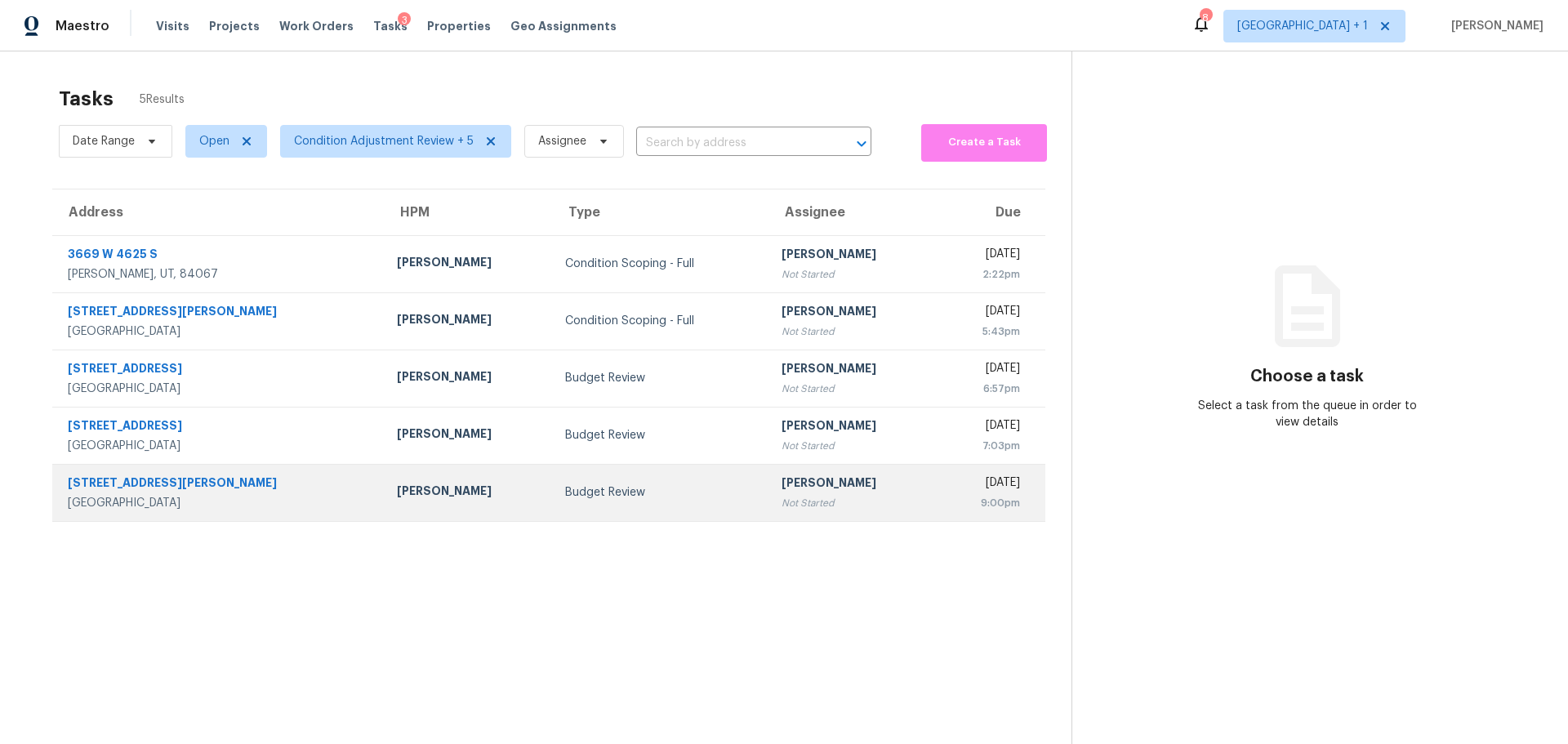
click at [397, 489] on div "[PERSON_NAME]" at bounding box center [467, 493] width 142 height 21
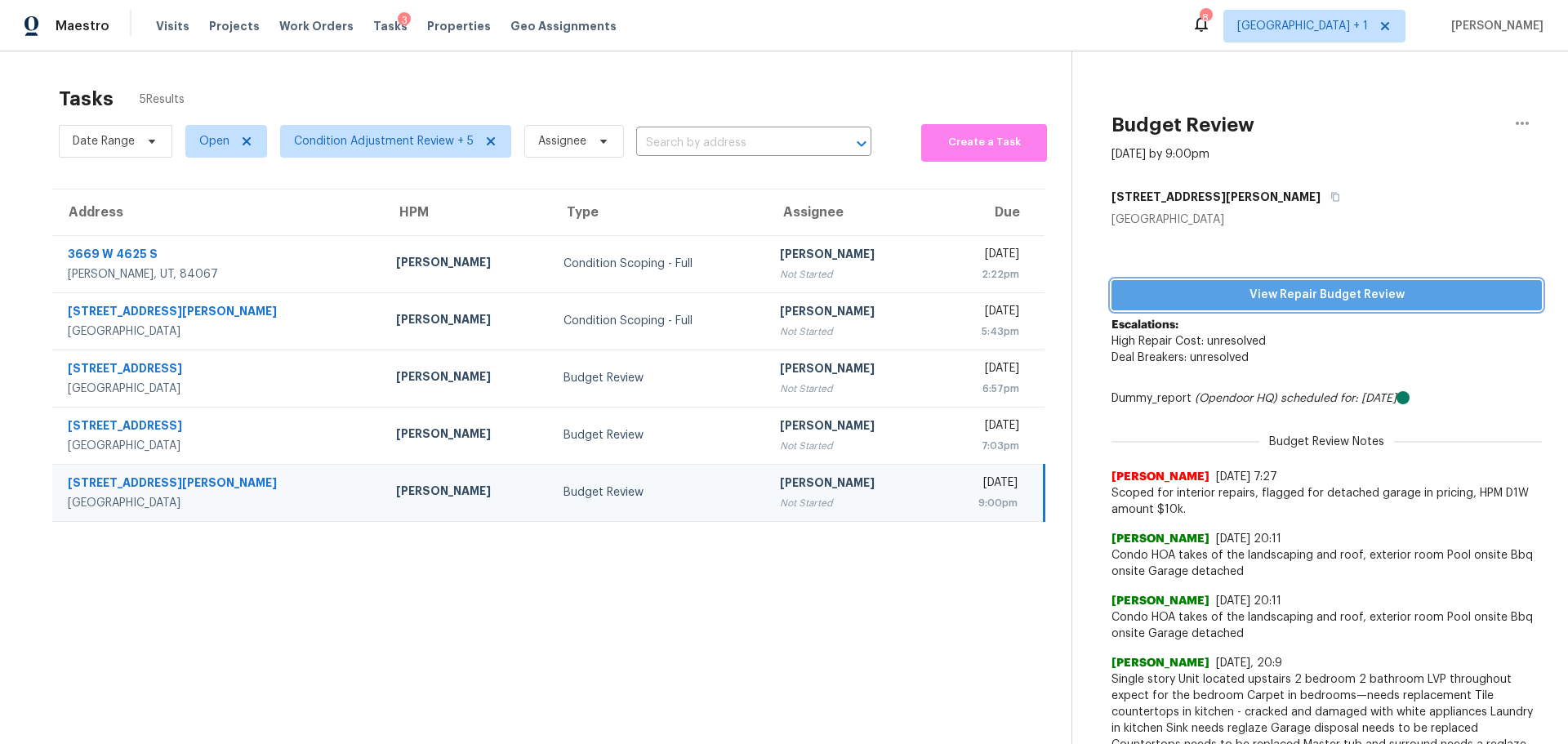
click at [1179, 292] on span "View Repair Budget Review" at bounding box center [1328, 295] width 405 height 21
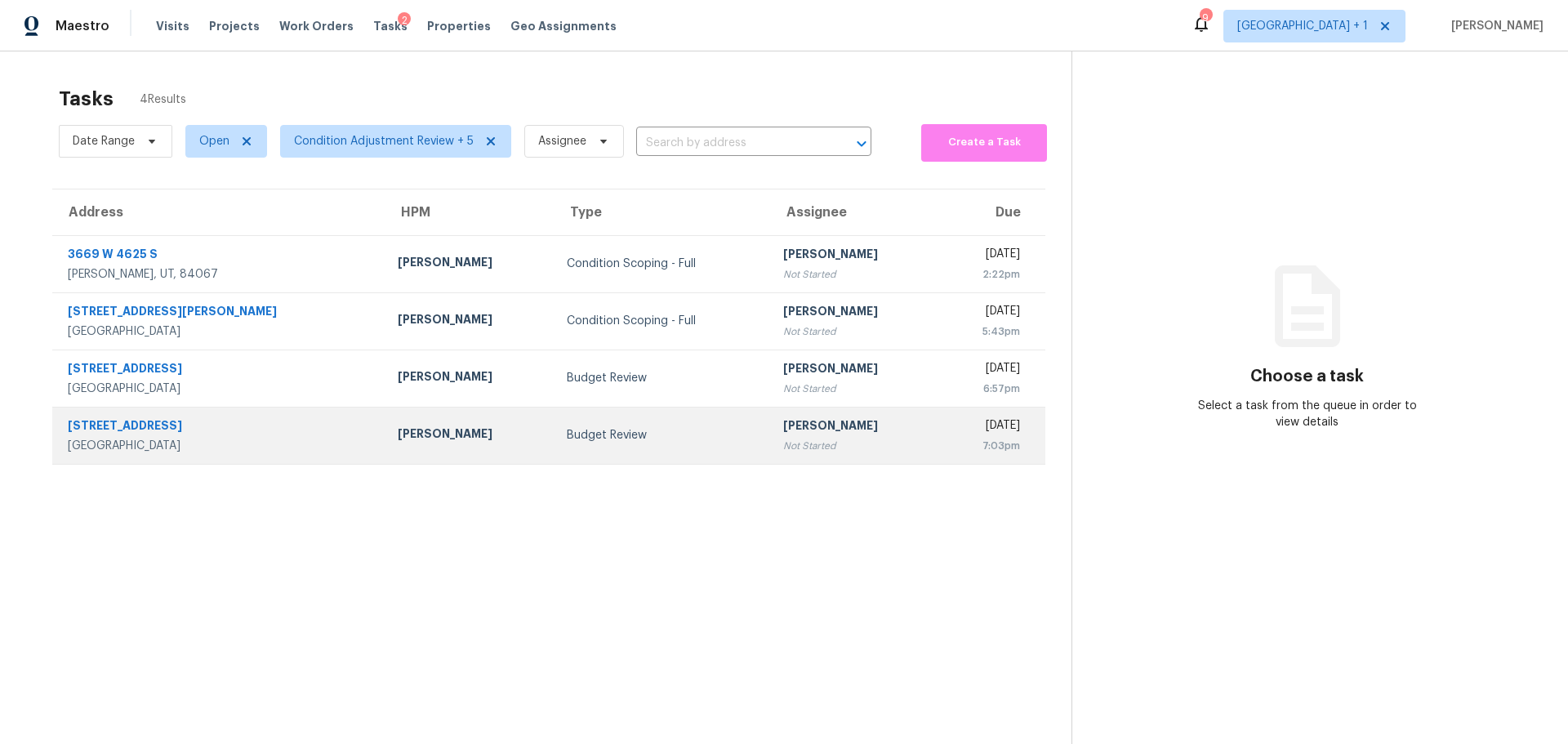
click at [206, 420] on div "[STREET_ADDRESS]" at bounding box center [220, 427] width 304 height 21
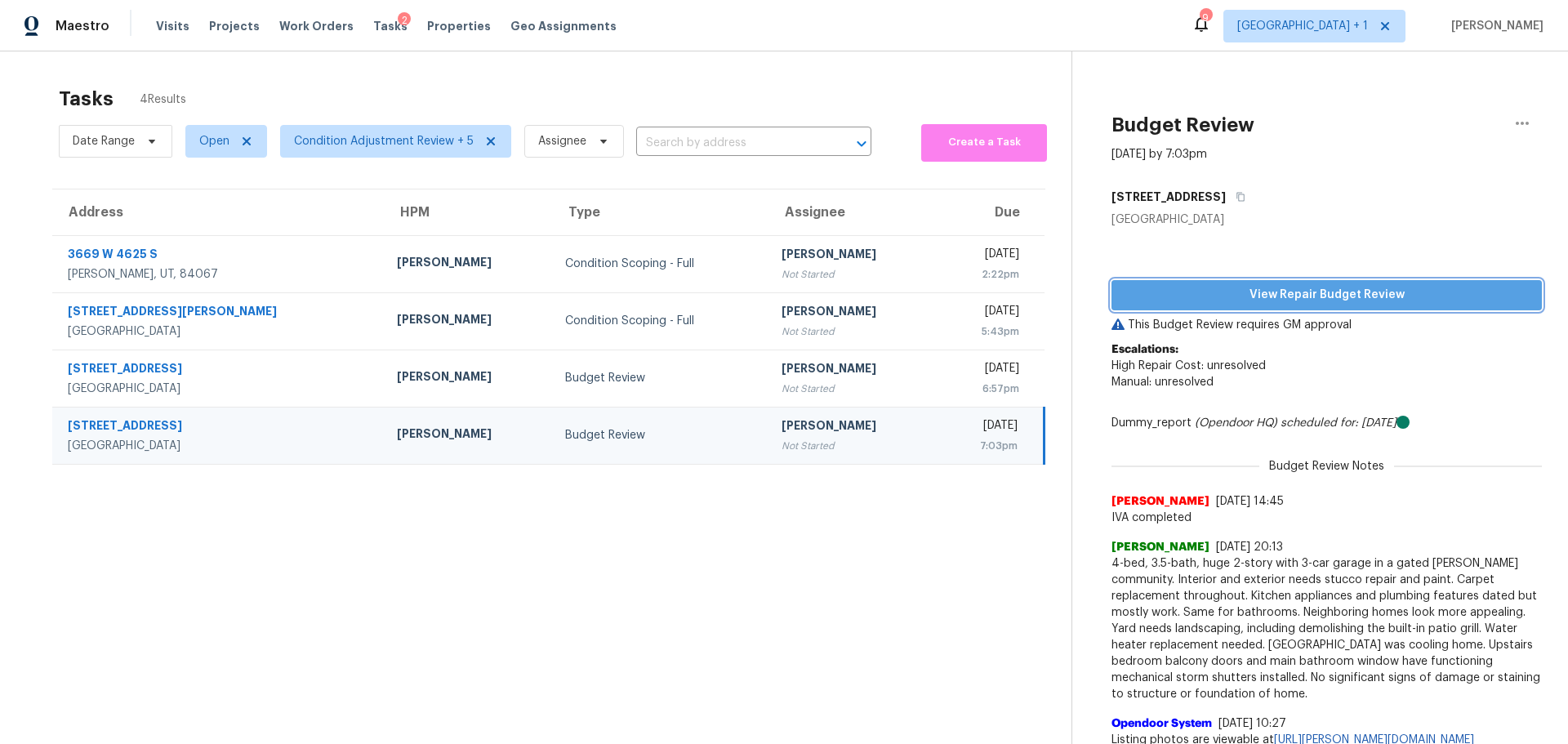
click at [1279, 300] on span "View Repair Budget Review" at bounding box center [1328, 295] width 405 height 21
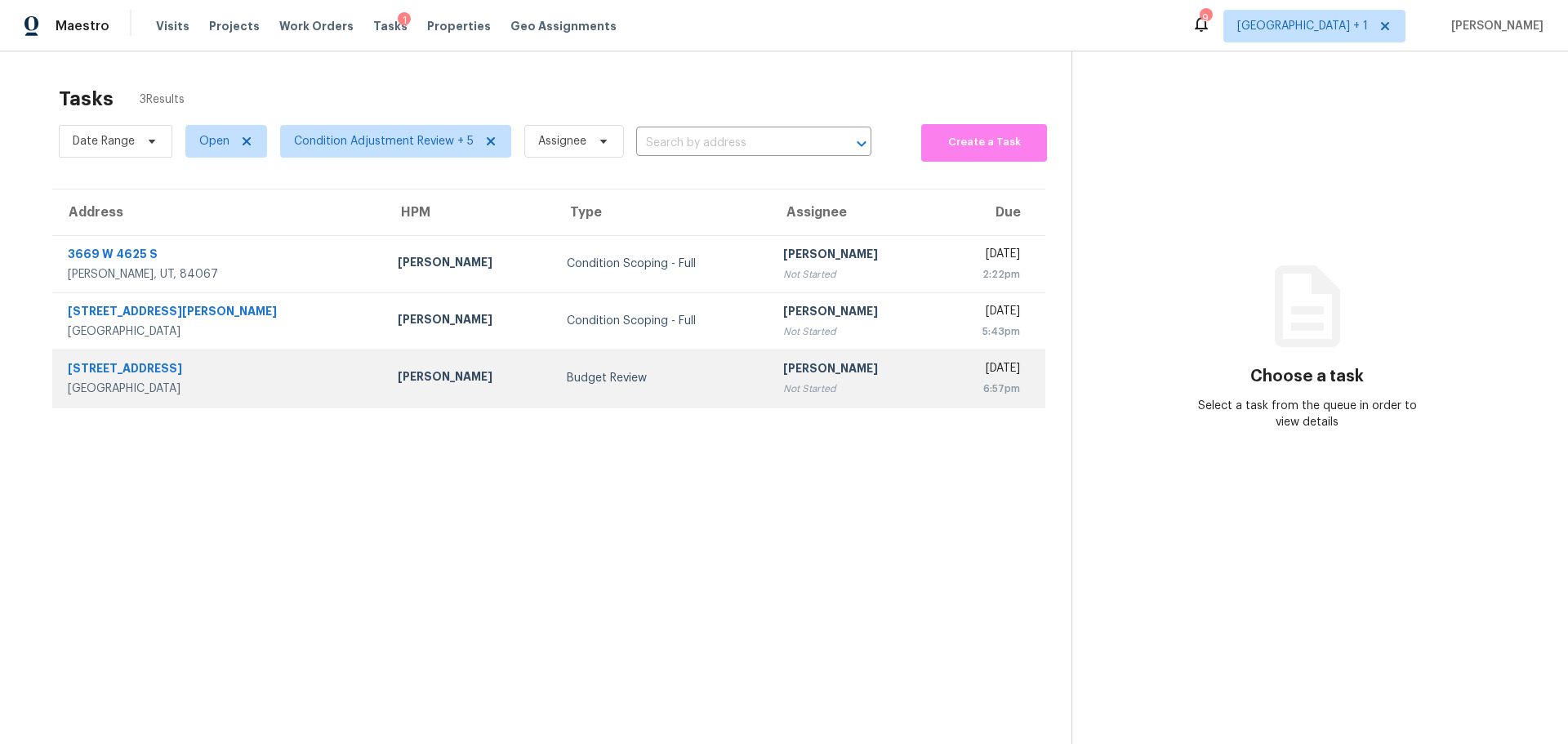
click at [275, 393] on div "[GEOGRAPHIC_DATA]" at bounding box center [220, 388] width 304 height 16
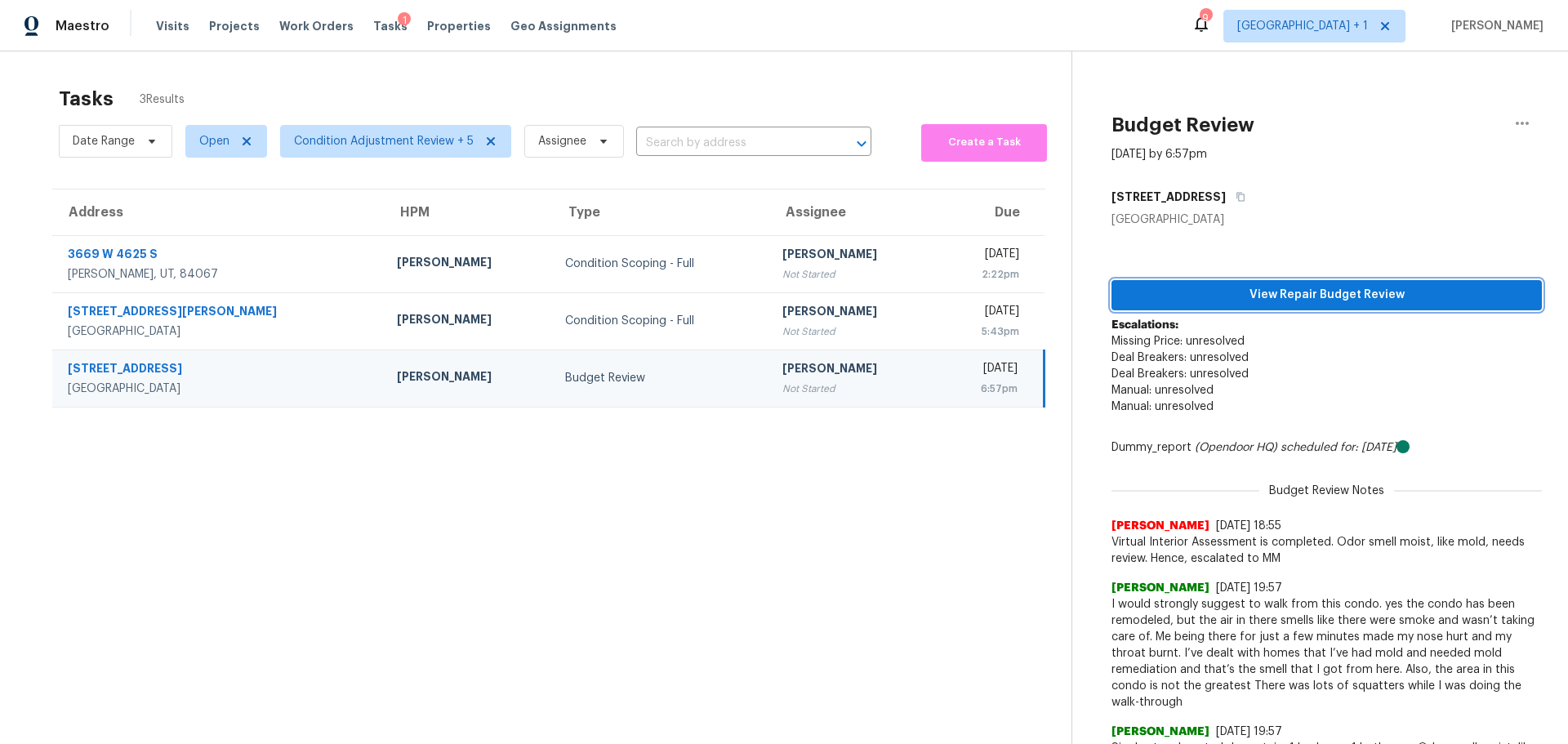
click at [1318, 296] on span "View Repair Budget Review" at bounding box center [1328, 295] width 405 height 21
